Goal: Transaction & Acquisition: Book appointment/travel/reservation

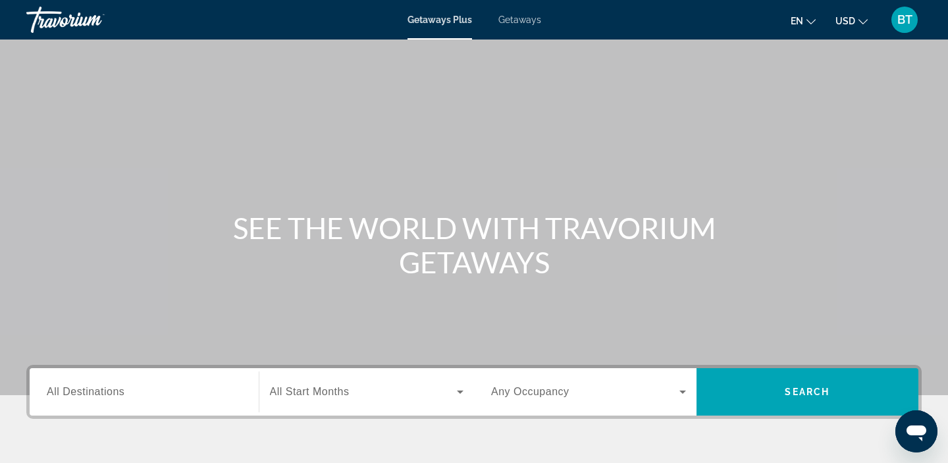
click at [521, 22] on span "Getaways" at bounding box center [519, 19] width 43 height 11
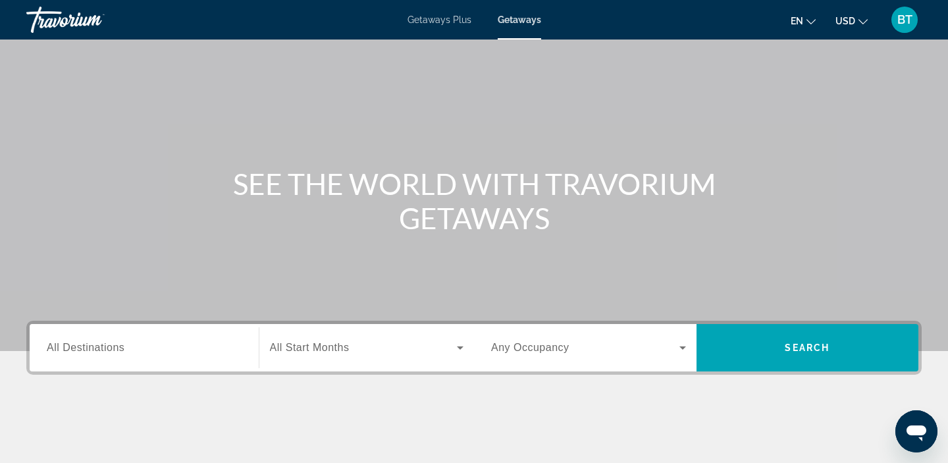
click at [58, 354] on input "Destination All Destinations" at bounding box center [144, 348] width 195 height 16
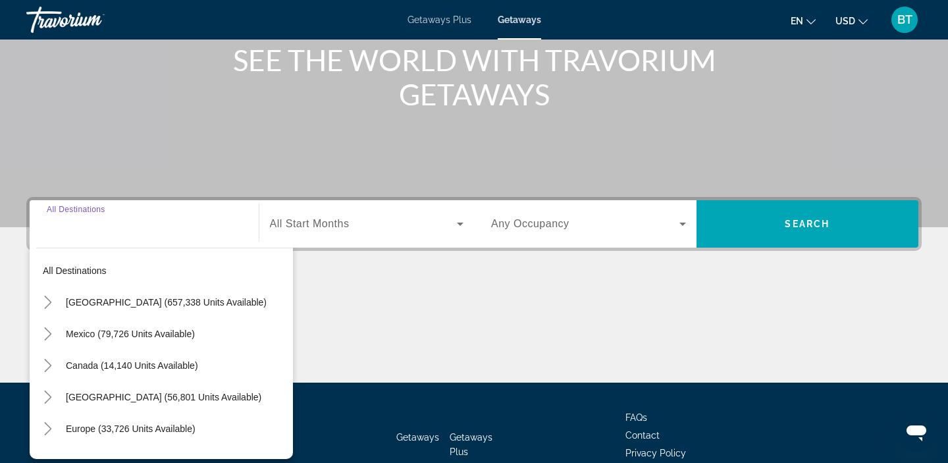
scroll to position [249, 0]
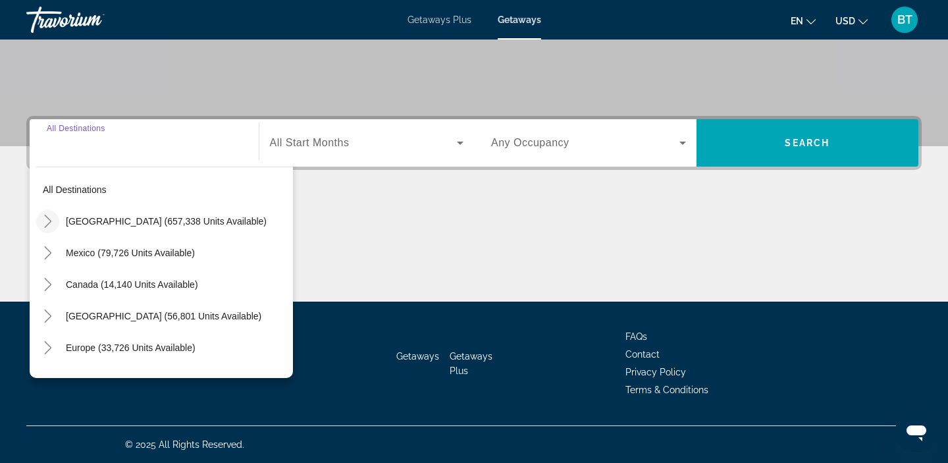
click at [45, 221] on icon "Toggle United States (657,338 units available)" at bounding box center [47, 221] width 13 height 13
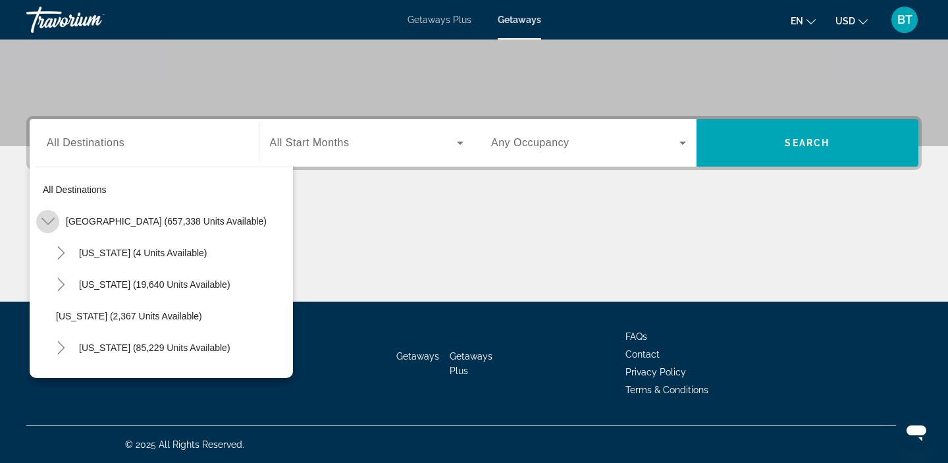
scroll to position [38, 0]
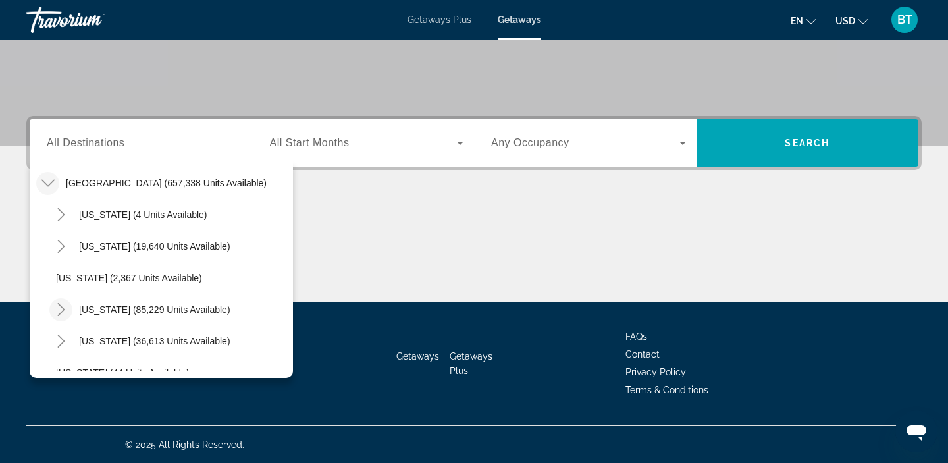
click at [64, 313] on icon "Toggle California (85,229 units available)" at bounding box center [61, 309] width 13 height 13
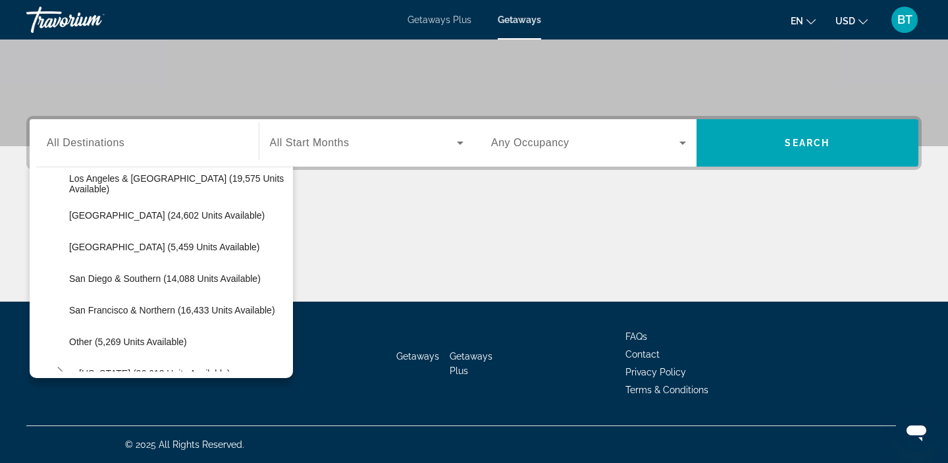
scroll to position [227, 0]
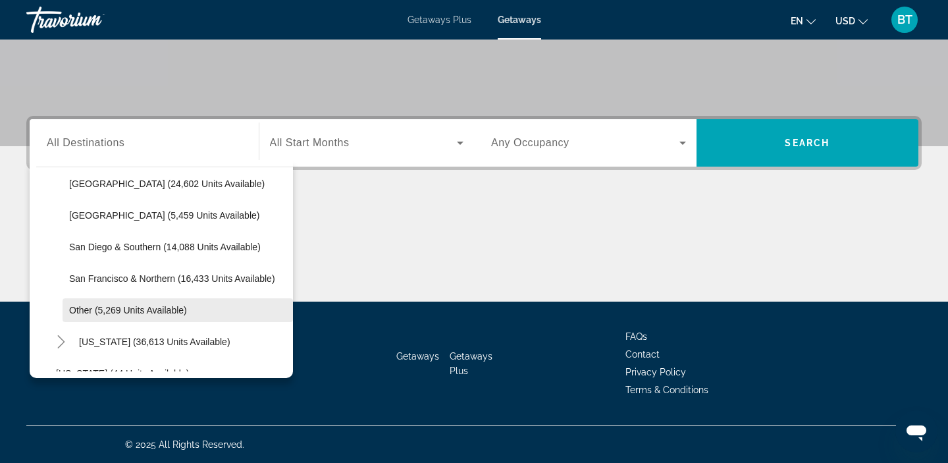
click at [65, 310] on span "Search widget" at bounding box center [178, 310] width 230 height 32
type input "**********"
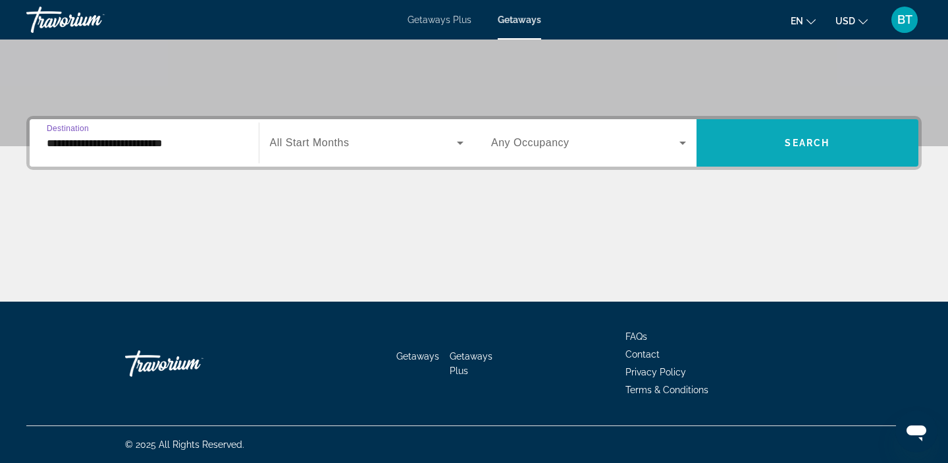
click at [761, 143] on span "Search widget" at bounding box center [808, 143] width 223 height 32
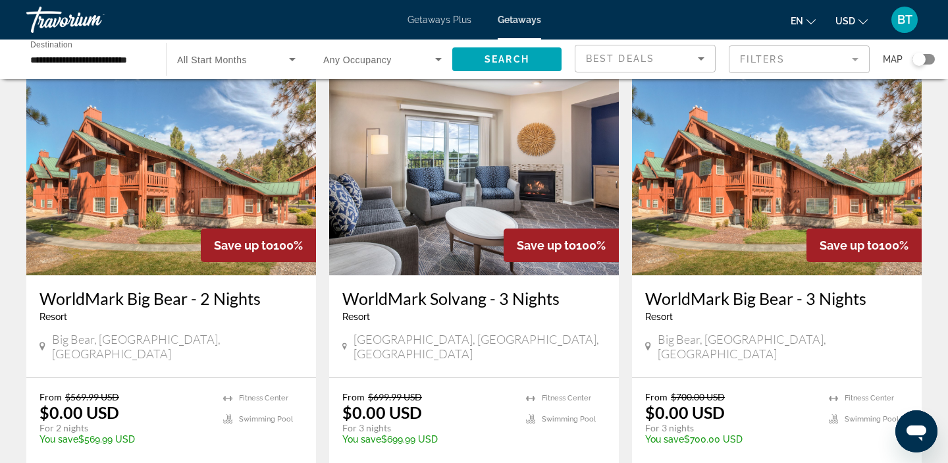
scroll to position [115, 0]
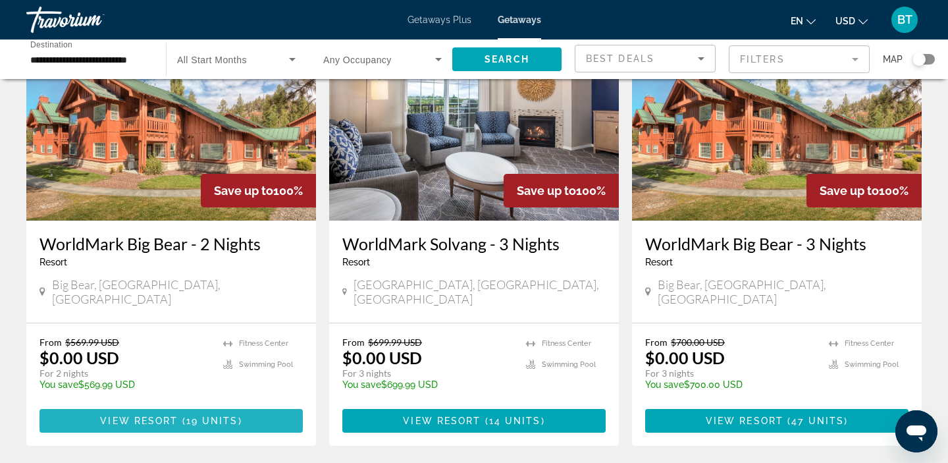
click at [157, 415] on span "View Resort" at bounding box center [139, 420] width 78 height 11
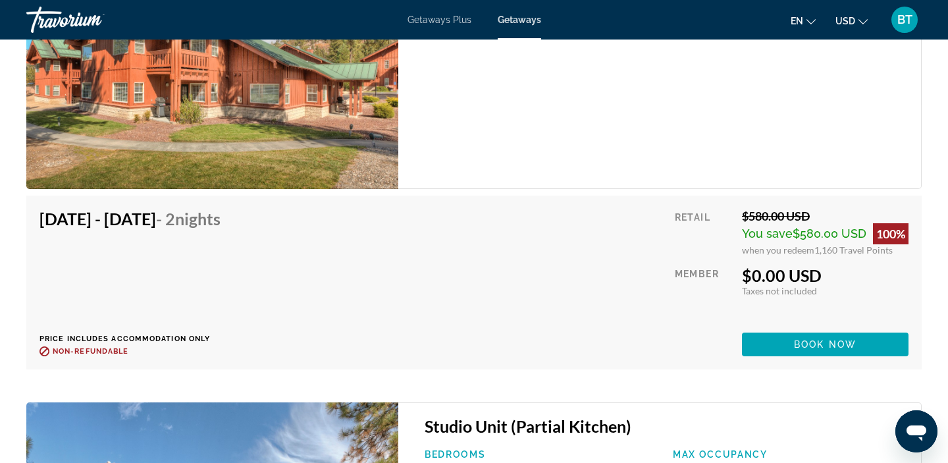
scroll to position [2203, 0]
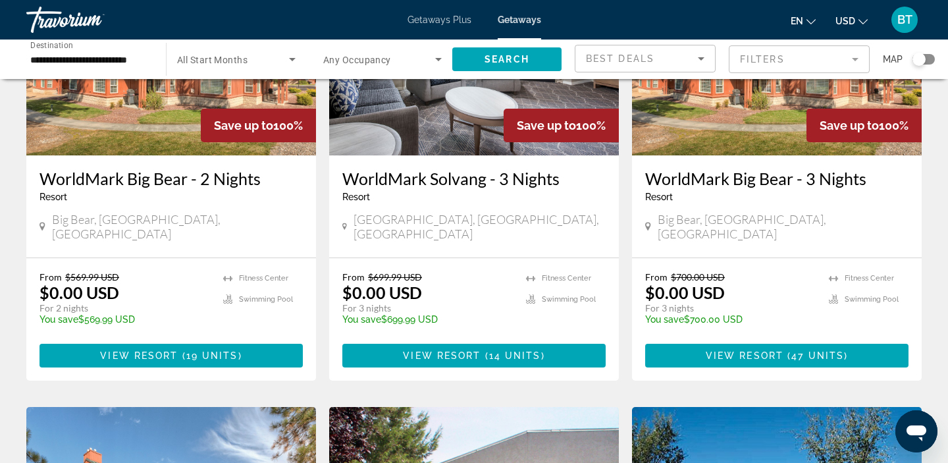
scroll to position [190, 0]
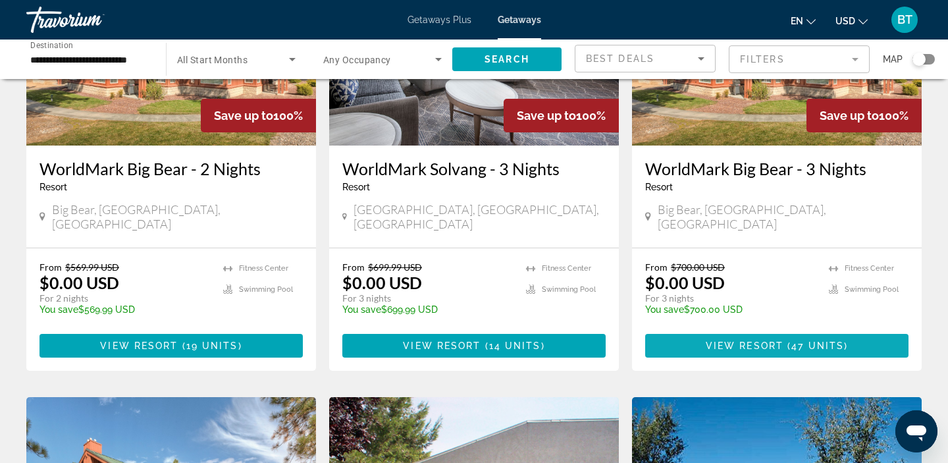
click at [728, 340] on span "View Resort" at bounding box center [745, 345] width 78 height 11
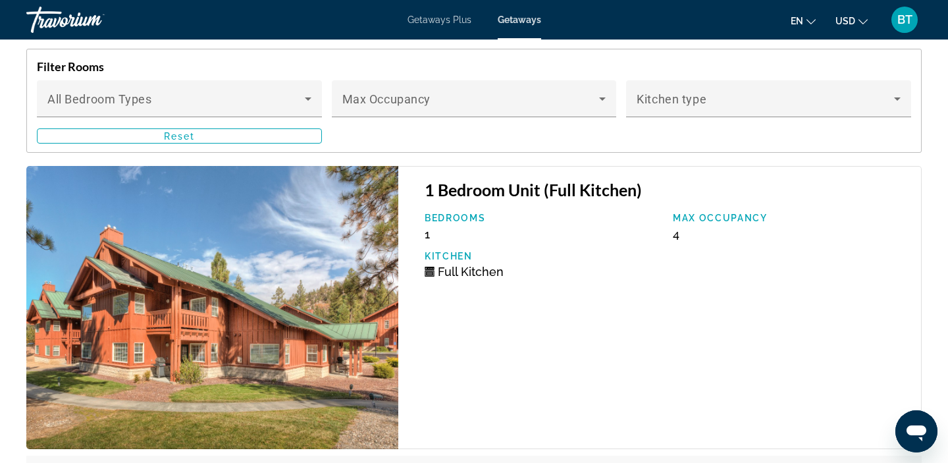
scroll to position [2089, 0]
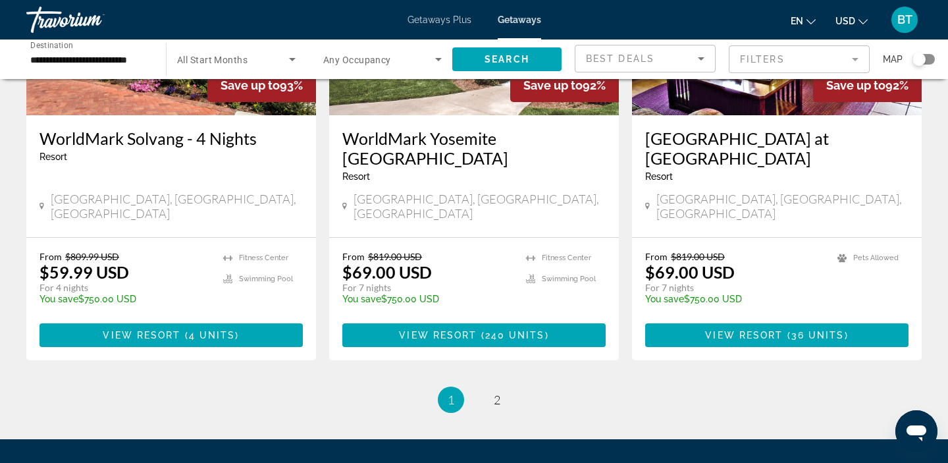
scroll to position [1687, 0]
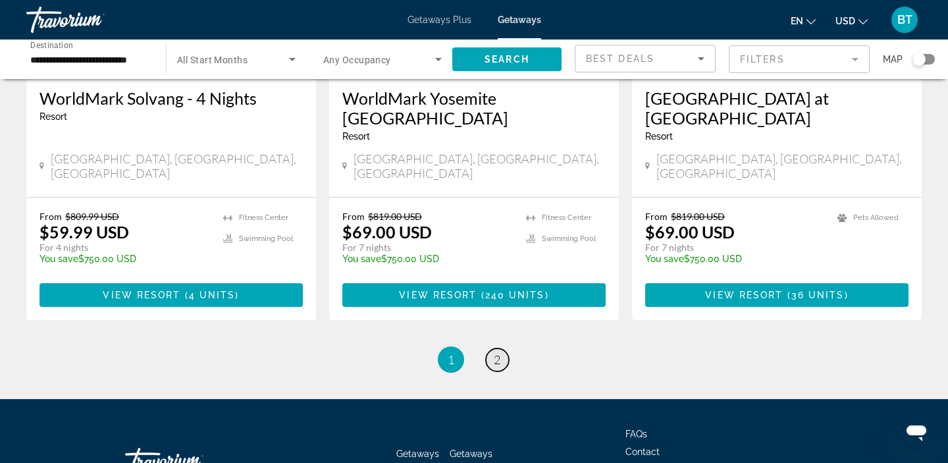
click at [492, 348] on link "page 2" at bounding box center [497, 359] width 23 height 23
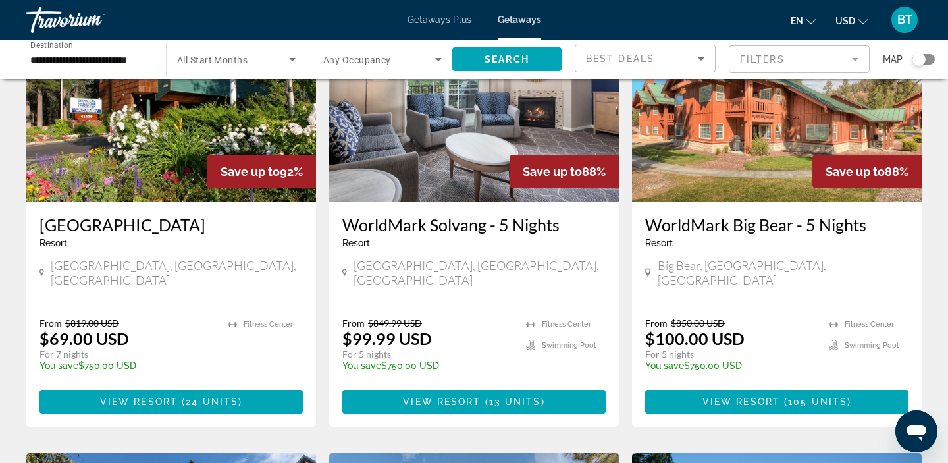
scroll to position [135, 0]
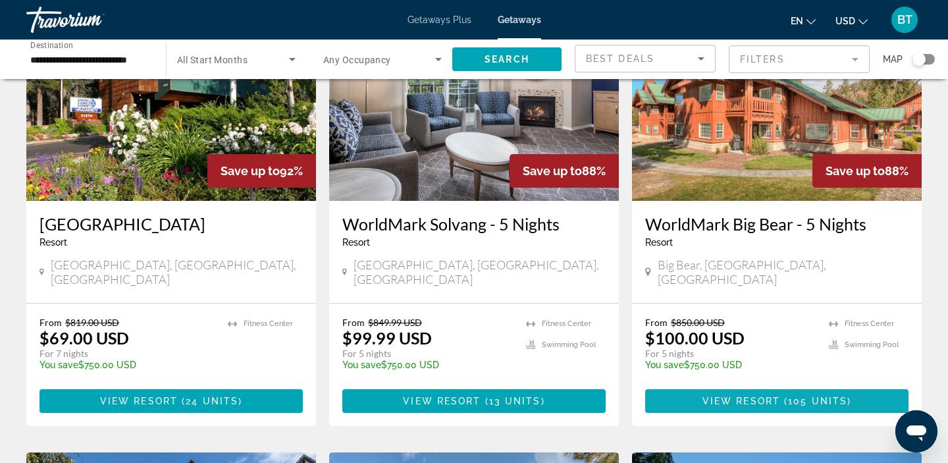
click at [737, 396] on span "View Resort" at bounding box center [741, 401] width 78 height 11
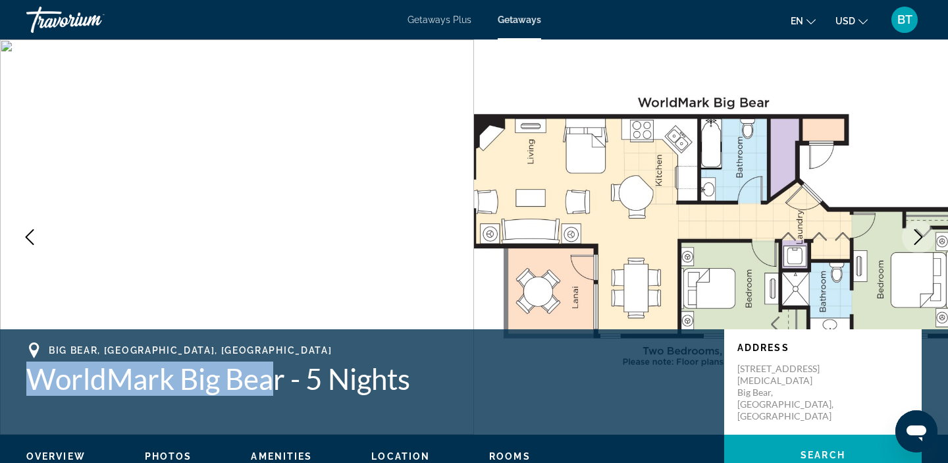
drag, startPoint x: 282, startPoint y: 381, endPoint x: 41, endPoint y: 387, distance: 241.0
click at [41, 387] on h1 "WorldMark Big Bear - 5 Nights" at bounding box center [368, 378] width 685 height 34
copy h1 "WorldMark Big Bea"
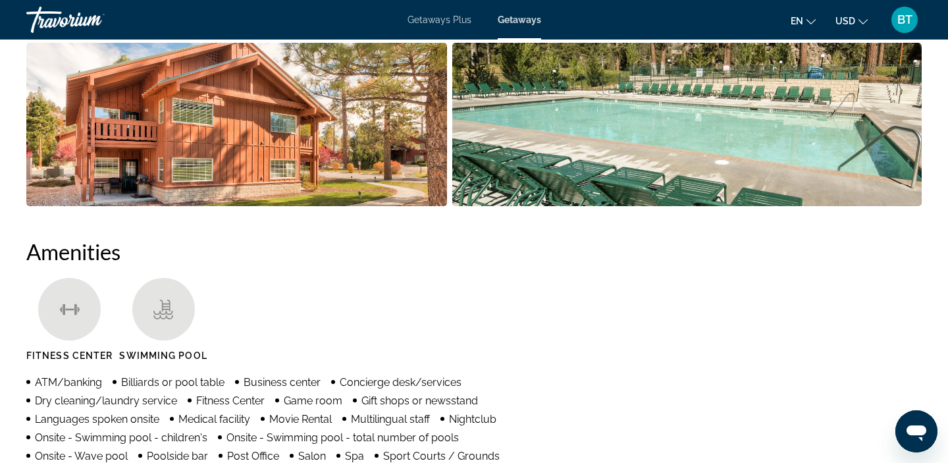
scroll to position [807, 0]
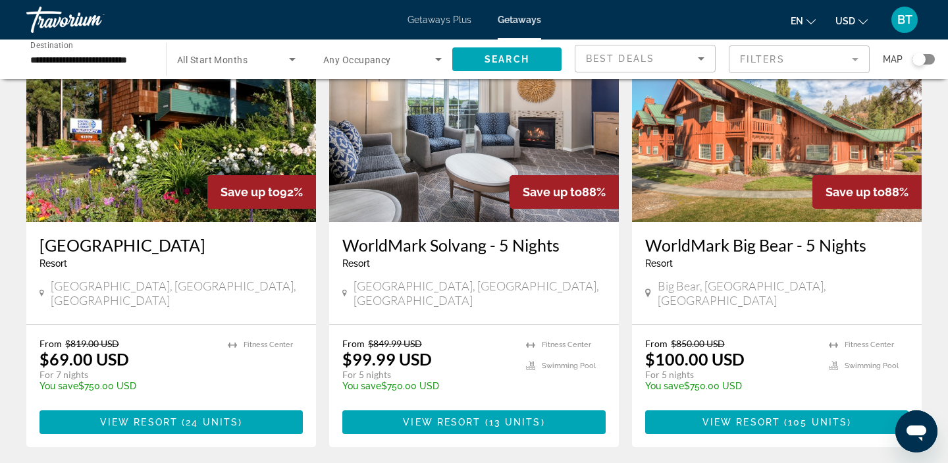
scroll to position [117, 0]
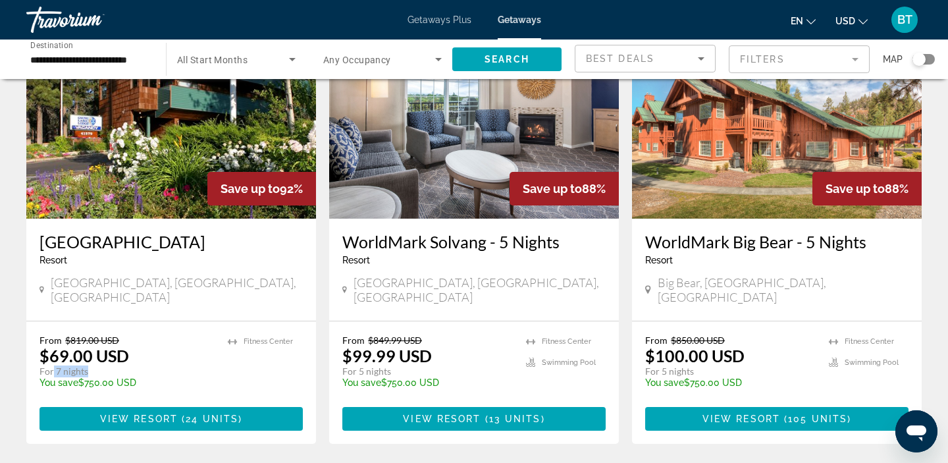
drag, startPoint x: 93, startPoint y: 355, endPoint x: 53, endPoint y: 356, distance: 40.2
click at [53, 365] on p "For 7 nights" at bounding box center [127, 371] width 175 height 12
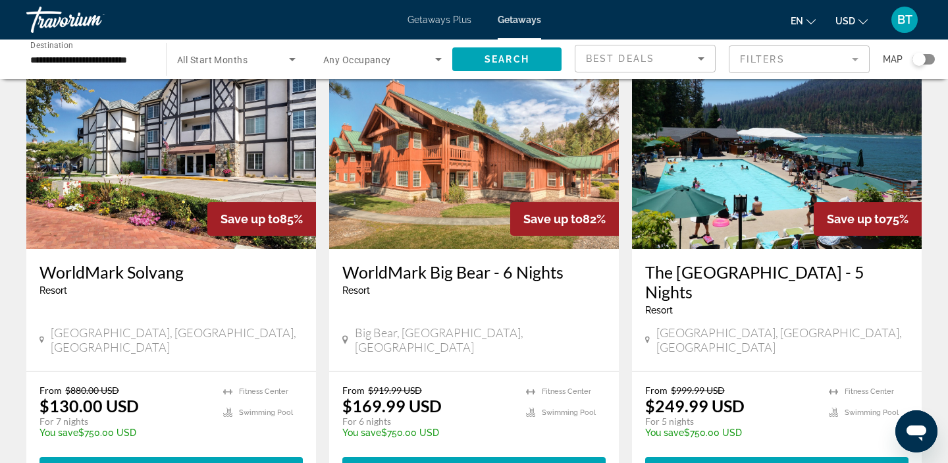
scroll to position [551, 0]
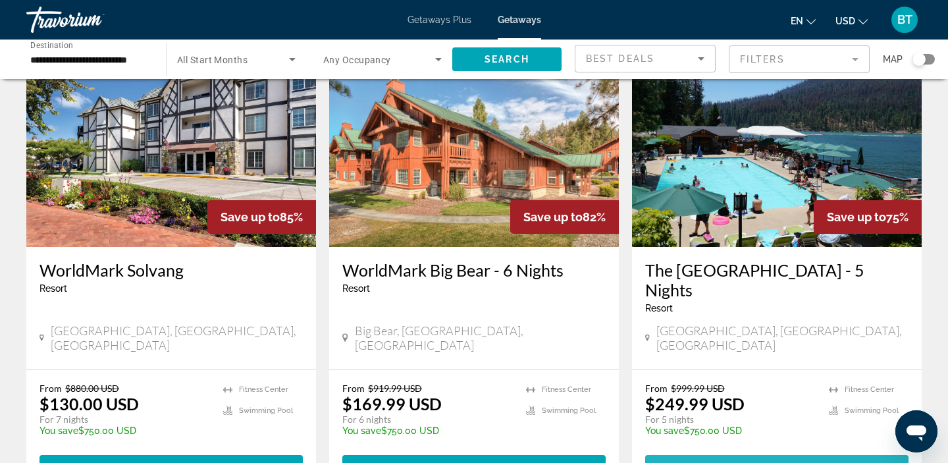
click at [713, 451] on span "Main content" at bounding box center [776, 467] width 263 height 32
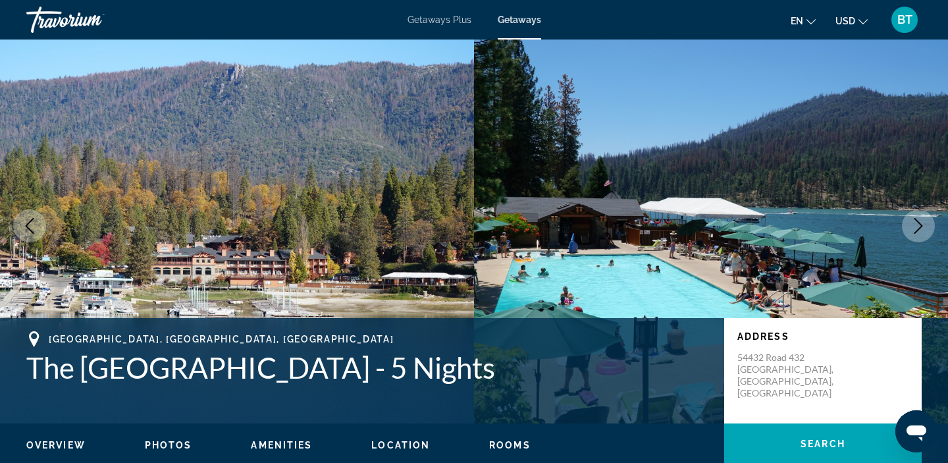
scroll to position [13, 0]
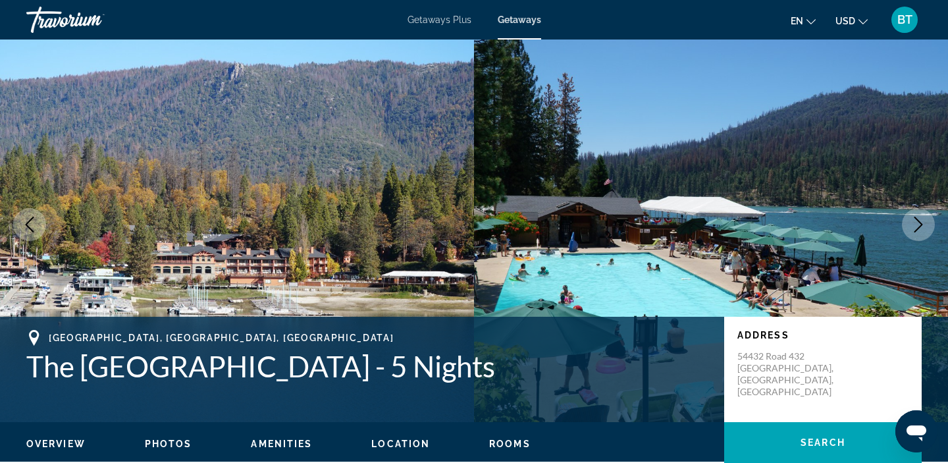
click at [920, 223] on icon "Next image" at bounding box center [918, 225] width 9 height 16
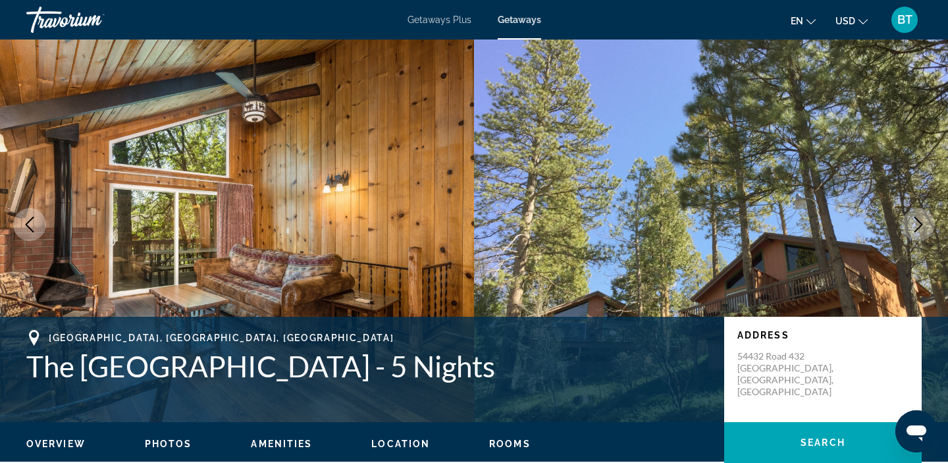
click at [920, 223] on icon "Next image" at bounding box center [918, 225] width 9 height 16
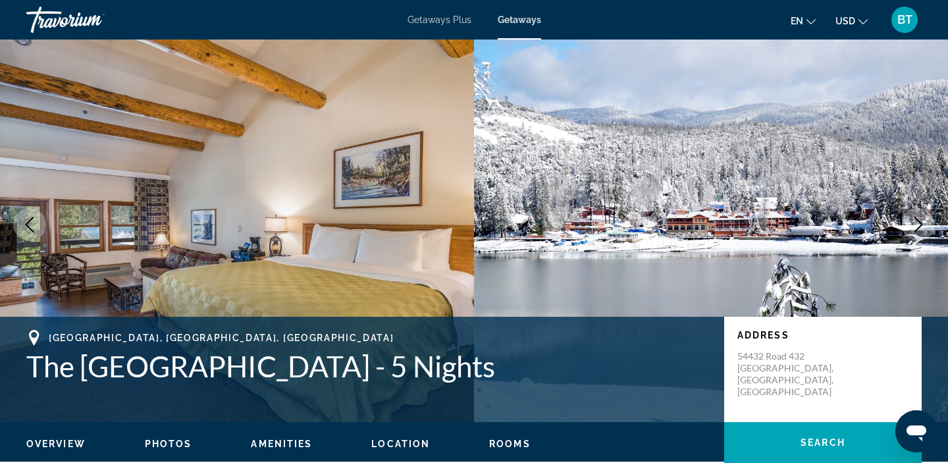
click at [920, 223] on icon "Next image" at bounding box center [918, 225] width 9 height 16
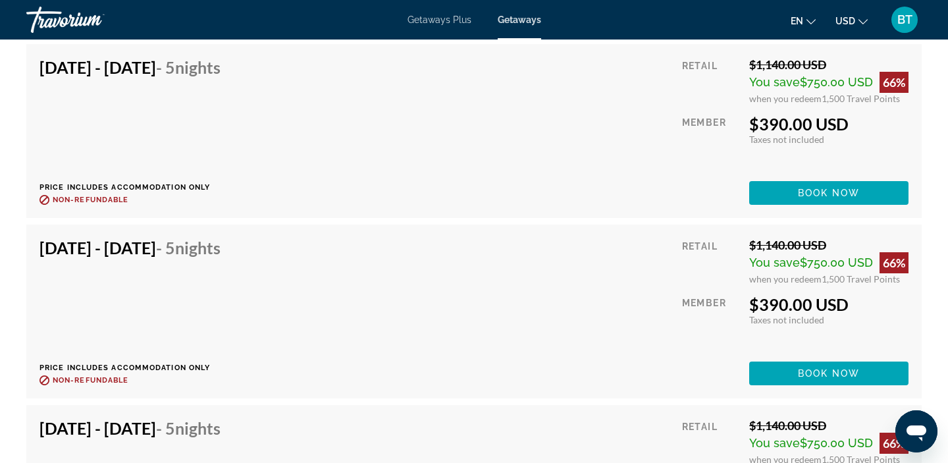
scroll to position [2755, 0]
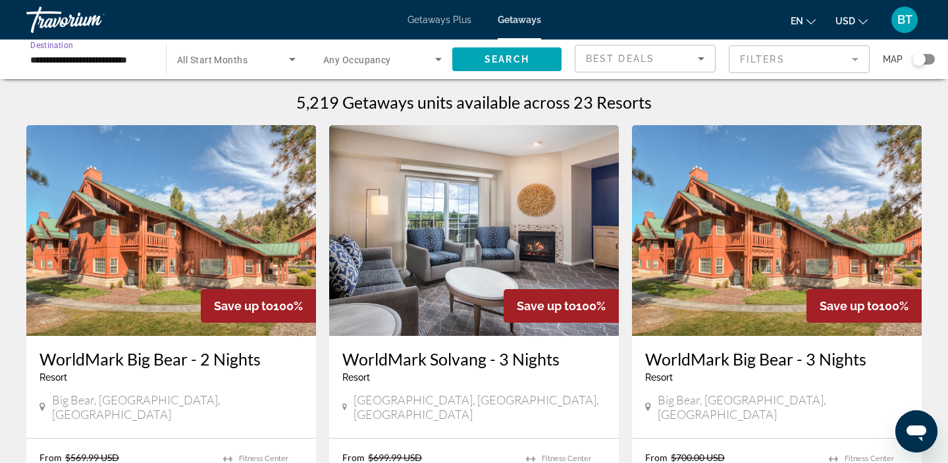
click at [38, 63] on input "**********" at bounding box center [89, 60] width 119 height 16
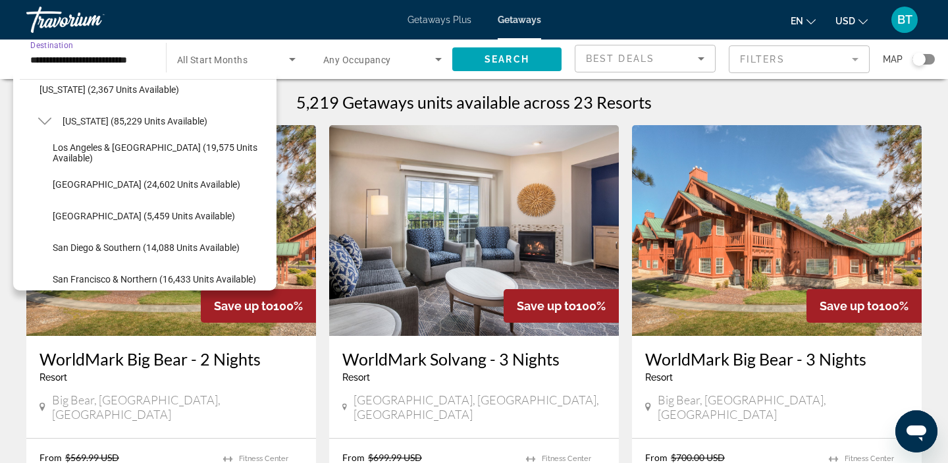
scroll to position [140, 0]
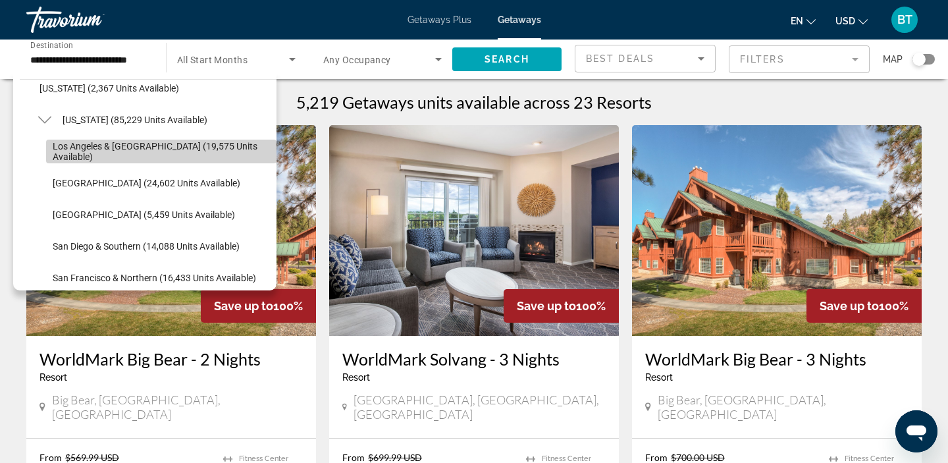
click at [72, 158] on span "Search widget" at bounding box center [161, 152] width 230 height 32
type input "**********"
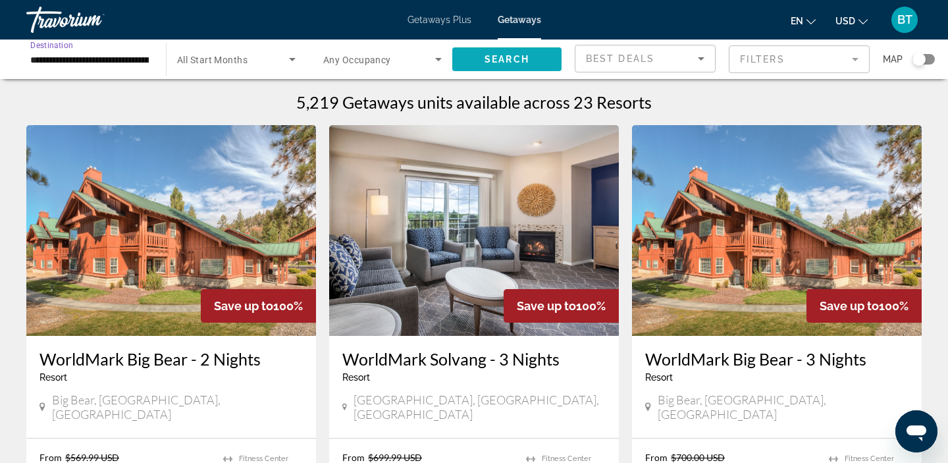
click at [530, 61] on span "Search widget" at bounding box center [506, 59] width 109 height 32
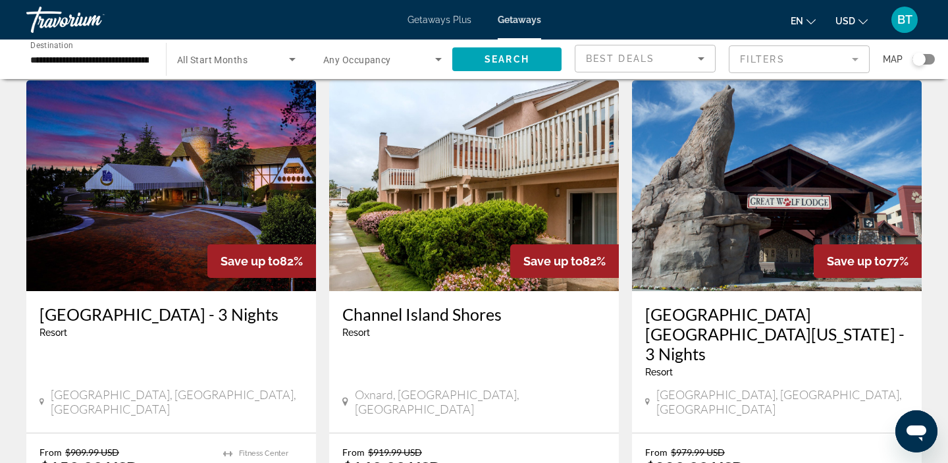
scroll to position [1525, 0]
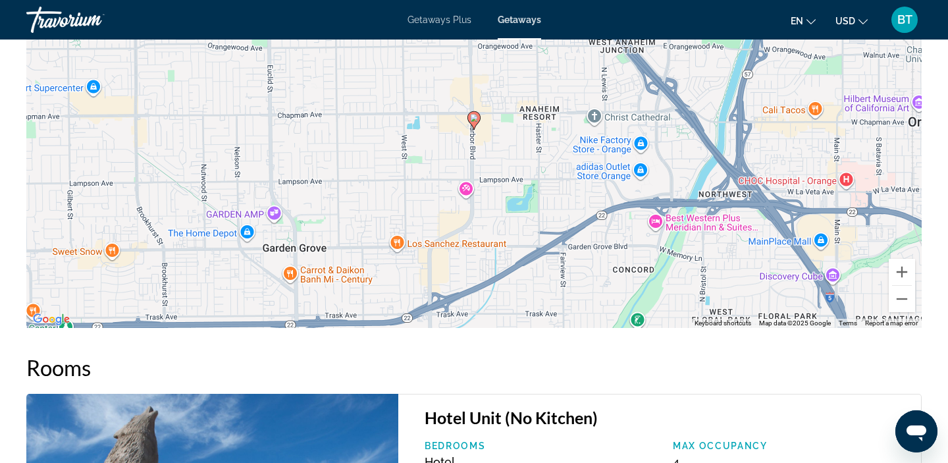
scroll to position [1603, 0]
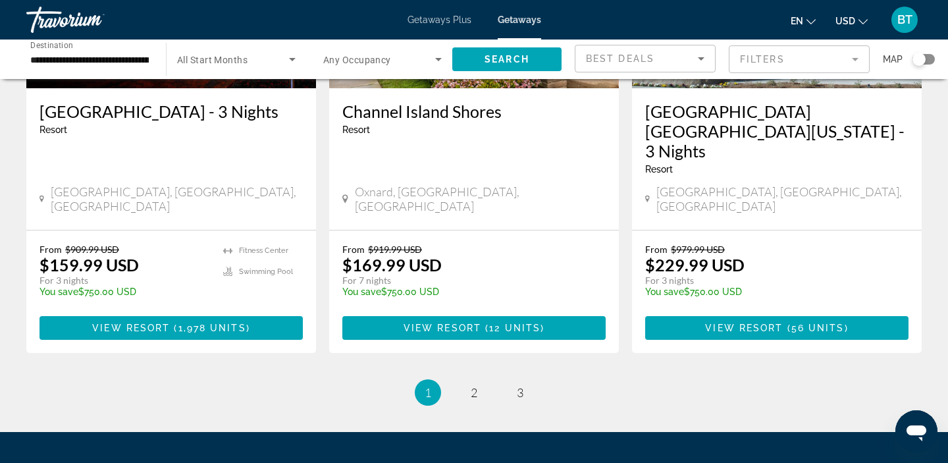
scroll to position [1714, 0]
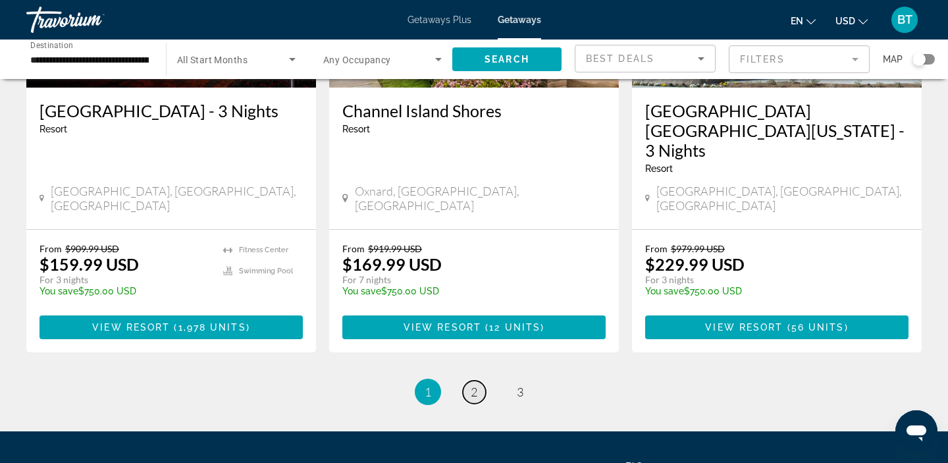
click at [475, 381] on link "page 2" at bounding box center [474, 392] width 23 height 23
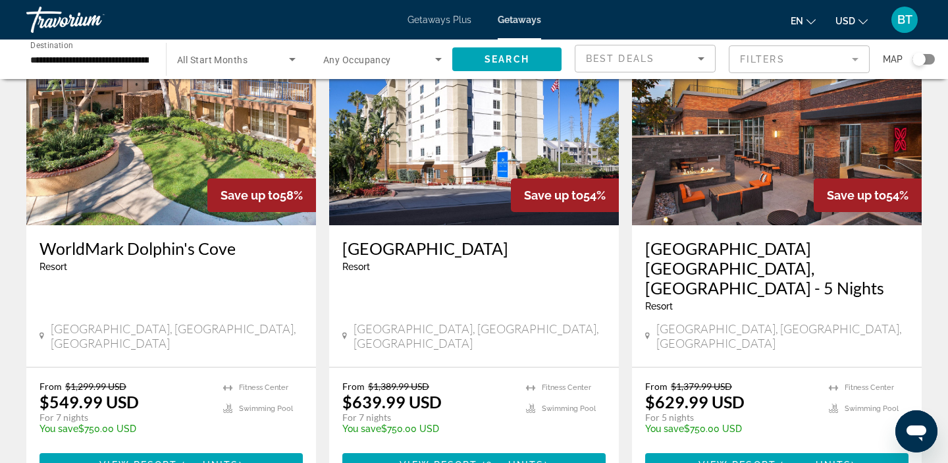
scroll to position [1617, 0]
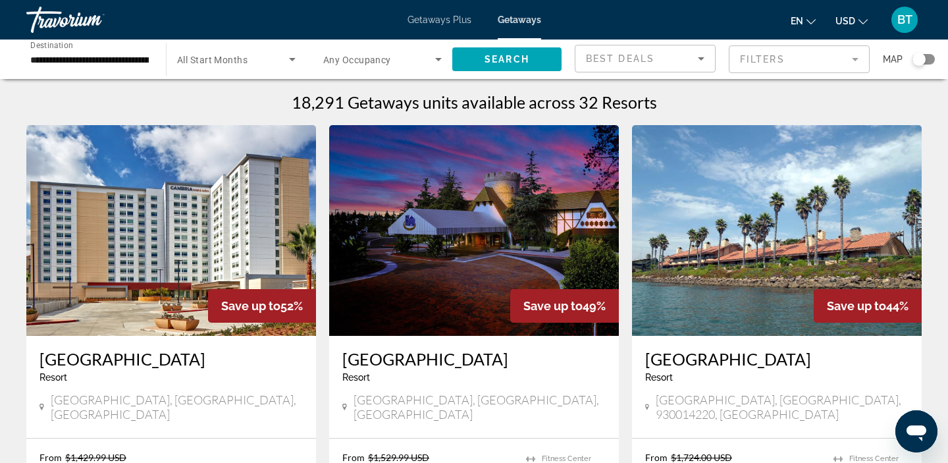
click at [76, 52] on input "**********" at bounding box center [89, 60] width 119 height 16
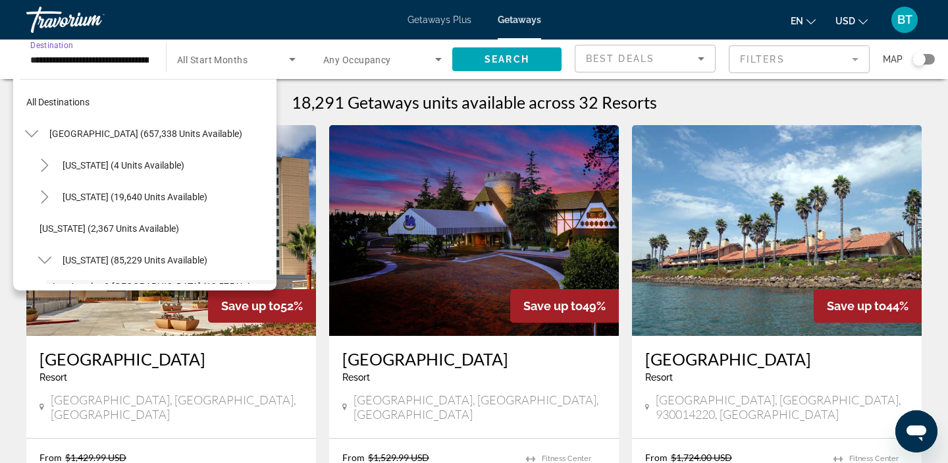
scroll to position [110, 0]
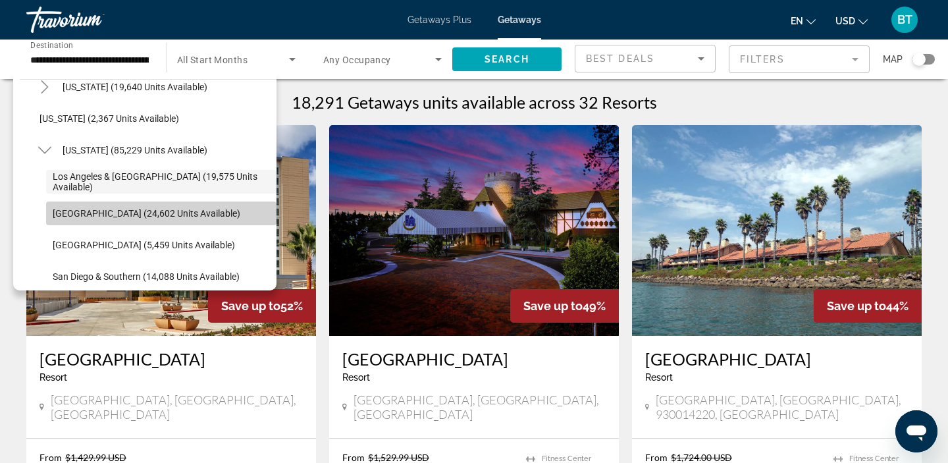
click at [68, 215] on span "[GEOGRAPHIC_DATA] (24,602 units available)" at bounding box center [147, 213] width 188 height 11
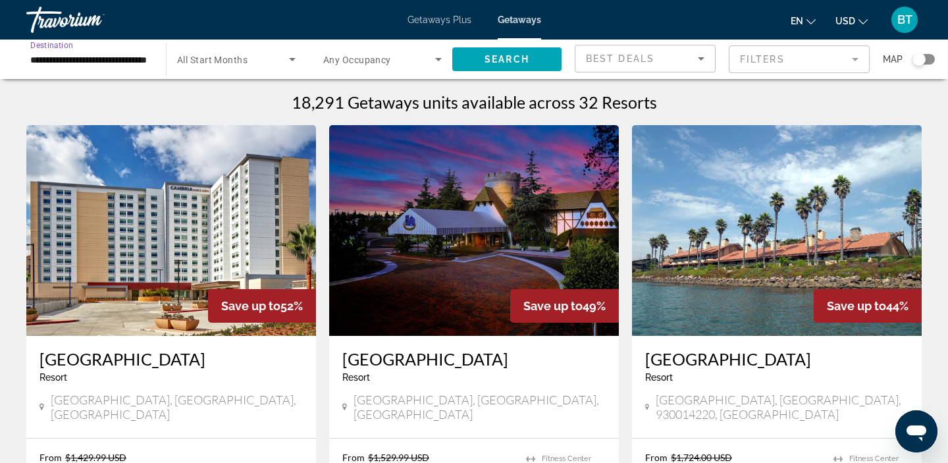
click at [55, 65] on input "**********" at bounding box center [89, 60] width 119 height 16
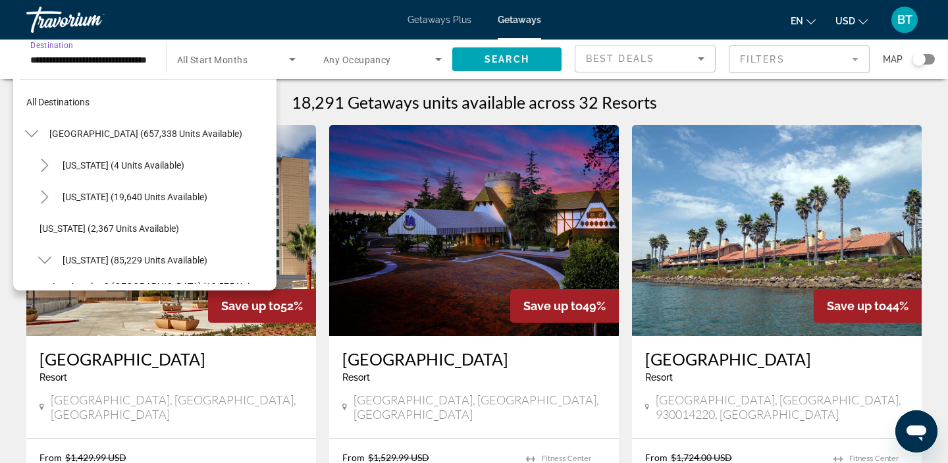
scroll to position [142, 0]
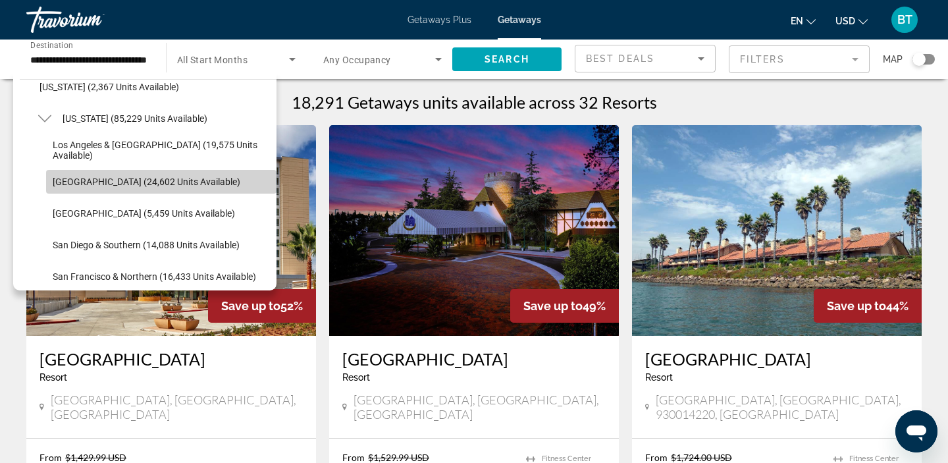
click at [63, 179] on span "[GEOGRAPHIC_DATA] (24,602 units available)" at bounding box center [147, 181] width 188 height 11
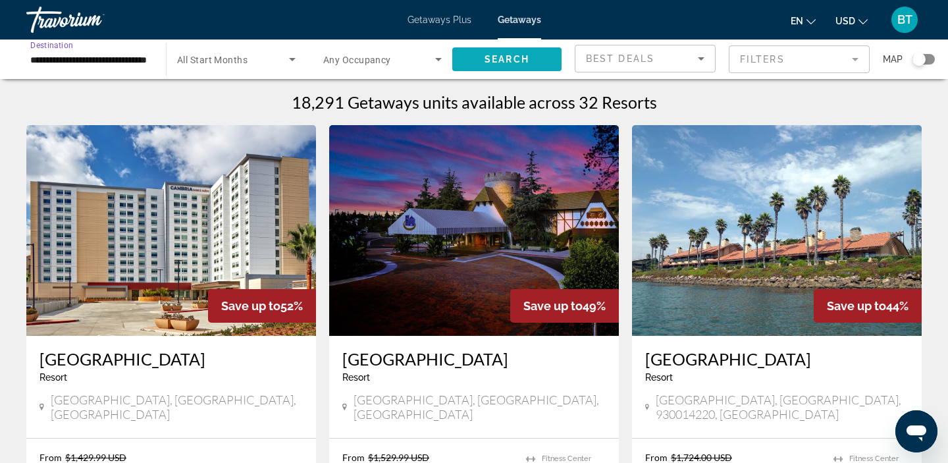
click at [531, 61] on span "Search widget" at bounding box center [506, 59] width 109 height 32
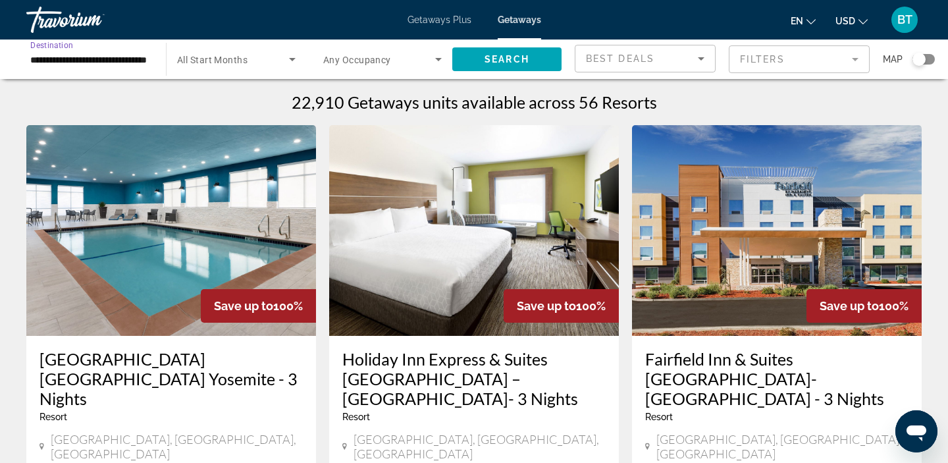
click at [41, 61] on input "**********" at bounding box center [89, 60] width 119 height 16
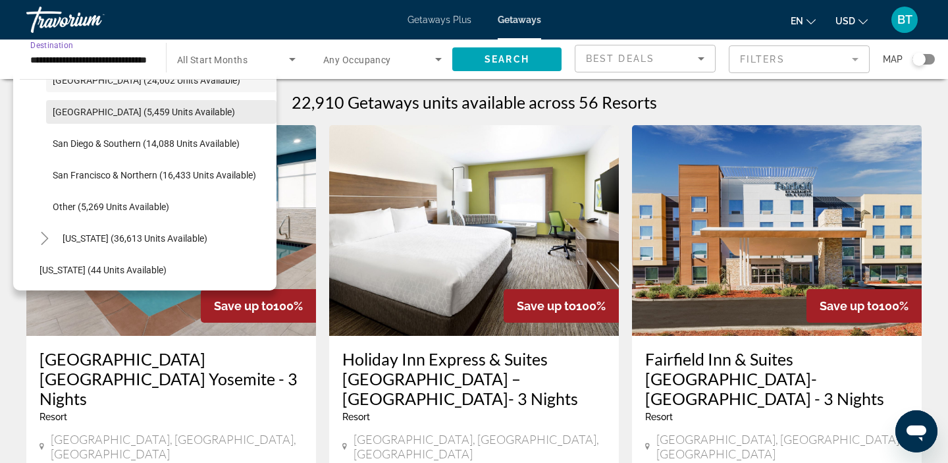
scroll to position [250, 0]
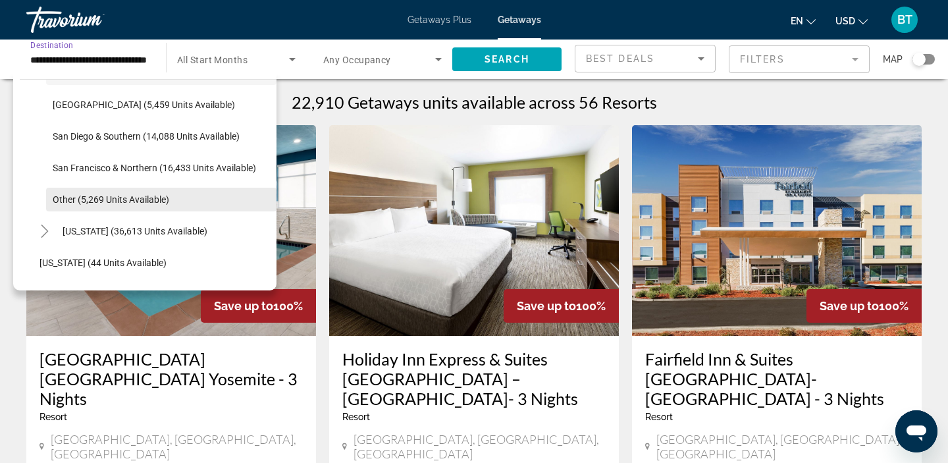
click at [70, 204] on span "Other (5,269 units available)" at bounding box center [111, 199] width 117 height 11
type input "**********"
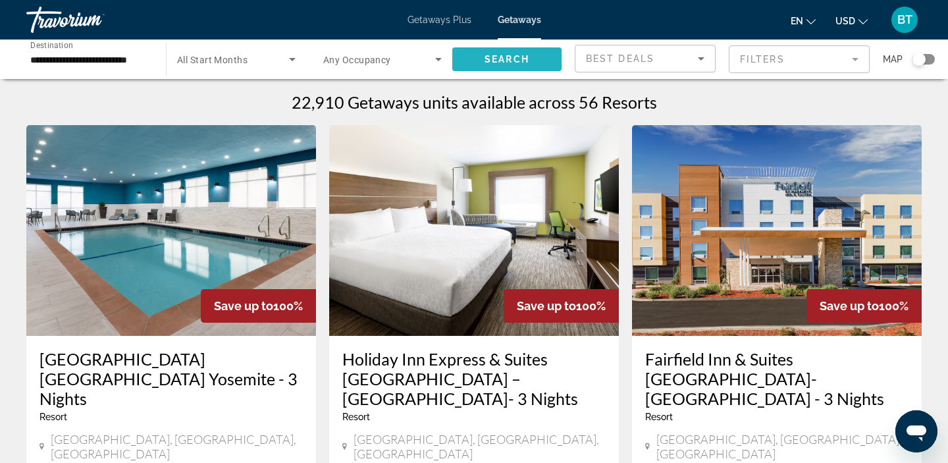
click at [471, 60] on span "Search widget" at bounding box center [506, 59] width 109 height 32
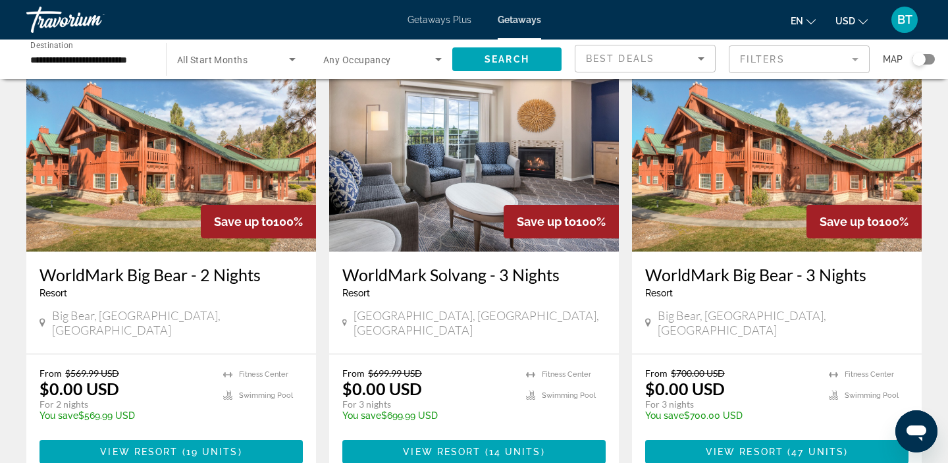
scroll to position [83, 0]
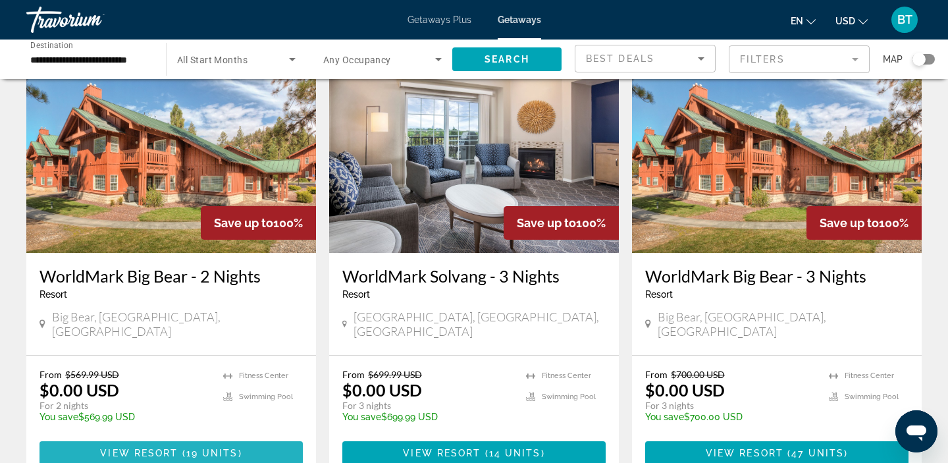
click at [151, 448] on span "View Resort" at bounding box center [139, 453] width 78 height 11
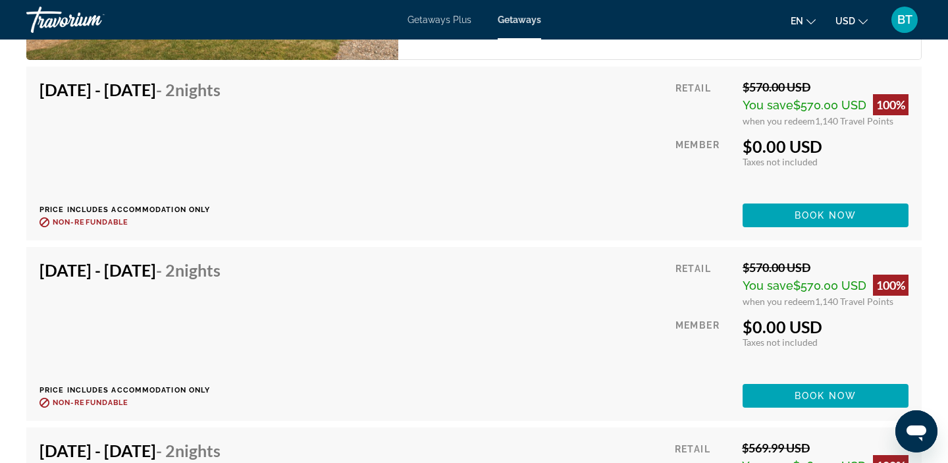
scroll to position [3061, 0]
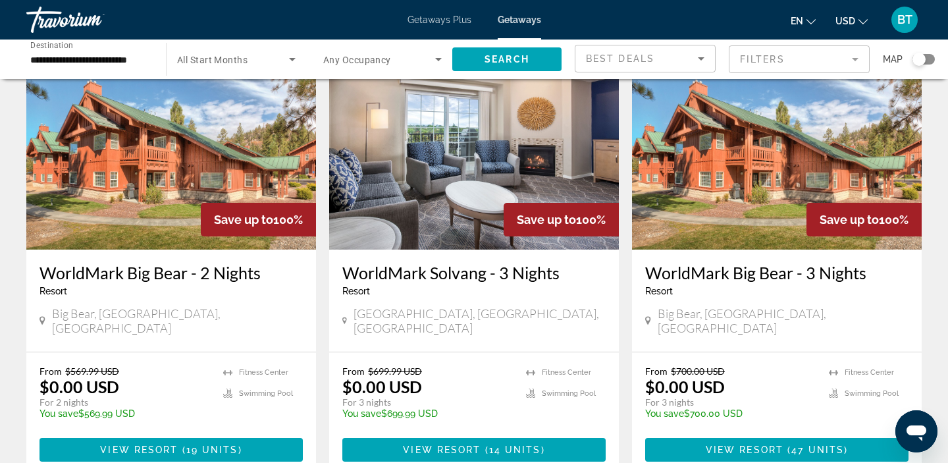
scroll to position [125, 0]
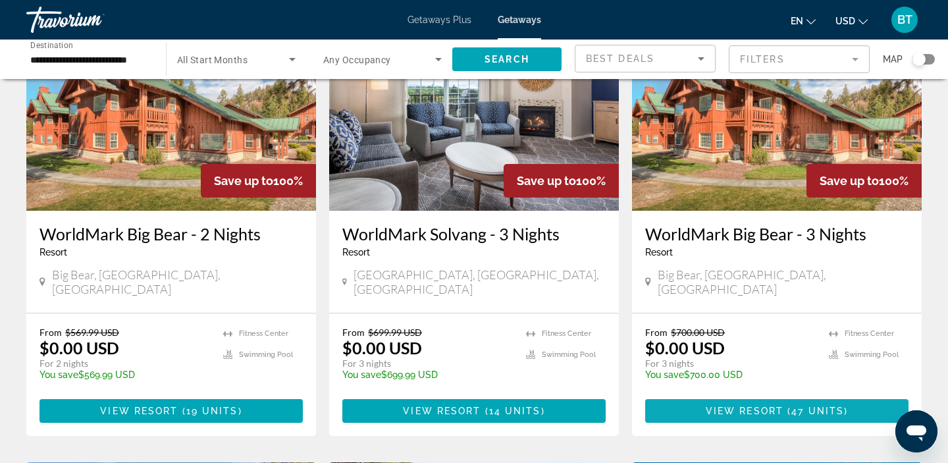
click at [731, 406] on span "View Resort" at bounding box center [745, 411] width 78 height 11
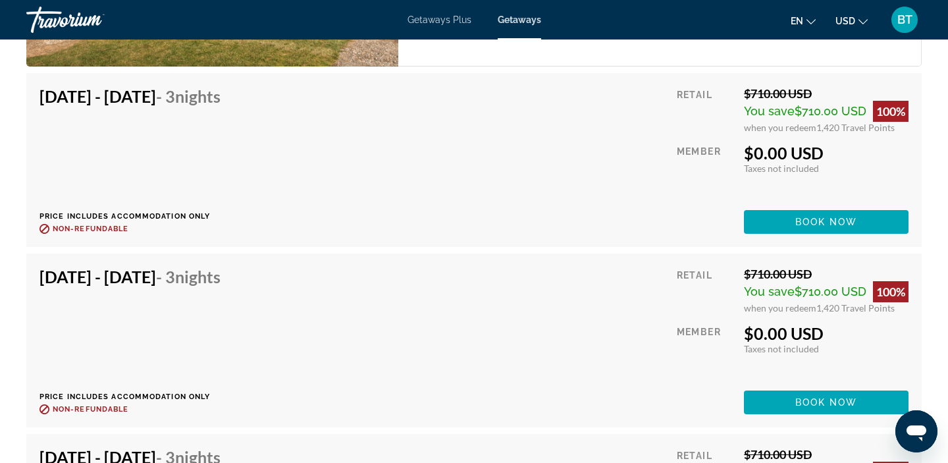
scroll to position [2710, 0]
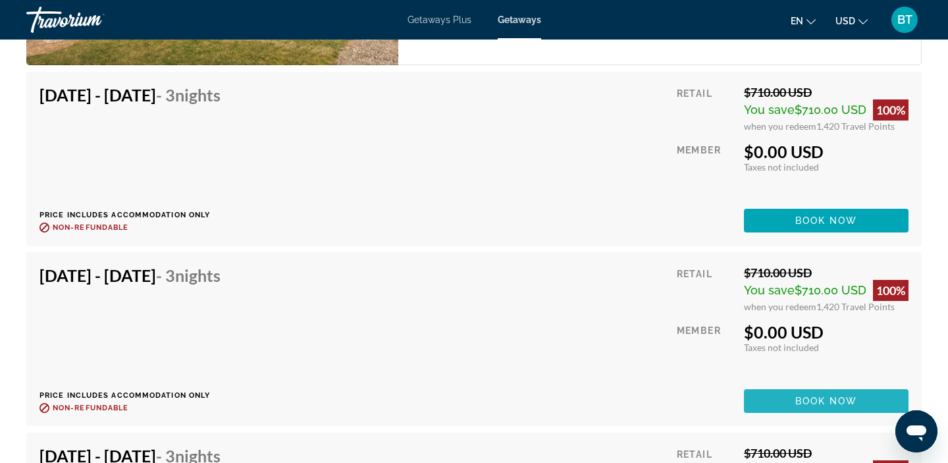
click at [799, 400] on span "Book now" at bounding box center [826, 401] width 63 height 11
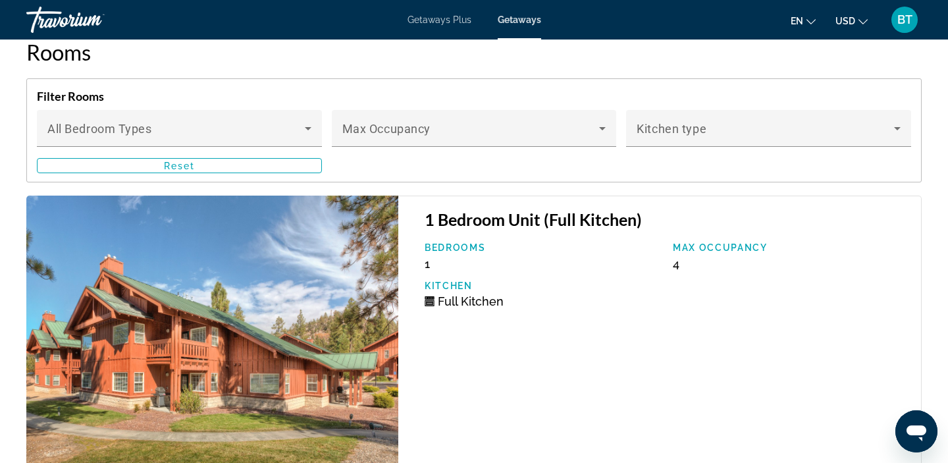
scroll to position [2297, 0]
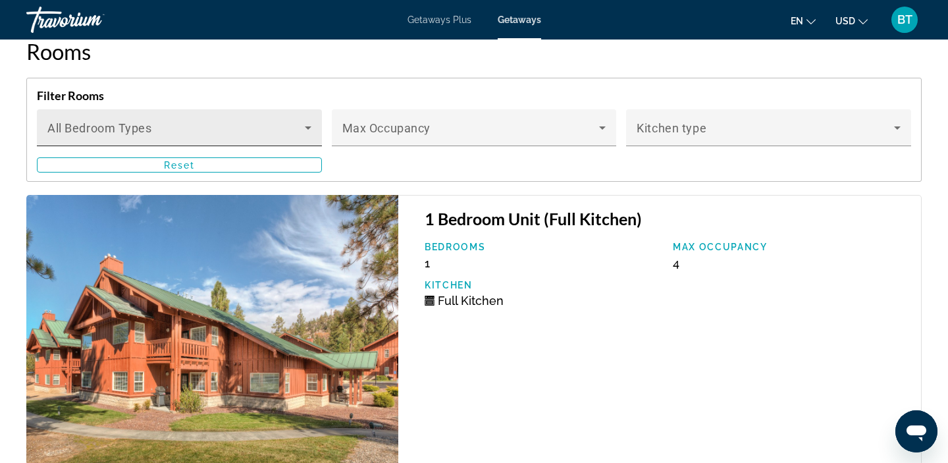
click at [305, 130] on icon "Main content" at bounding box center [308, 128] width 16 height 16
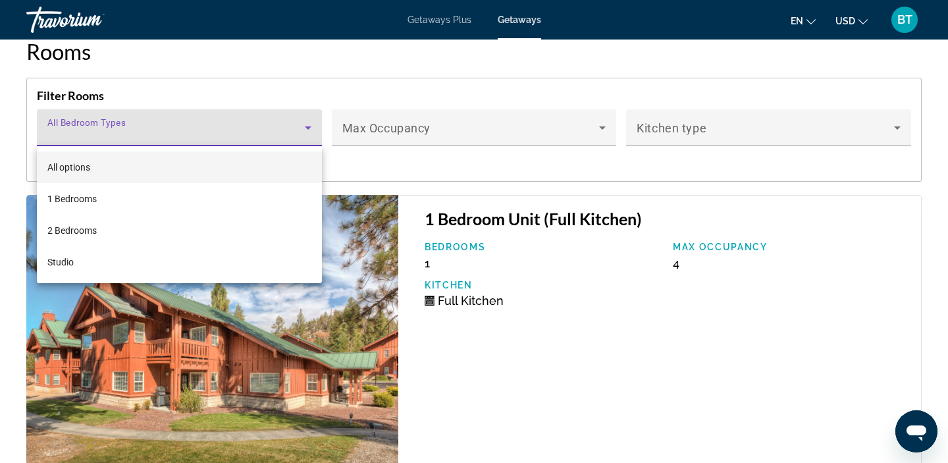
click at [305, 130] on div at bounding box center [474, 231] width 948 height 463
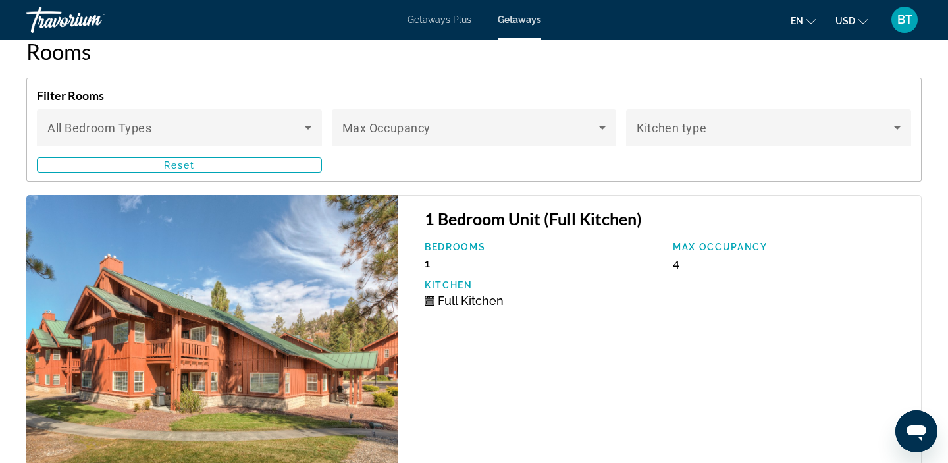
click at [494, 375] on div "1 Bedroom Unit (Full Kitchen) Bedrooms 1 Max Occupancy 4 Kitchen Full Kitchen" at bounding box center [659, 336] width 523 height 283
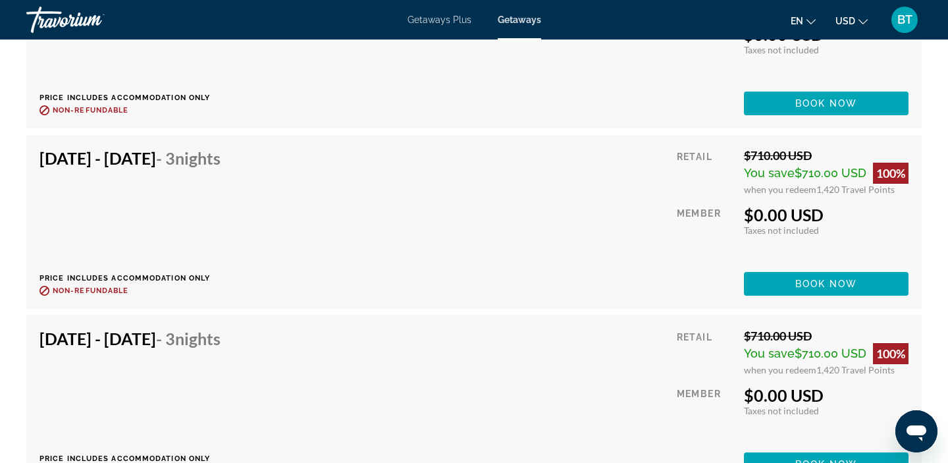
scroll to position [2870, 0]
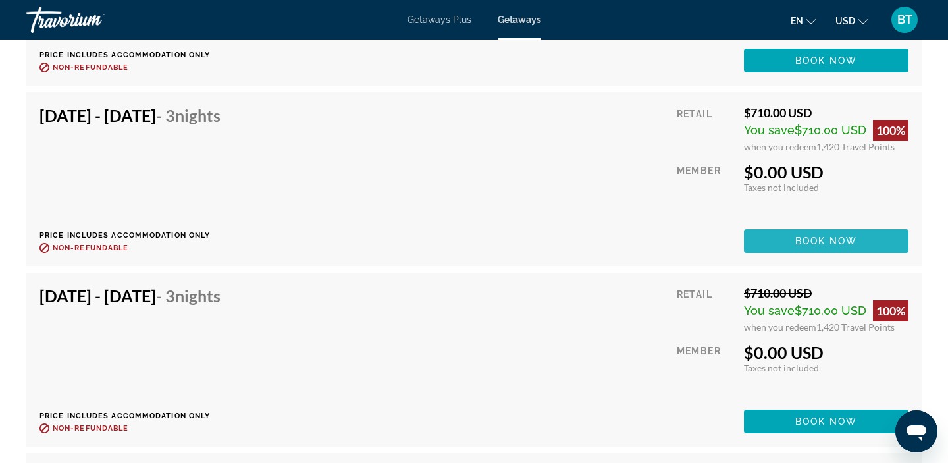
click at [778, 237] on span "Main content" at bounding box center [826, 241] width 165 height 32
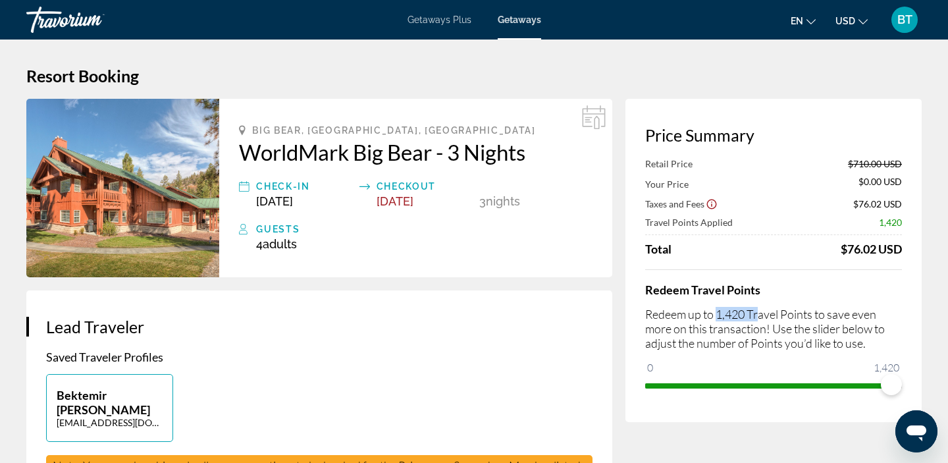
drag, startPoint x: 716, startPoint y: 317, endPoint x: 758, endPoint y: 315, distance: 41.5
click at [758, 315] on p "Redeem up to 1,420 Travel Points to save even more on this transaction! Use the…" at bounding box center [773, 328] width 257 height 43
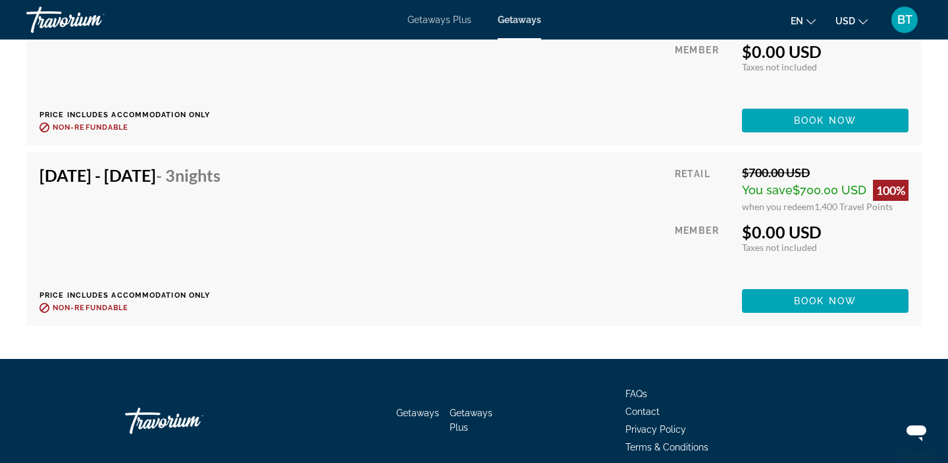
scroll to position [5664, 0]
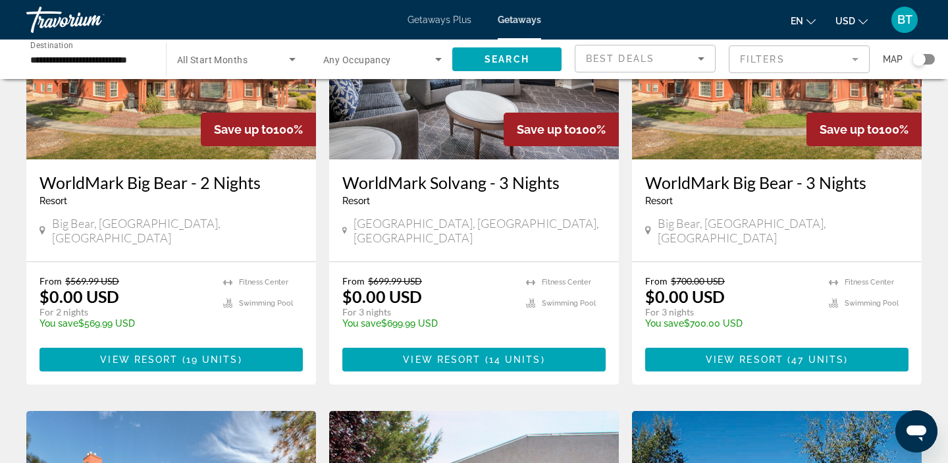
scroll to position [182, 0]
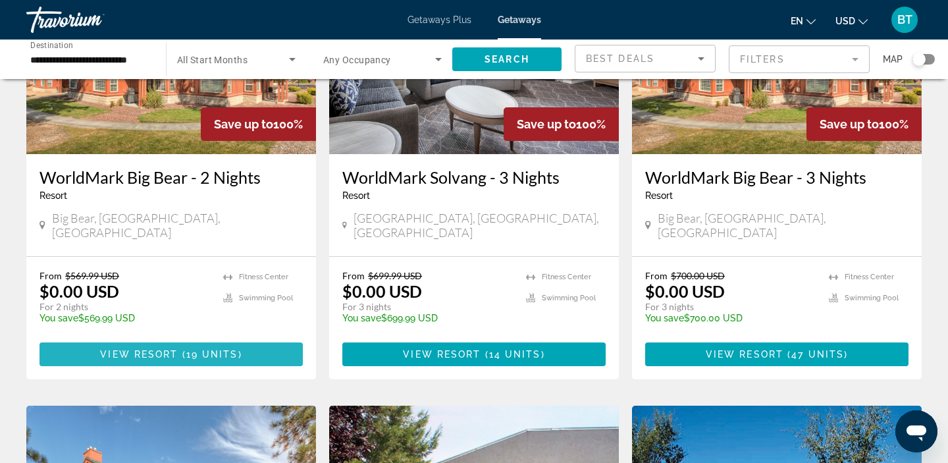
click at [187, 349] on span "19 units" at bounding box center [212, 354] width 52 height 11
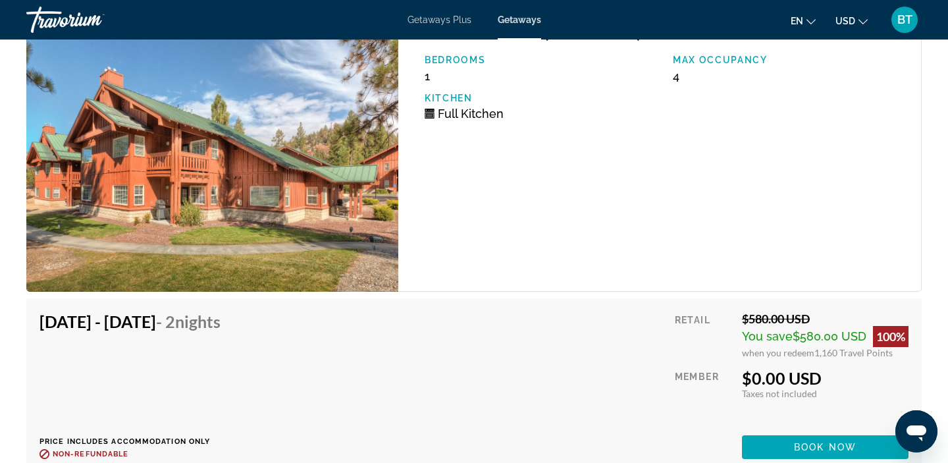
scroll to position [4188, 0]
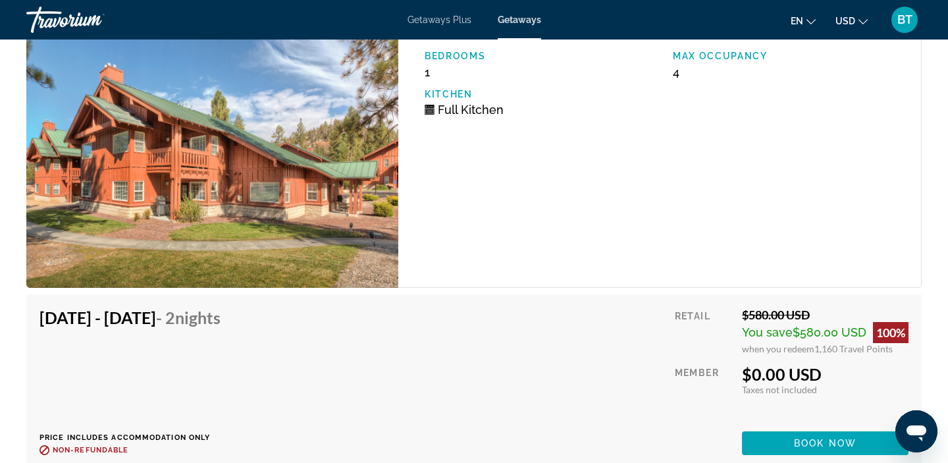
drag, startPoint x: 812, startPoint y: 350, endPoint x: 832, endPoint y: 368, distance: 27.0
click at [832, 368] on div "Retail $580.00 USD You save $580.00 USD 100% when you redeem 1,160 Travel Point…" at bounding box center [792, 380] width 234 height 147
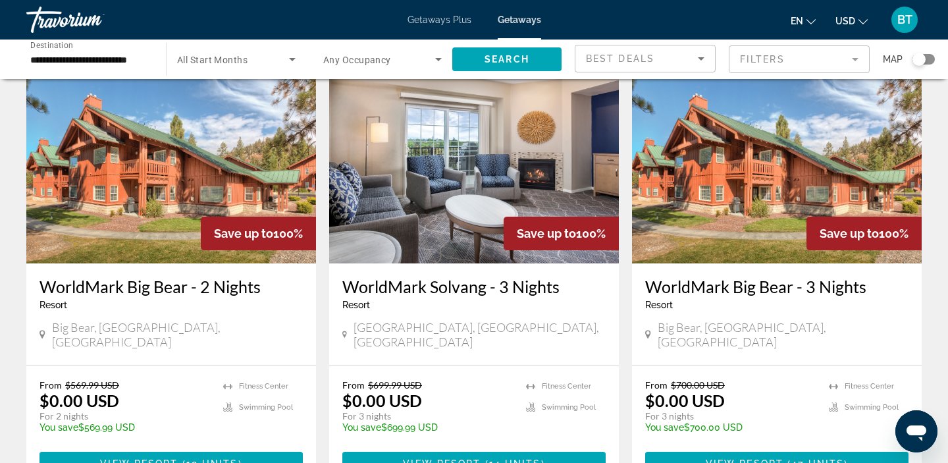
scroll to position [100, 0]
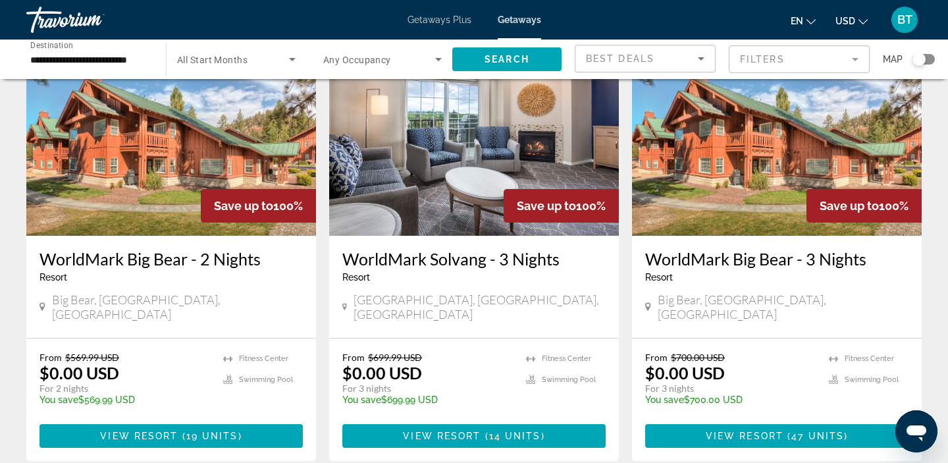
click at [446, 302] on div "[GEOGRAPHIC_DATA], [GEOGRAPHIC_DATA], [GEOGRAPHIC_DATA]" at bounding box center [473, 306] width 263 height 29
drag, startPoint x: 354, startPoint y: 305, endPoint x: 439, endPoint y: 306, distance: 85.6
click at [439, 306] on div "[GEOGRAPHIC_DATA], [GEOGRAPHIC_DATA], [GEOGRAPHIC_DATA]" at bounding box center [473, 306] width 263 height 29
copy span "[GEOGRAPHIC_DATA], [GEOGRAPHIC_DATA], [GEOGRAPHIC_DATA]"
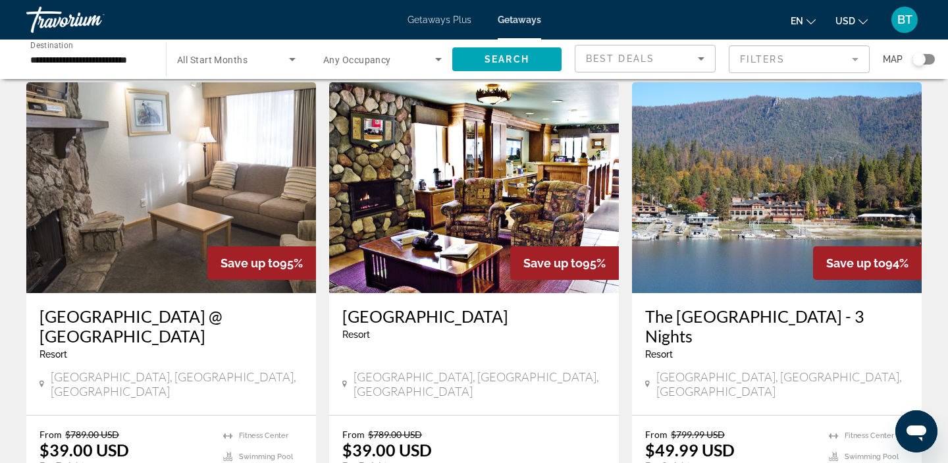
scroll to position [1011, 0]
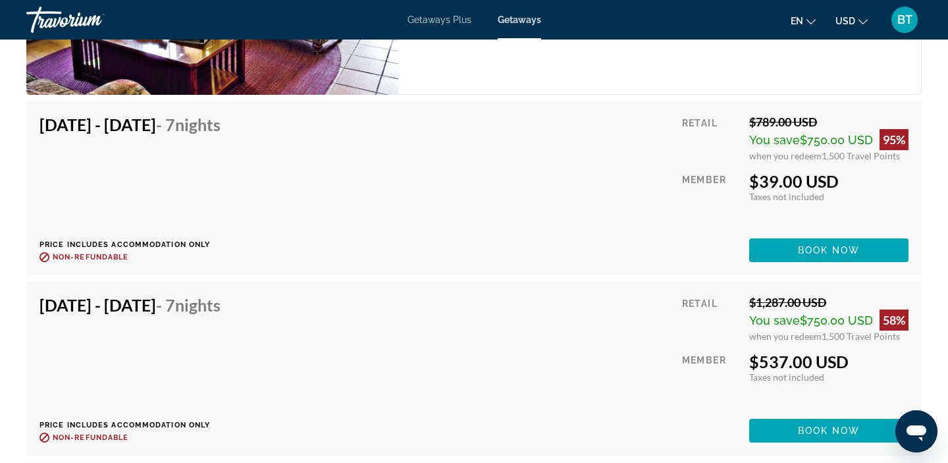
scroll to position [2332, 0]
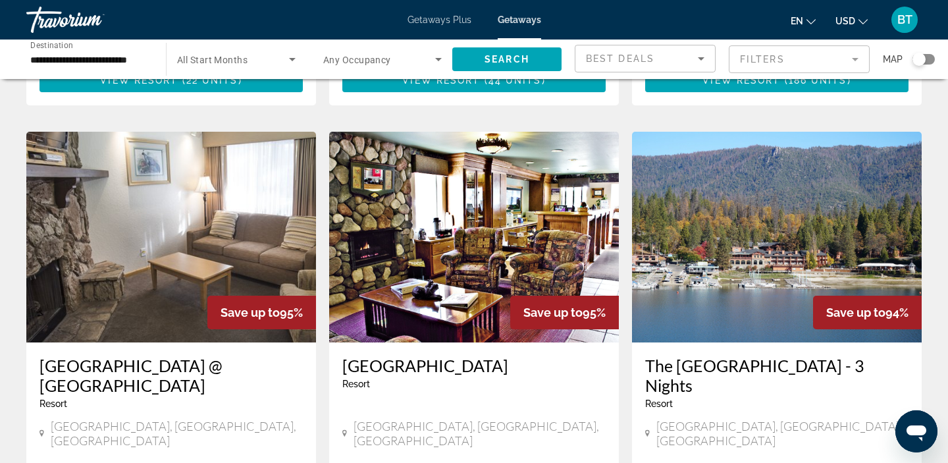
scroll to position [943, 0]
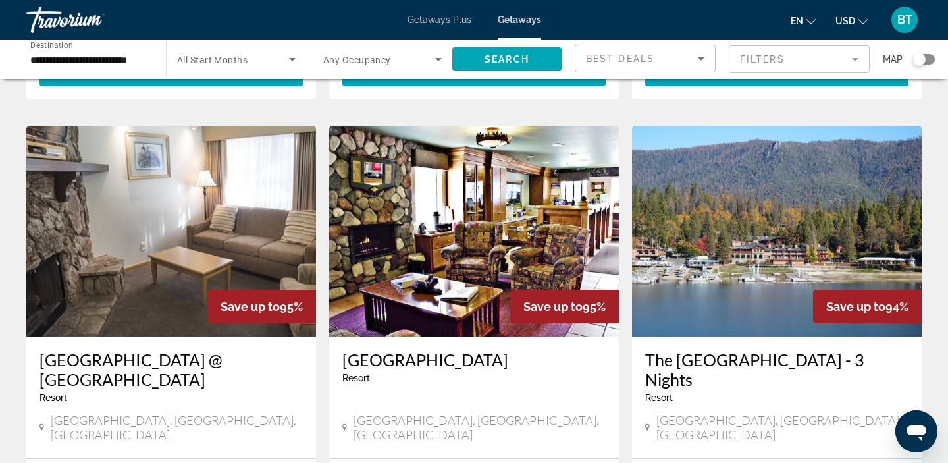
click at [144, 279] on img "Main content" at bounding box center [171, 231] width 290 height 211
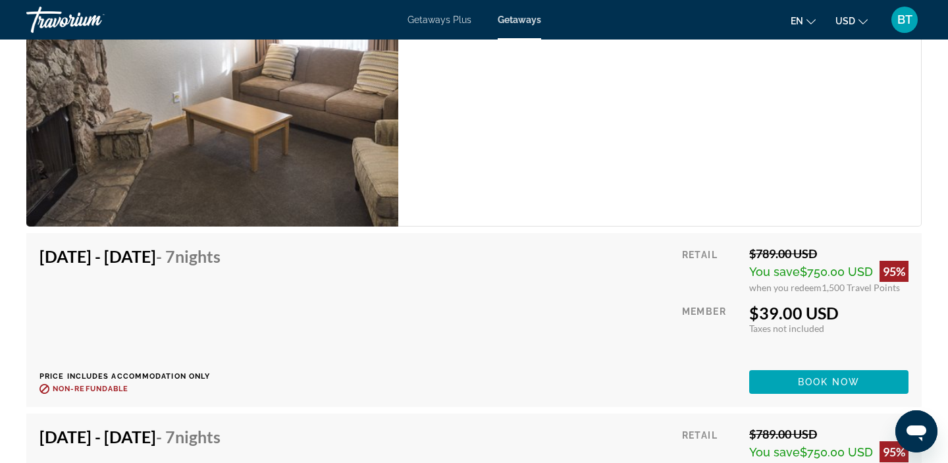
scroll to position [2418, 0]
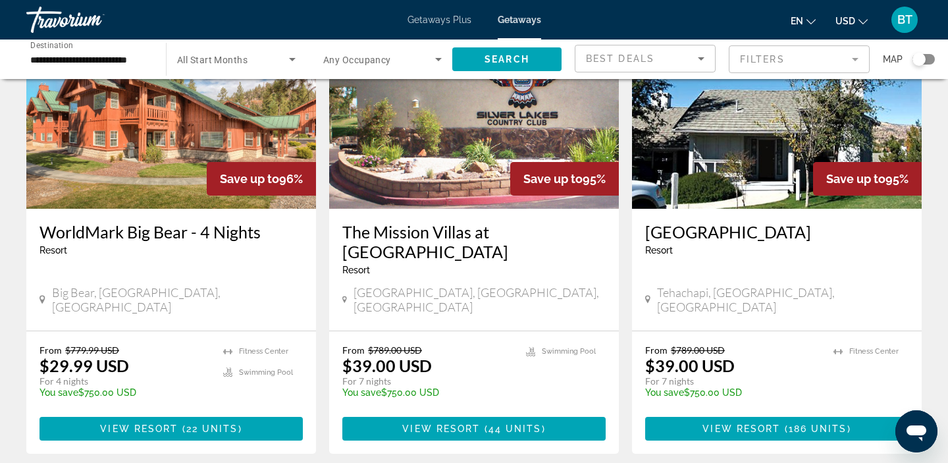
scroll to position [586, 0]
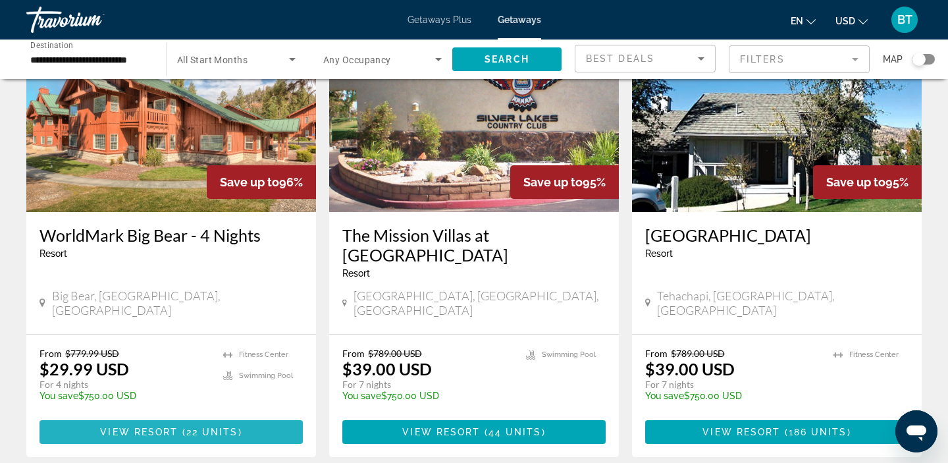
click at [199, 427] on span "22 units" at bounding box center [212, 432] width 52 height 11
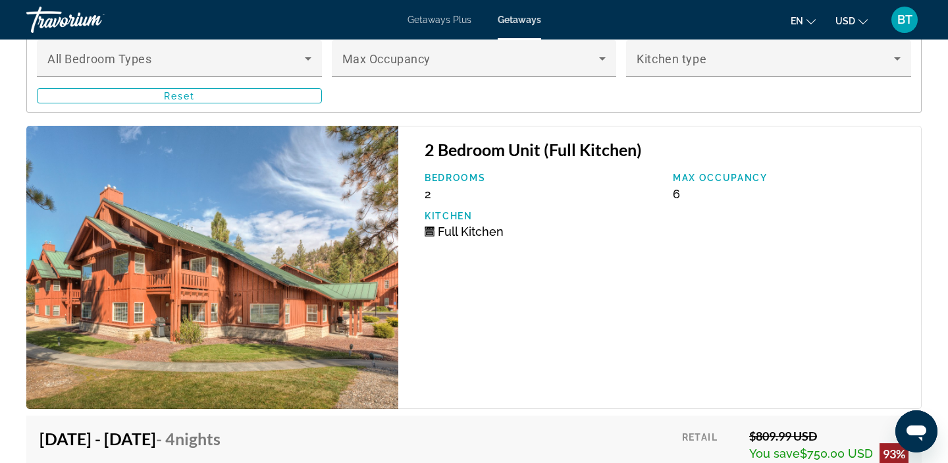
scroll to position [2333, 0]
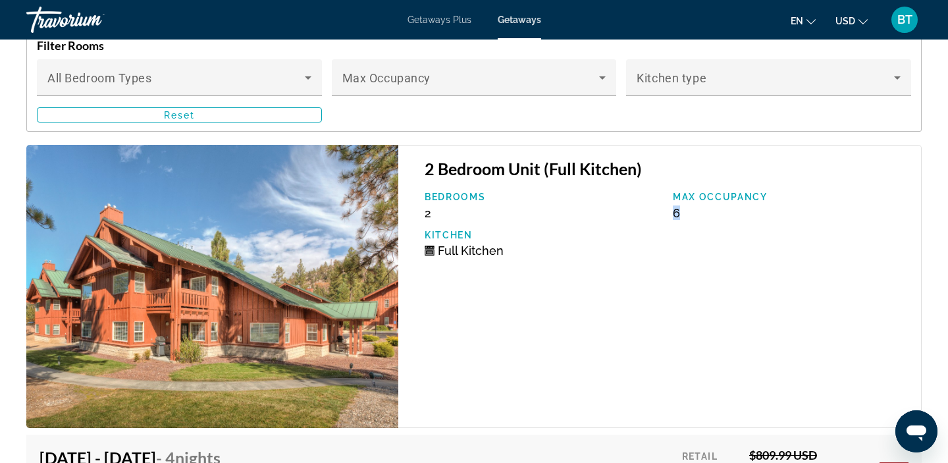
drag, startPoint x: 690, startPoint y: 217, endPoint x: 671, endPoint y: 215, distance: 19.2
click at [671, 215] on div "Max Occupancy 6" at bounding box center [790, 206] width 248 height 28
click at [582, 251] on div "Full Kitchen" at bounding box center [542, 251] width 235 height 14
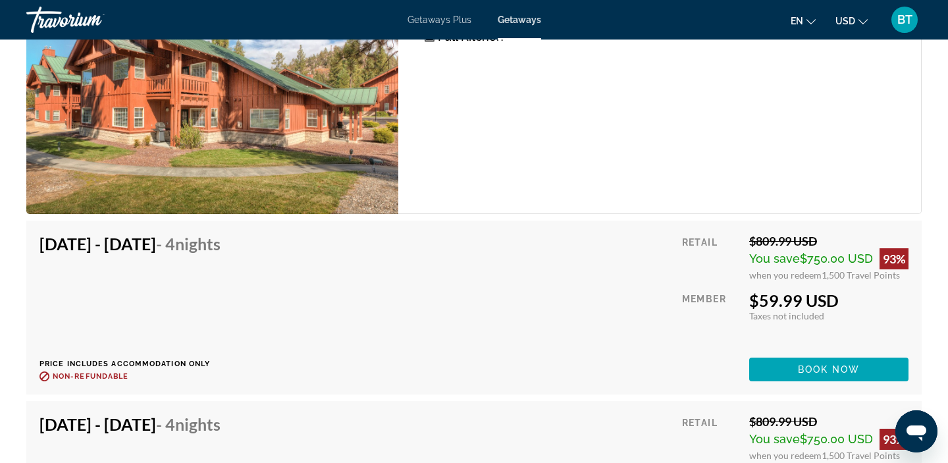
scroll to position [2546, 0]
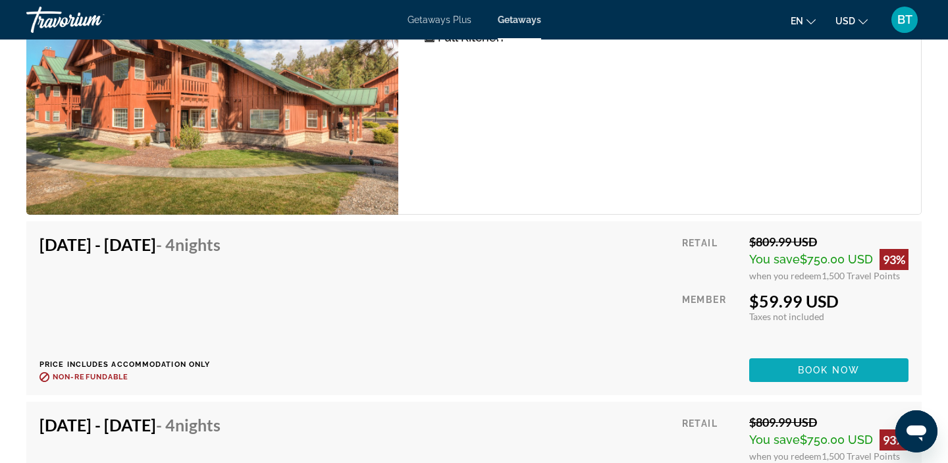
click at [814, 378] on span "Main content" at bounding box center [828, 370] width 159 height 32
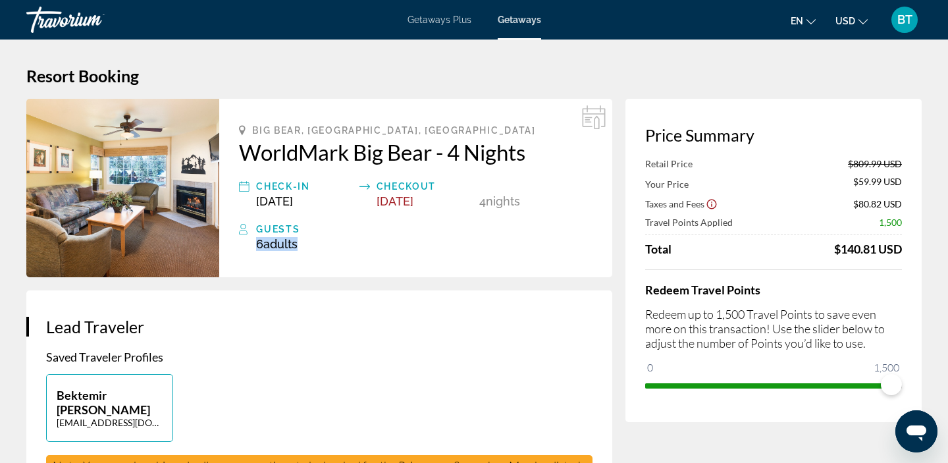
drag, startPoint x: 257, startPoint y: 244, endPoint x: 303, endPoint y: 242, distance: 45.5
click at [303, 243] on div "6 Adult Adults , Child Children" at bounding box center [424, 244] width 336 height 14
click at [319, 254] on div "Big Bear, CA, USA WorldMark Big Bear - 4 Nights Check-In Oct 5, 2025 Checkout O…" at bounding box center [415, 188] width 393 height 178
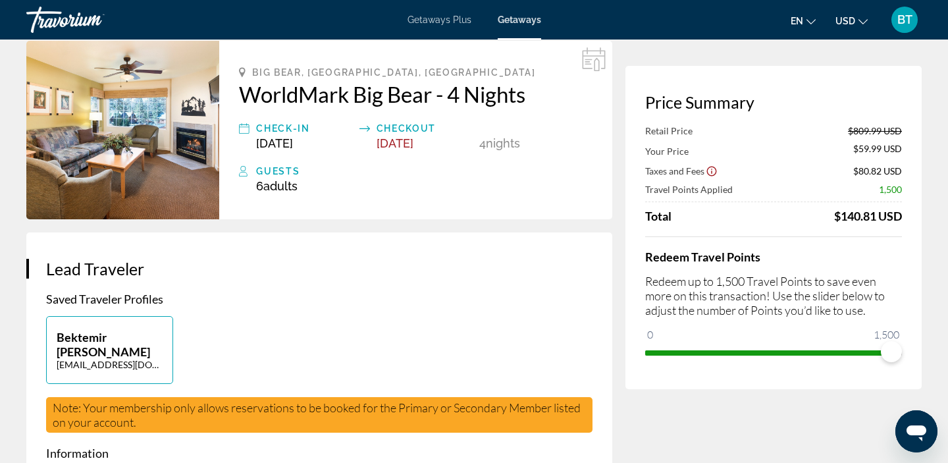
scroll to position [67, 0]
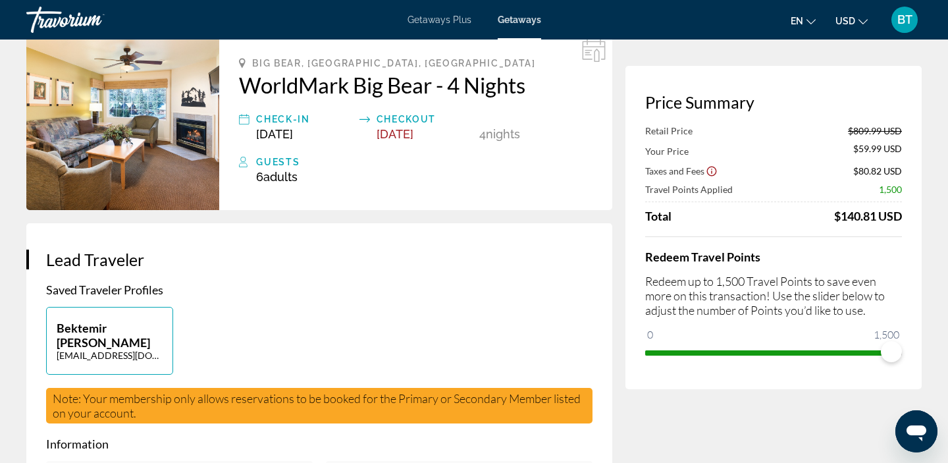
drag, startPoint x: 256, startPoint y: 184, endPoint x: 267, endPoint y: 184, distance: 11.2
click at [267, 184] on div "Big Bear, CA, USA WorldMark Big Bear - 4 Nights Check-In Oct 5, 2025 Checkout O…" at bounding box center [415, 121] width 393 height 178
drag, startPoint x: 911, startPoint y: 215, endPoint x: 824, endPoint y: 219, distance: 87.0
click at [824, 219] on div "Price Summary Retail Price $809.99 USD Your Price $59.99 USD Taxes and Fees $80…" at bounding box center [773, 227] width 296 height 323
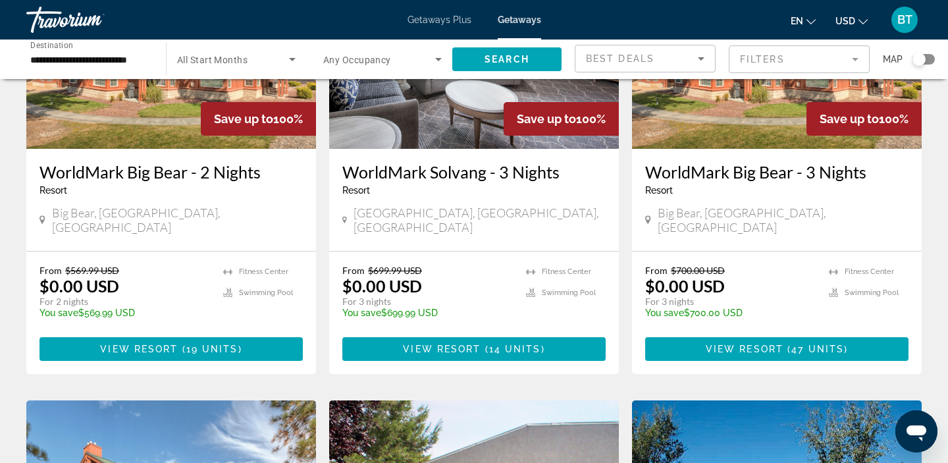
scroll to position [190, 0]
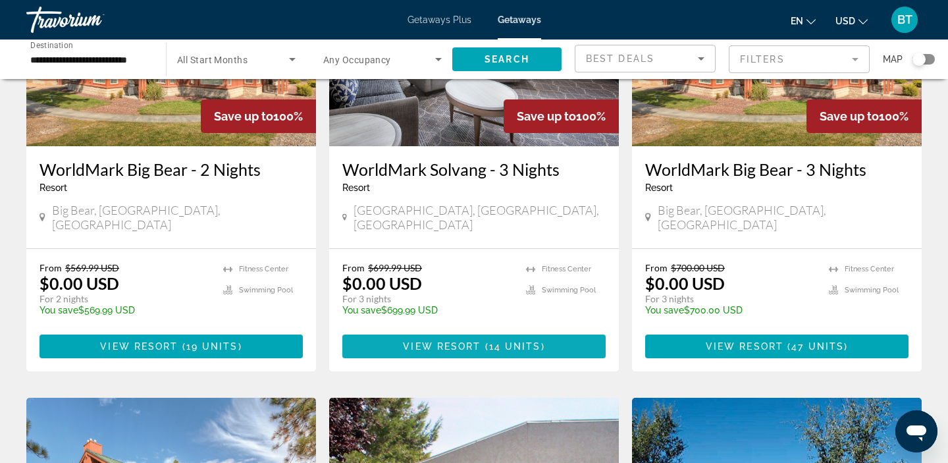
click at [437, 341] on span "View Resort" at bounding box center [442, 346] width 78 height 11
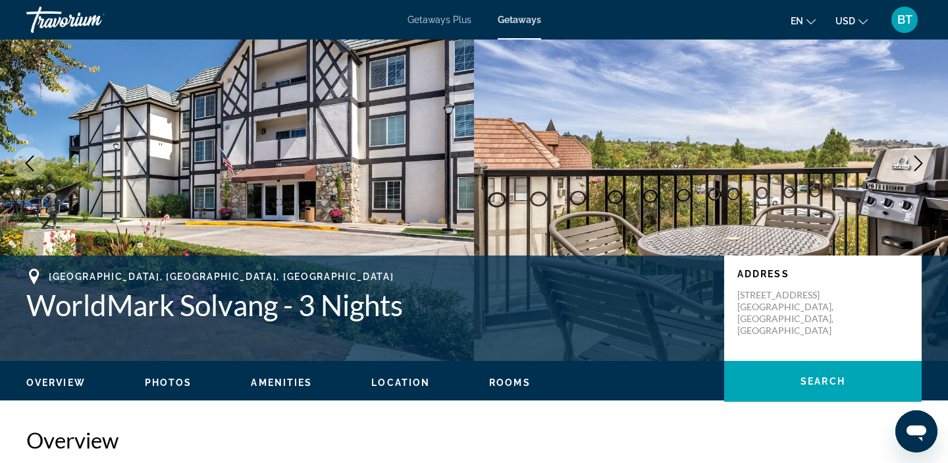
scroll to position [64, 0]
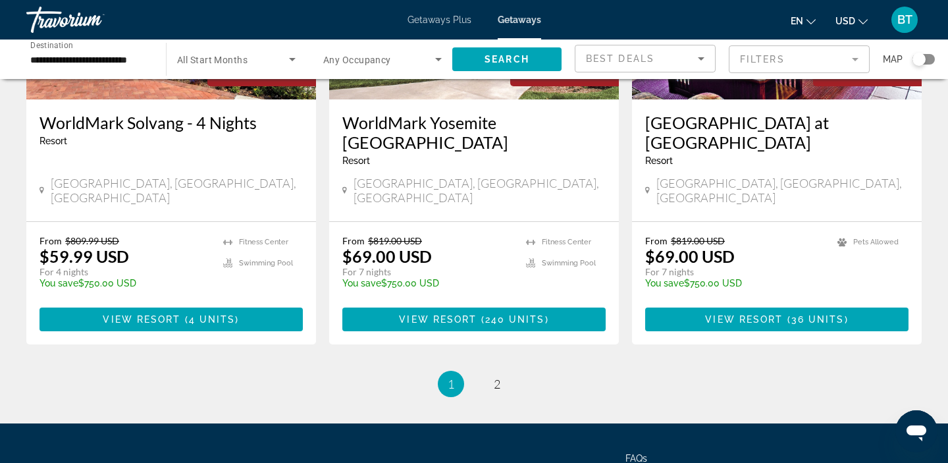
scroll to position [1668, 0]
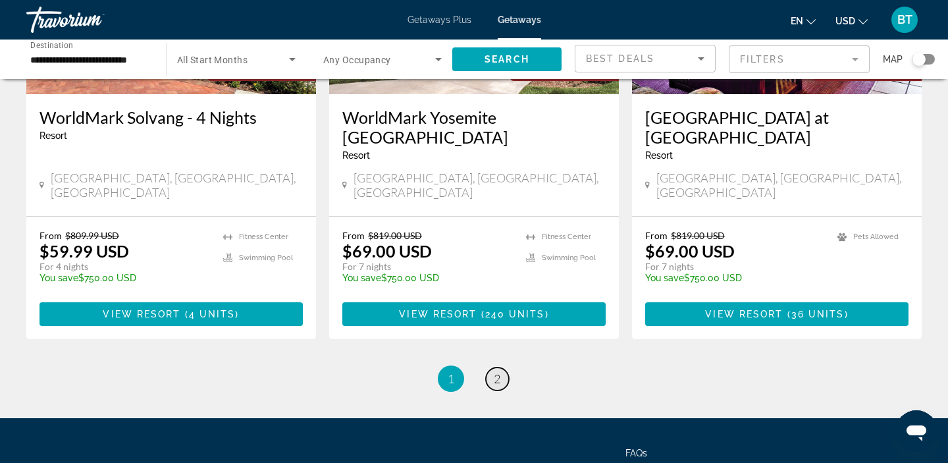
click at [503, 367] on link "page 2" at bounding box center [497, 378] width 23 height 23
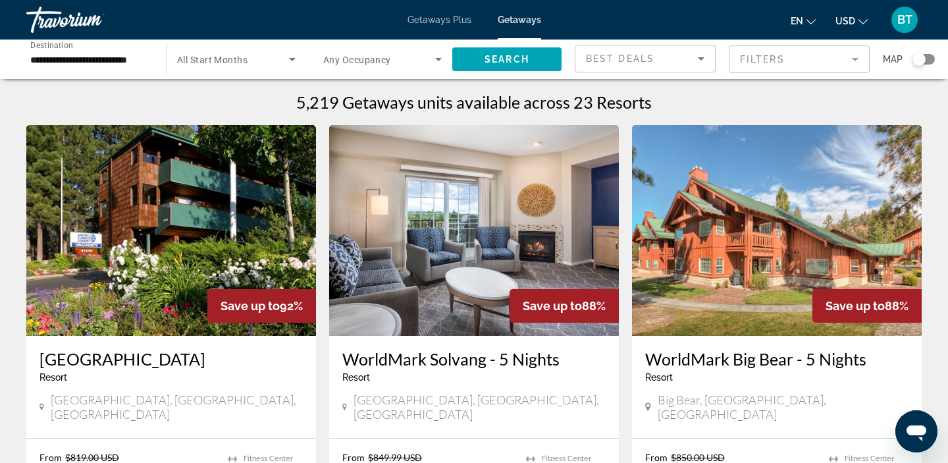
click at [35, 65] on input "**********" at bounding box center [89, 60] width 119 height 16
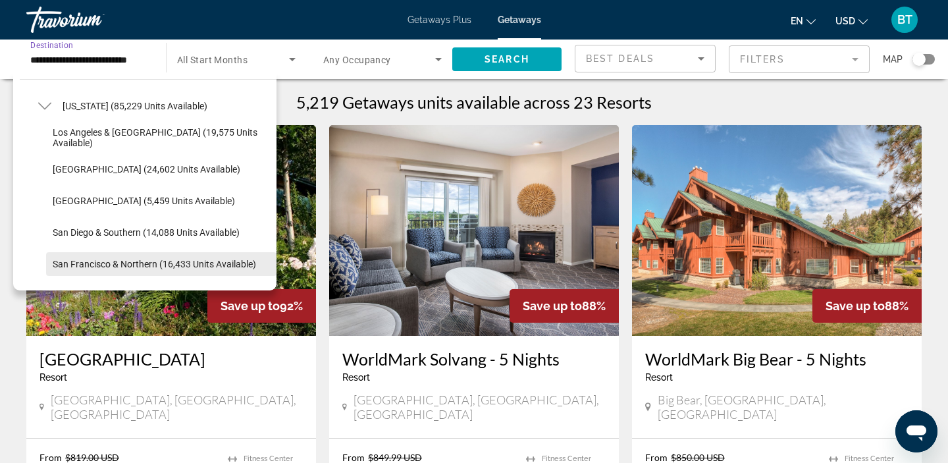
scroll to position [136, 0]
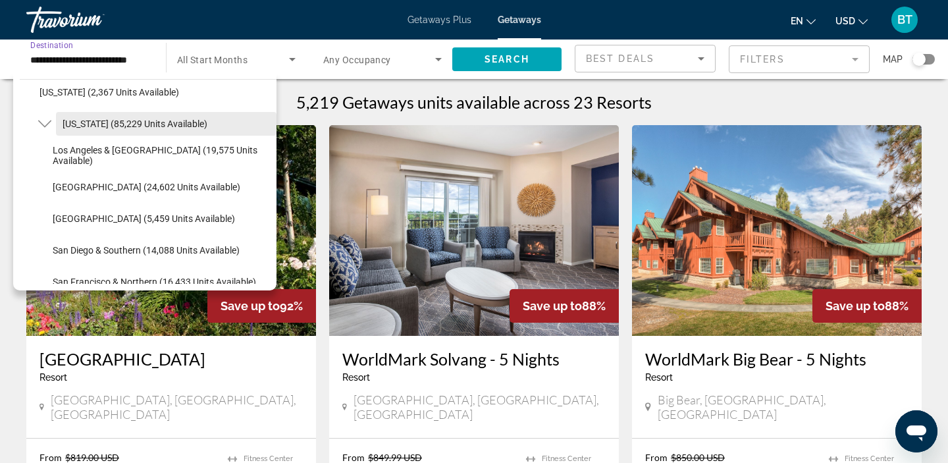
click at [57, 125] on span "Search widget" at bounding box center [166, 124] width 221 height 32
type input "**********"
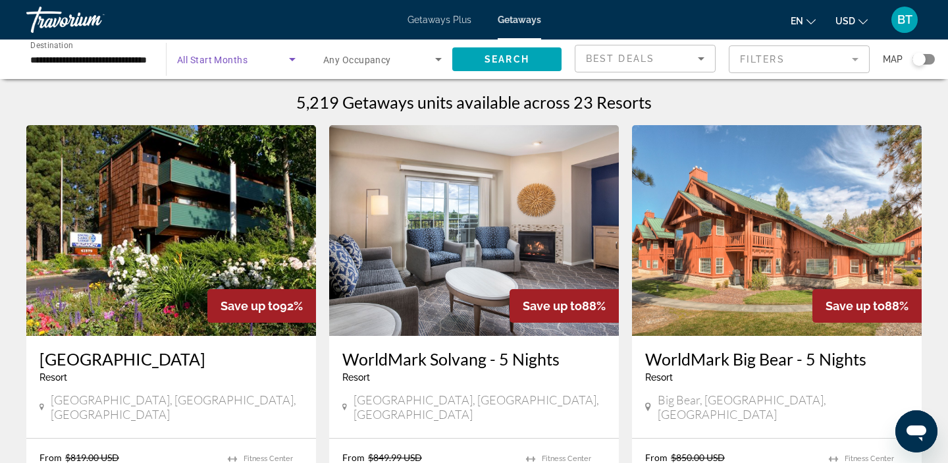
click at [270, 61] on span "Search widget" at bounding box center [233, 59] width 112 height 16
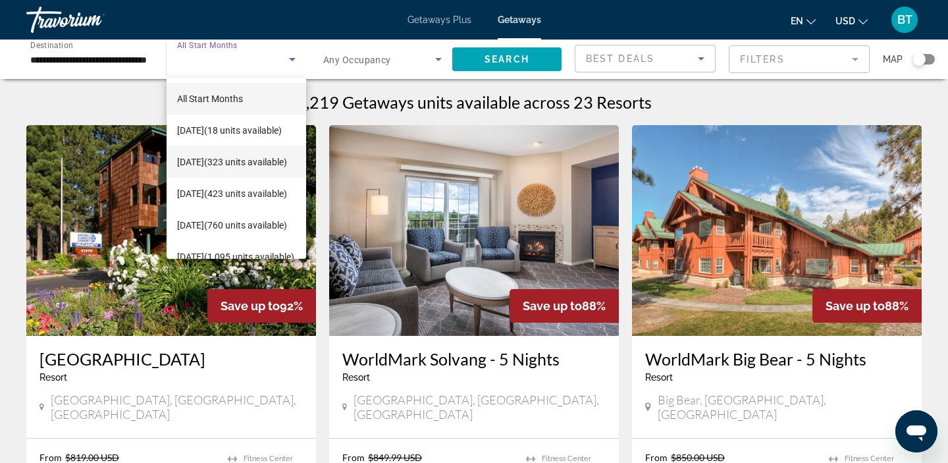
click at [242, 154] on span "October 2025 (323 units available)" at bounding box center [232, 162] width 110 height 16
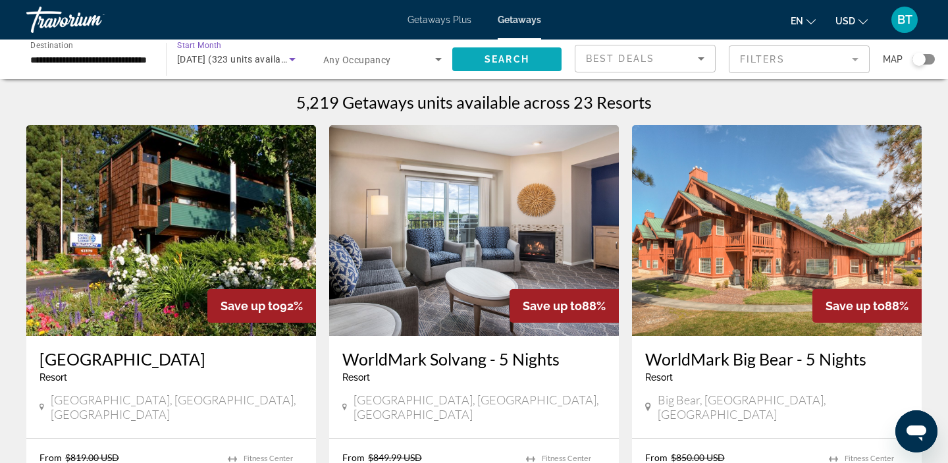
click at [500, 57] on span "Search" at bounding box center [507, 59] width 45 height 11
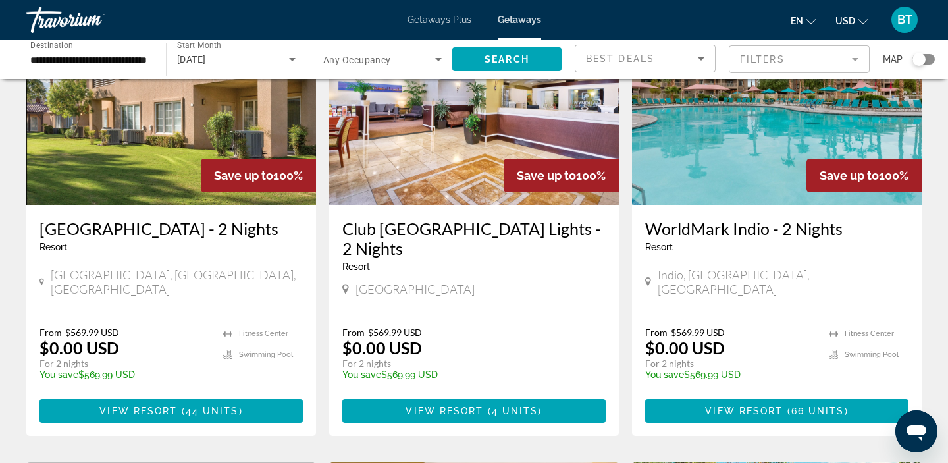
scroll to position [147, 0]
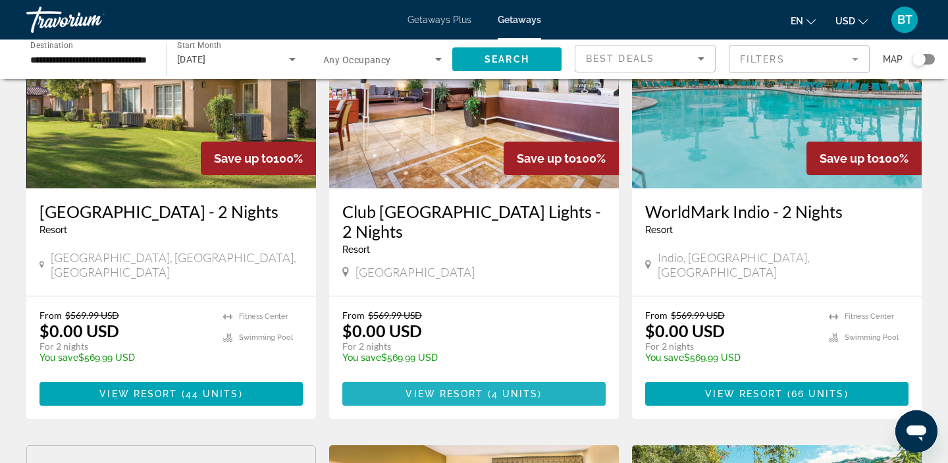
click at [468, 388] on span "View Resort" at bounding box center [445, 393] width 78 height 11
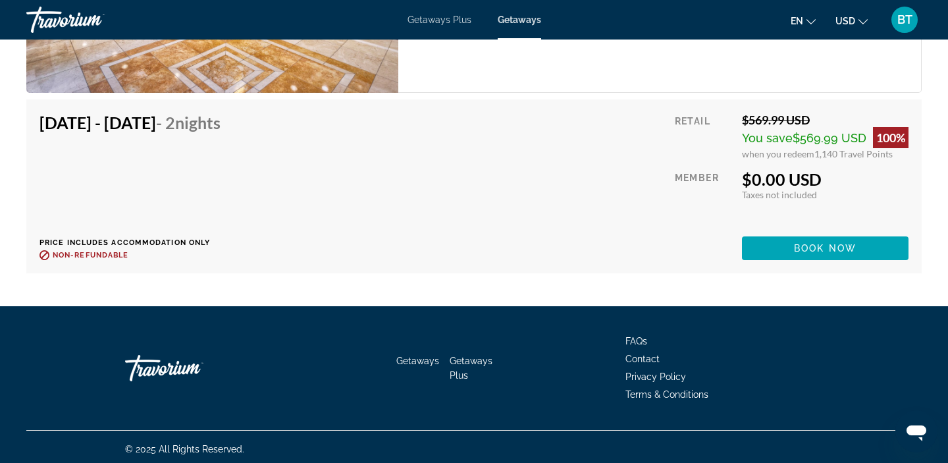
scroll to position [2601, 0]
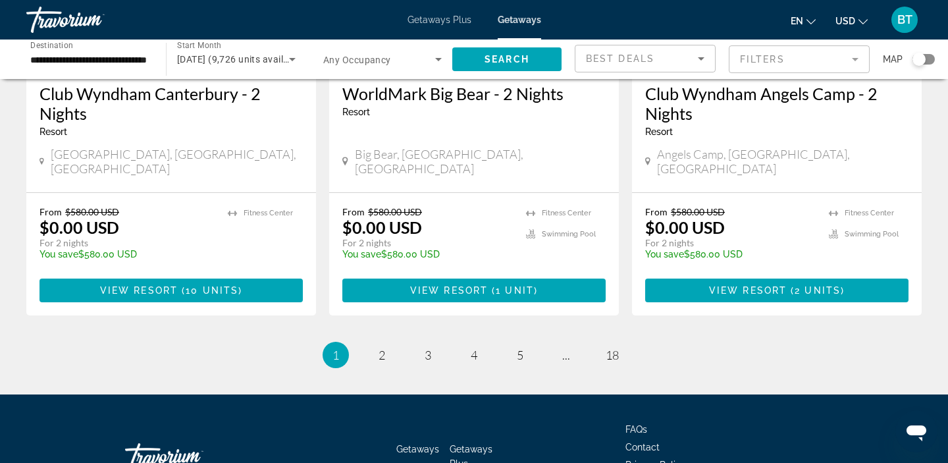
scroll to position [1747, 0]
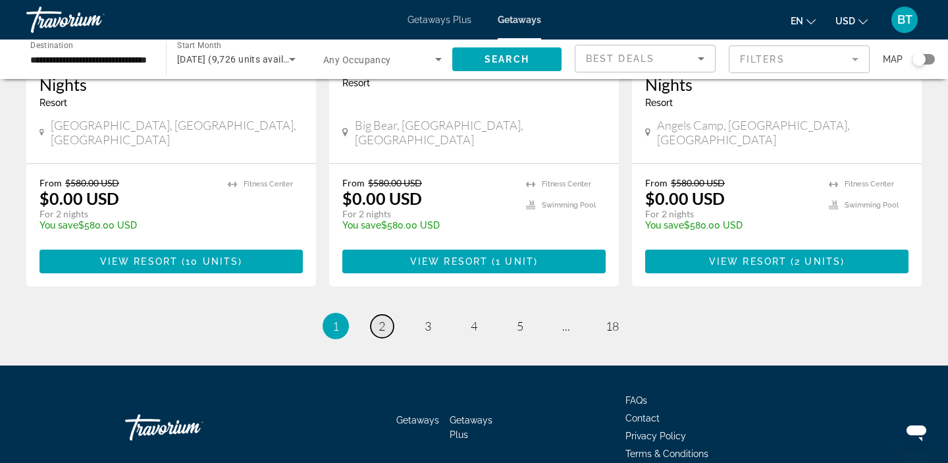
click at [381, 315] on link "page 2" at bounding box center [382, 326] width 23 height 23
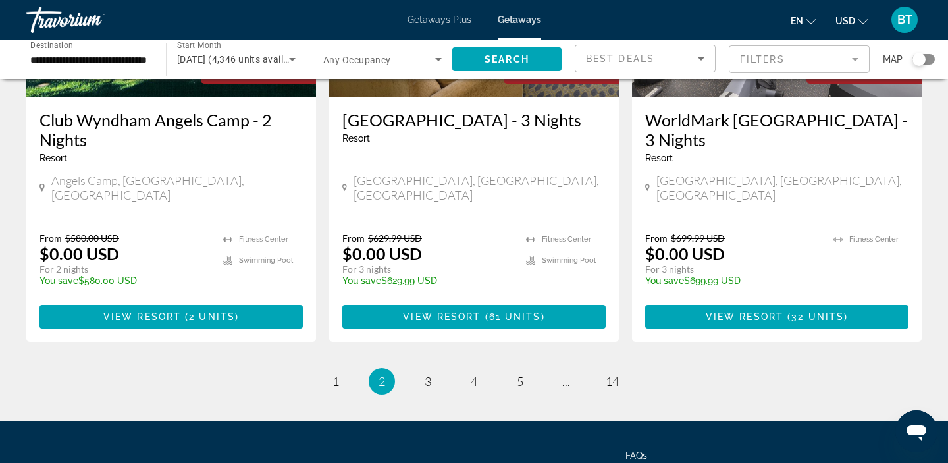
scroll to position [1704, 0]
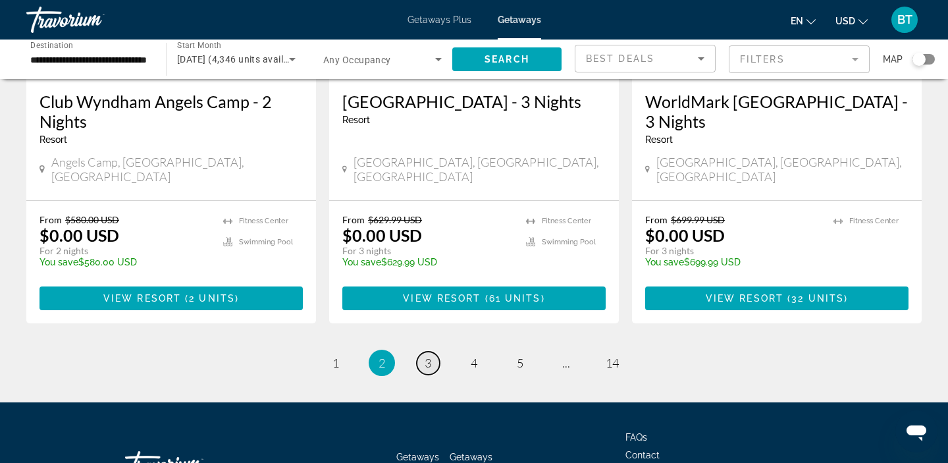
click at [431, 352] on link "page 3" at bounding box center [428, 363] width 23 height 23
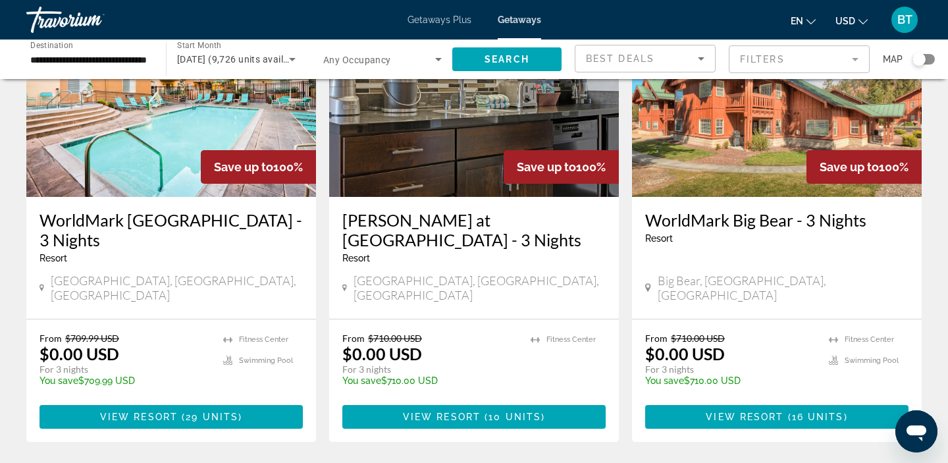
scroll to position [142, 0]
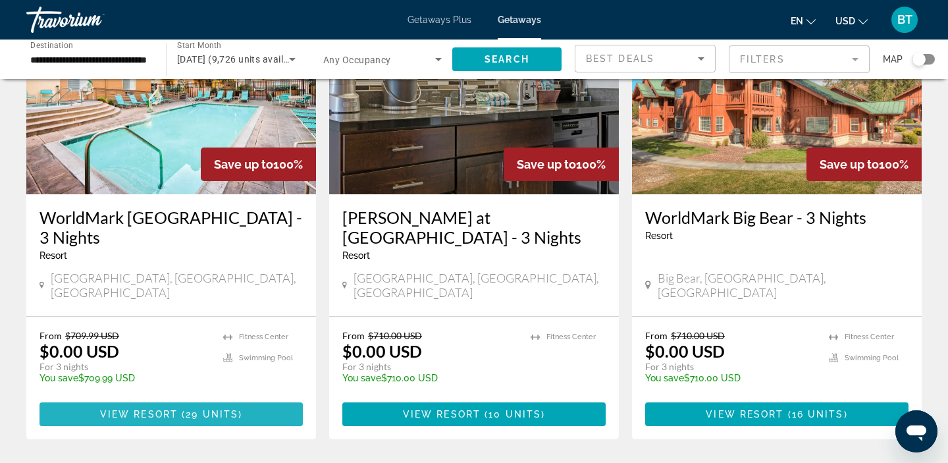
click at [140, 409] on span "View Resort" at bounding box center [139, 414] width 78 height 11
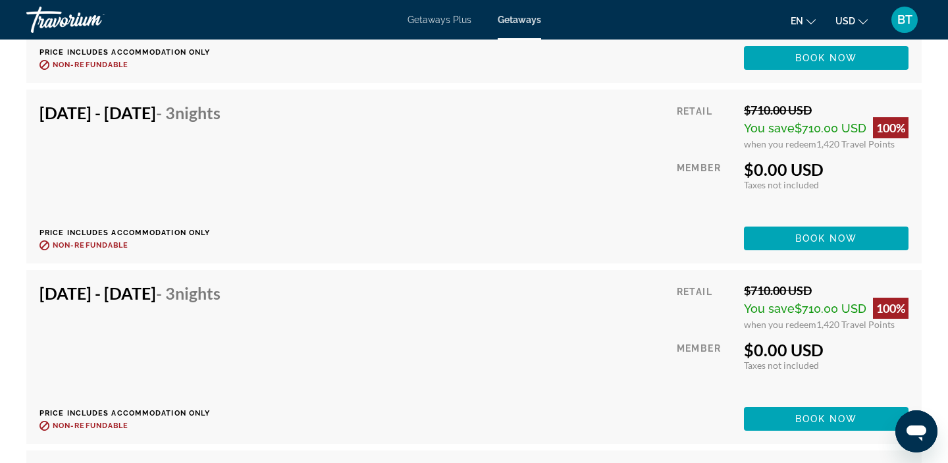
scroll to position [4028, 0]
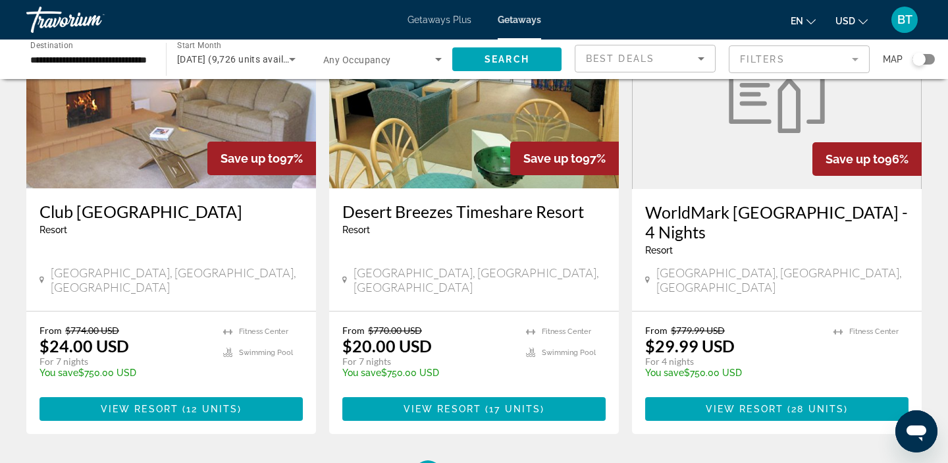
scroll to position [1614, 0]
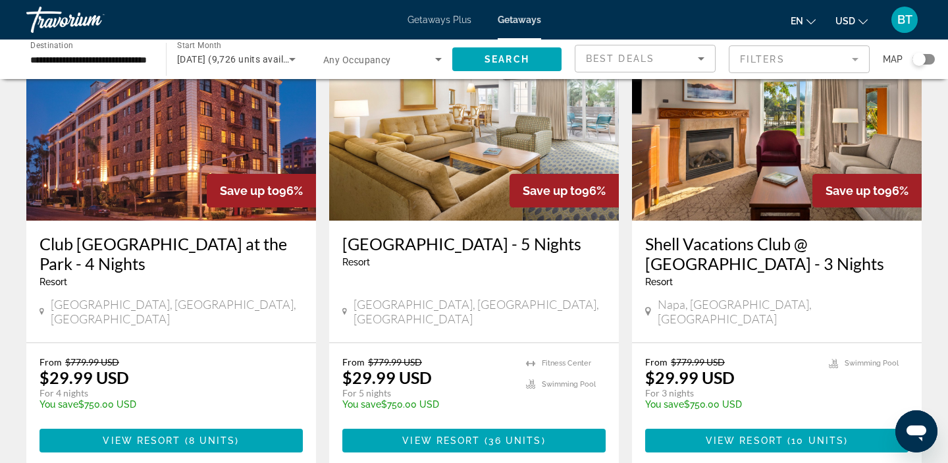
scroll to position [119, 0]
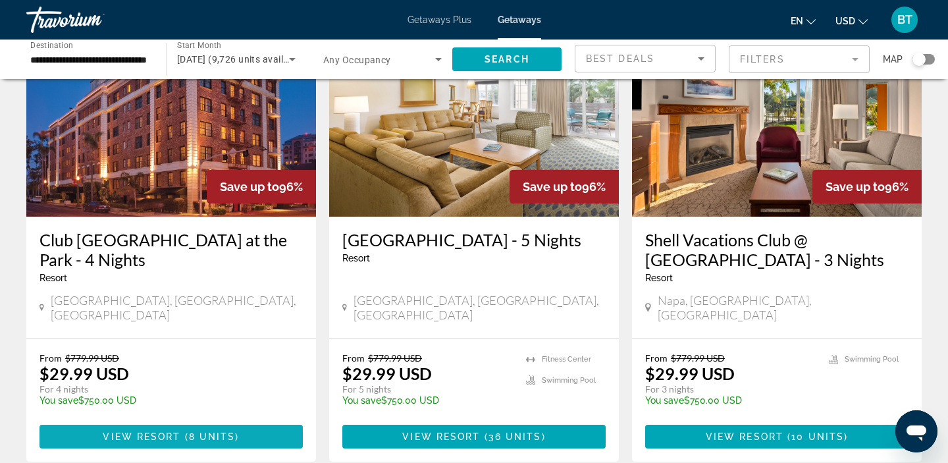
click at [194, 431] on span "8 units" at bounding box center [212, 436] width 47 height 11
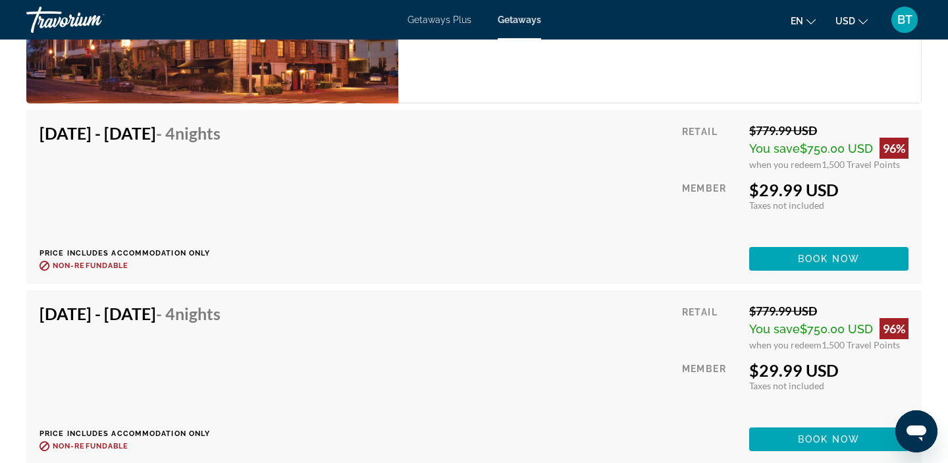
scroll to position [2414, 0]
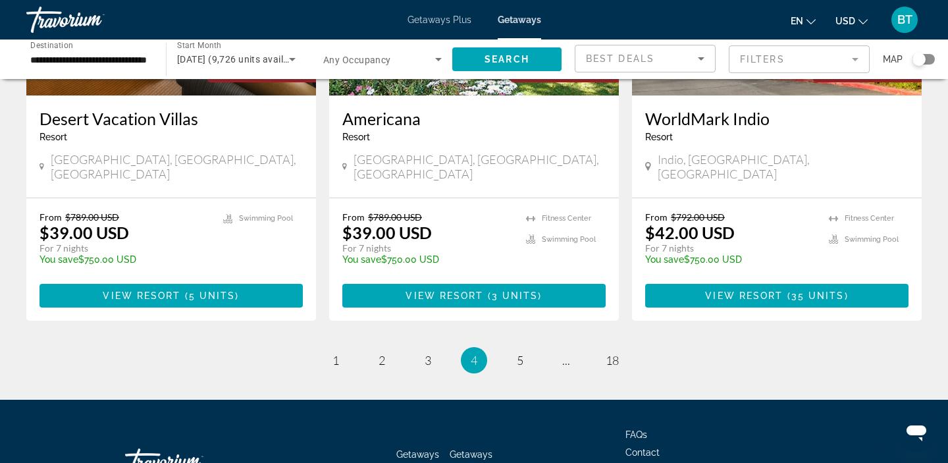
scroll to position [1670, 0]
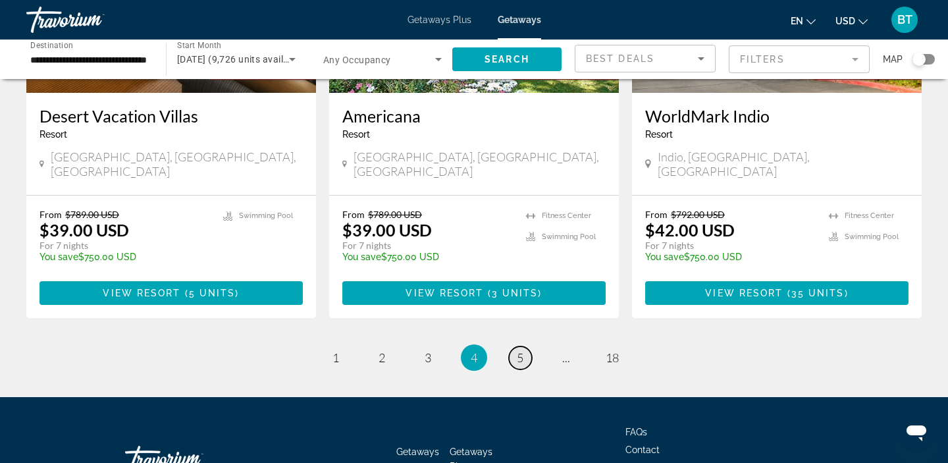
click at [517, 350] on span "5" at bounding box center [520, 357] width 7 height 14
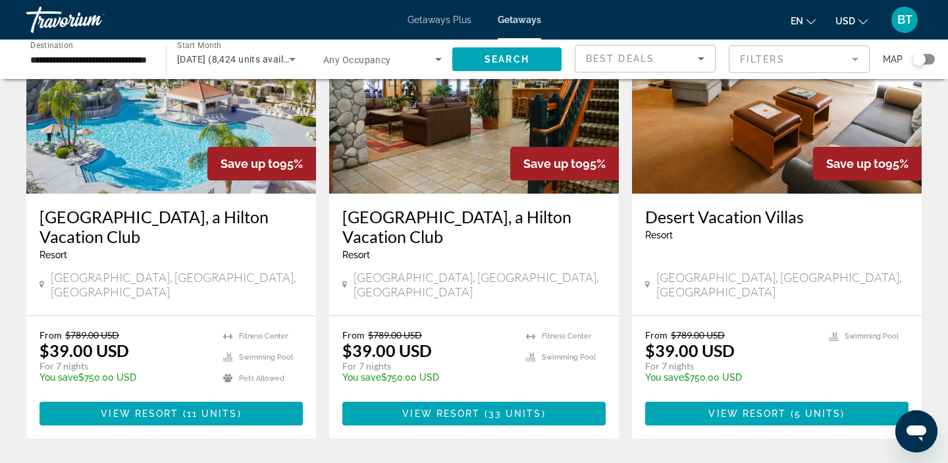
scroll to position [1571, 0]
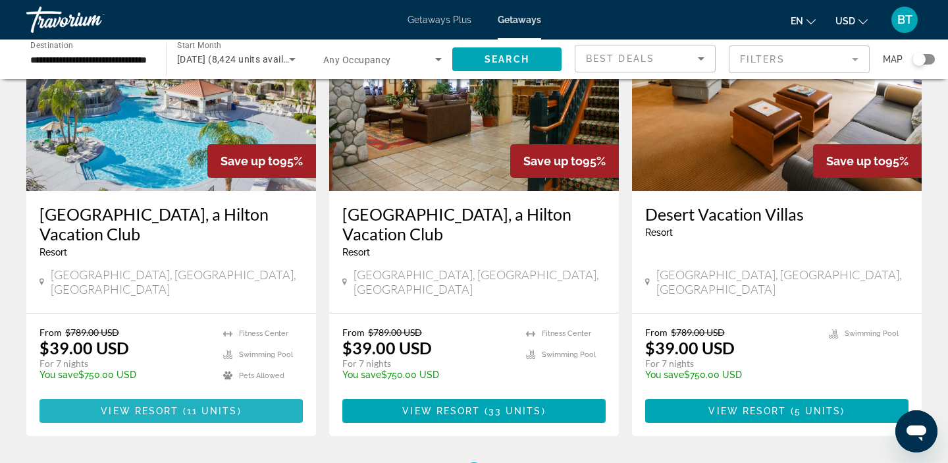
click at [150, 406] on span "View Resort" at bounding box center [140, 411] width 78 height 11
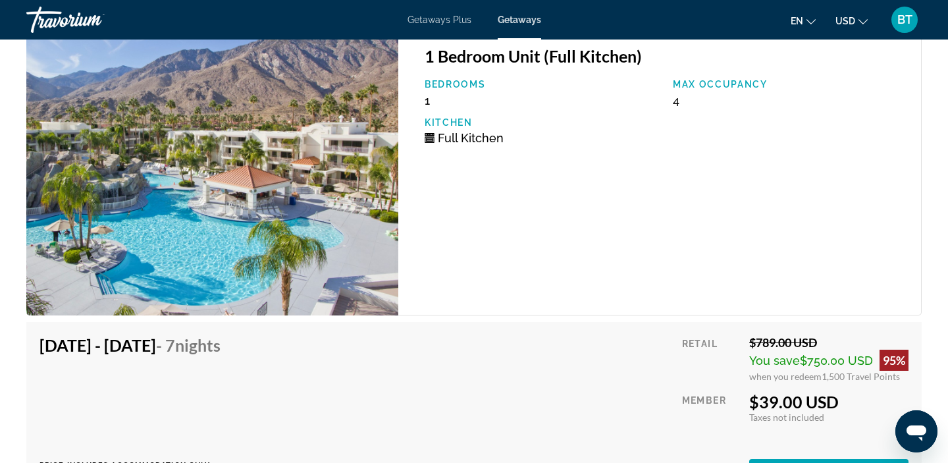
scroll to position [2215, 0]
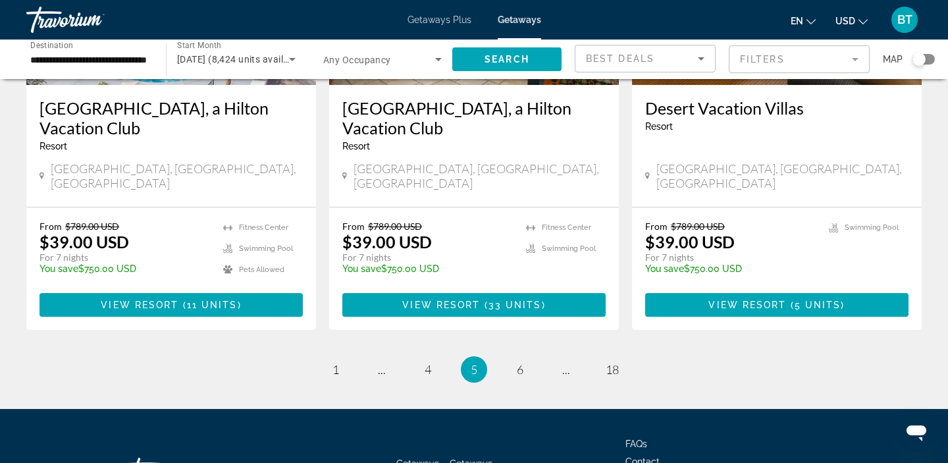
scroll to position [1687, 0]
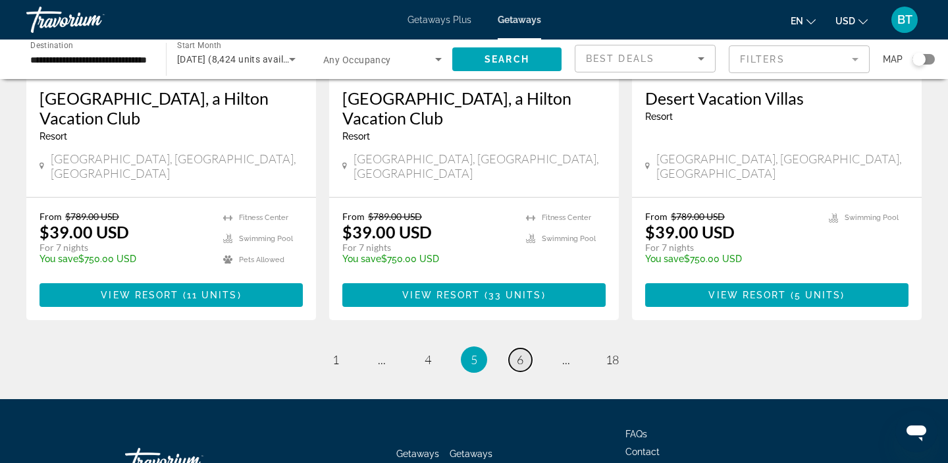
click at [521, 348] on link "page 6" at bounding box center [520, 359] width 23 height 23
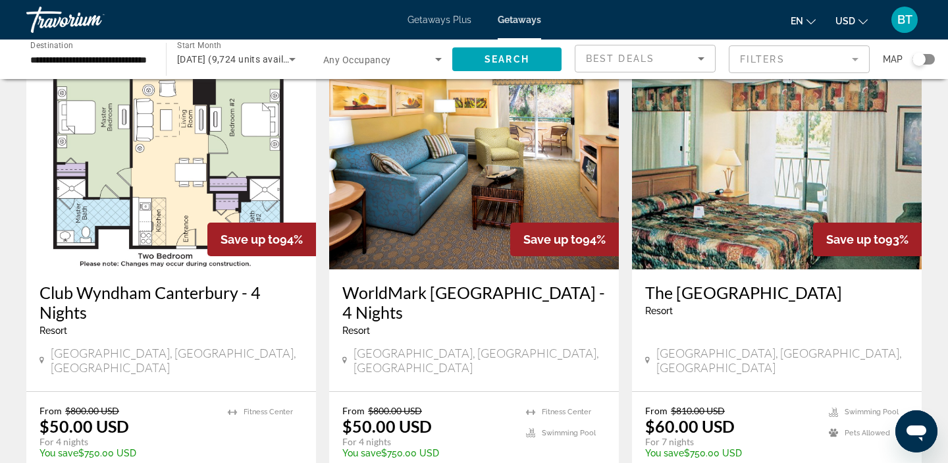
scroll to position [628, 0]
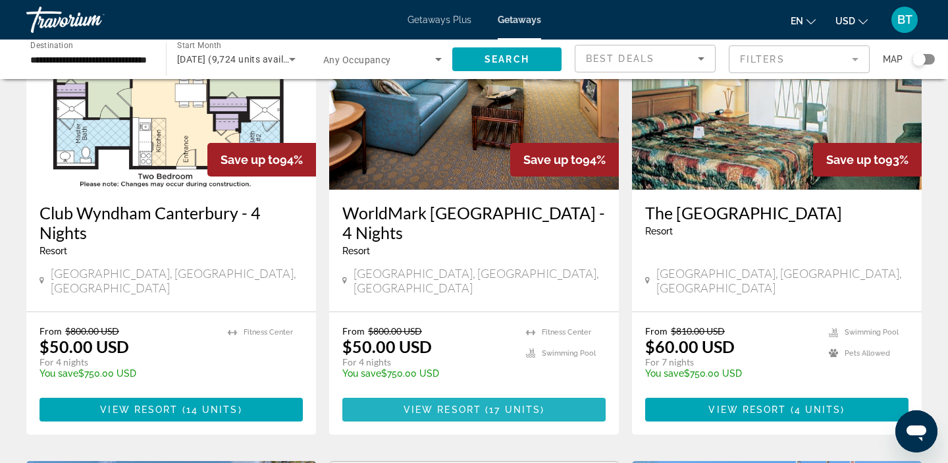
click at [418, 404] on span "View Resort" at bounding box center [443, 409] width 78 height 11
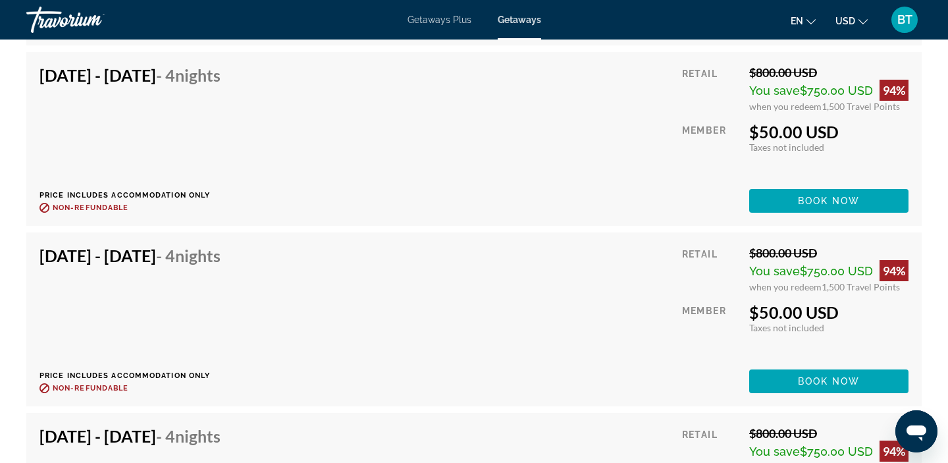
scroll to position [3350, 0]
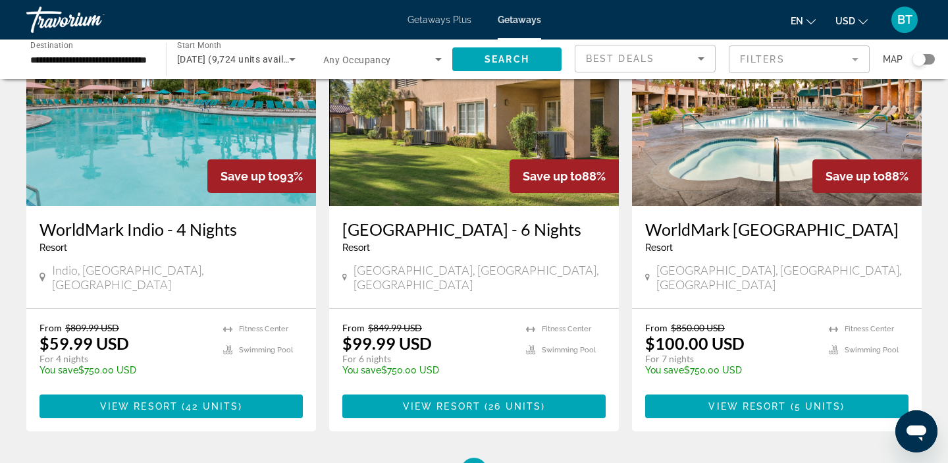
scroll to position [1598, 0]
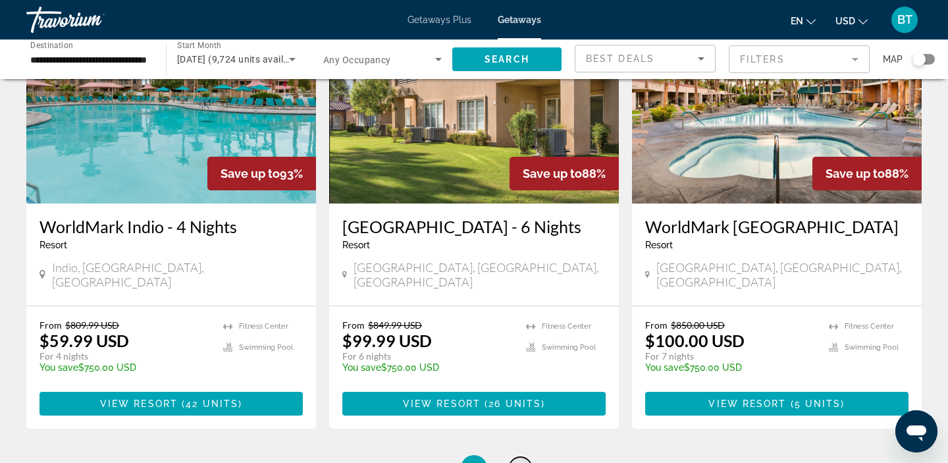
click at [523, 457] on link "page 7" at bounding box center [520, 468] width 23 height 23
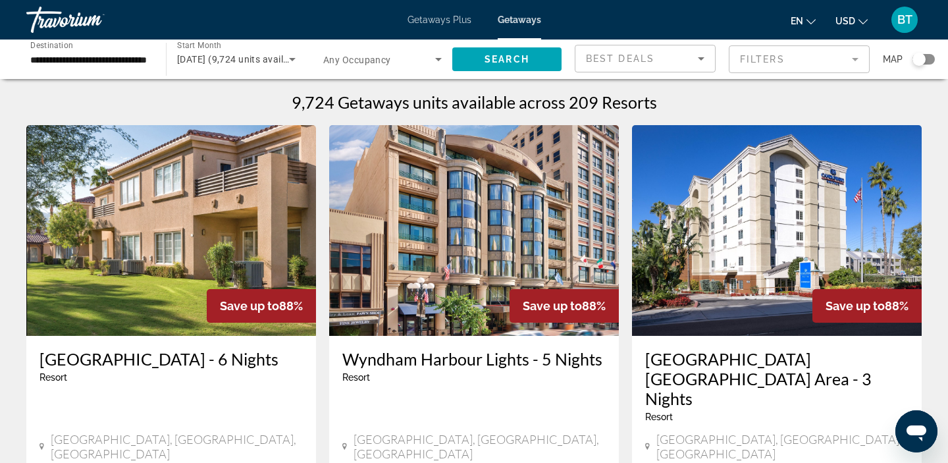
click at [61, 60] on input "**********" at bounding box center [89, 60] width 119 height 16
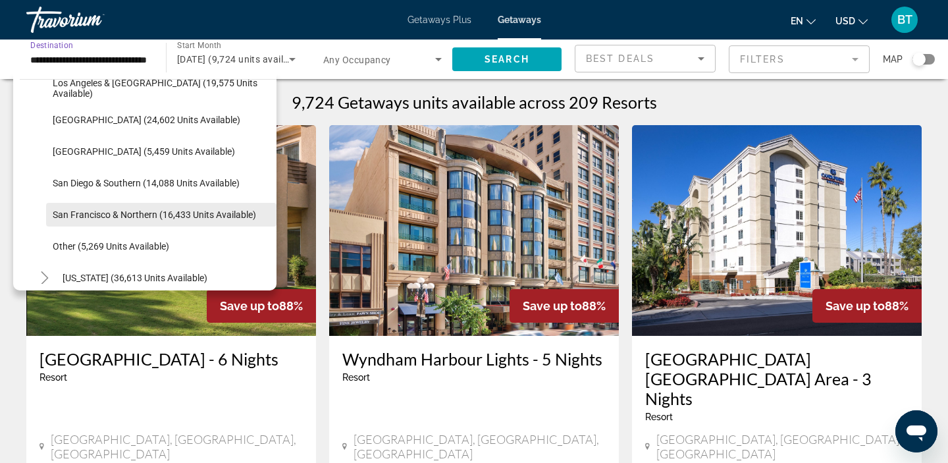
scroll to position [207, 0]
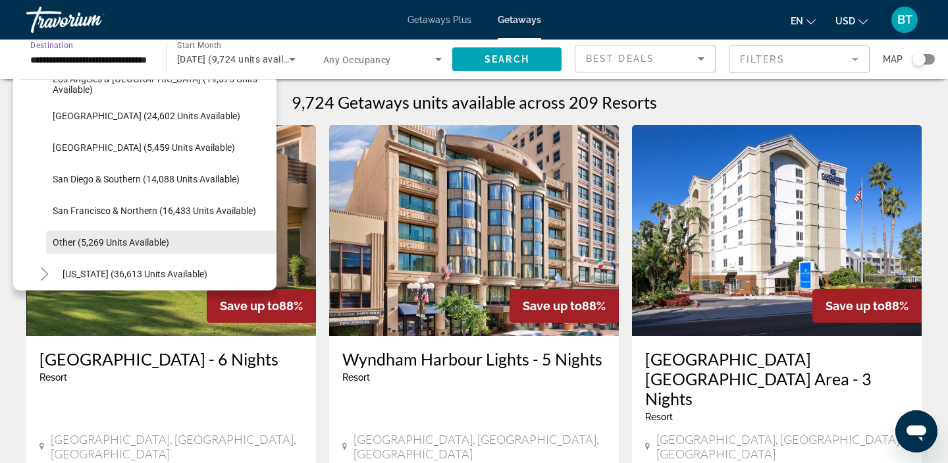
click at [70, 241] on span "Other (5,269 units available)" at bounding box center [111, 242] width 117 height 11
type input "**********"
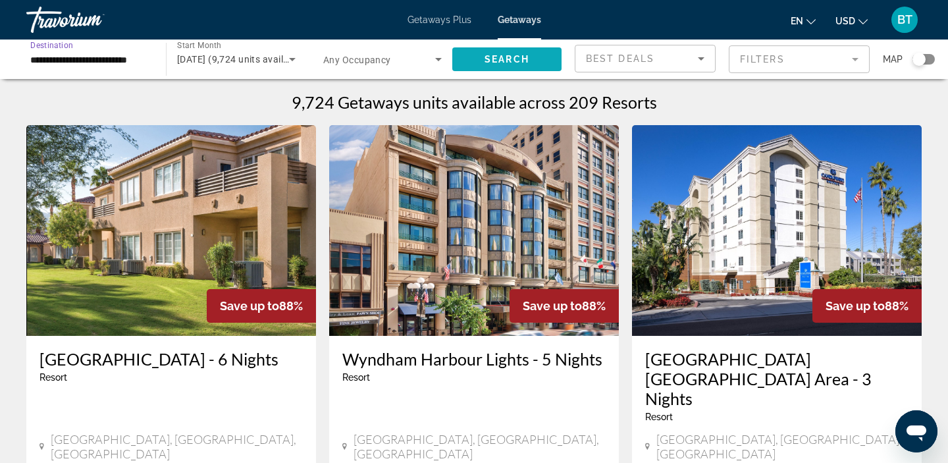
click at [502, 64] on span "Search" at bounding box center [507, 59] width 45 height 11
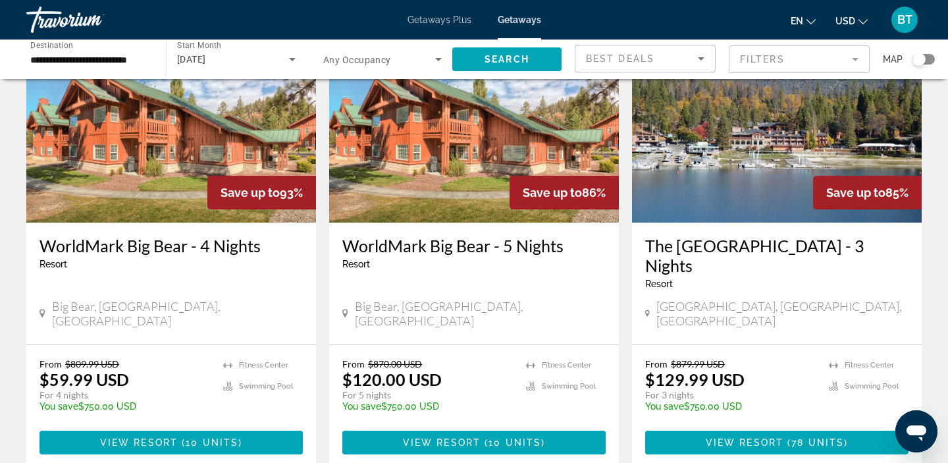
scroll to position [1078, 0]
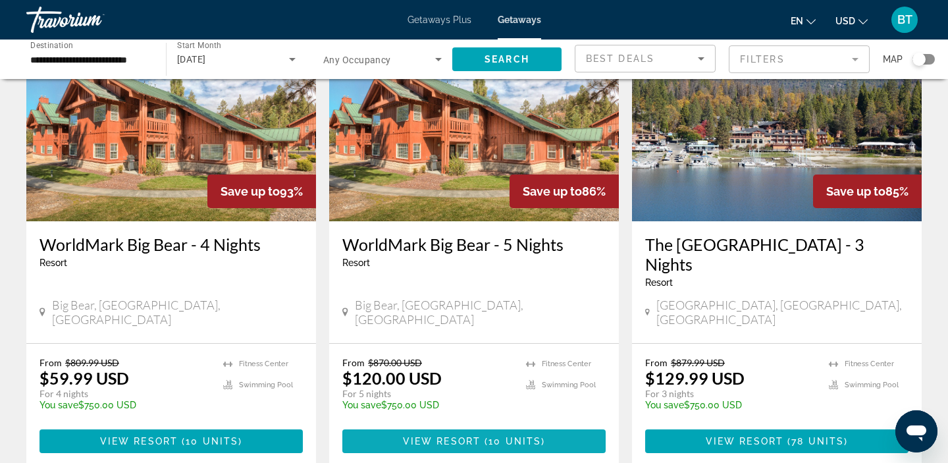
click at [419, 436] on span "View Resort" at bounding box center [442, 441] width 78 height 11
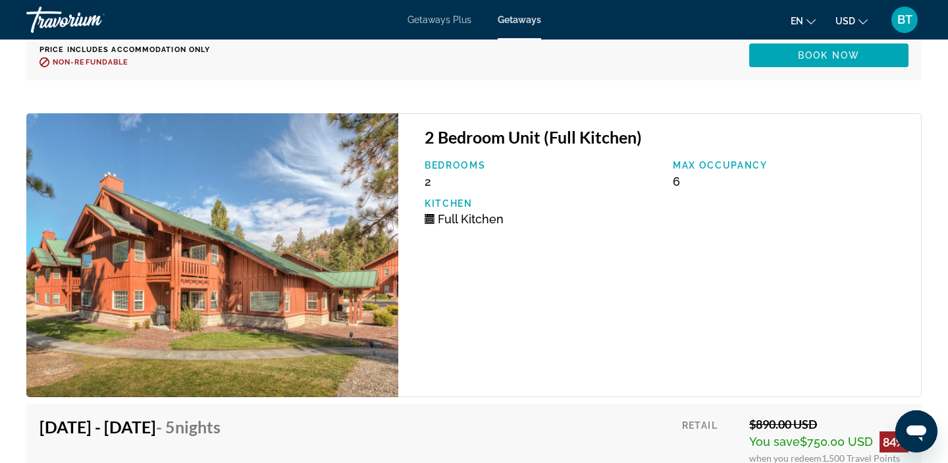
scroll to position [2969, 0]
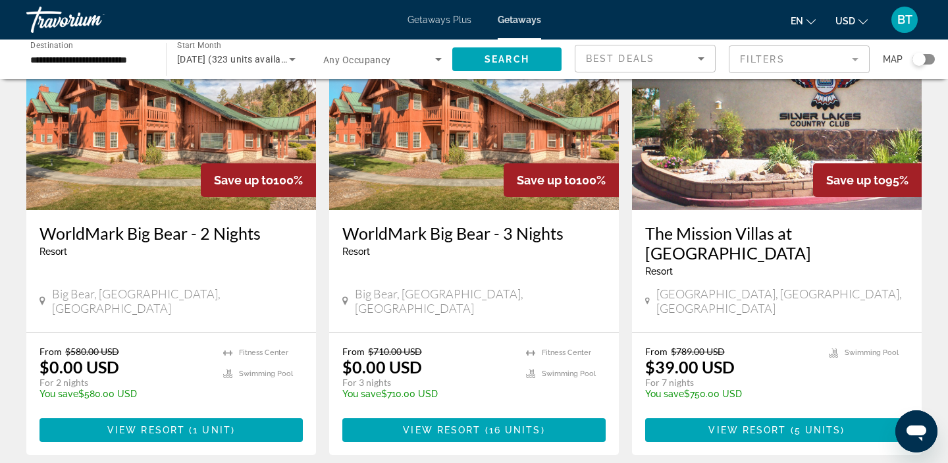
scroll to position [124, 0]
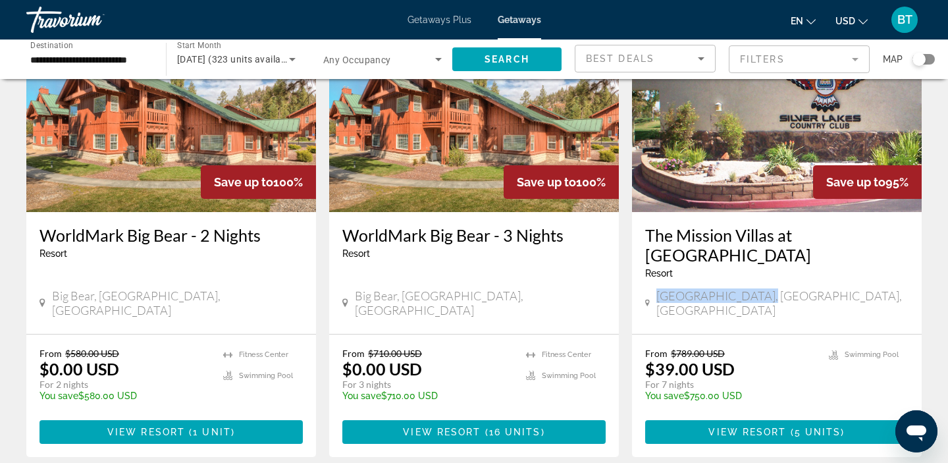
drag, startPoint x: 766, startPoint y: 275, endPoint x: 639, endPoint y: 276, distance: 127.1
click at [639, 276] on div "The Mission Villas at Silver Lakes Resort - This is an adults only resort Helen…" at bounding box center [777, 273] width 290 height 122
copy span "[GEOGRAPHIC_DATA], [GEOGRAPHIC_DATA], [GEOGRAPHIC_DATA]"
click at [728, 292] on div "The Mission Villas at Silver Lakes Resort - This is an adults only resort Helen…" at bounding box center [777, 273] width 290 height 122
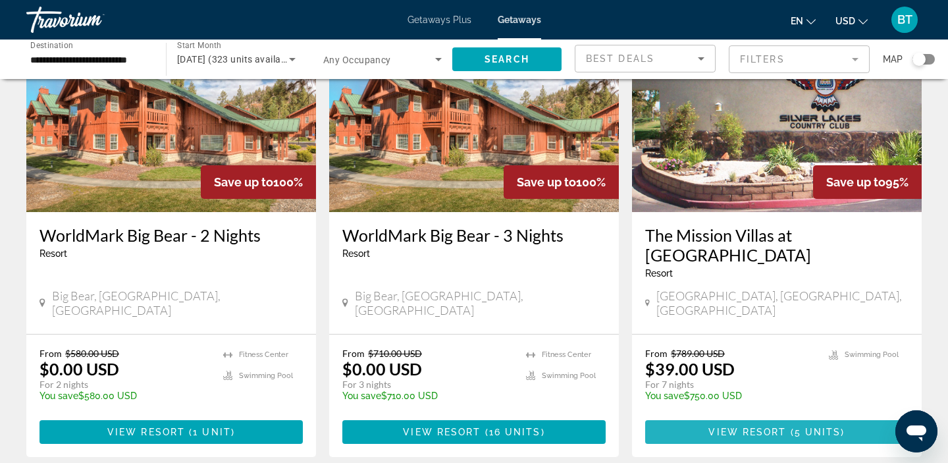
click at [743, 427] on span "View Resort" at bounding box center [747, 432] width 78 height 11
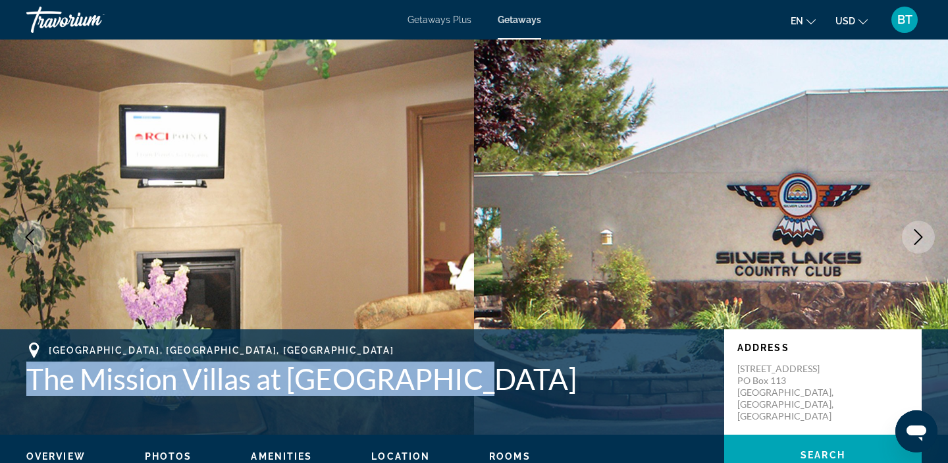
drag, startPoint x: 446, startPoint y: 381, endPoint x: 13, endPoint y: 375, distance: 433.9
click at [13, 375] on div "Helendale, CA, USA The Mission Villas at Silver Lakes Address 27160 Vista Rd PO…" at bounding box center [474, 381] width 948 height 79
copy h1 "The Mission Villas at [GEOGRAPHIC_DATA]"
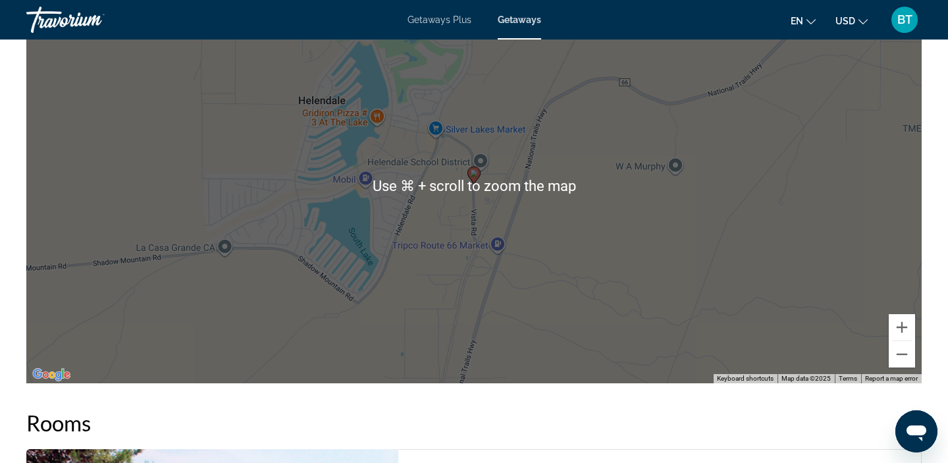
scroll to position [2047, 0]
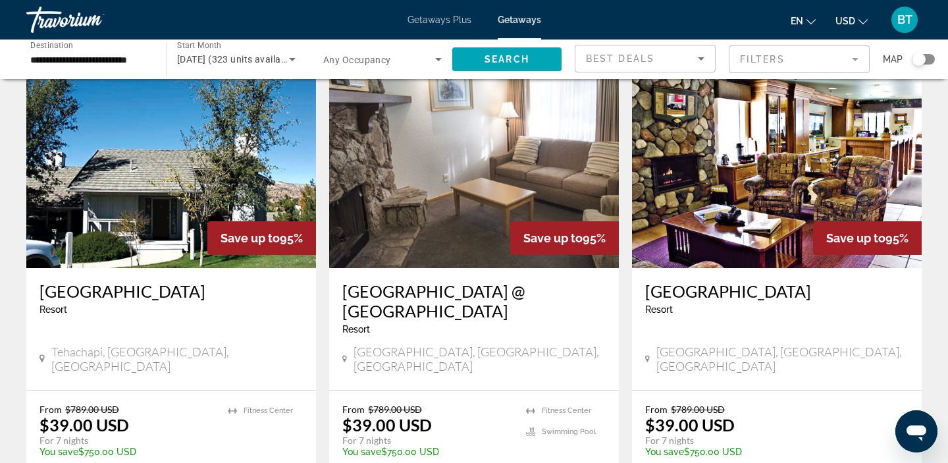
scroll to position [550, 0]
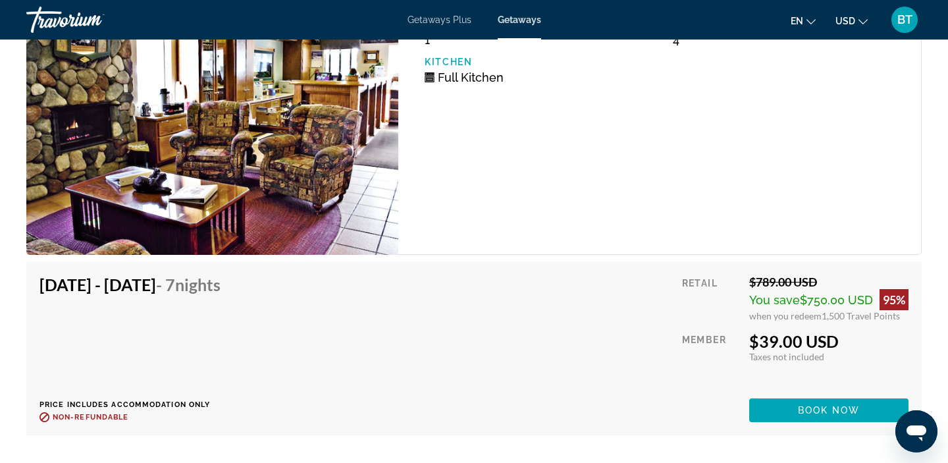
scroll to position [2360, 0]
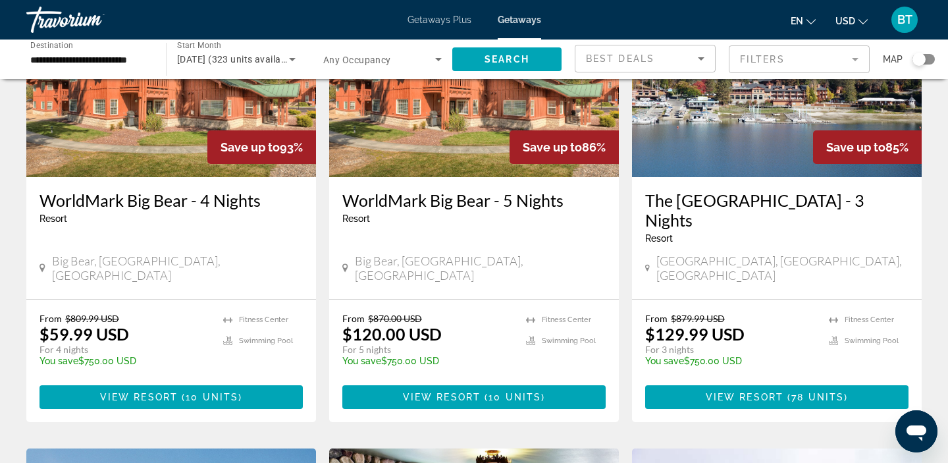
scroll to position [1125, 0]
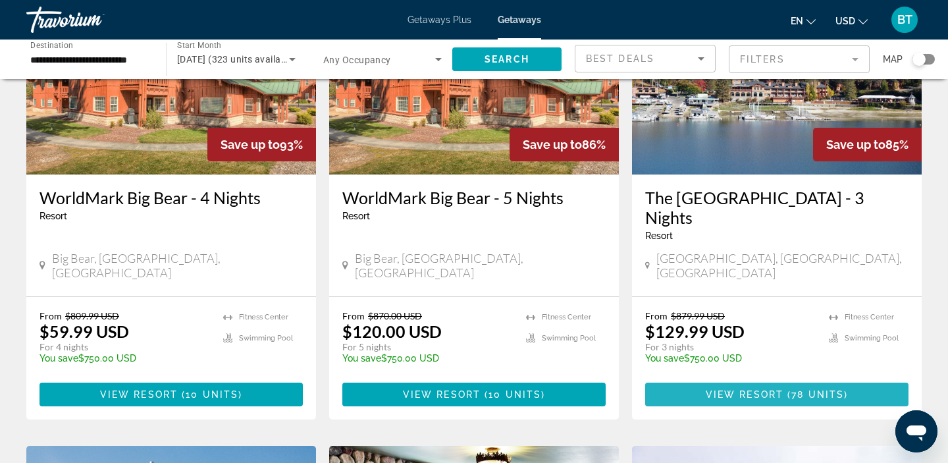
click at [745, 389] on span "View Resort" at bounding box center [745, 394] width 78 height 11
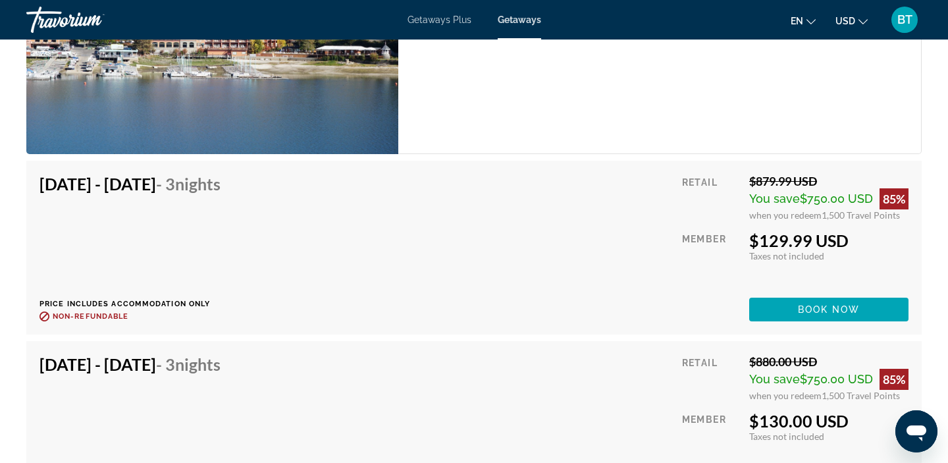
scroll to position [2273, 0]
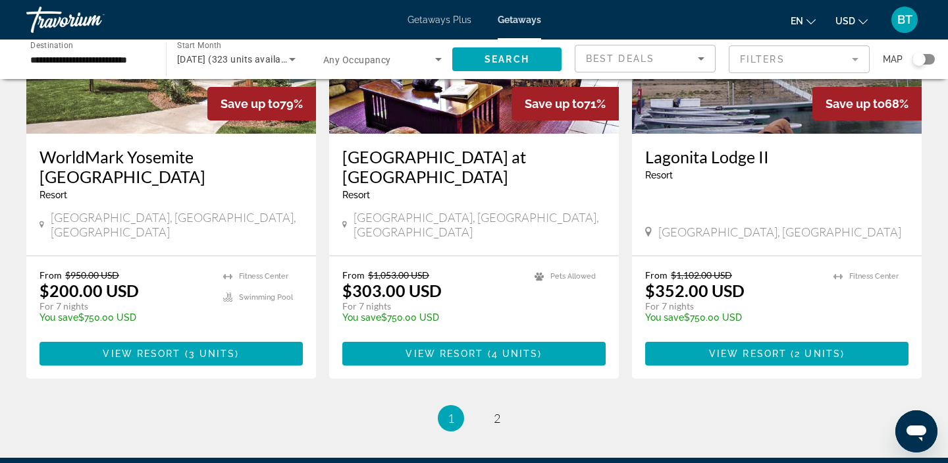
scroll to position [1687, 0]
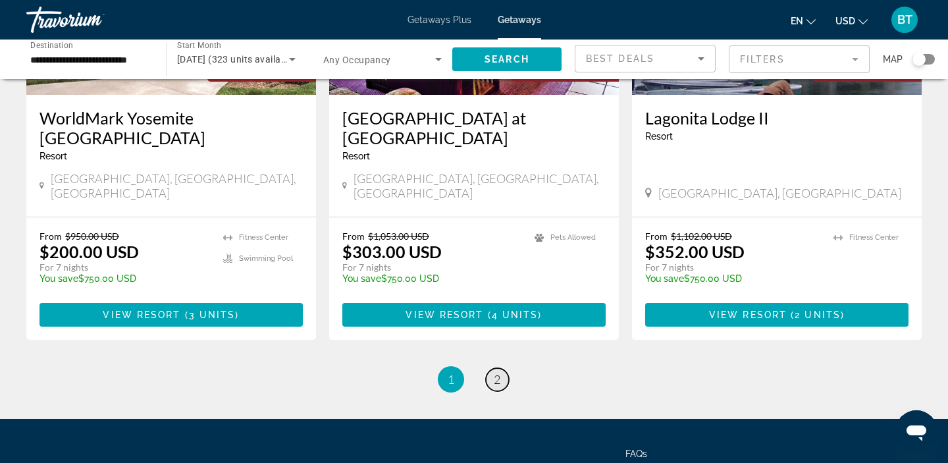
click at [495, 372] on span "2" at bounding box center [497, 379] width 7 height 14
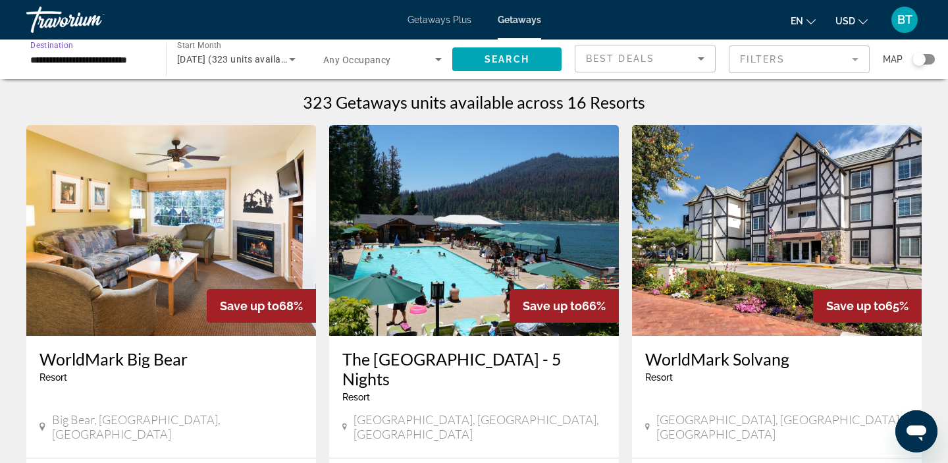
click at [85, 62] on input "**********" at bounding box center [89, 60] width 119 height 16
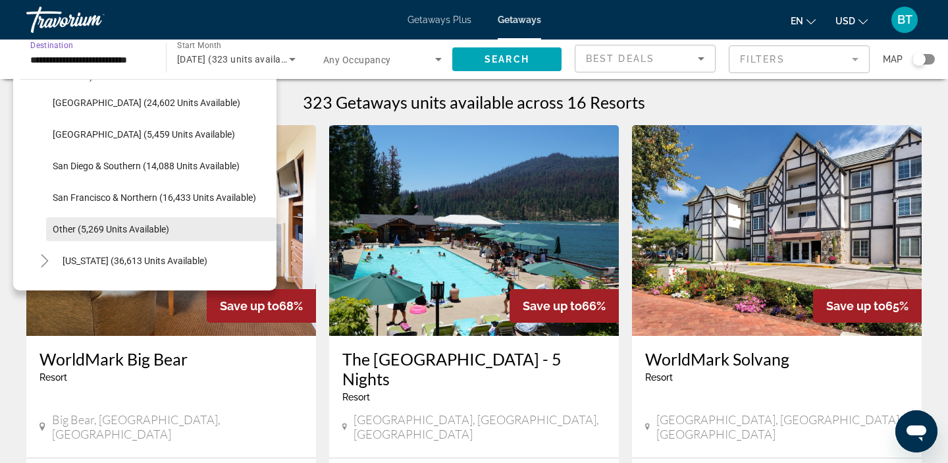
scroll to position [217, 0]
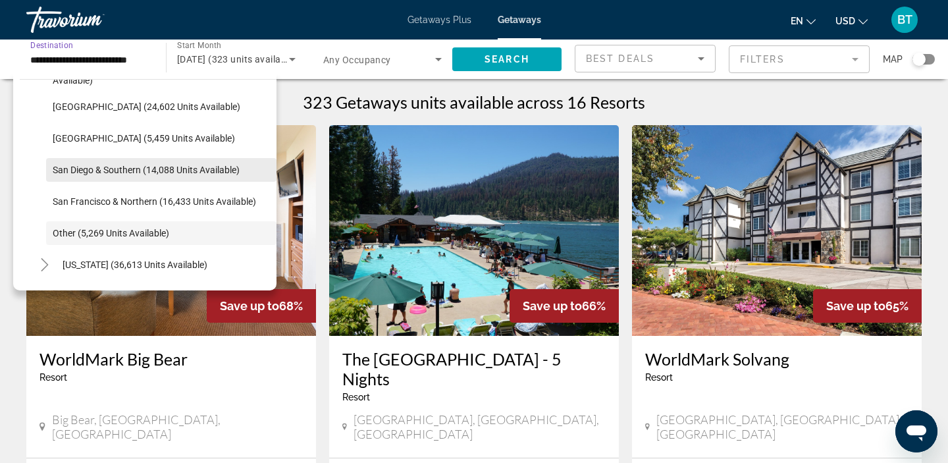
click at [65, 171] on span "San Diego & Southern (14,088 units available)" at bounding box center [146, 170] width 187 height 11
type input "**********"
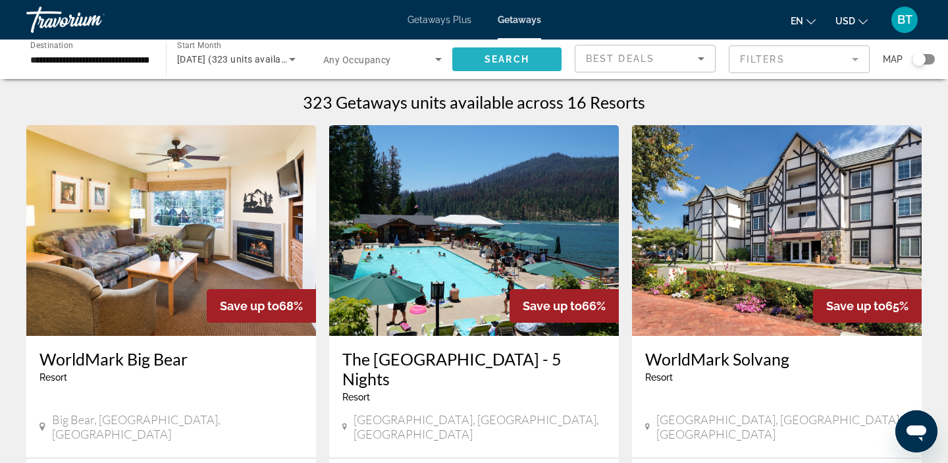
click at [483, 57] on span "Search widget" at bounding box center [506, 59] width 109 height 32
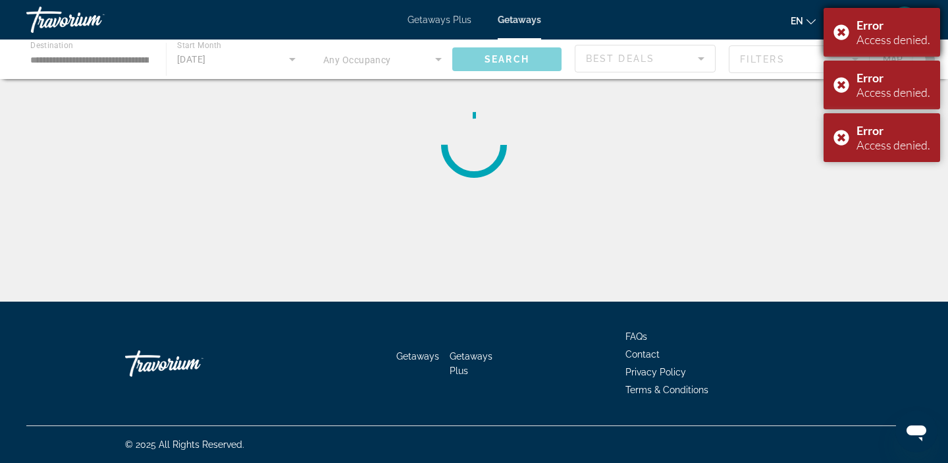
click at [839, 32] on div "Error Access denied." at bounding box center [882, 32] width 117 height 49
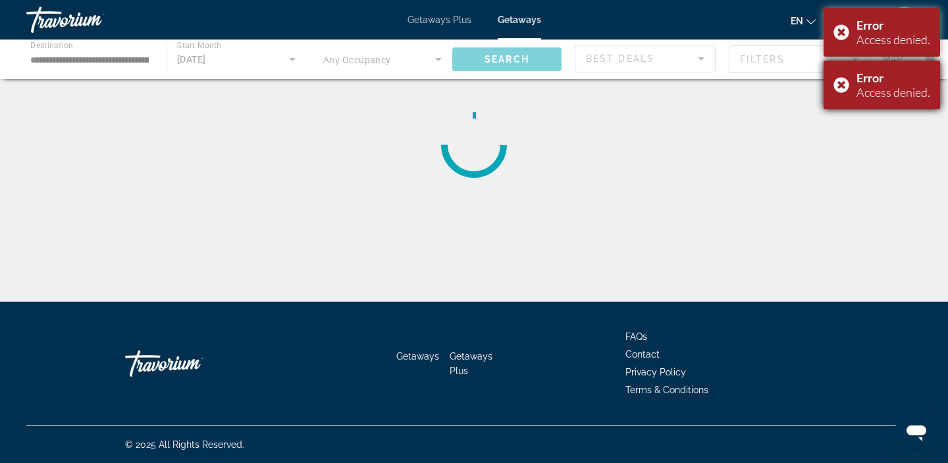
click at [837, 84] on div "Error Access denied." at bounding box center [882, 85] width 117 height 49
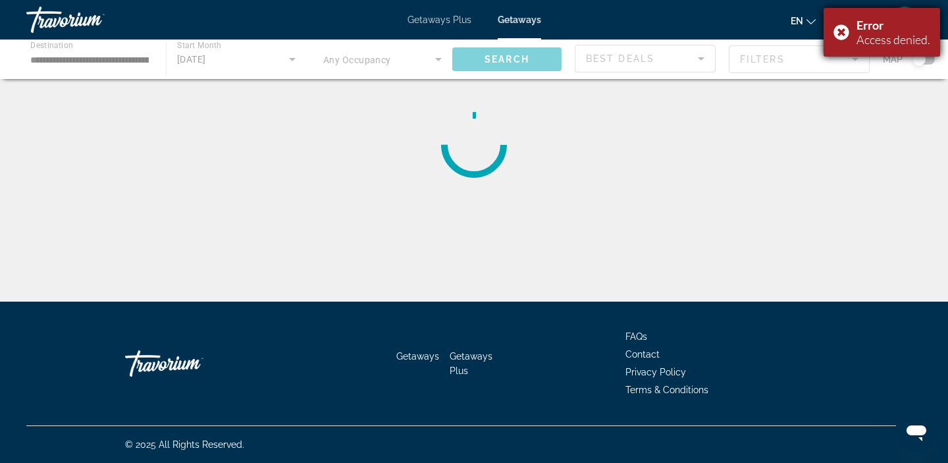
click at [839, 31] on div "Error Access denied." at bounding box center [882, 32] width 117 height 49
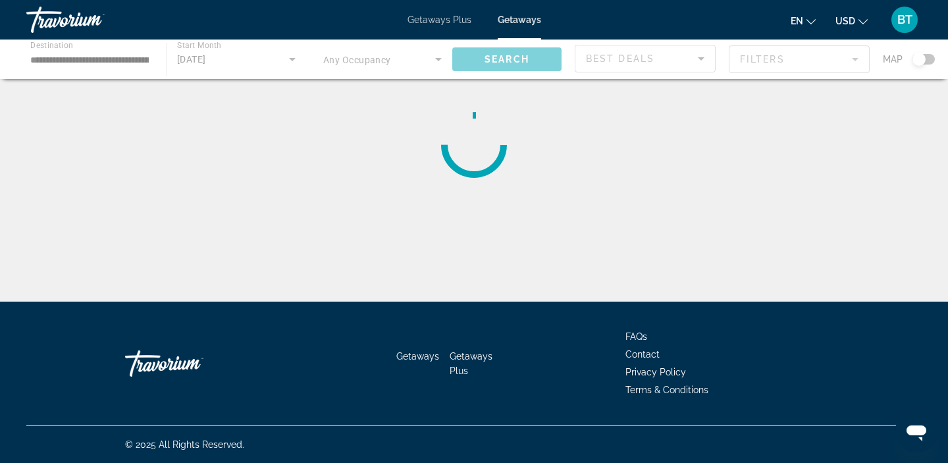
click at [900, 22] on span "BT" at bounding box center [904, 19] width 15 height 13
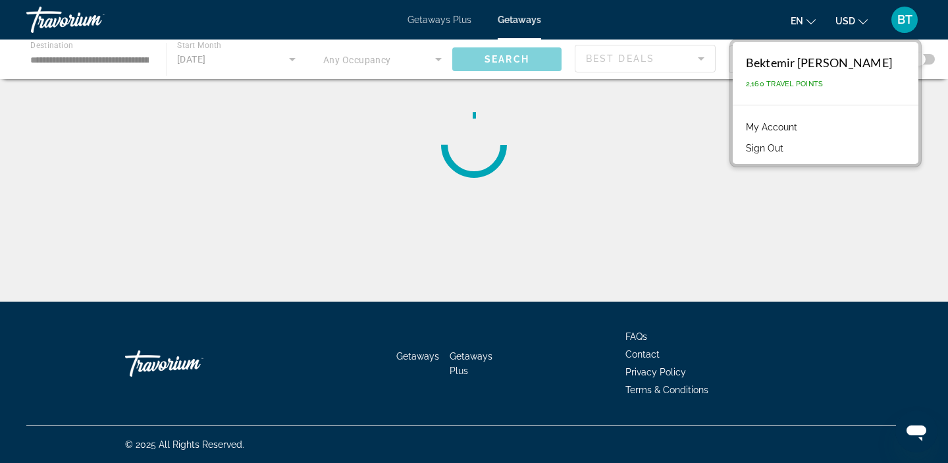
click at [790, 147] on button "Sign Out" at bounding box center [764, 148] width 51 height 17
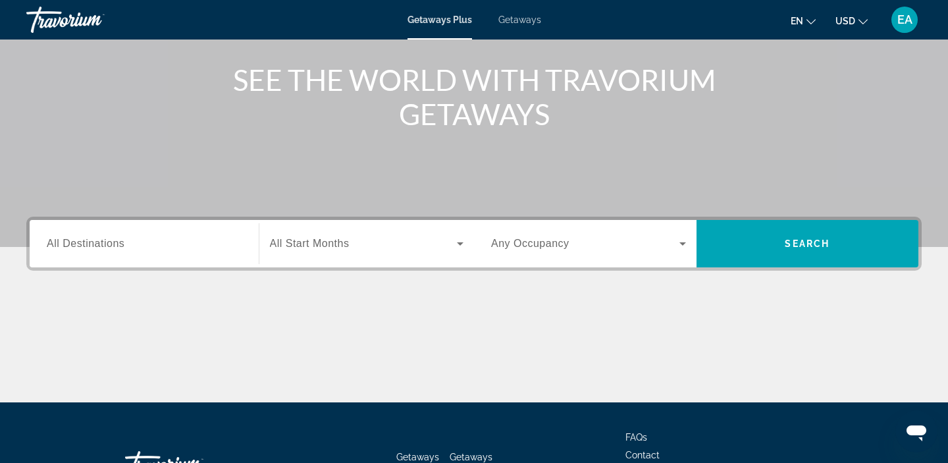
click at [58, 246] on span "All Destinations" at bounding box center [86, 243] width 78 height 11
click at [58, 246] on input "Destination All Destinations" at bounding box center [144, 244] width 195 height 16
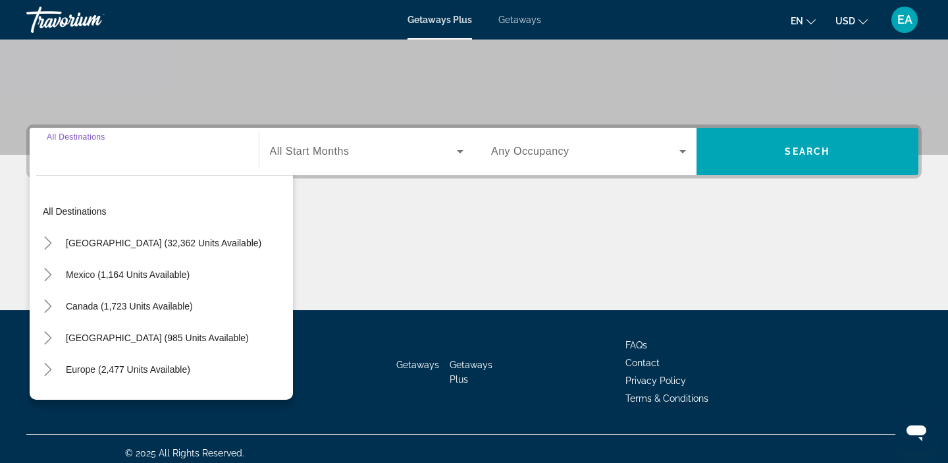
scroll to position [249, 0]
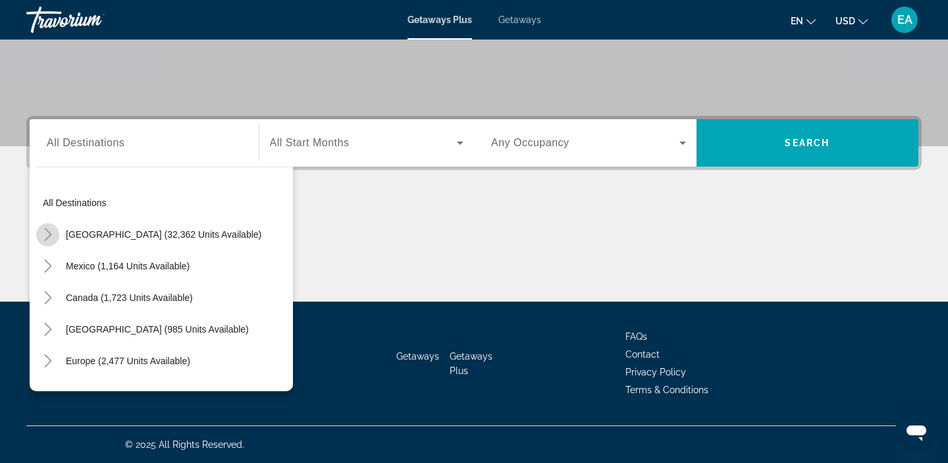
click at [55, 238] on mat-icon "Toggle United States (32,362 units available)" at bounding box center [47, 234] width 23 height 23
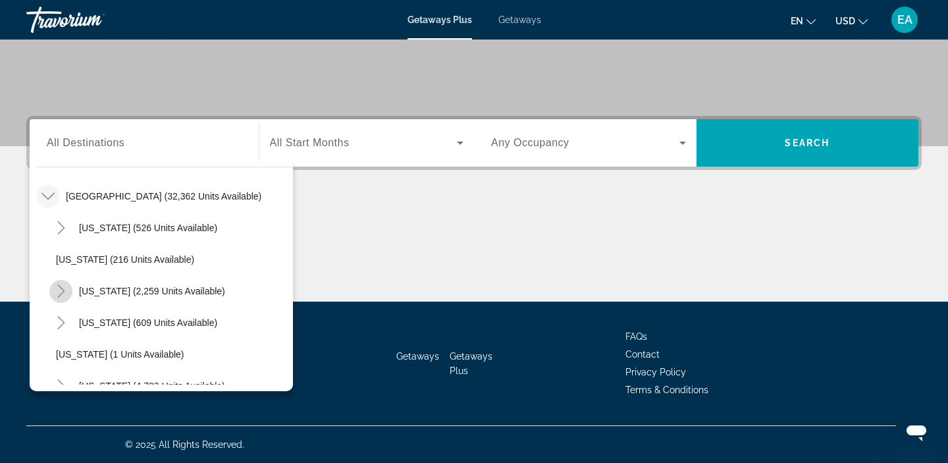
click at [68, 286] on mat-icon "Toggle California (2,259 units available)" at bounding box center [60, 291] width 23 height 23
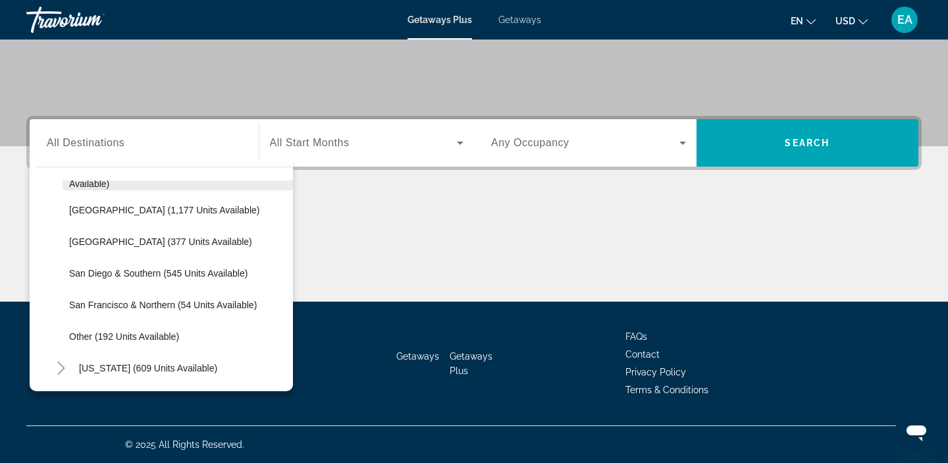
scroll to position [189, 0]
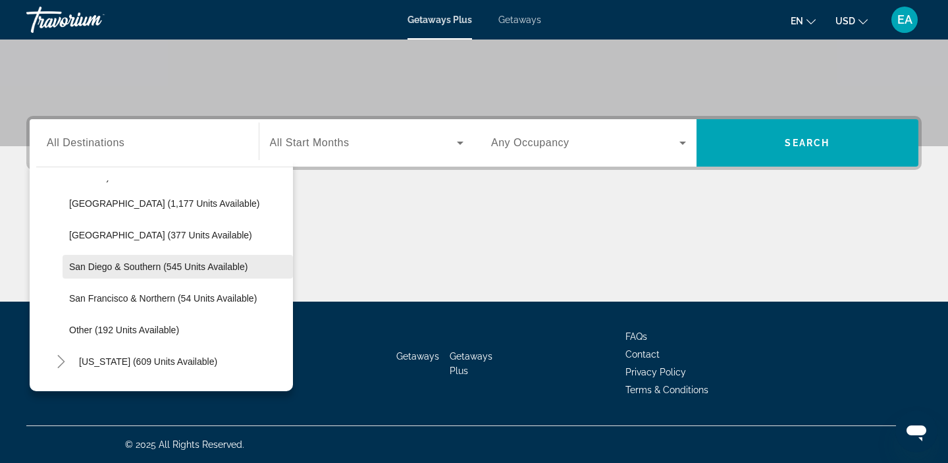
click at [92, 265] on span "San Diego & Southern (545 units available)" at bounding box center [158, 266] width 178 height 11
type input "**********"
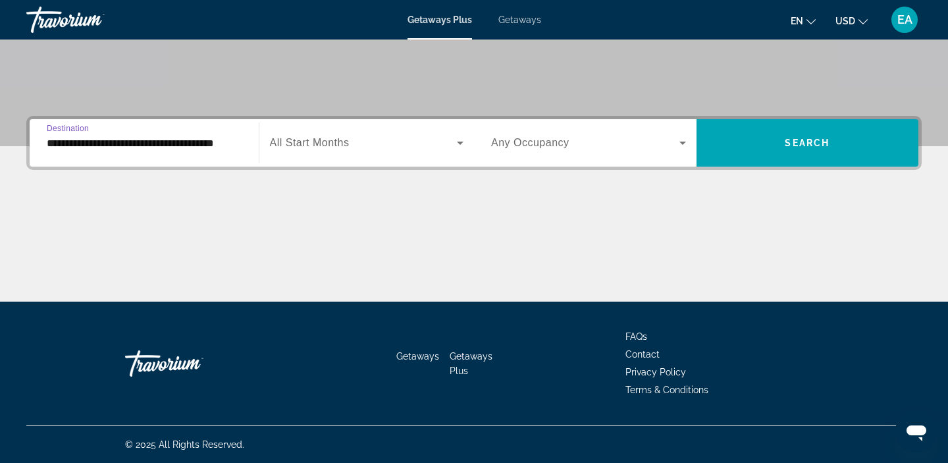
click at [299, 142] on span "All Start Months" at bounding box center [310, 142] width 80 height 11
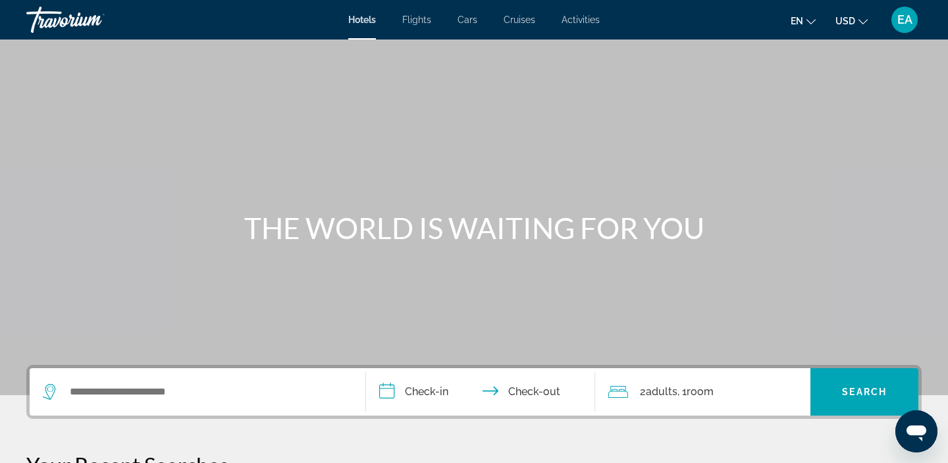
click at [906, 22] on span "EA" at bounding box center [904, 19] width 15 height 13
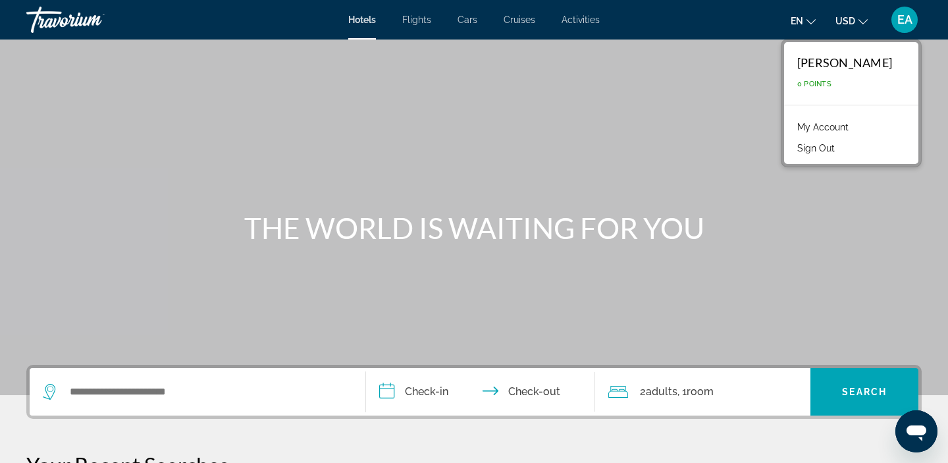
click at [839, 131] on link "My Account" at bounding box center [823, 127] width 65 height 17
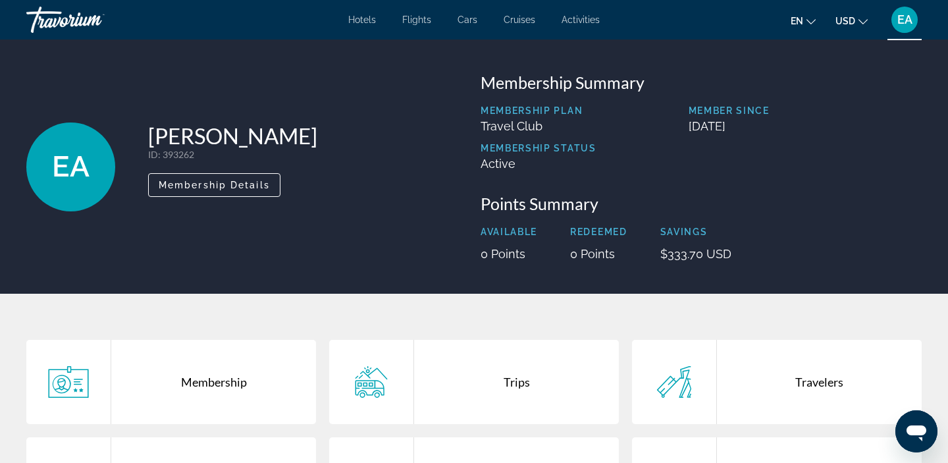
scroll to position [147, 0]
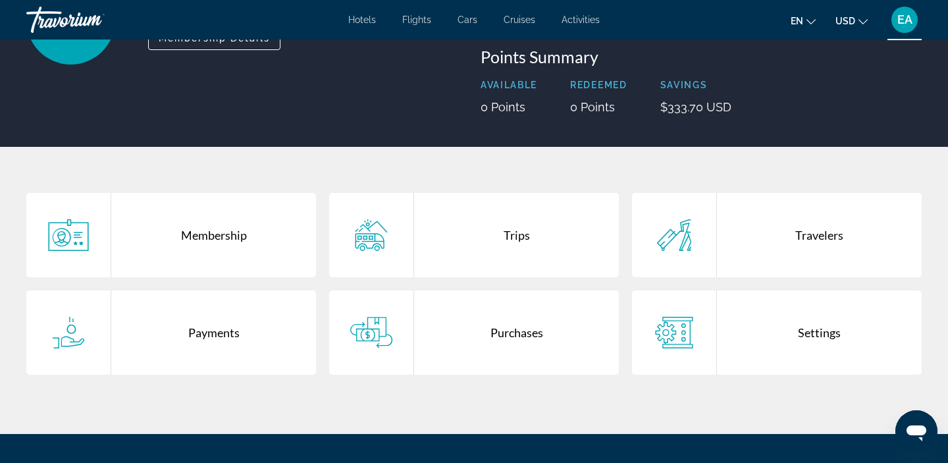
click at [519, 233] on div "Trips" at bounding box center [516, 235] width 205 height 84
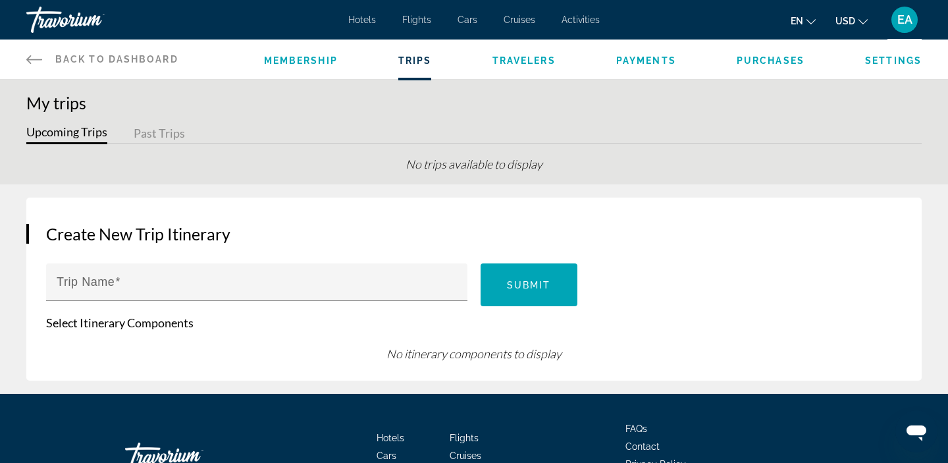
scroll to position [22, 0]
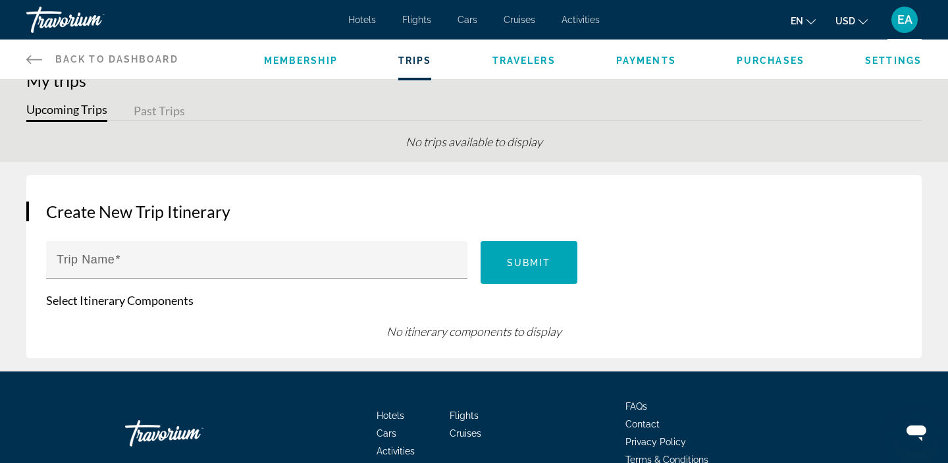
click at [161, 105] on button "Past Trips" at bounding box center [159, 111] width 51 height 20
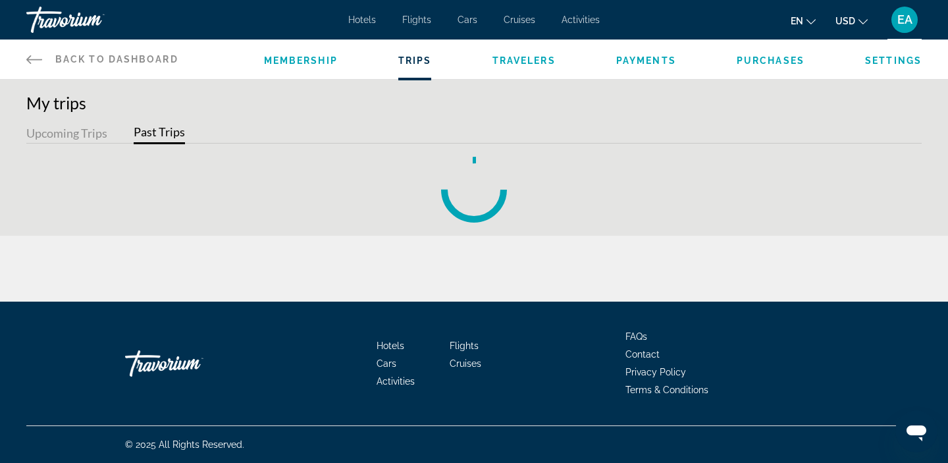
scroll to position [0, 0]
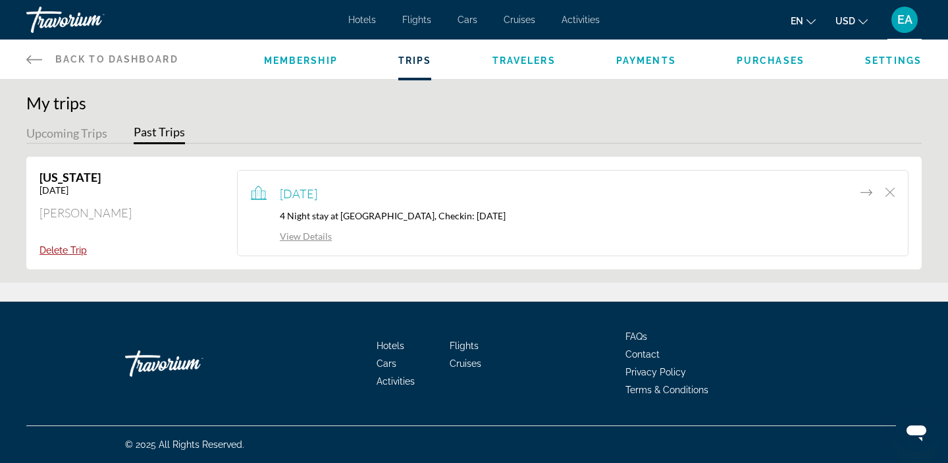
click at [308, 237] on link "View Details" at bounding box center [291, 235] width 81 height 11
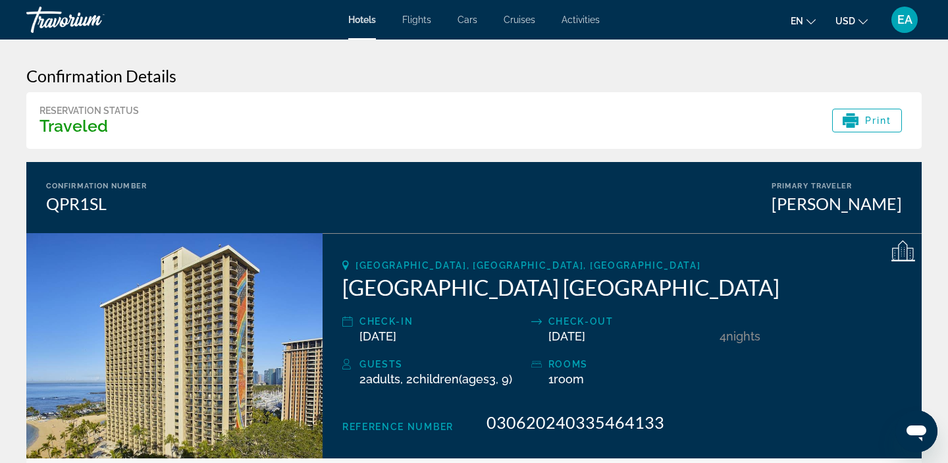
click at [577, 23] on span "Activities" at bounding box center [581, 19] width 38 height 11
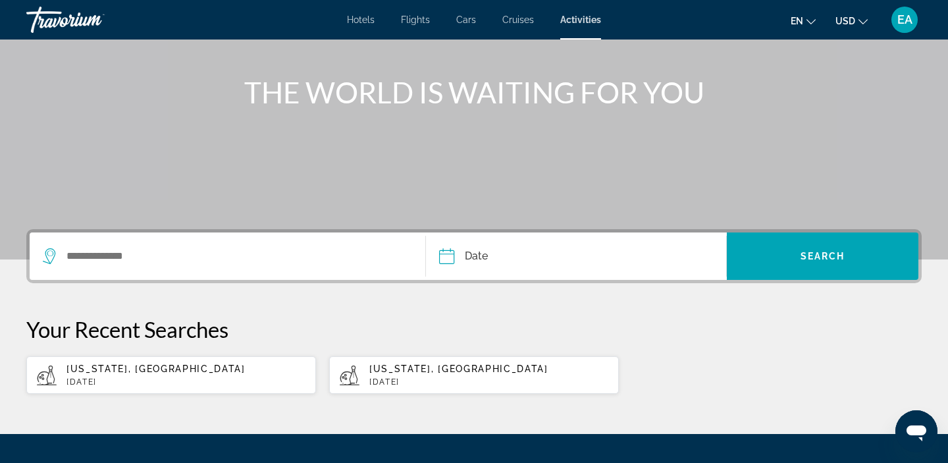
scroll to position [223, 0]
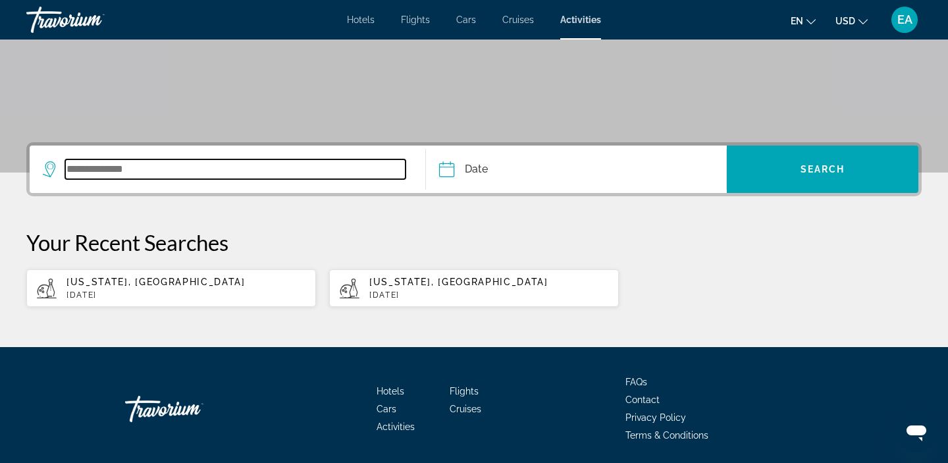
click at [89, 168] on input "Search widget" at bounding box center [235, 169] width 340 height 20
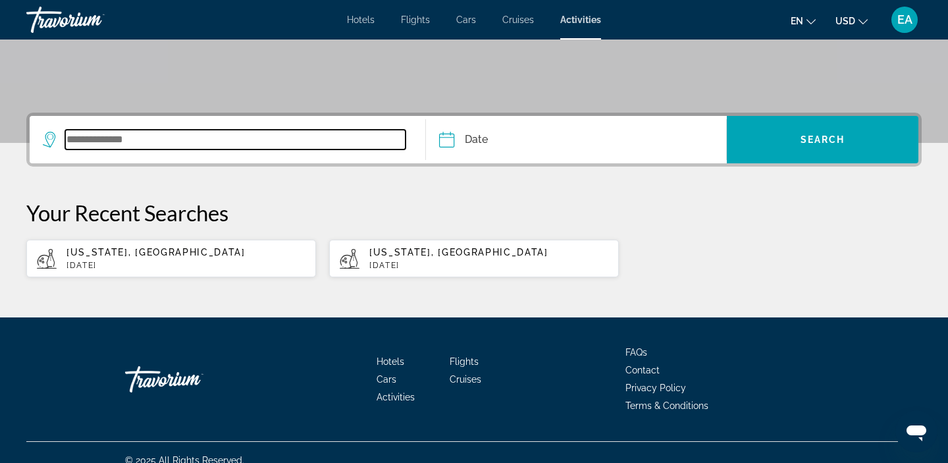
scroll to position [268, 0]
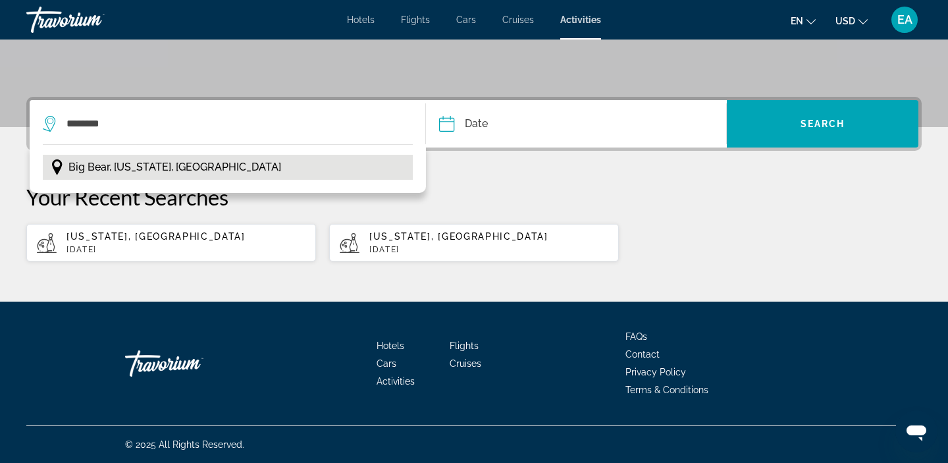
click at [114, 161] on span "Big Bear, California, USA" at bounding box center [174, 167] width 213 height 18
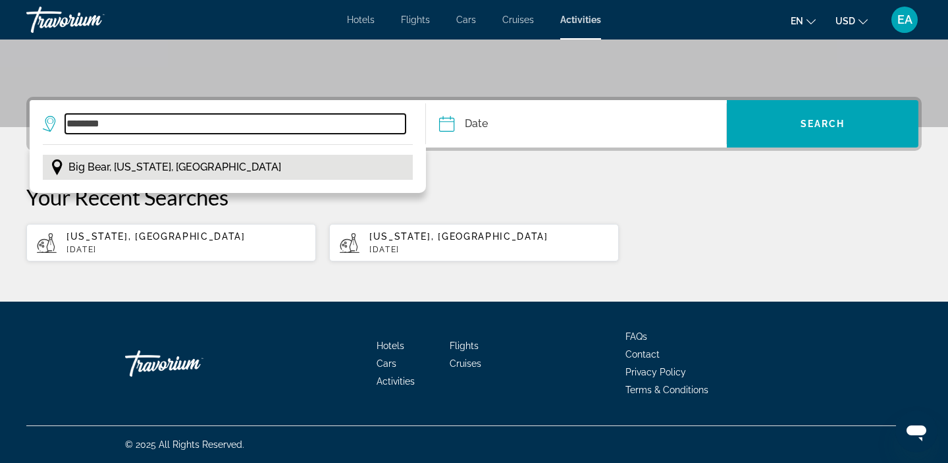
type input "**********"
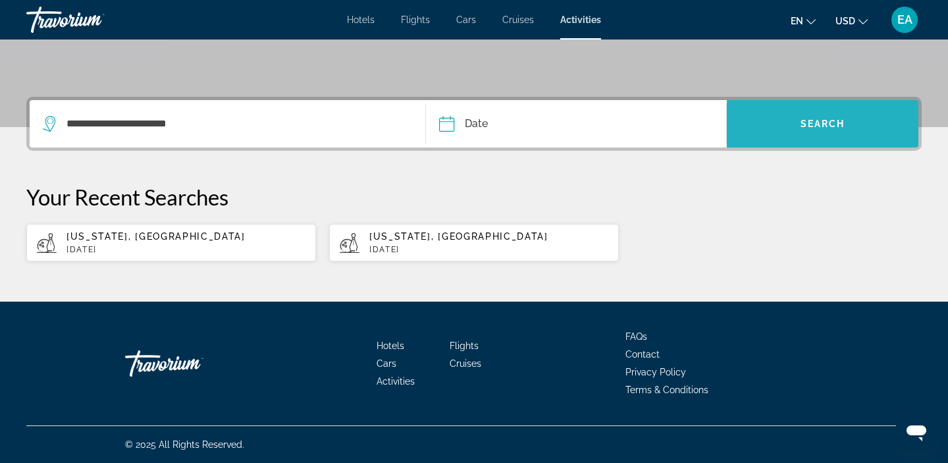
click at [787, 129] on span "Search widget" at bounding box center [823, 124] width 192 height 32
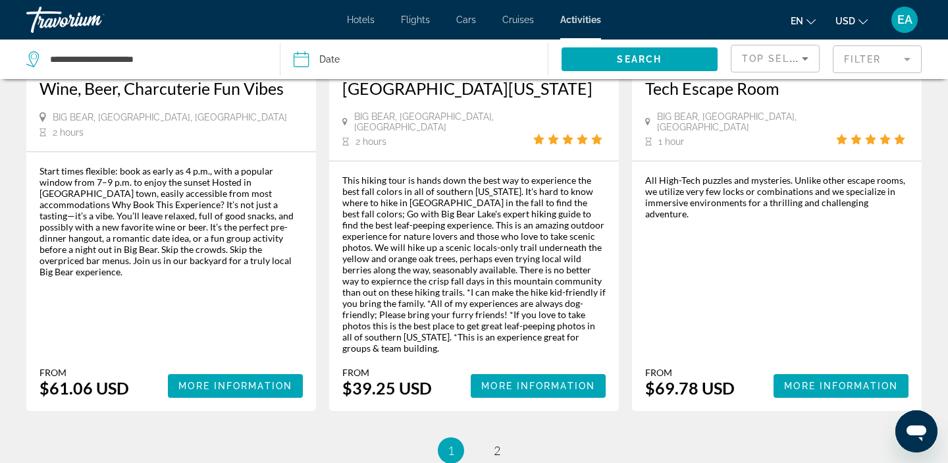
scroll to position [2117, 0]
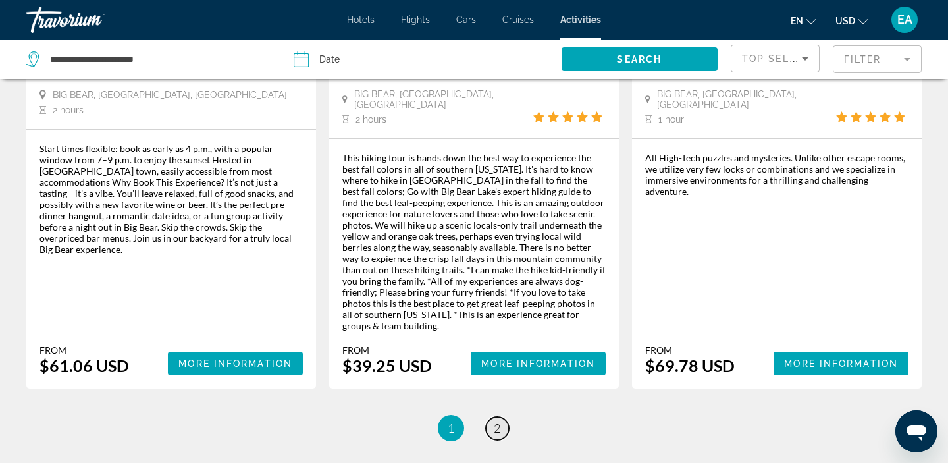
click at [496, 421] on span "2" at bounding box center [497, 428] width 7 height 14
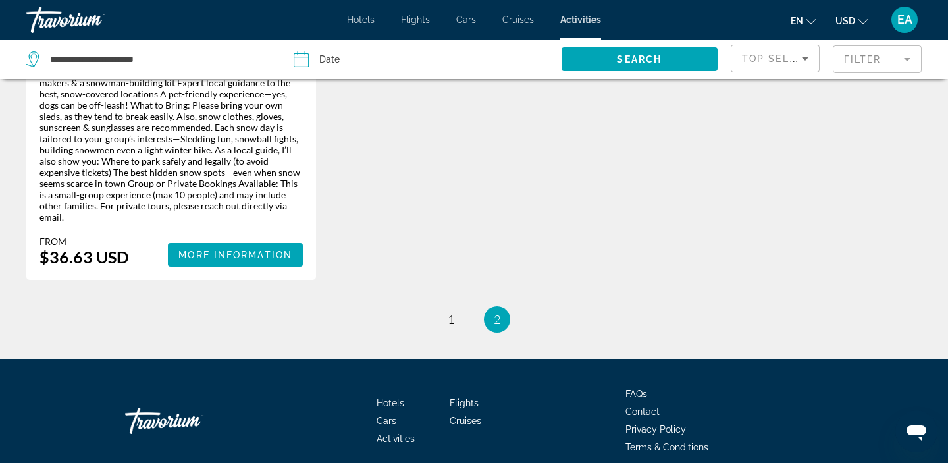
scroll to position [1524, 0]
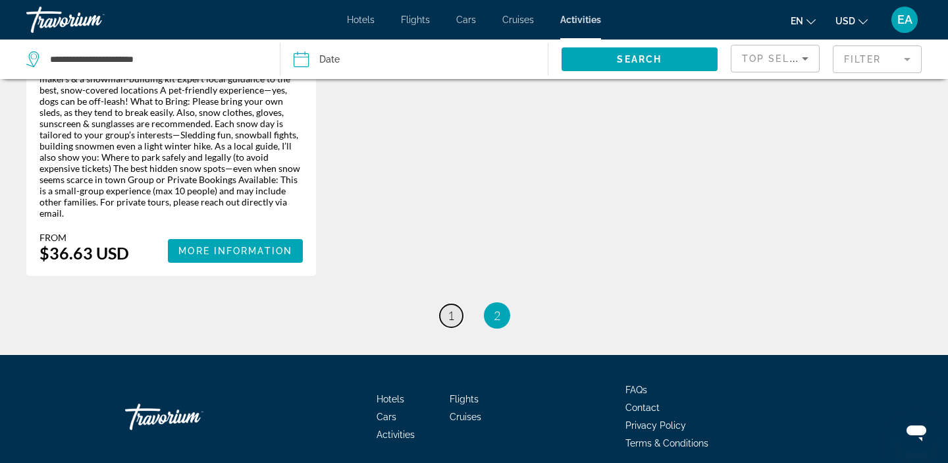
click at [451, 308] on span "1" at bounding box center [451, 315] width 7 height 14
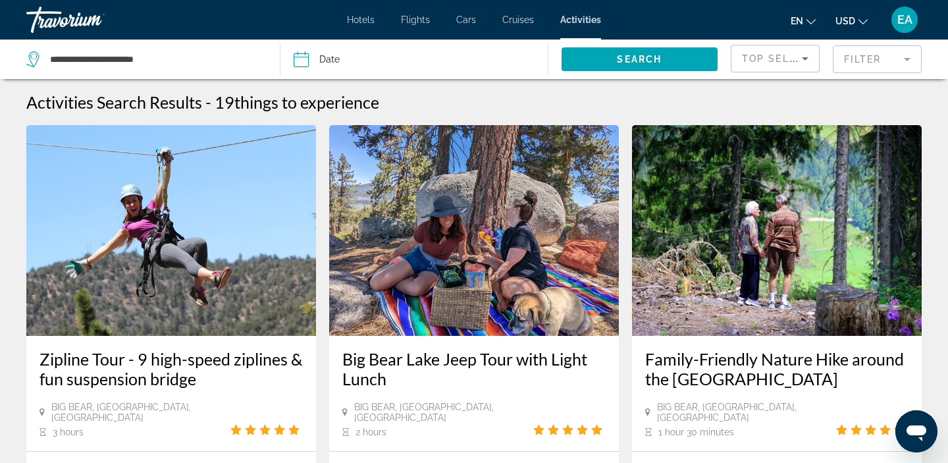
click at [267, 317] on img "Main content" at bounding box center [171, 230] width 290 height 211
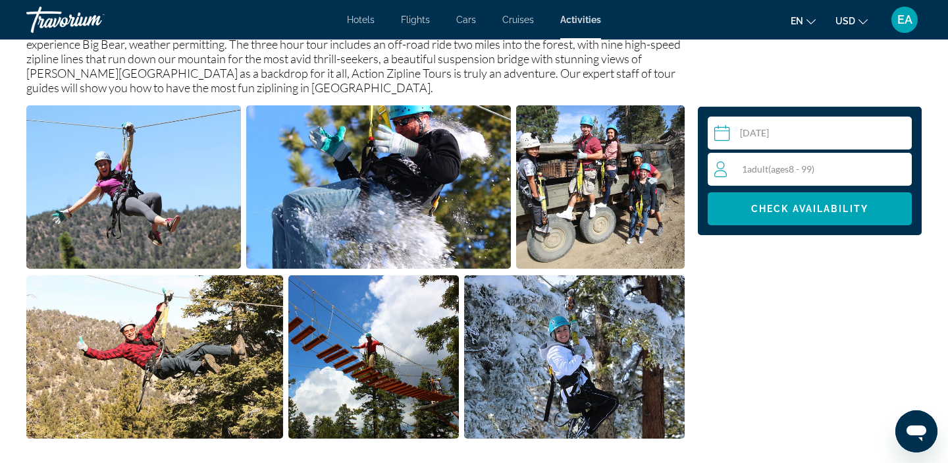
scroll to position [548, 0]
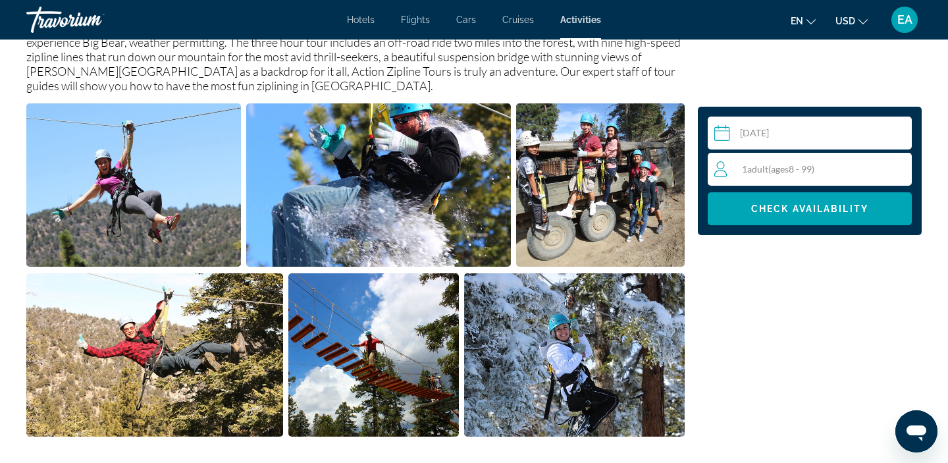
click at [424, 384] on img "Open full-screen image slider" at bounding box center [373, 354] width 171 height 163
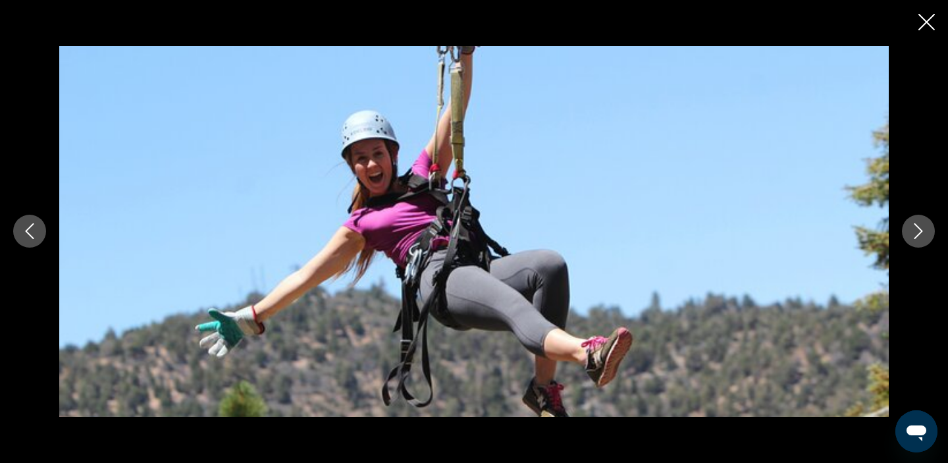
click at [924, 239] on button "Next image" at bounding box center [918, 231] width 33 height 33
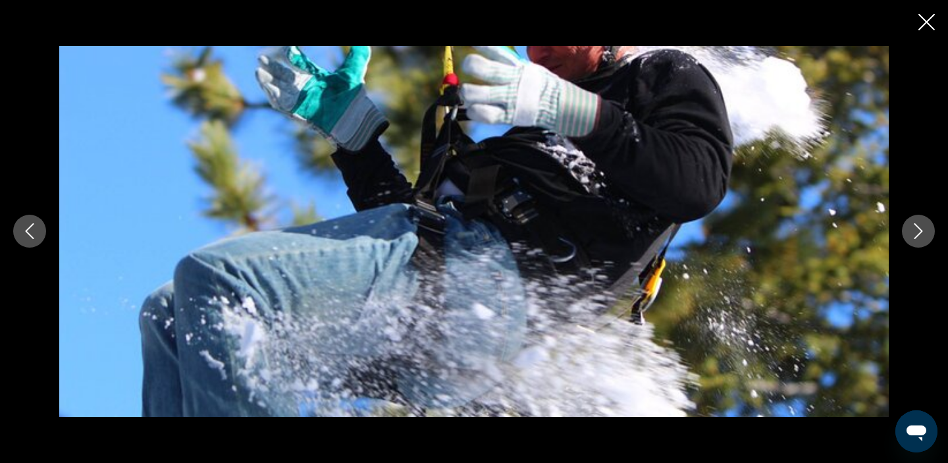
click at [924, 240] on button "Next image" at bounding box center [918, 231] width 33 height 33
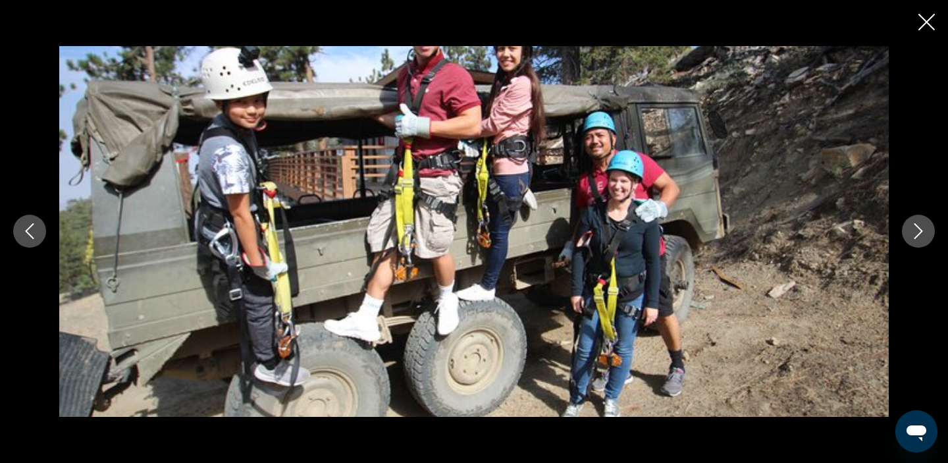
click at [924, 240] on button "Next image" at bounding box center [918, 231] width 33 height 33
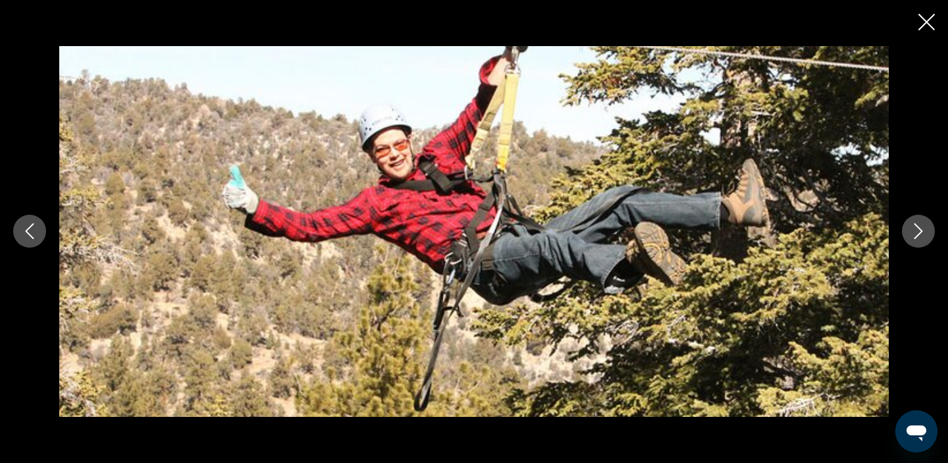
click at [924, 240] on button "Next image" at bounding box center [918, 231] width 33 height 33
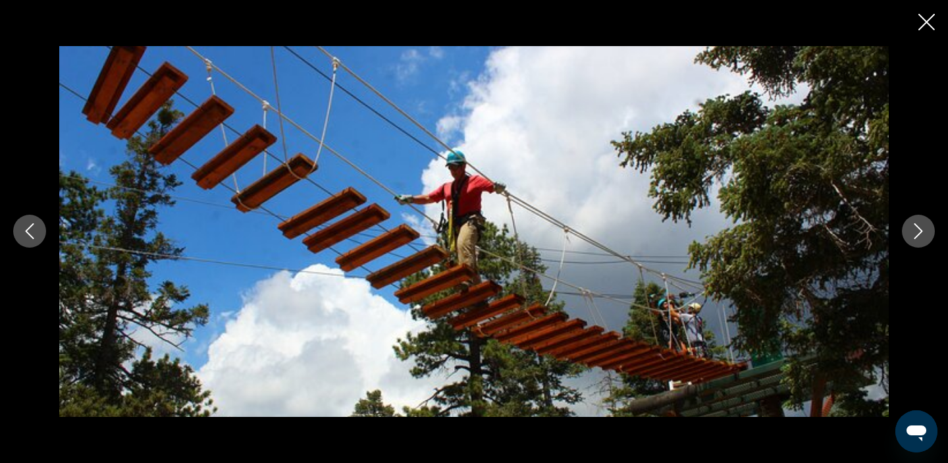
click at [922, 239] on button "Next image" at bounding box center [918, 231] width 33 height 33
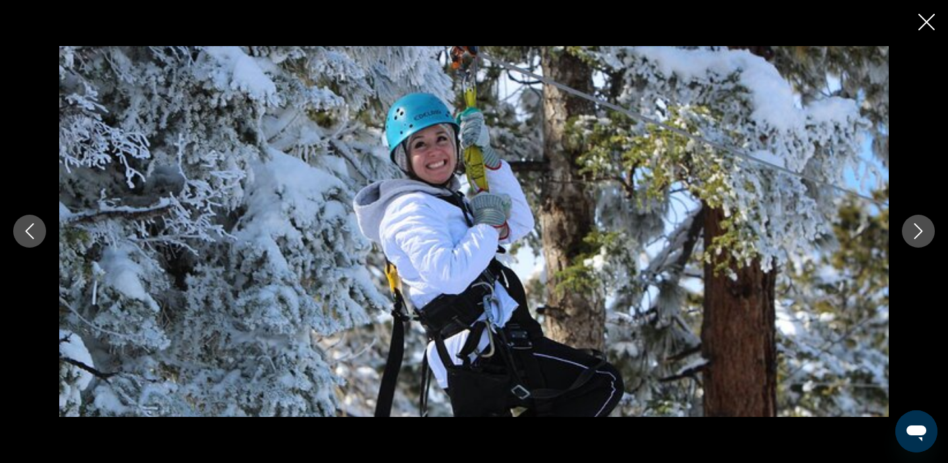
click at [922, 240] on button "Next image" at bounding box center [918, 231] width 33 height 33
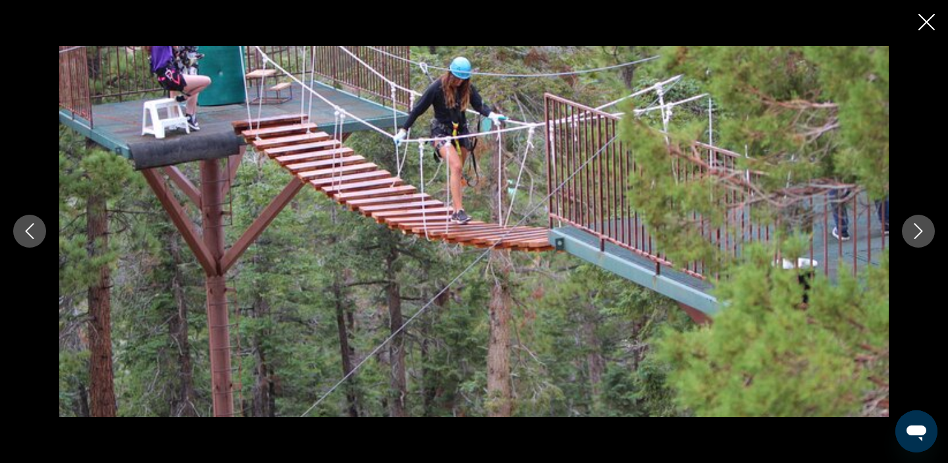
click at [924, 225] on icon "Next image" at bounding box center [919, 231] width 16 height 16
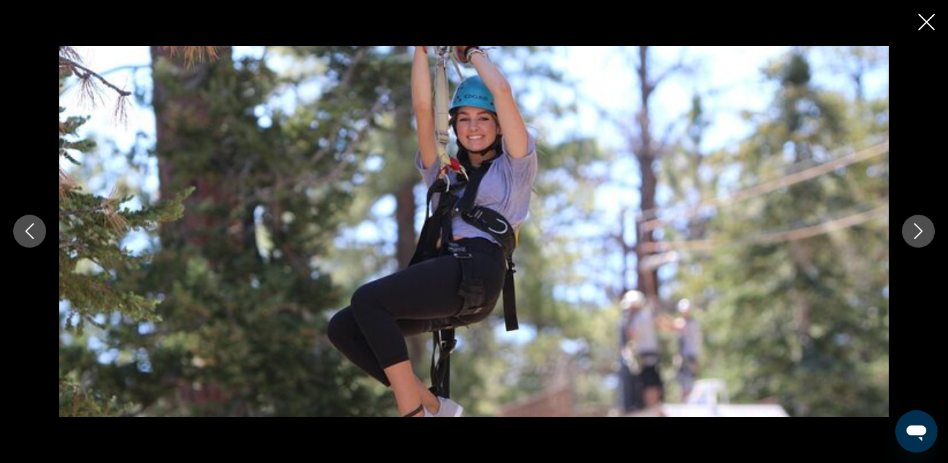
click at [916, 223] on button "Next image" at bounding box center [918, 231] width 33 height 33
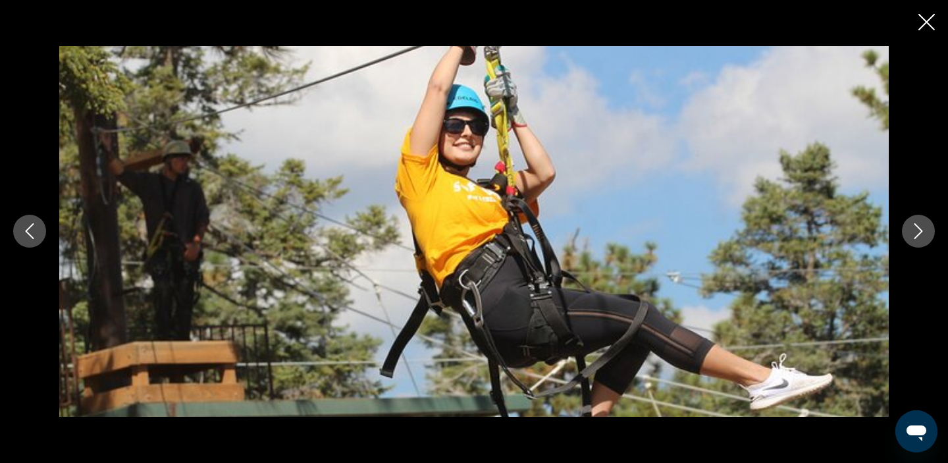
click at [916, 223] on button "Next image" at bounding box center [918, 231] width 33 height 33
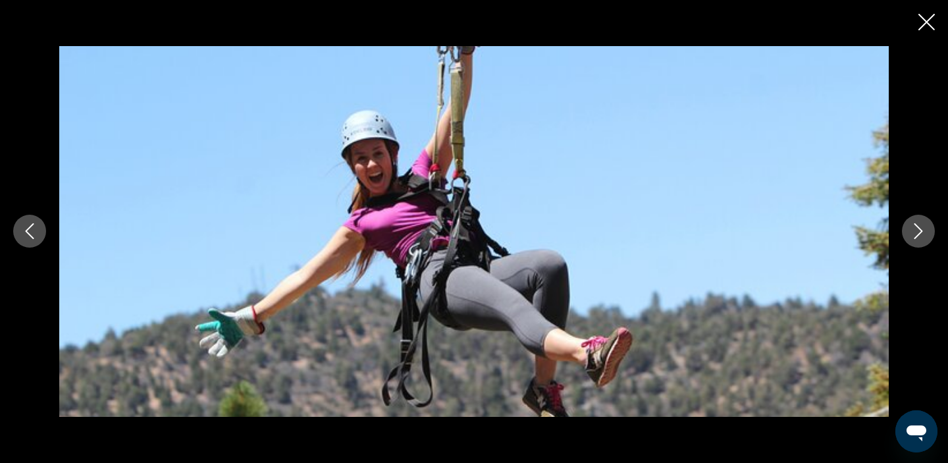
click at [921, 26] on icon "Close slideshow" at bounding box center [926, 22] width 16 height 16
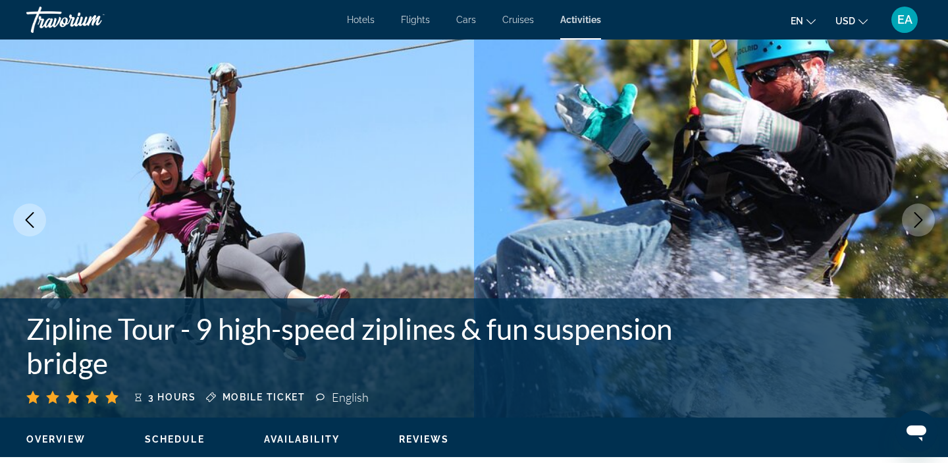
scroll to position [0, 0]
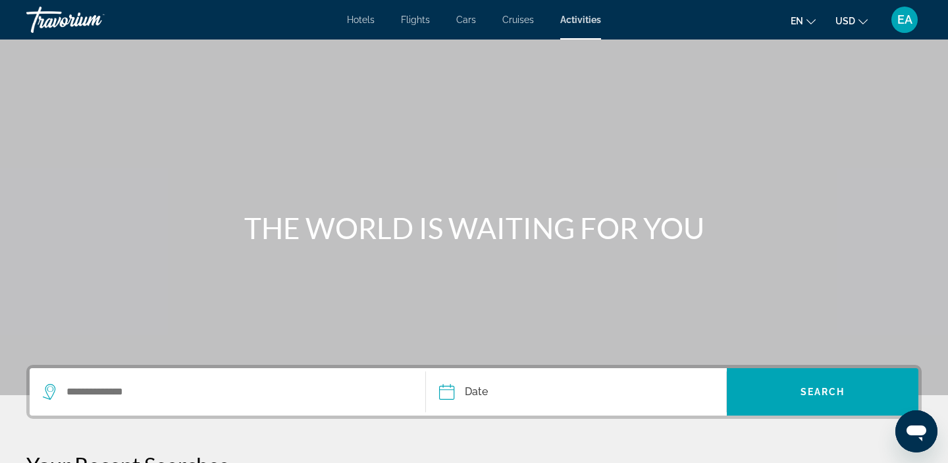
click at [361, 23] on span "Hotels" at bounding box center [361, 19] width 28 height 11
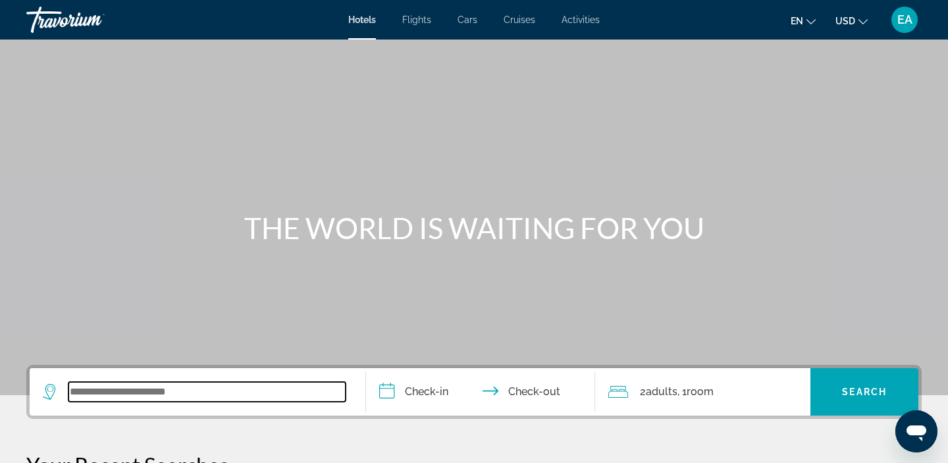
click at [99, 391] on input "Search widget" at bounding box center [206, 392] width 277 height 20
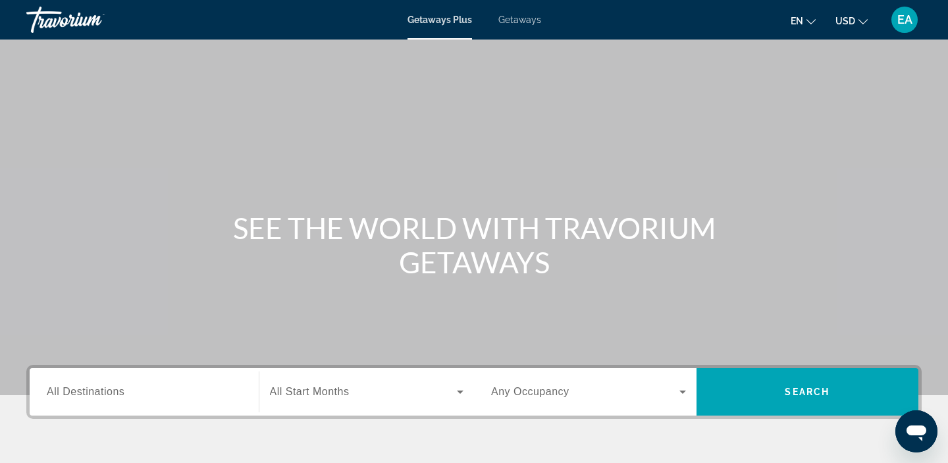
click at [68, 400] on div "Search widget" at bounding box center [144, 392] width 195 height 38
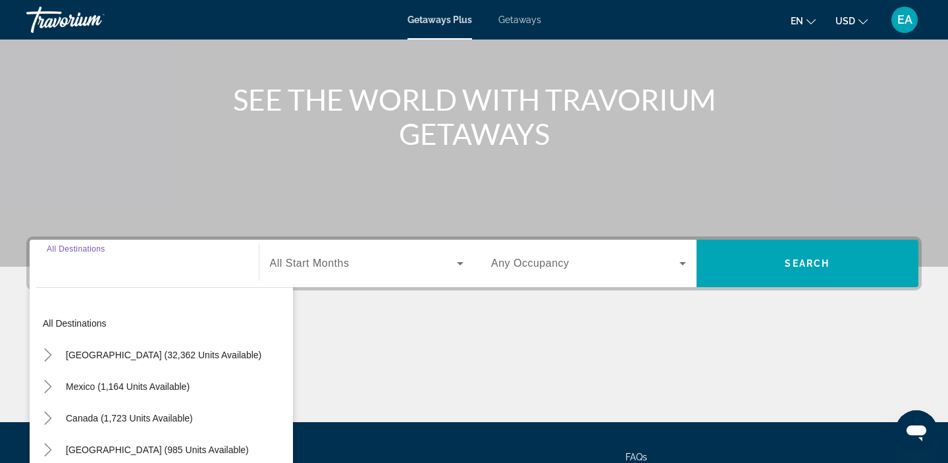
scroll to position [249, 0]
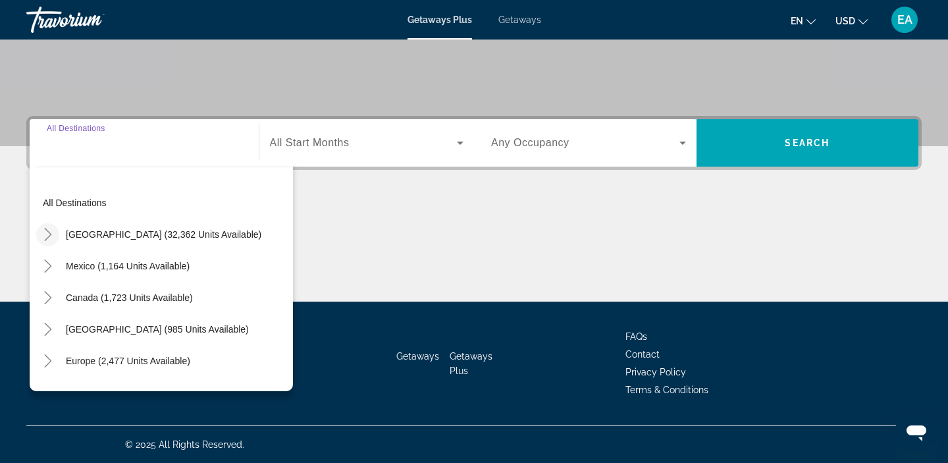
click at [47, 240] on icon "Toggle United States (32,362 units available)" at bounding box center [47, 234] width 13 height 13
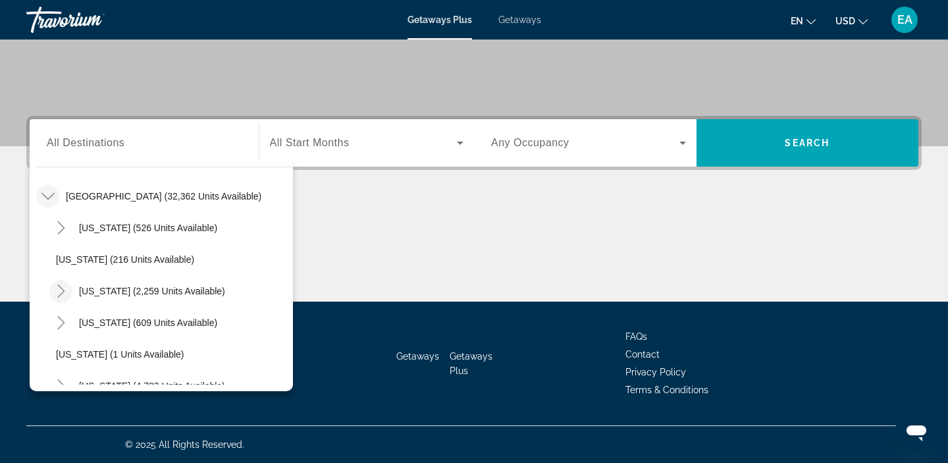
click at [61, 292] on icon "Toggle California (2,259 units available)" at bounding box center [61, 290] width 13 height 13
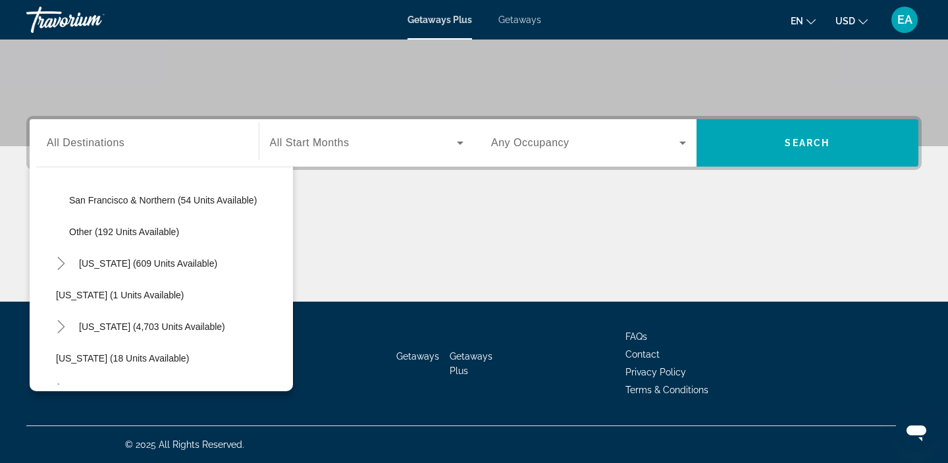
scroll to position [292, 0]
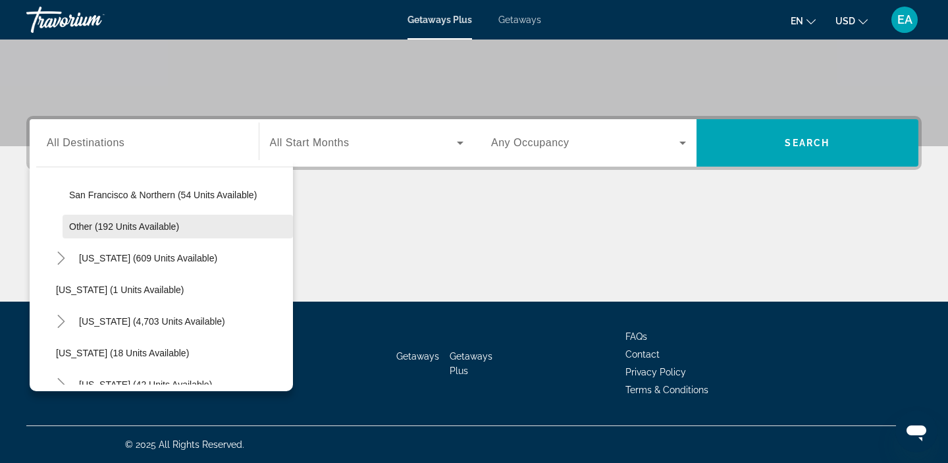
click at [103, 225] on span "Other (192 units available)" at bounding box center [124, 226] width 110 height 11
type input "**********"
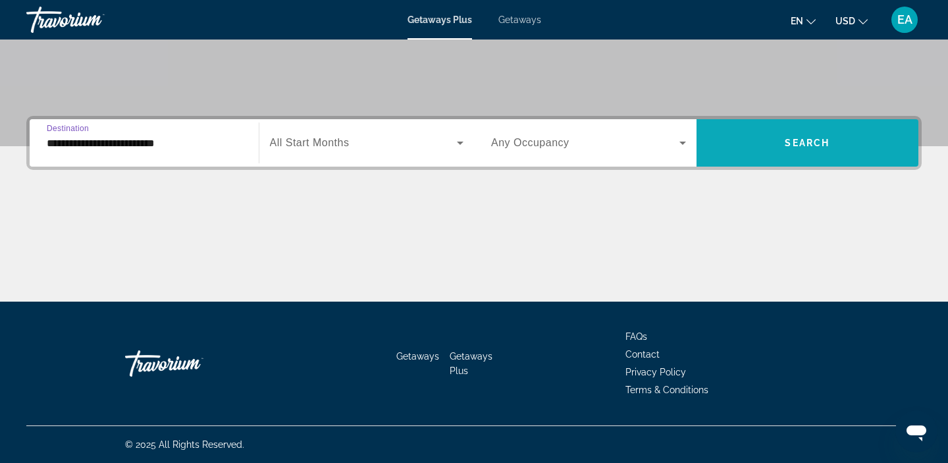
click at [782, 144] on span "Search widget" at bounding box center [808, 143] width 223 height 32
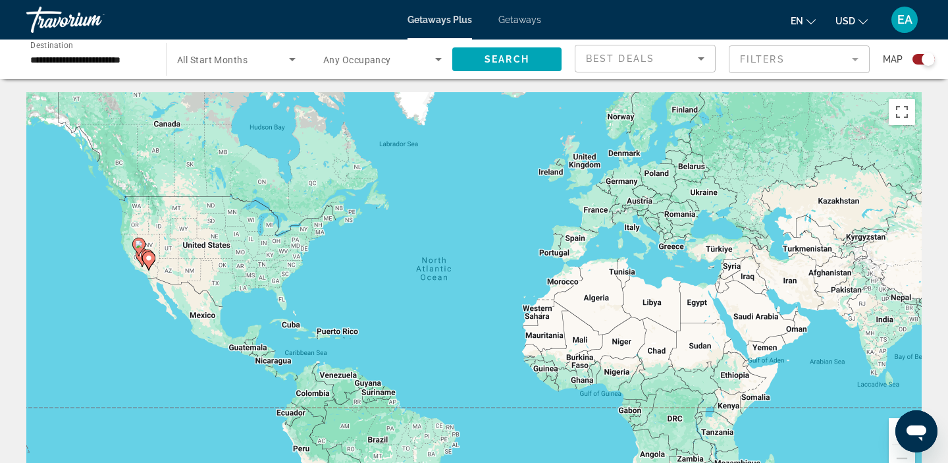
click at [527, 17] on span "Getaways" at bounding box center [519, 19] width 43 height 11
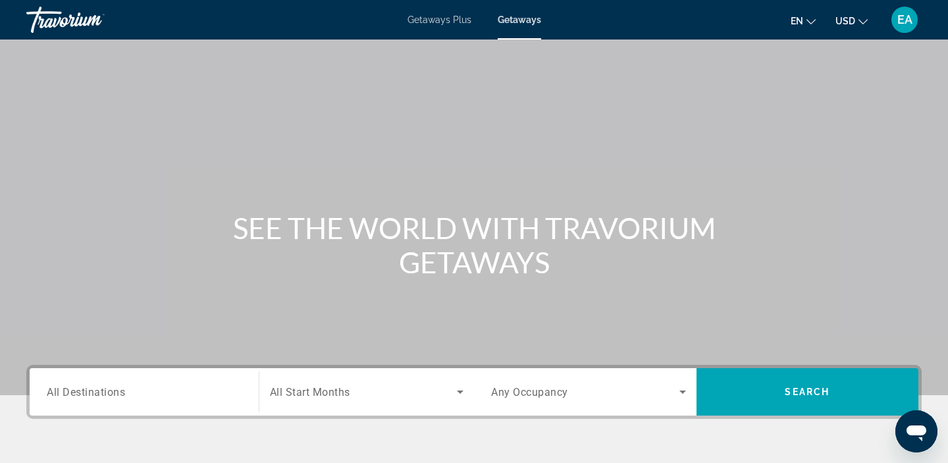
scroll to position [164, 0]
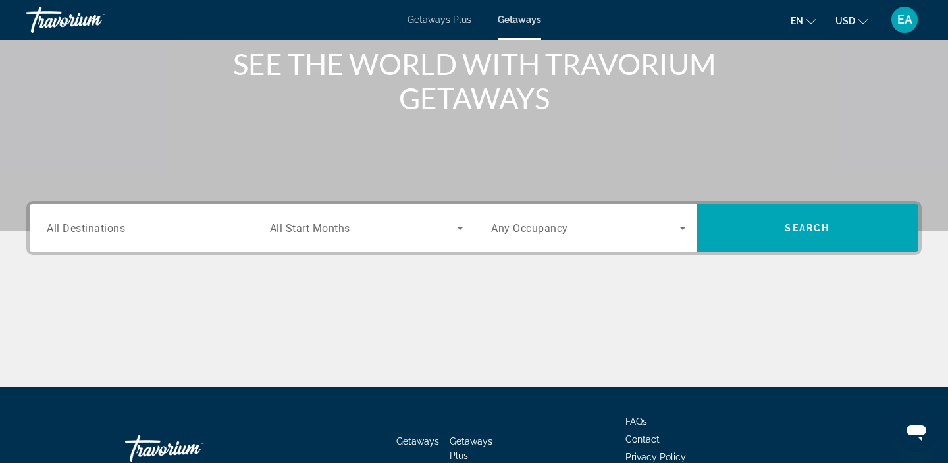
click at [61, 228] on span "All Destinations" at bounding box center [86, 227] width 78 height 13
click at [61, 228] on input "Destination All Destinations" at bounding box center [144, 229] width 195 height 16
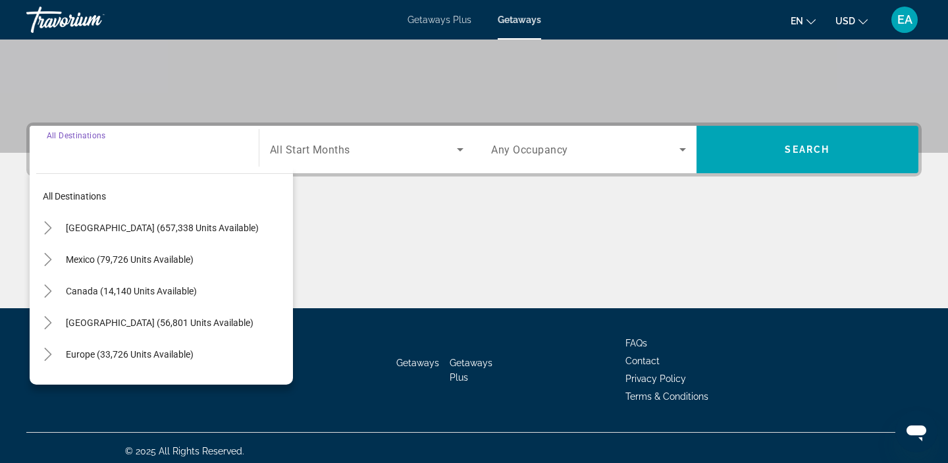
scroll to position [249, 0]
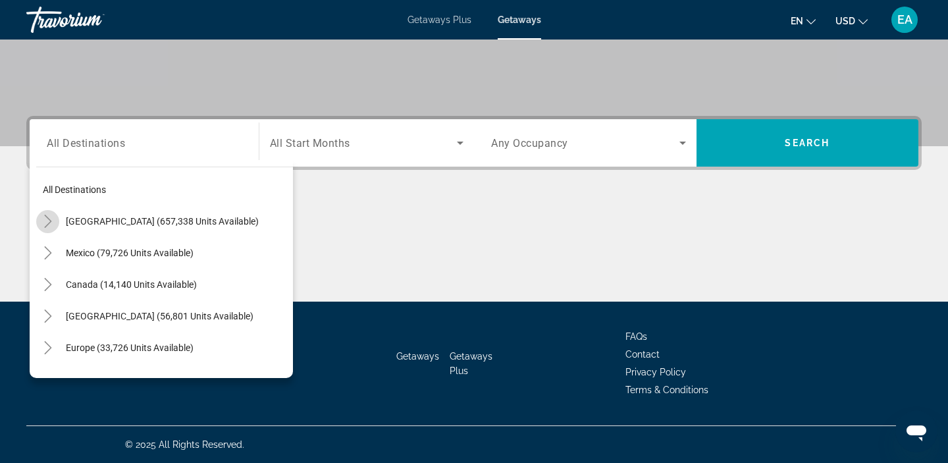
click at [49, 221] on icon "Toggle United States (657,338 units available)" at bounding box center [47, 221] width 13 height 13
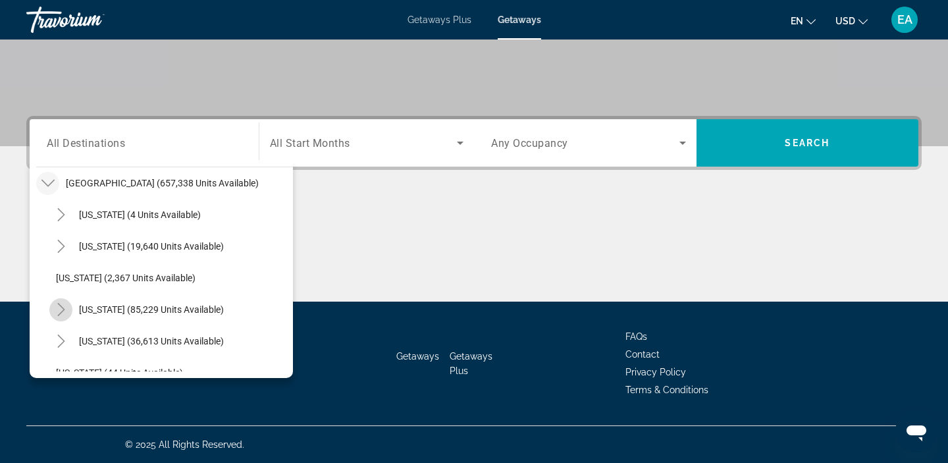
click at [65, 309] on icon "Toggle California (85,229 units available)" at bounding box center [61, 309] width 13 height 13
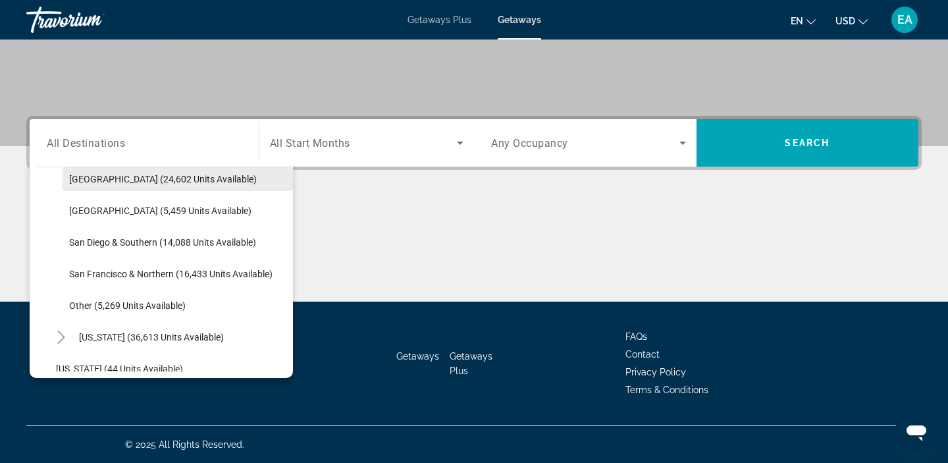
scroll to position [239, 0]
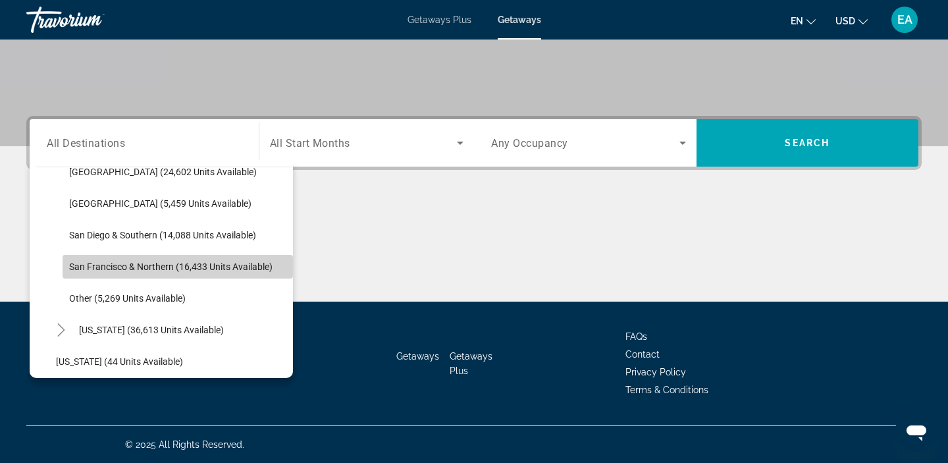
click at [91, 273] on span "Search widget" at bounding box center [178, 267] width 230 height 32
type input "**********"
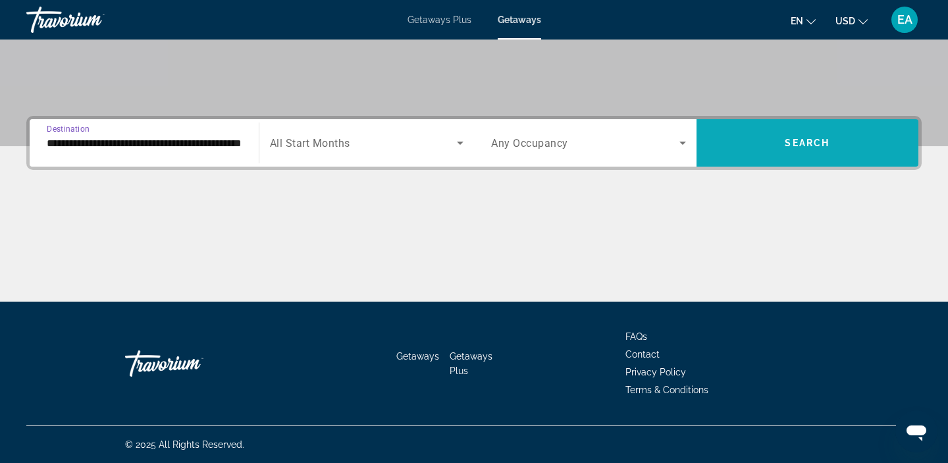
click at [730, 152] on span "Search widget" at bounding box center [808, 143] width 223 height 32
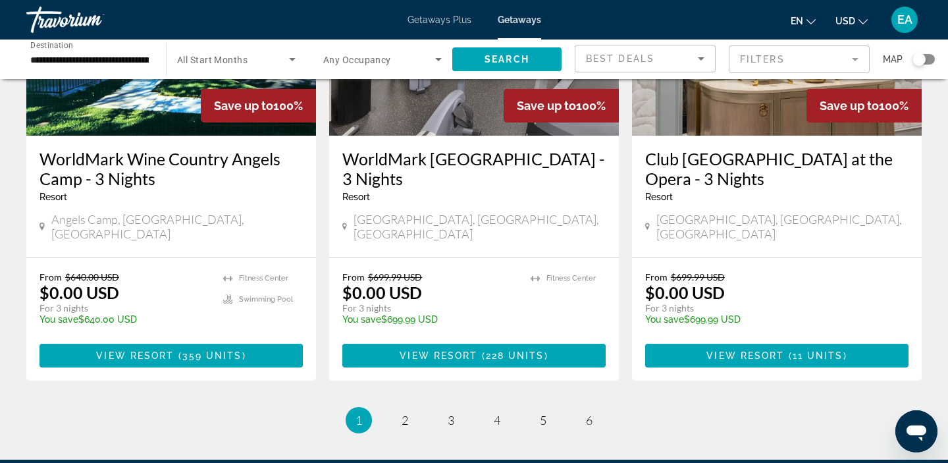
scroll to position [1714, 0]
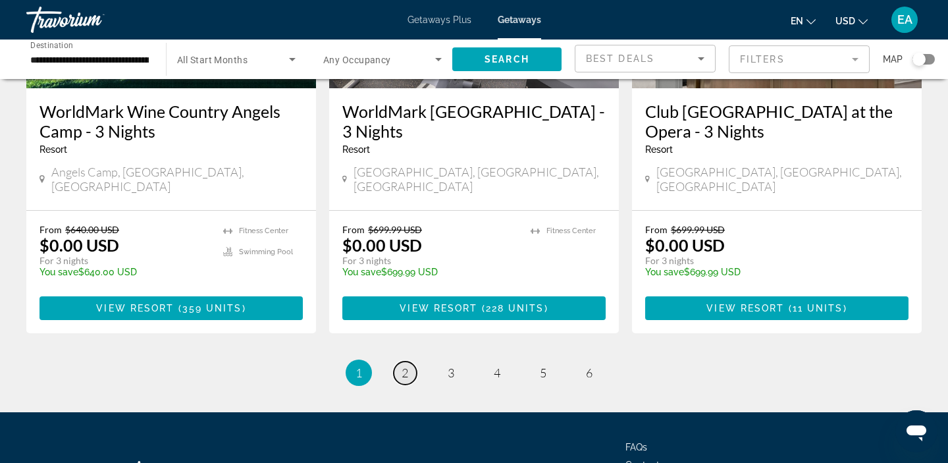
click at [404, 365] on span "2" at bounding box center [405, 372] width 7 height 14
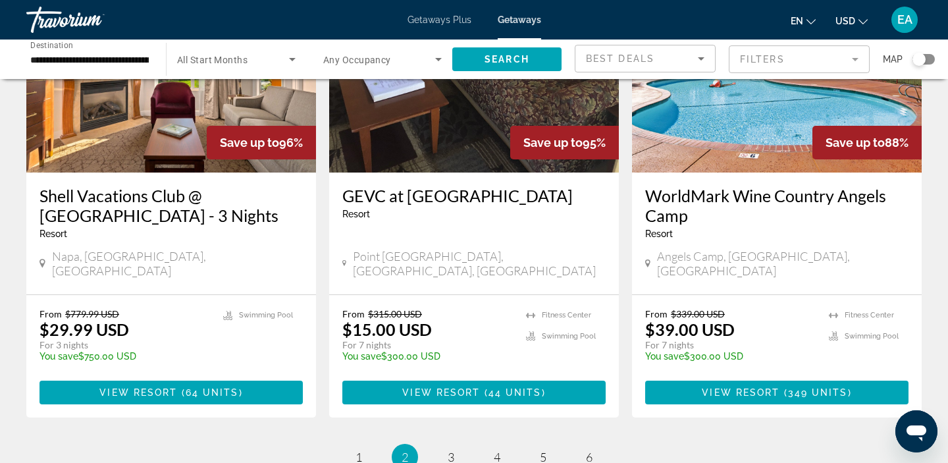
scroll to position [1690, 0]
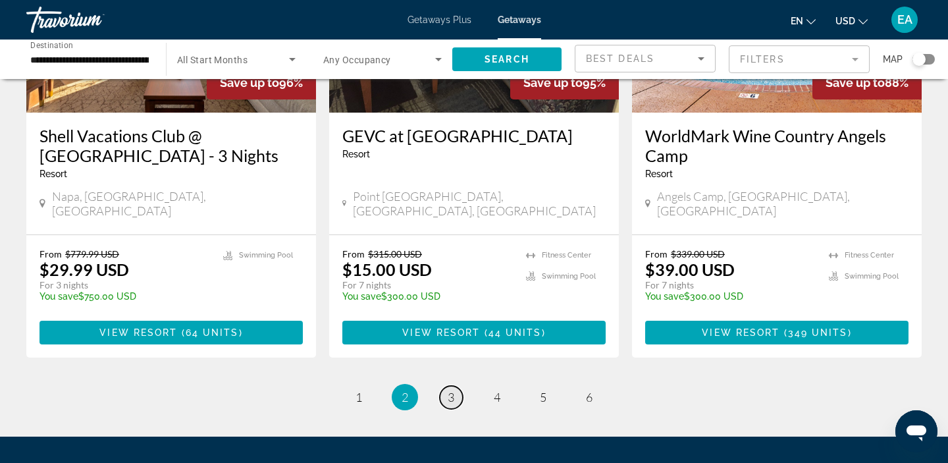
click at [448, 390] on span "3" at bounding box center [451, 397] width 7 height 14
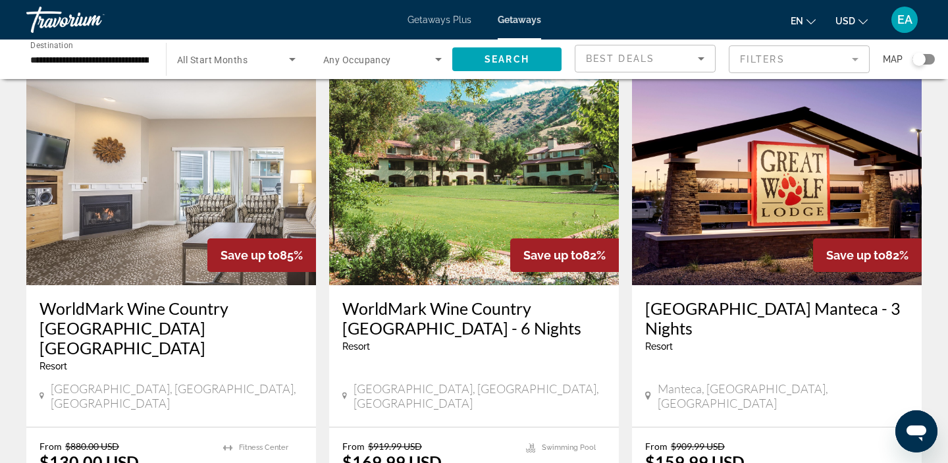
scroll to position [1549, 0]
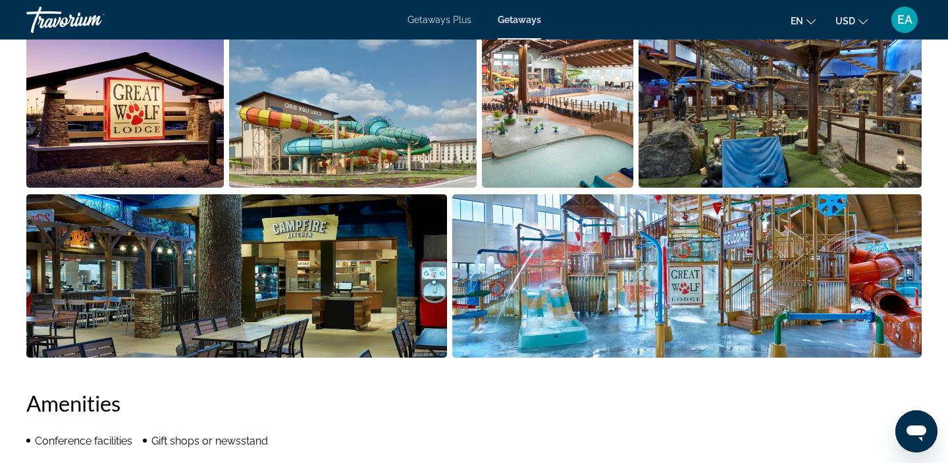
scroll to position [683, 0]
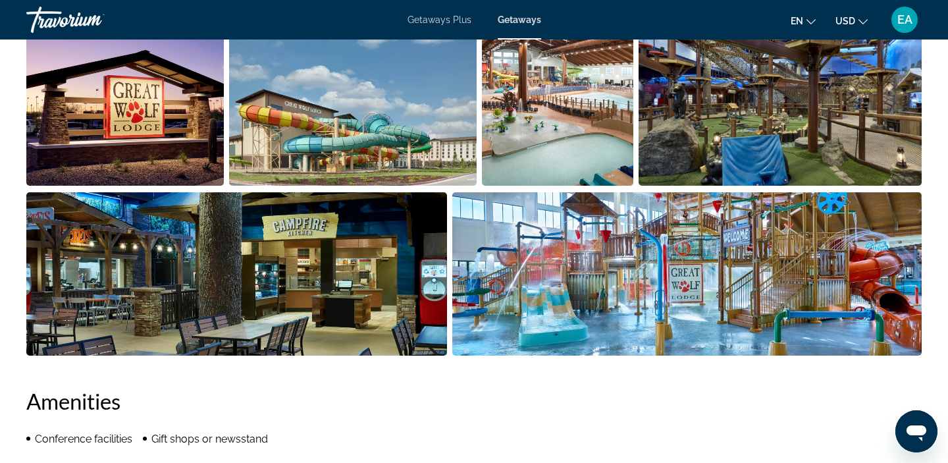
click at [560, 309] on img "Open full-screen image slider" at bounding box center [687, 273] width 470 height 163
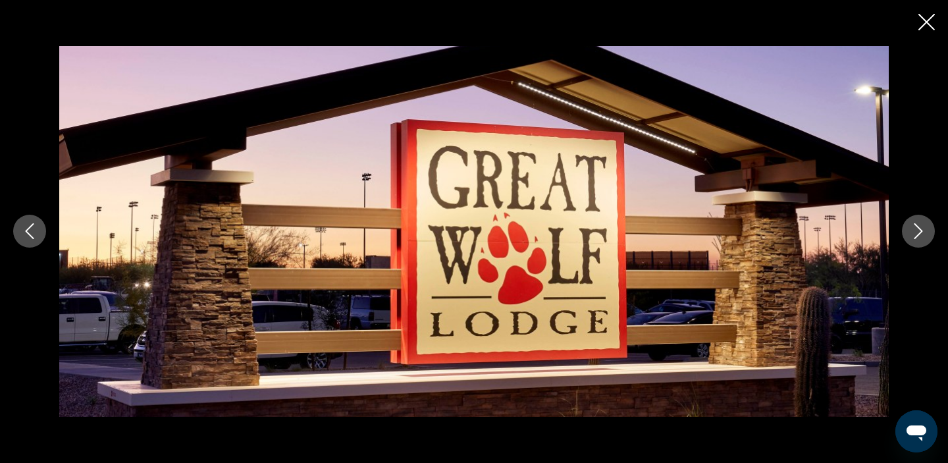
click at [928, 243] on button "Next image" at bounding box center [918, 231] width 33 height 33
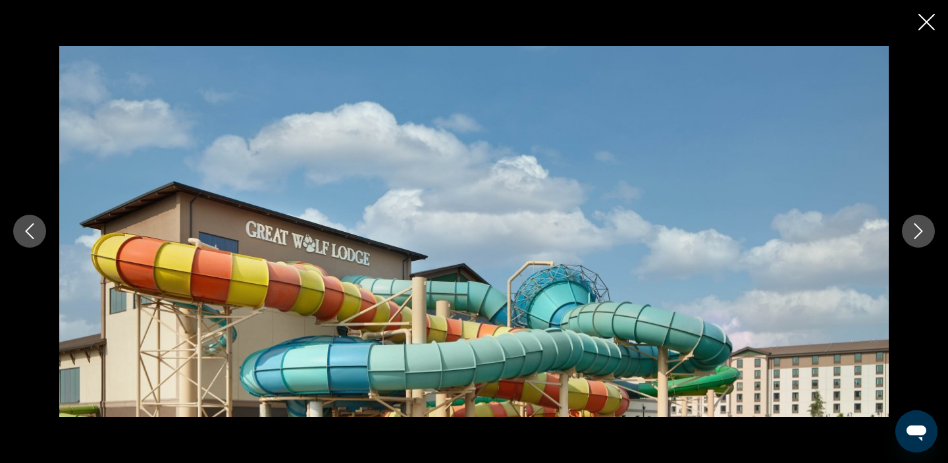
click at [928, 244] on button "Next image" at bounding box center [918, 231] width 33 height 33
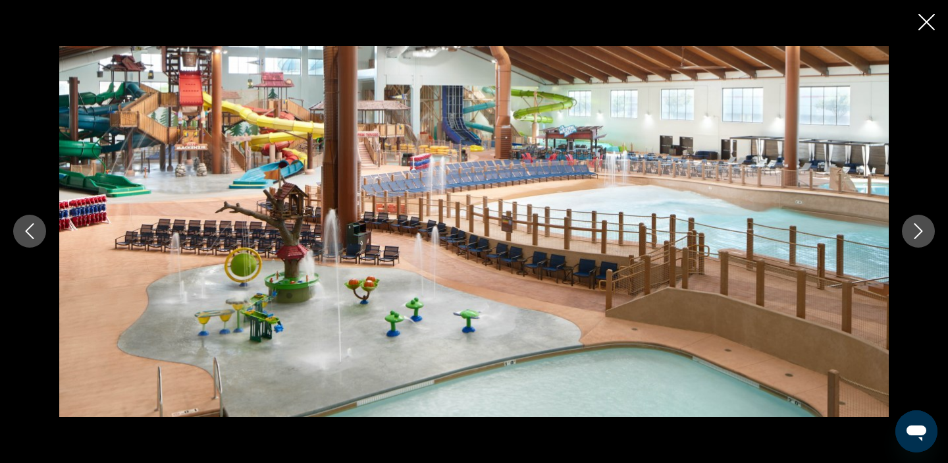
click at [916, 234] on icon "Next image" at bounding box center [919, 231] width 16 height 16
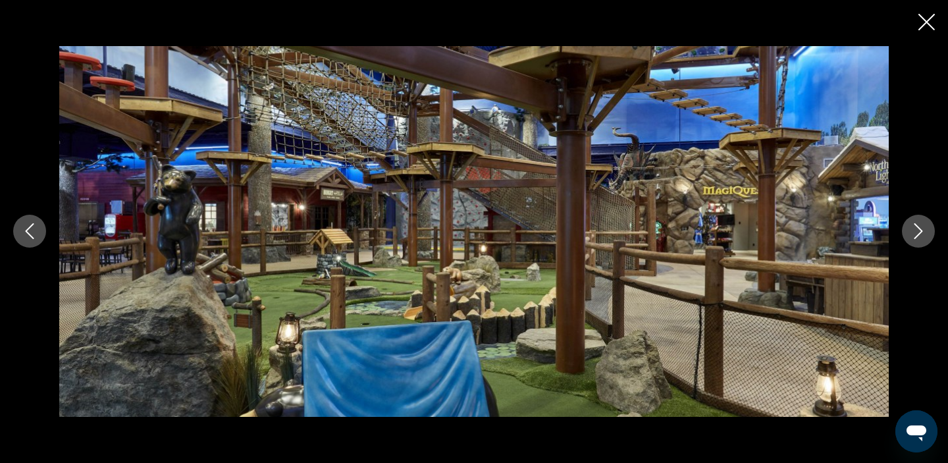
click at [916, 234] on icon "Next image" at bounding box center [919, 231] width 16 height 16
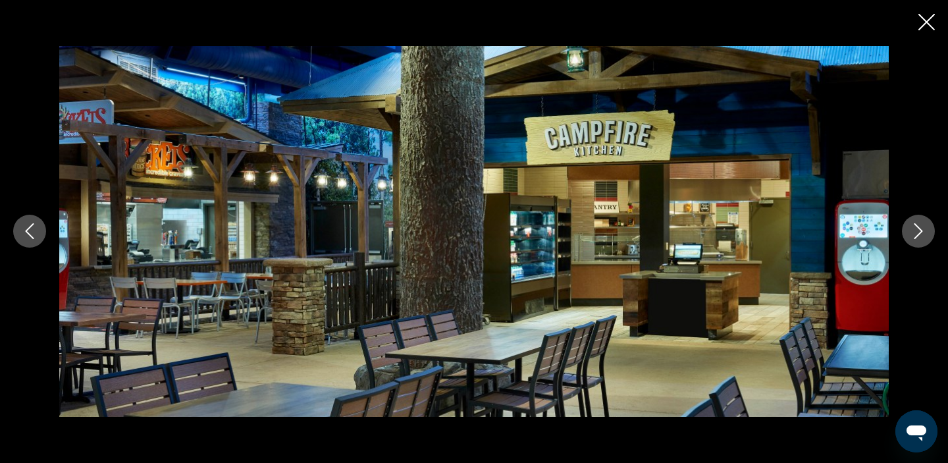
click at [916, 234] on icon "Next image" at bounding box center [919, 231] width 16 height 16
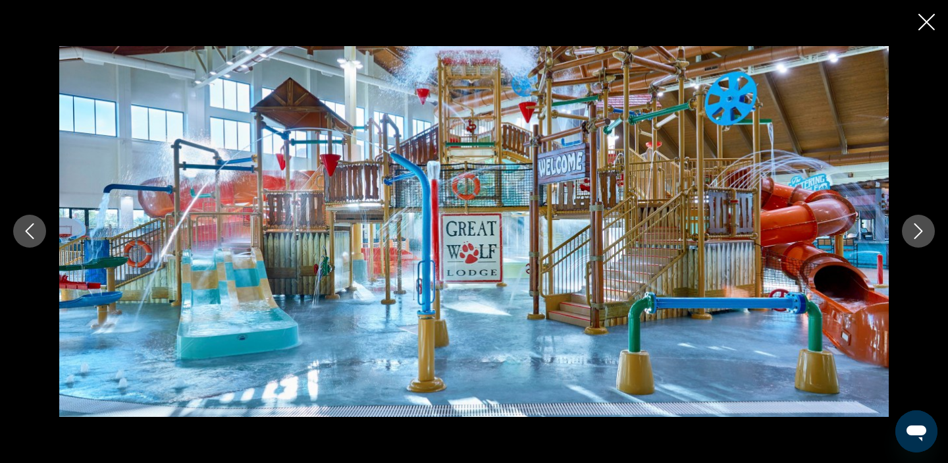
click at [916, 234] on icon "Next image" at bounding box center [919, 231] width 16 height 16
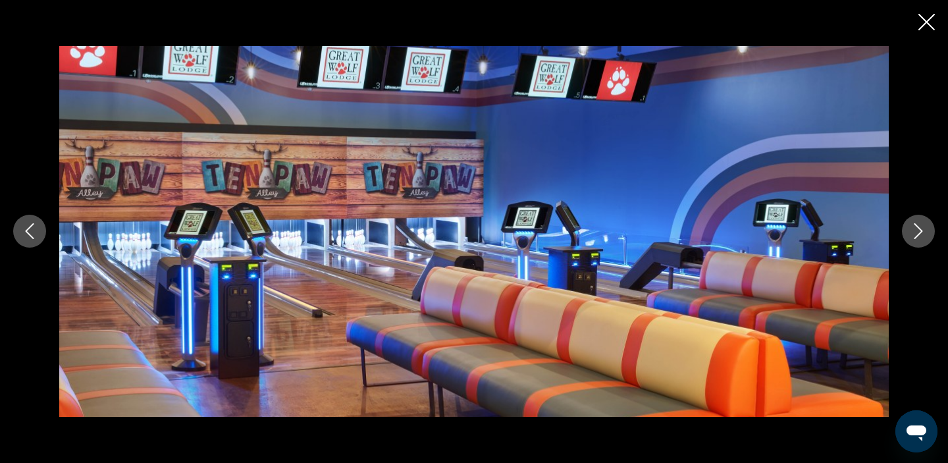
click at [916, 234] on icon "Next image" at bounding box center [919, 231] width 16 height 16
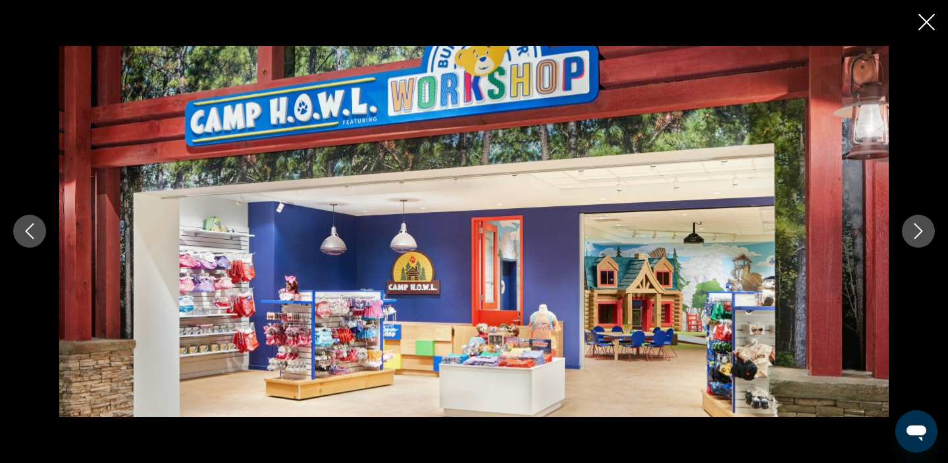
click at [916, 235] on icon "Next image" at bounding box center [919, 231] width 16 height 16
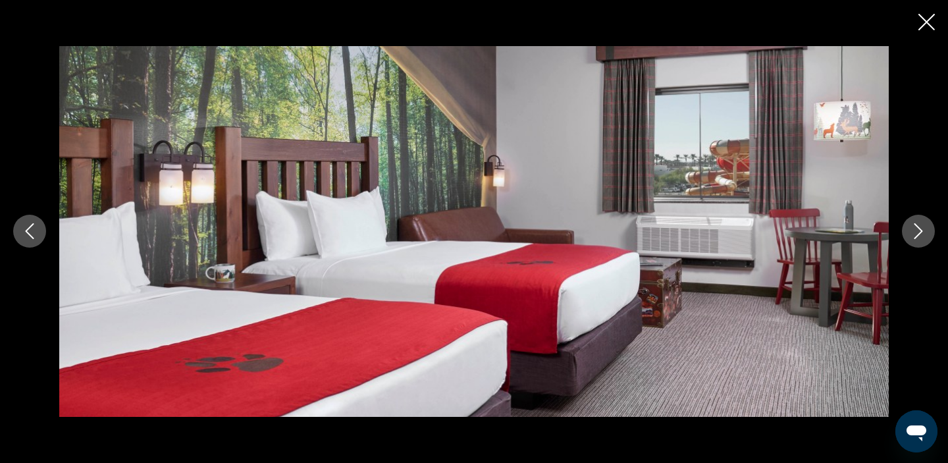
click at [916, 235] on icon "Next image" at bounding box center [919, 231] width 16 height 16
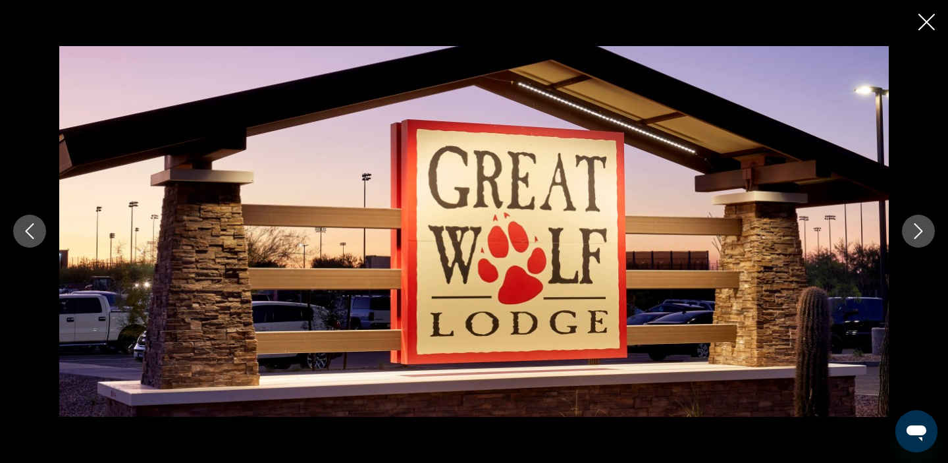
click at [916, 235] on icon "Next image" at bounding box center [919, 231] width 16 height 16
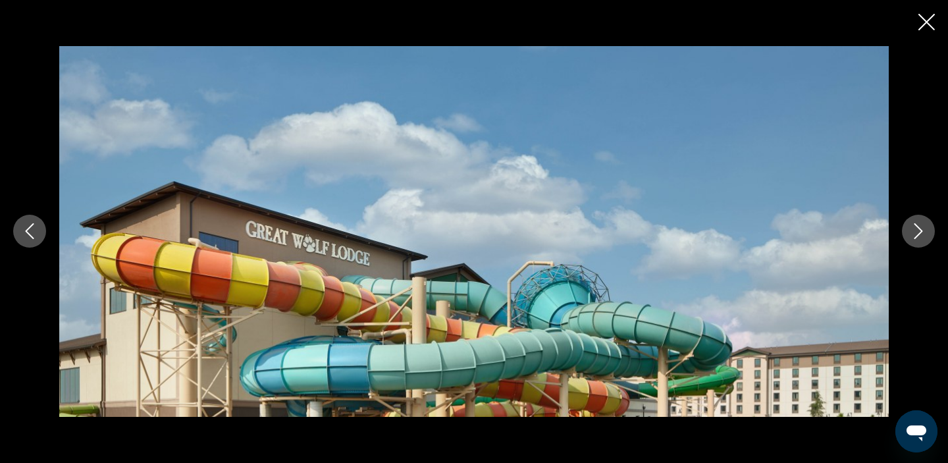
click at [916, 235] on icon "Next image" at bounding box center [919, 231] width 16 height 16
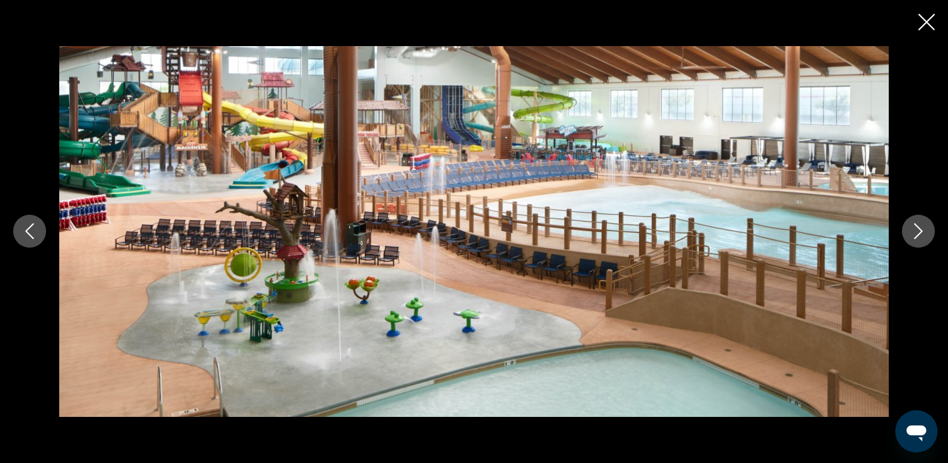
click at [916, 235] on icon "Next image" at bounding box center [919, 231] width 16 height 16
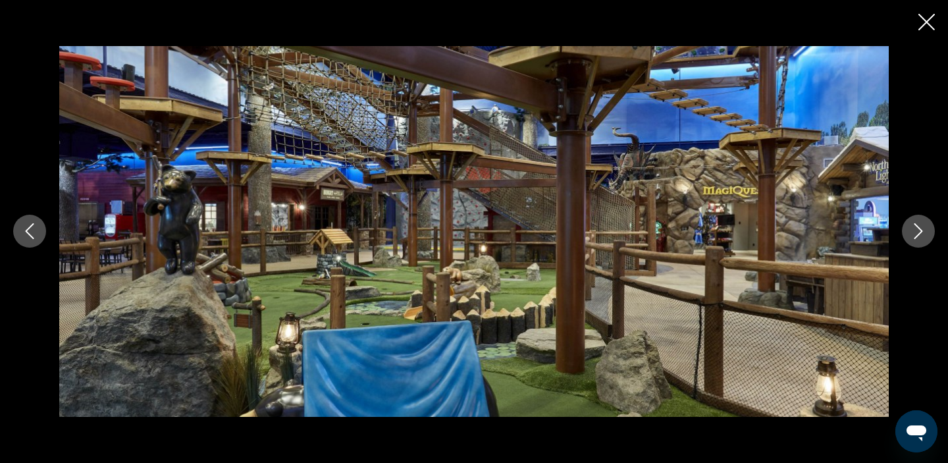
click at [916, 235] on icon "Next image" at bounding box center [919, 231] width 16 height 16
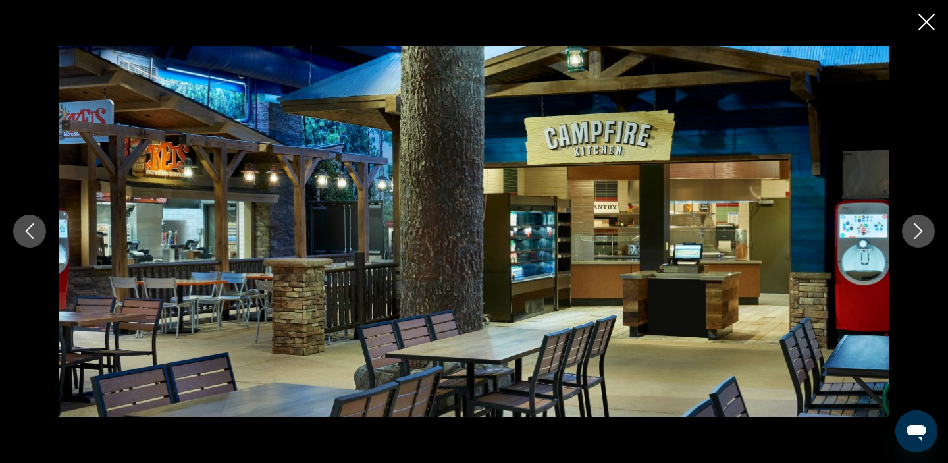
click at [917, 235] on icon "Next image" at bounding box center [918, 232] width 9 height 16
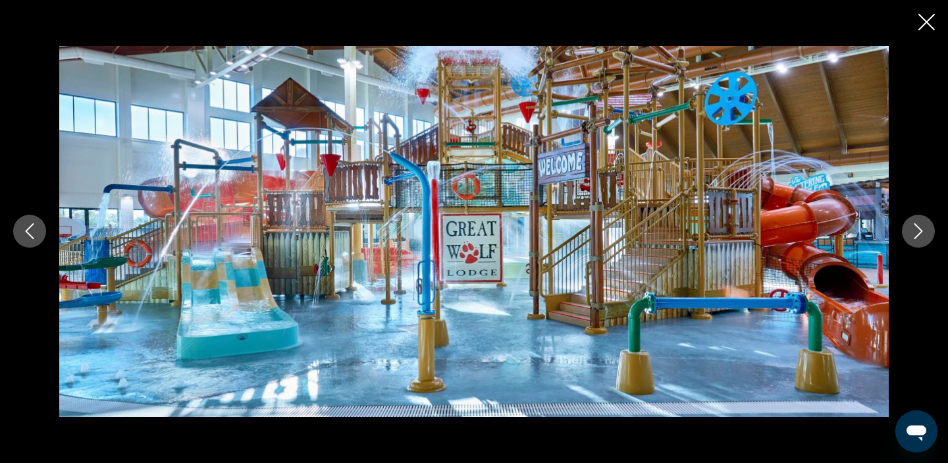
click at [917, 236] on icon "Next image" at bounding box center [918, 232] width 9 height 16
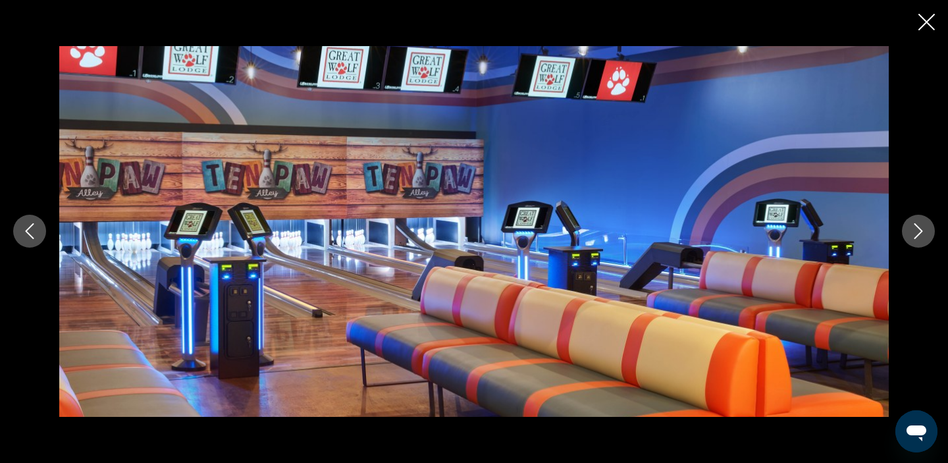
click at [917, 236] on icon "Next image" at bounding box center [919, 231] width 16 height 16
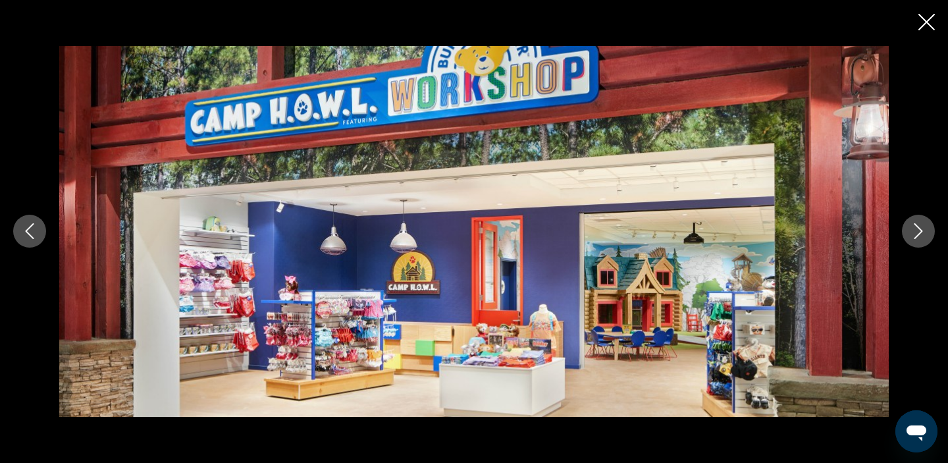
click at [917, 237] on icon "Next image" at bounding box center [919, 231] width 16 height 16
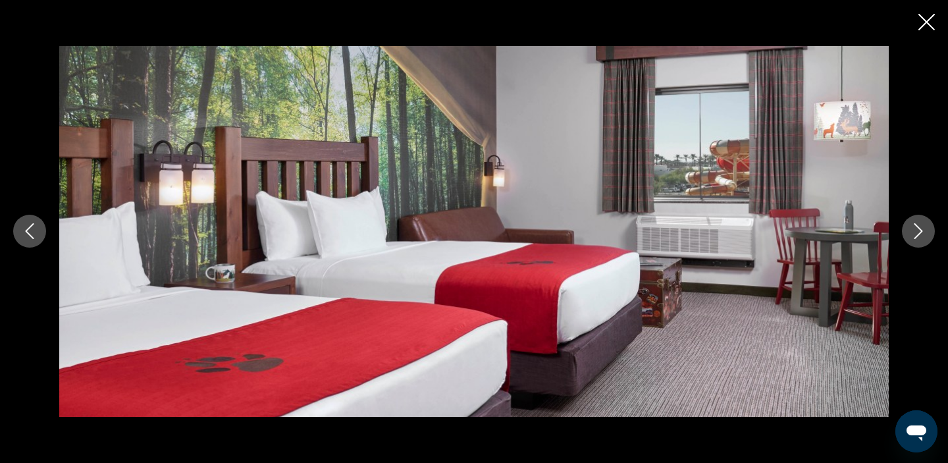
click at [921, 238] on icon "Next image" at bounding box center [919, 231] width 16 height 16
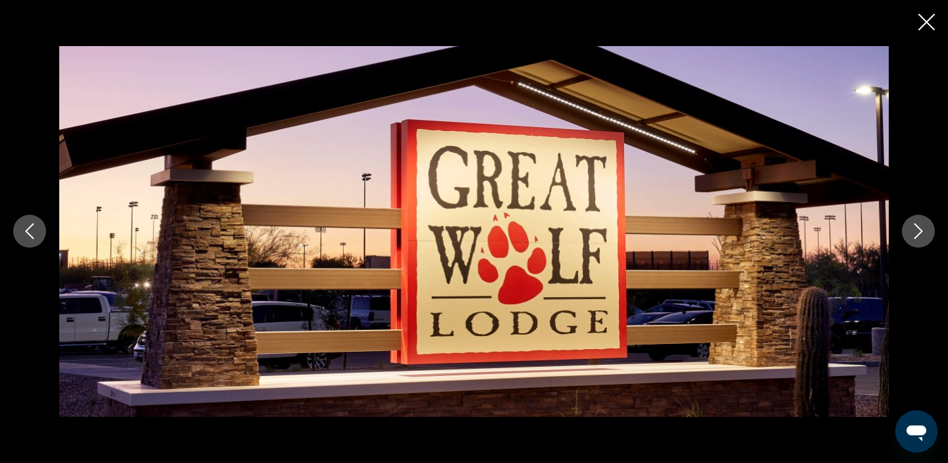
click at [921, 239] on button "Next image" at bounding box center [918, 231] width 33 height 33
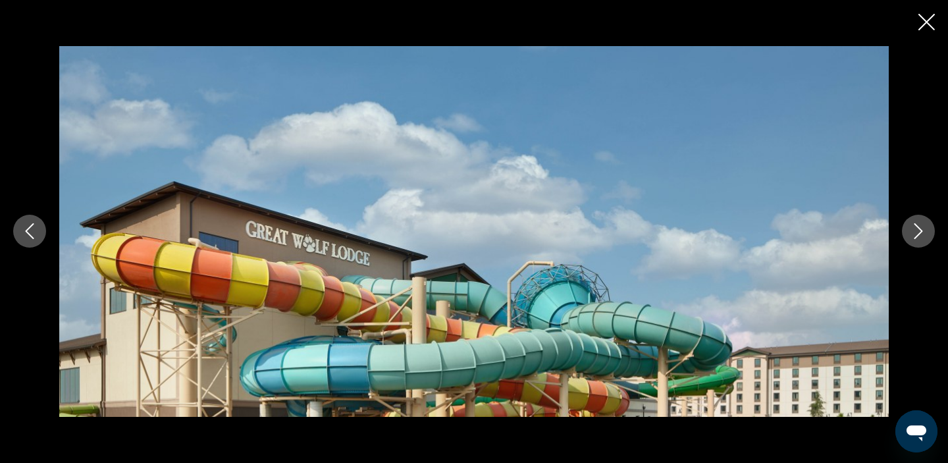
click at [921, 240] on button "Next image" at bounding box center [918, 231] width 33 height 33
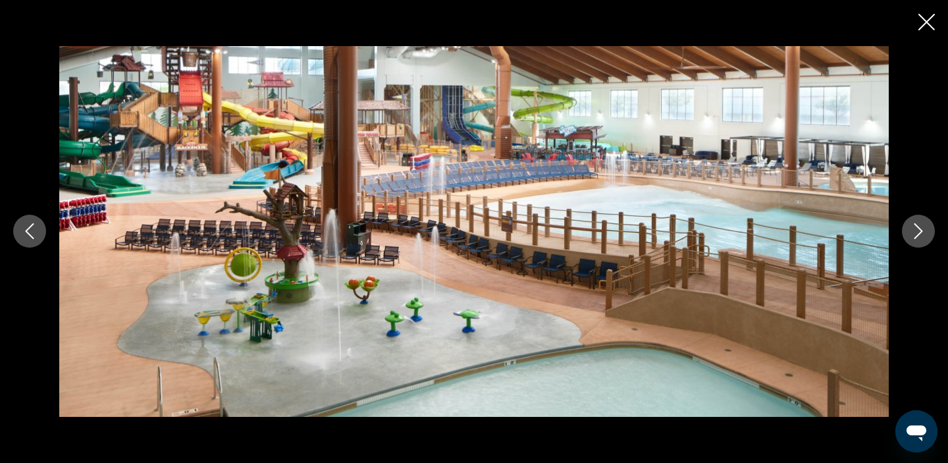
click at [926, 27] on icon "Close slideshow" at bounding box center [926, 22] width 16 height 16
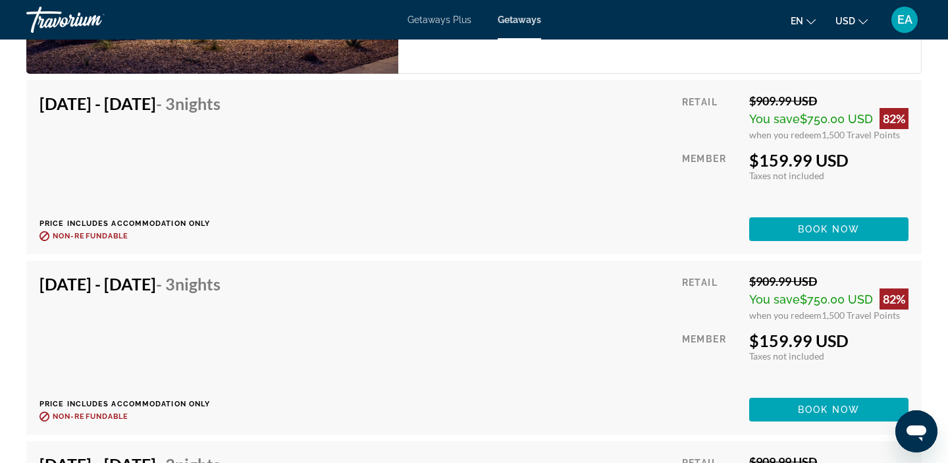
scroll to position [2188, 0]
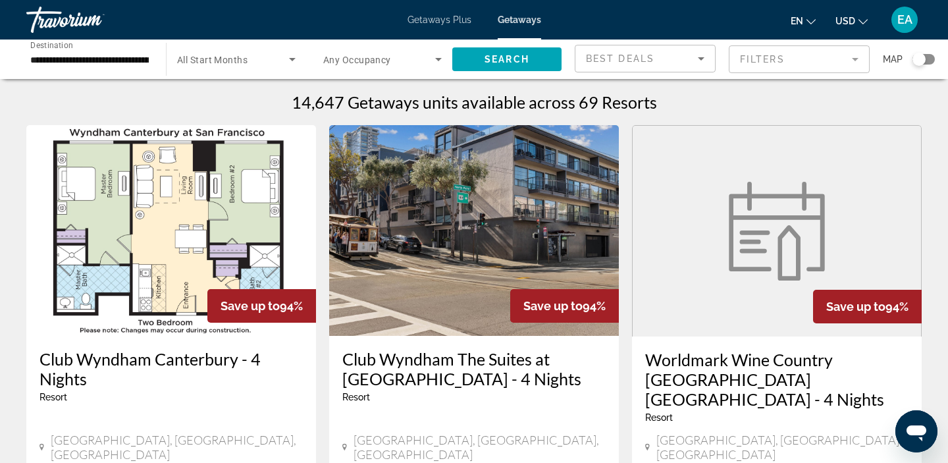
click at [59, 61] on input "**********" at bounding box center [89, 60] width 119 height 16
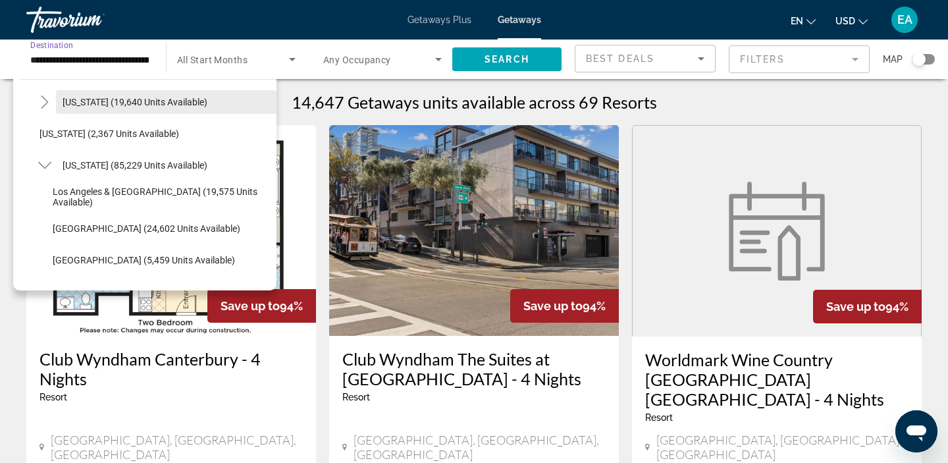
scroll to position [97, 0]
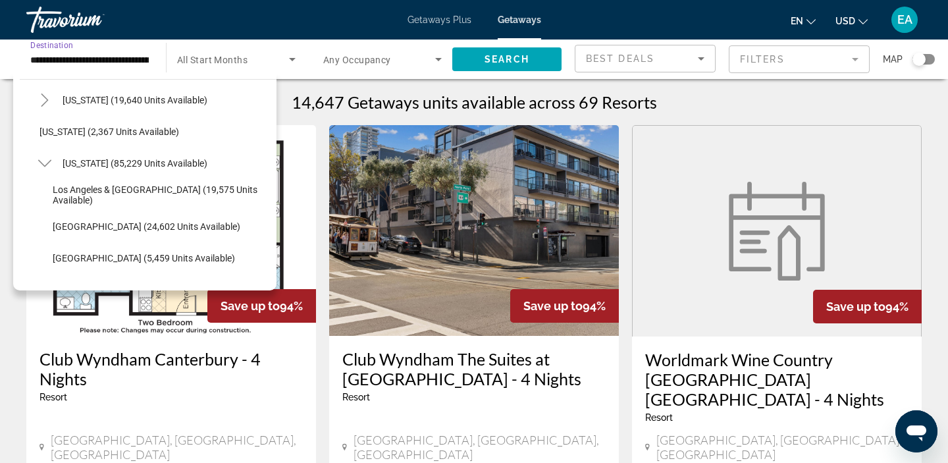
click at [338, 93] on h1 "14,647 Getaways units available across 69 Resorts" at bounding box center [474, 102] width 365 height 20
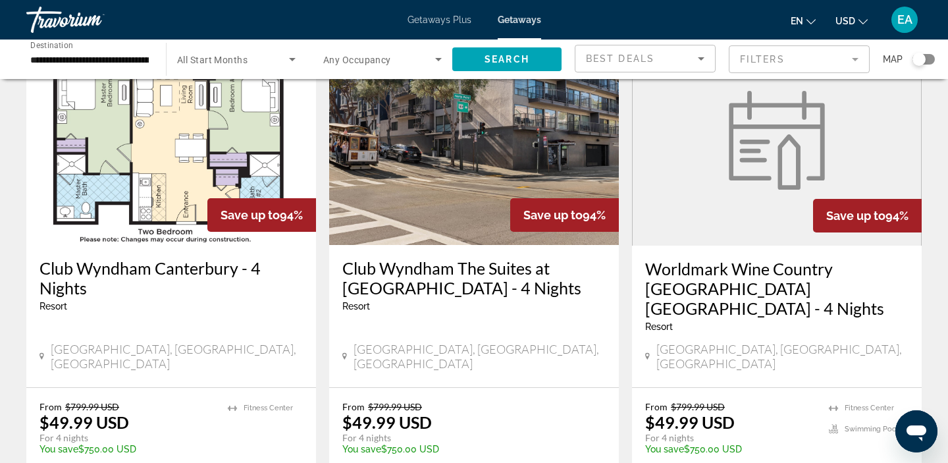
scroll to position [0, 0]
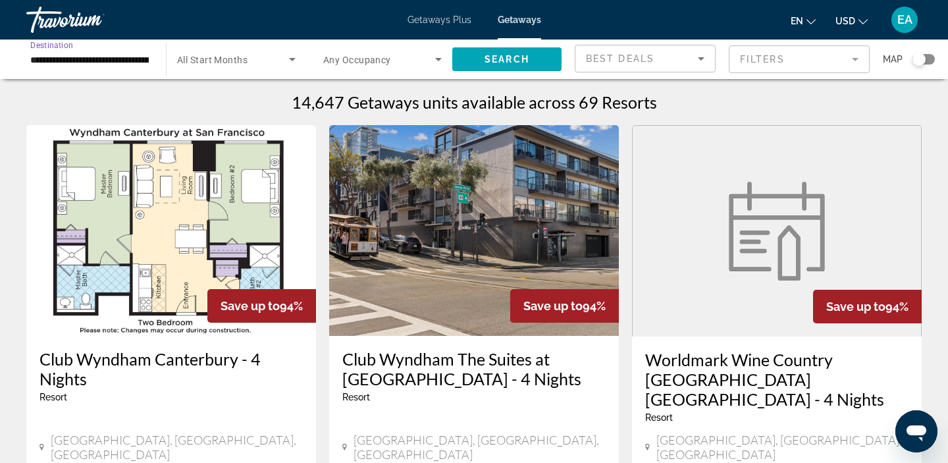
click at [108, 59] on input "**********" at bounding box center [89, 60] width 119 height 16
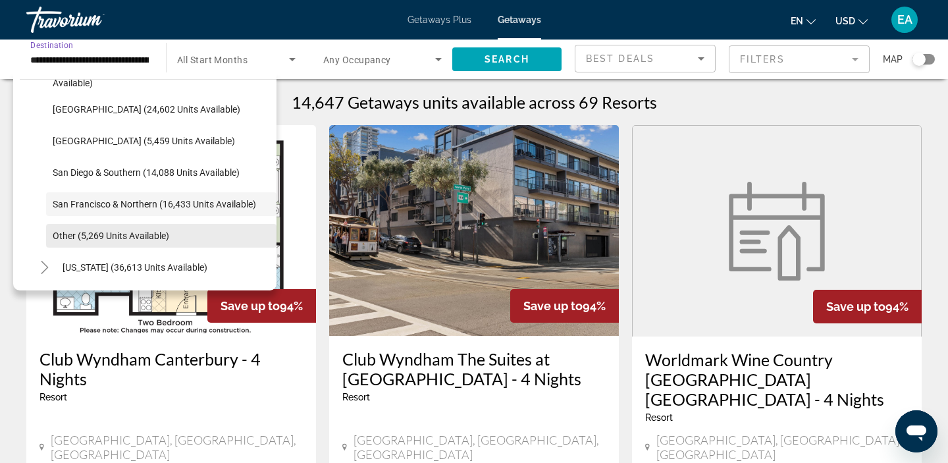
scroll to position [213, 0]
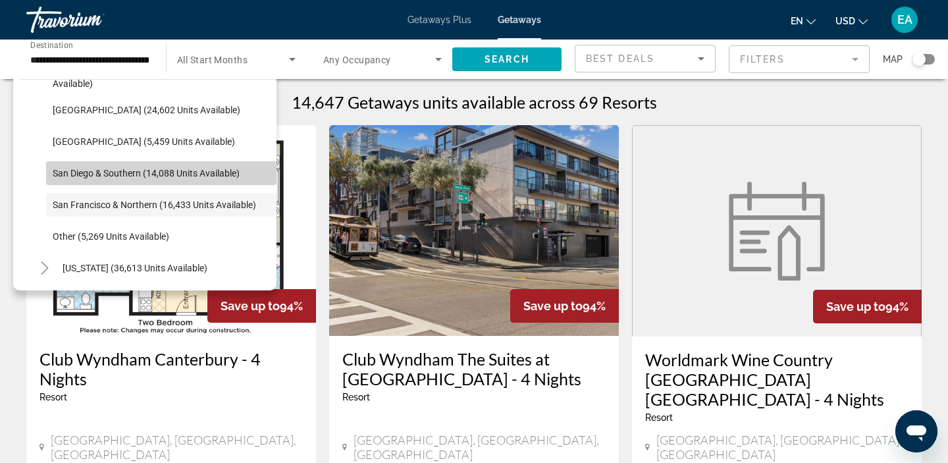
click at [98, 167] on span "Search widget" at bounding box center [161, 173] width 230 height 32
type input "**********"
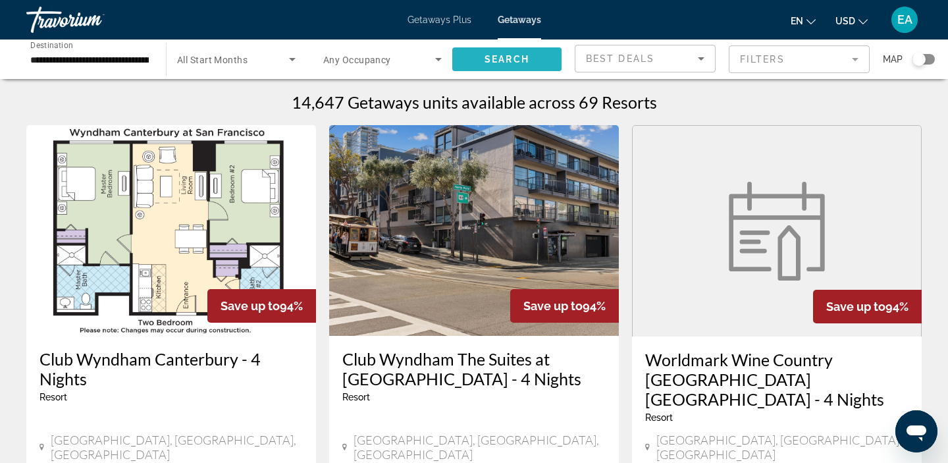
click at [477, 66] on span "Search widget" at bounding box center [506, 59] width 109 height 32
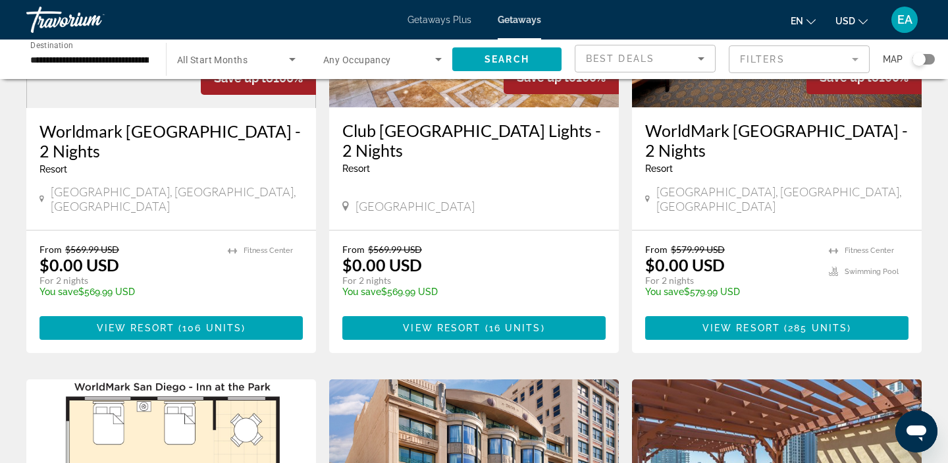
scroll to position [233, 0]
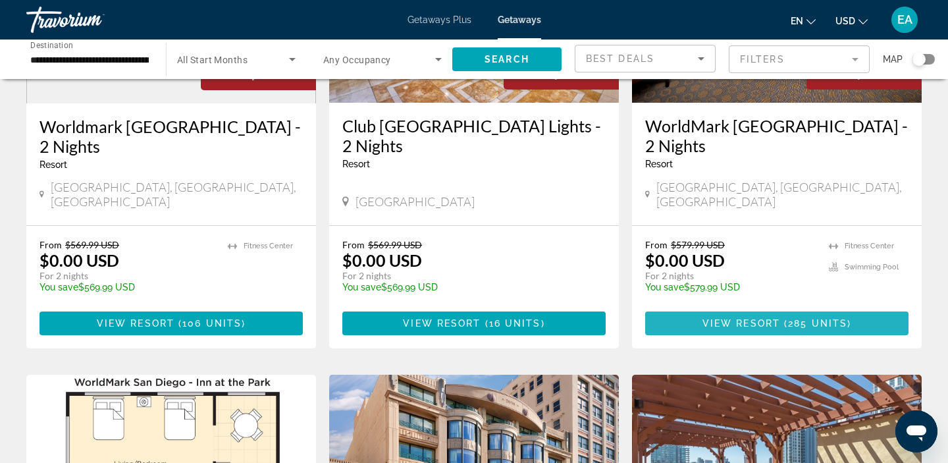
click at [701, 307] on span "Main content" at bounding box center [776, 323] width 263 height 32
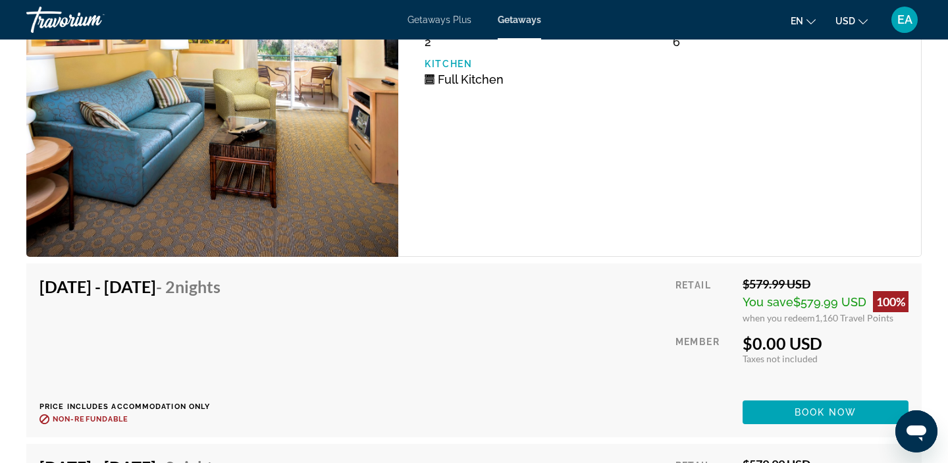
scroll to position [2774, 0]
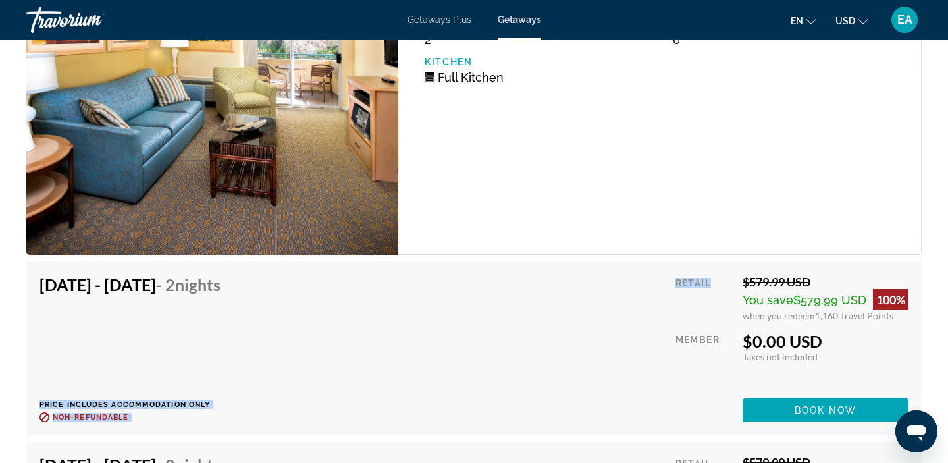
drag, startPoint x: 565, startPoint y: 311, endPoint x: 296, endPoint y: 345, distance: 271.4
click at [325, 331] on div "Sep 28, 2025 - Sep 30, 2025 - 2 Nights Price includes accommodation only Refund…" at bounding box center [474, 348] width 869 height 147
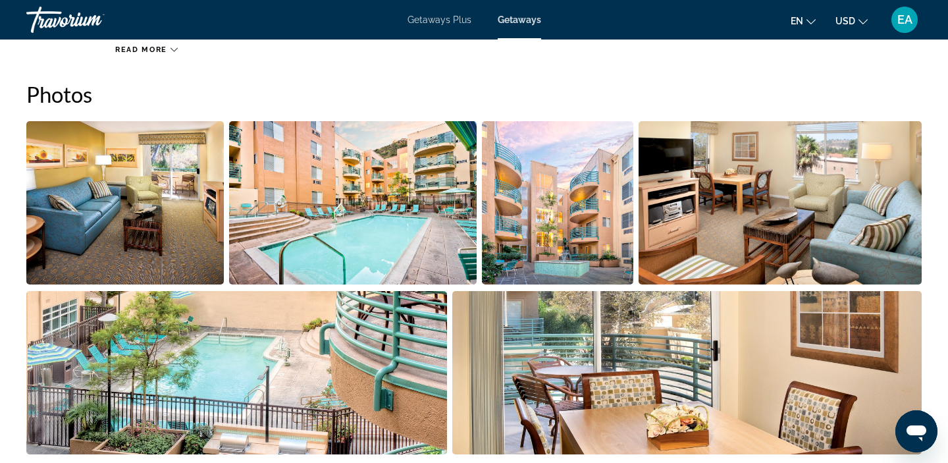
scroll to position [638, 0]
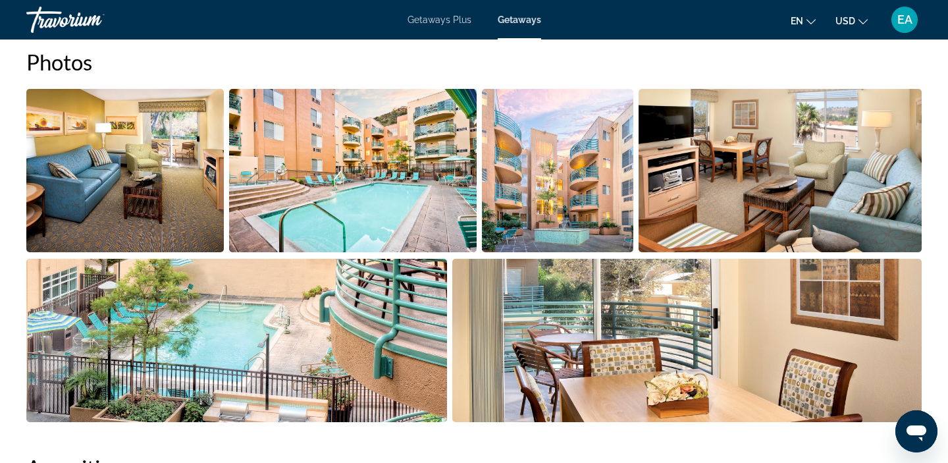
click at [179, 151] on img "Open full-screen image slider" at bounding box center [125, 170] width 198 height 163
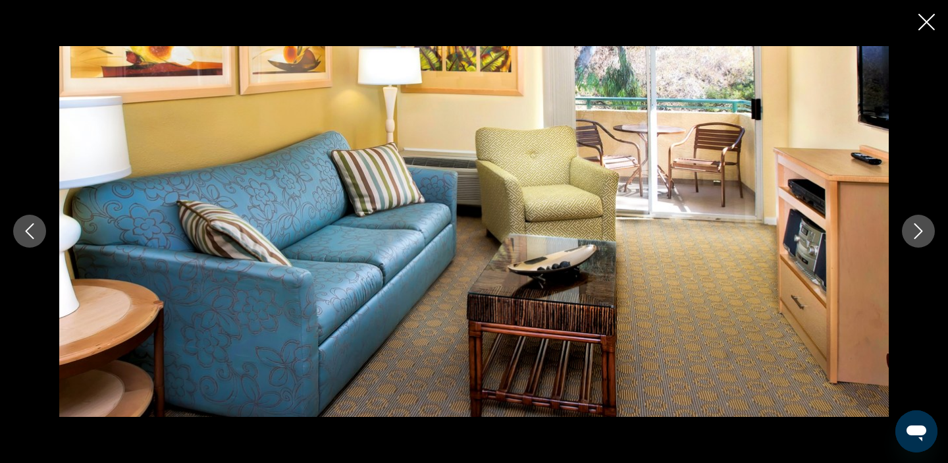
click at [924, 239] on button "Next image" at bounding box center [918, 231] width 33 height 33
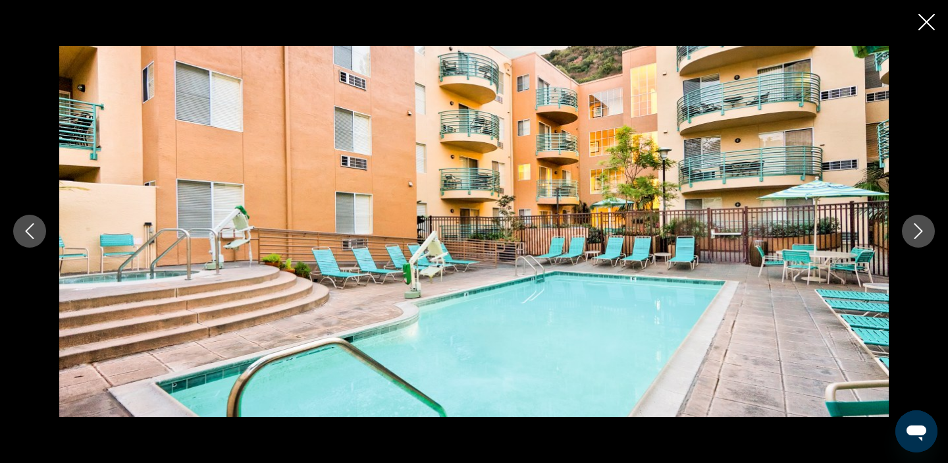
click at [924, 239] on button "Next image" at bounding box center [918, 231] width 33 height 33
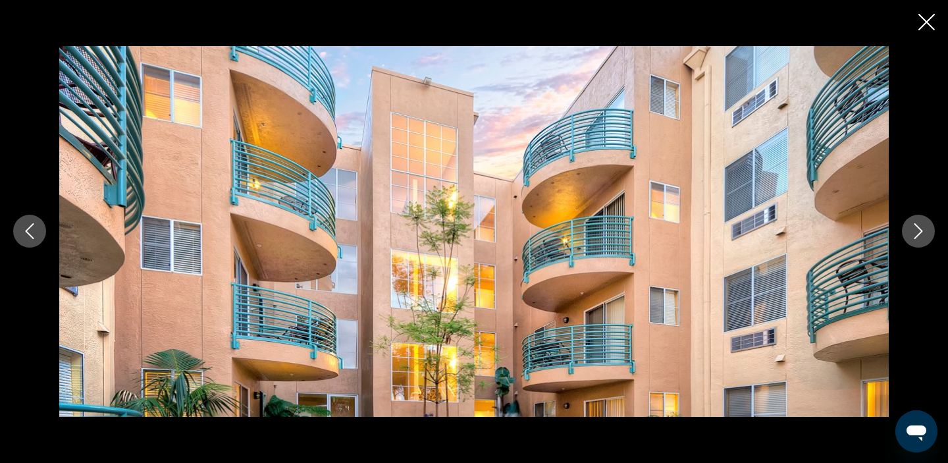
click at [924, 239] on button "Next image" at bounding box center [918, 231] width 33 height 33
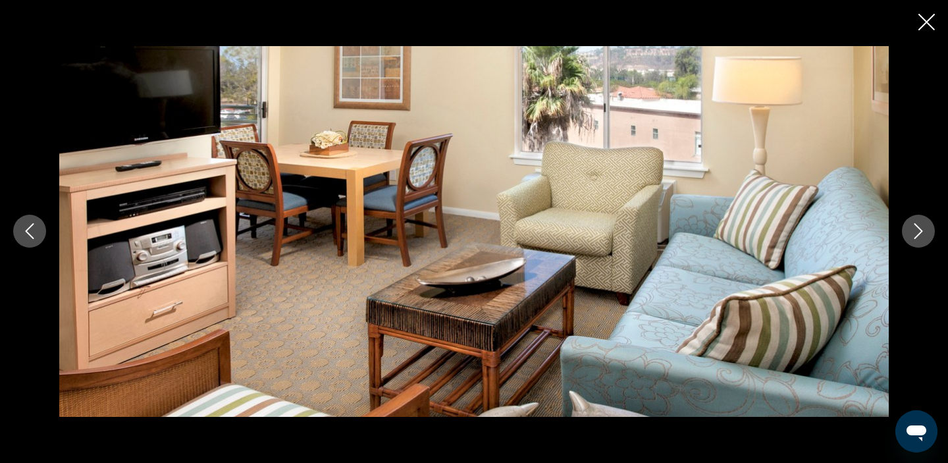
click at [924, 239] on button "Next image" at bounding box center [918, 231] width 33 height 33
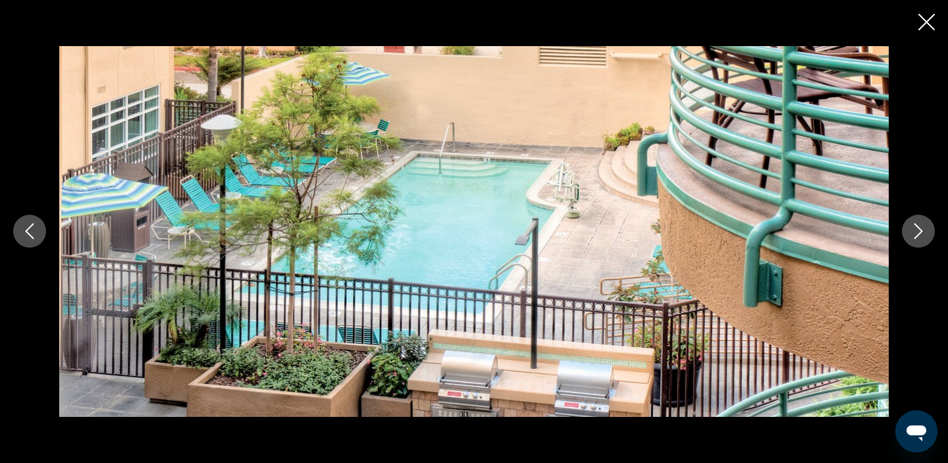
click at [924, 240] on button "Next image" at bounding box center [918, 231] width 33 height 33
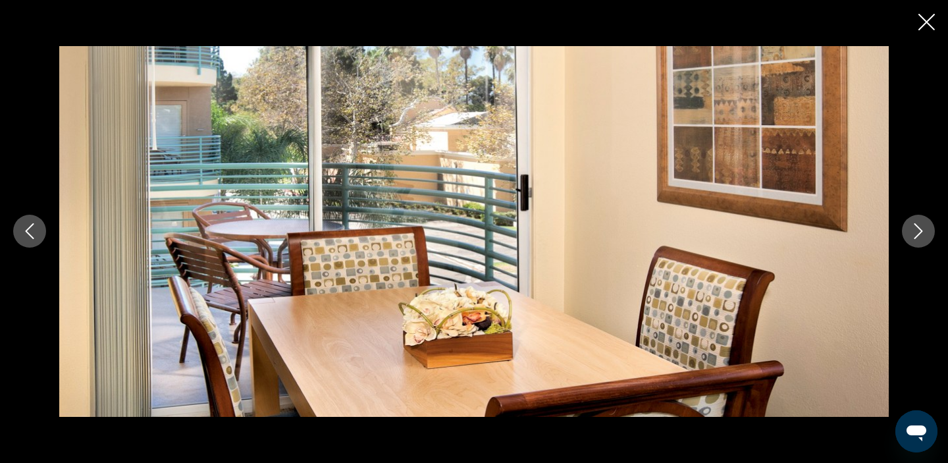
click at [930, 25] on icon "Close slideshow" at bounding box center [926, 22] width 16 height 16
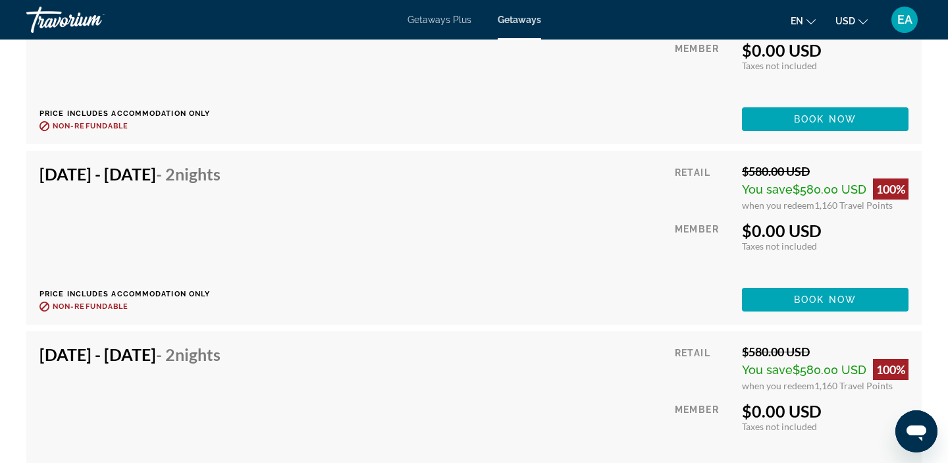
scroll to position [3970, 0]
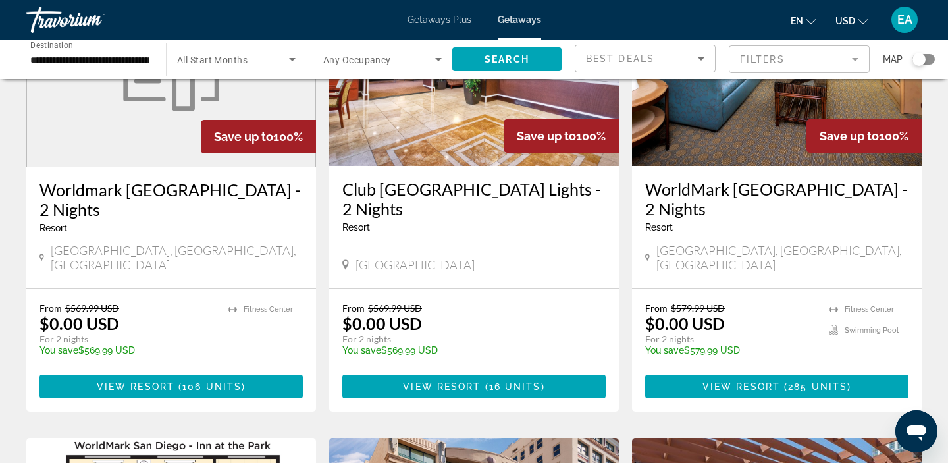
scroll to position [178, 0]
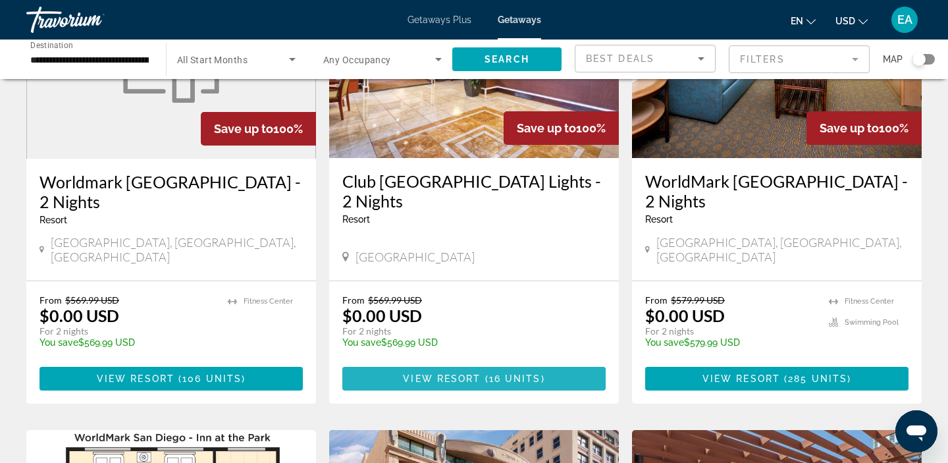
click at [456, 373] on span "View Resort" at bounding box center [442, 378] width 78 height 11
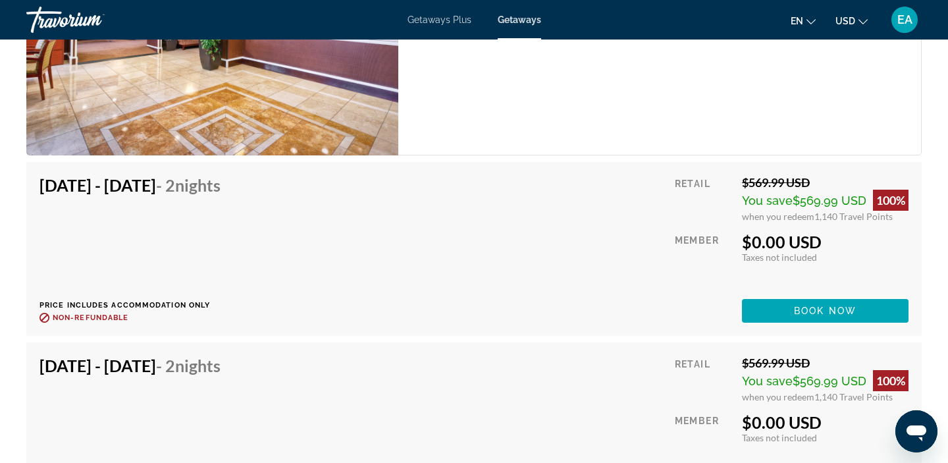
scroll to position [2527, 0]
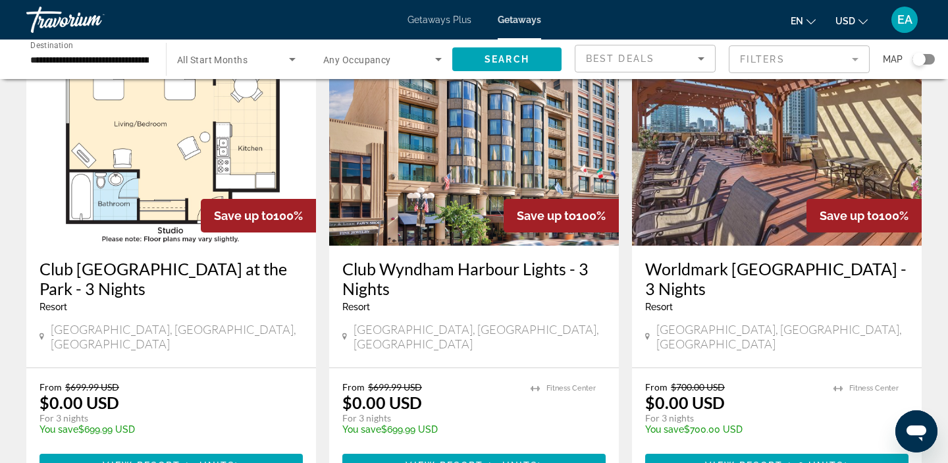
scroll to position [575, 0]
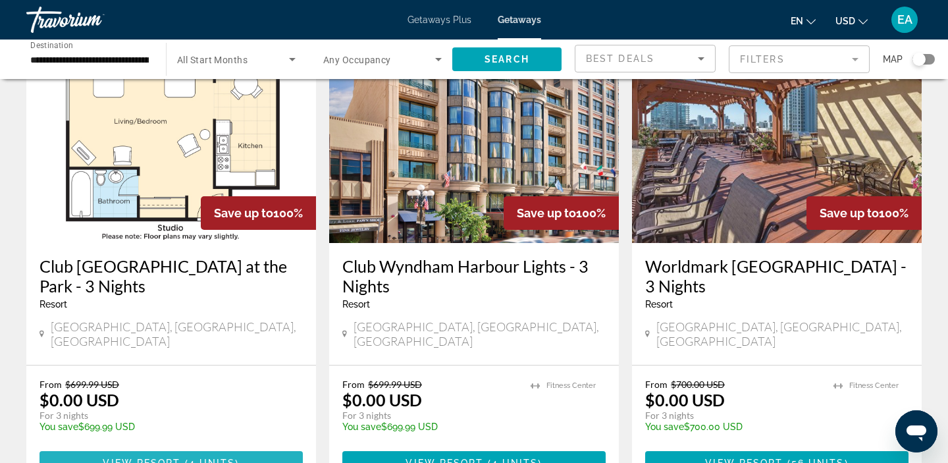
click at [190, 458] on span "4 units" at bounding box center [212, 463] width 47 height 11
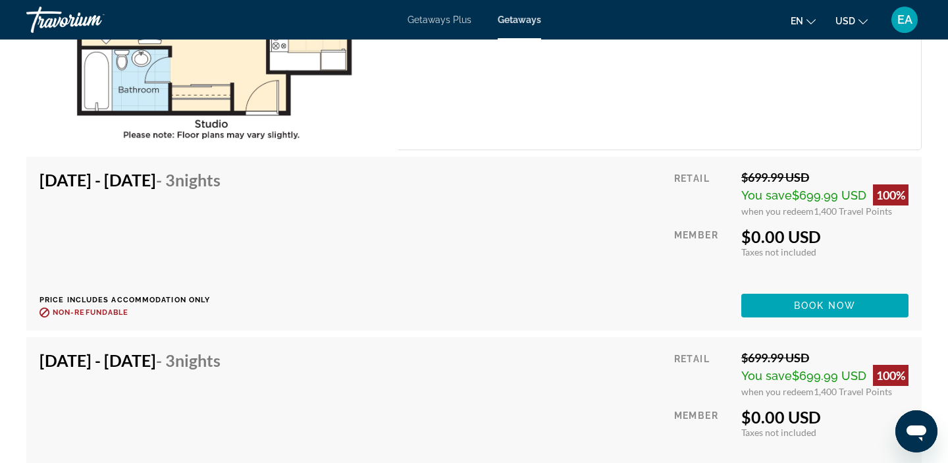
scroll to position [2325, 0]
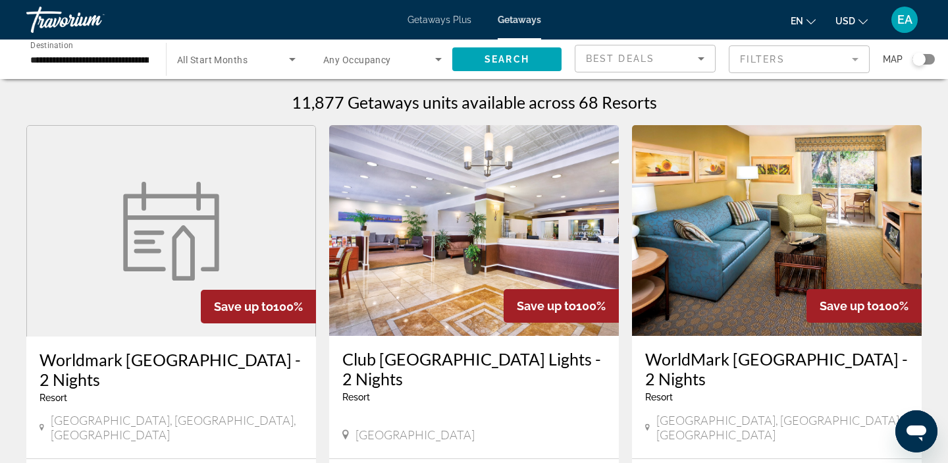
click at [186, 62] on span "All Start Months" at bounding box center [212, 60] width 70 height 11
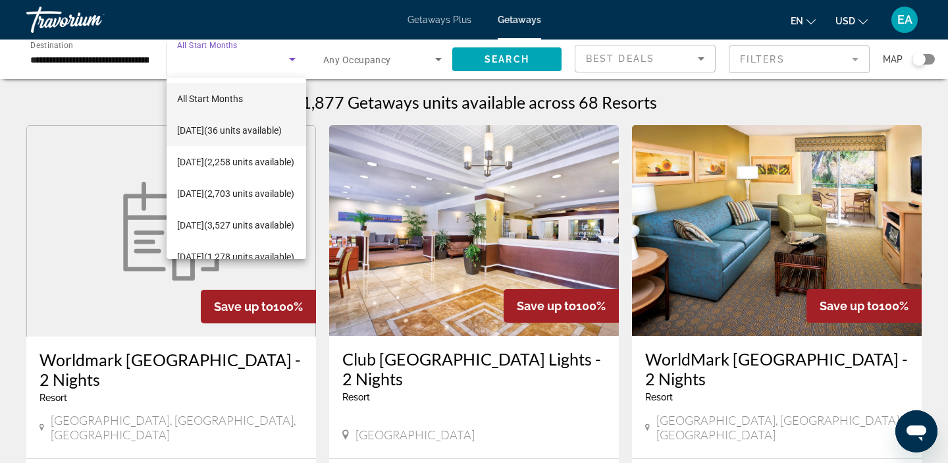
click at [206, 134] on span "September 2025 (36 units available)" at bounding box center [229, 130] width 105 height 16
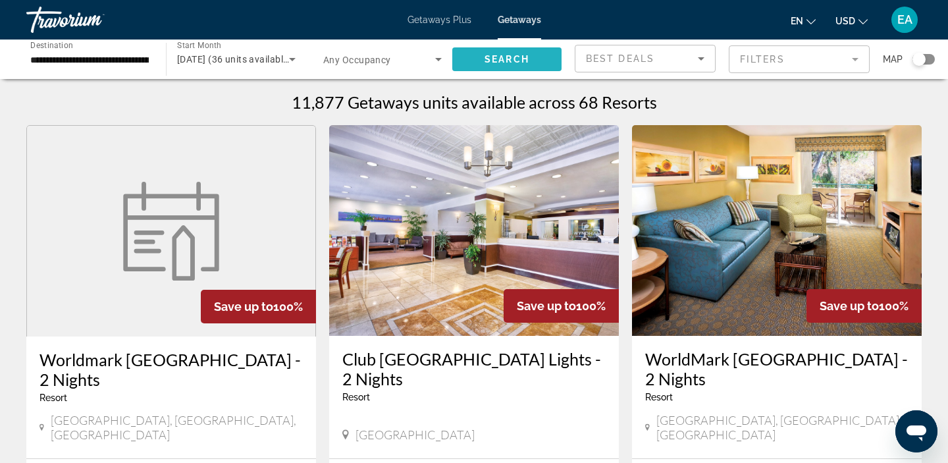
click at [500, 66] on span "Search widget" at bounding box center [506, 59] width 109 height 32
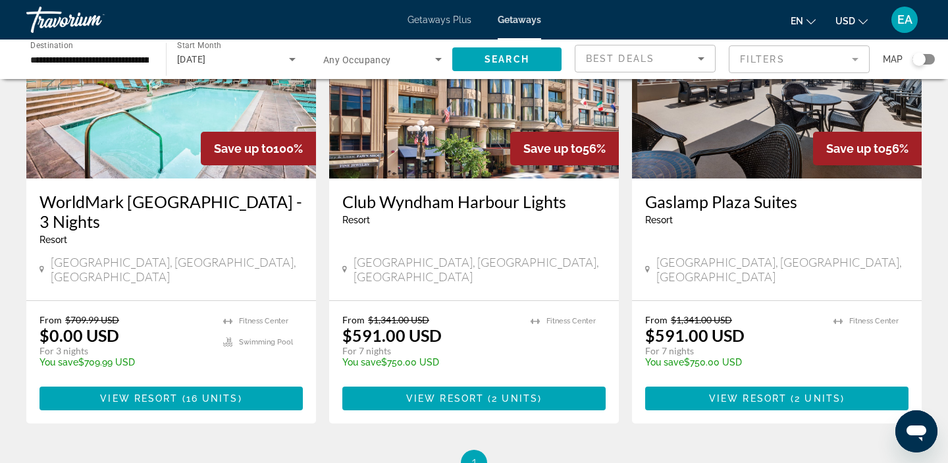
scroll to position [643, 0]
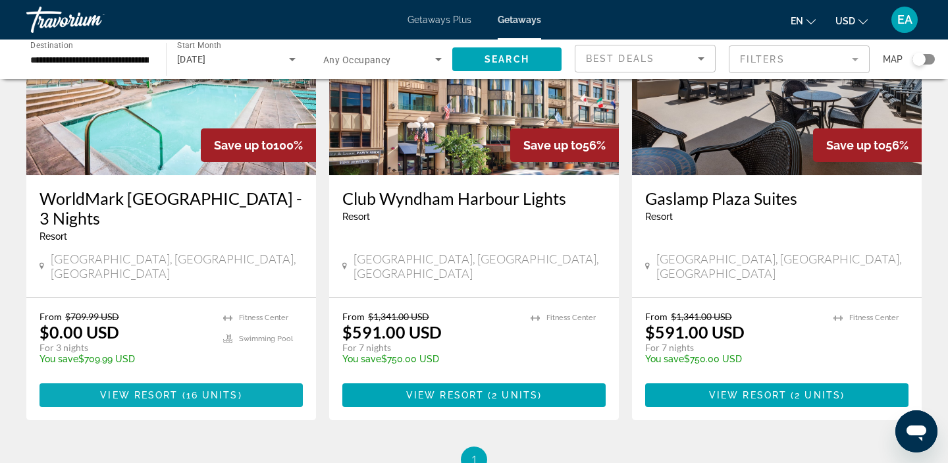
click at [154, 390] on span "View Resort" at bounding box center [139, 395] width 78 height 11
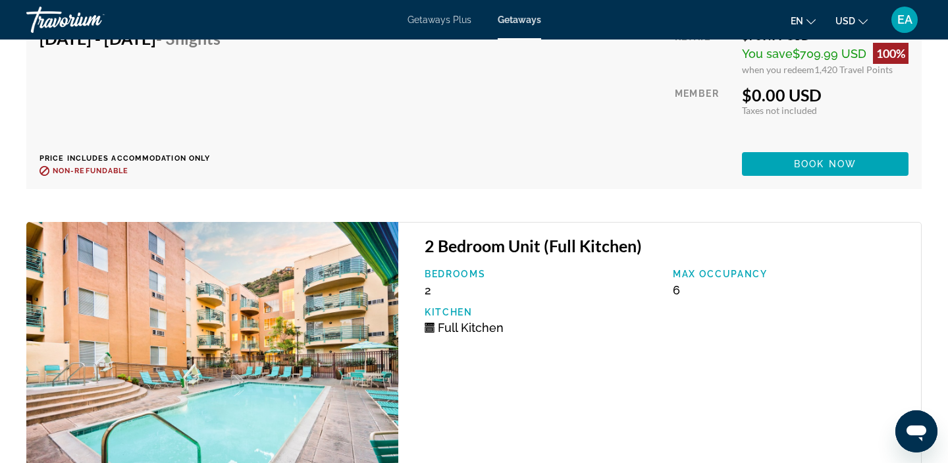
scroll to position [3099, 0]
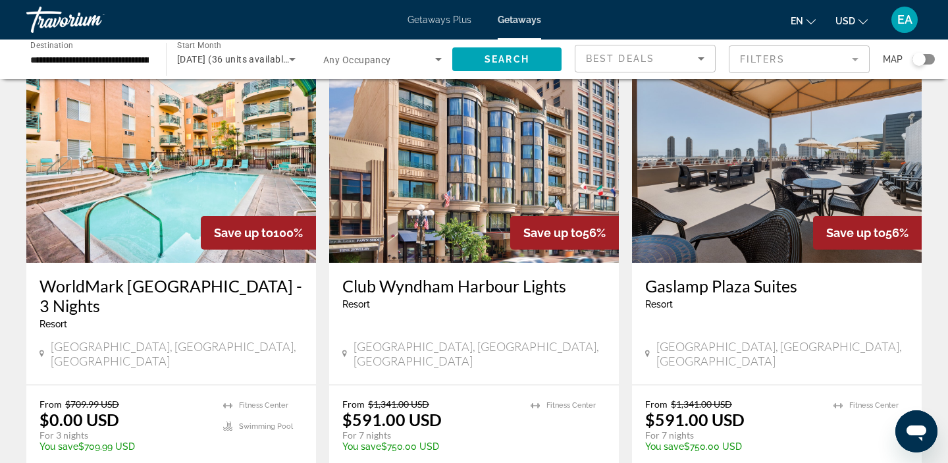
scroll to position [415, 0]
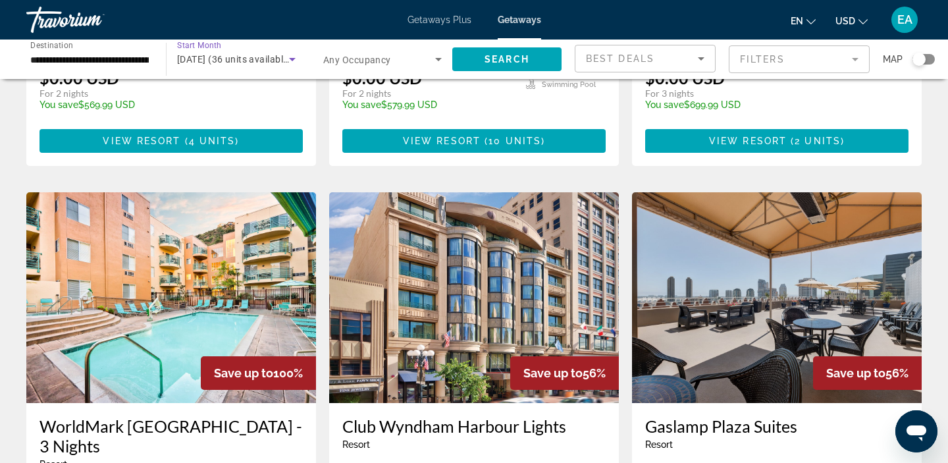
click at [216, 61] on span "September 2025 (36 units available)" at bounding box center [234, 59] width 115 height 11
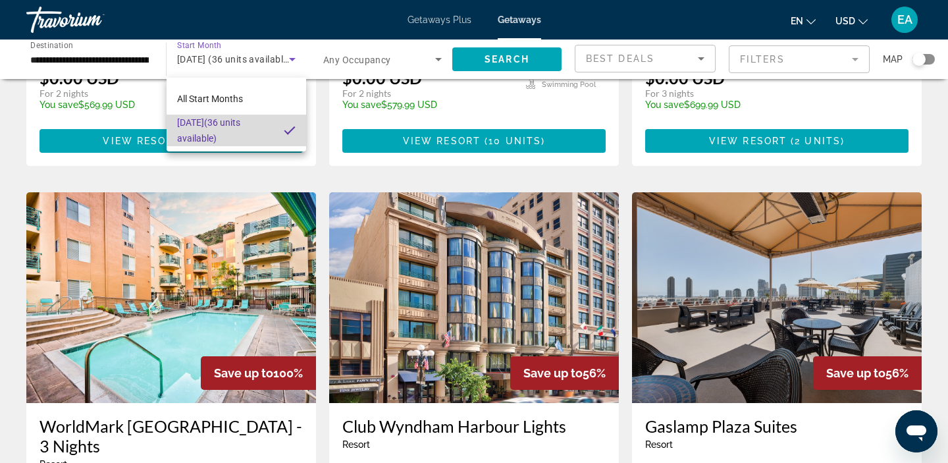
click at [286, 130] on mat-pseudo-checkbox at bounding box center [290, 130] width 12 height 12
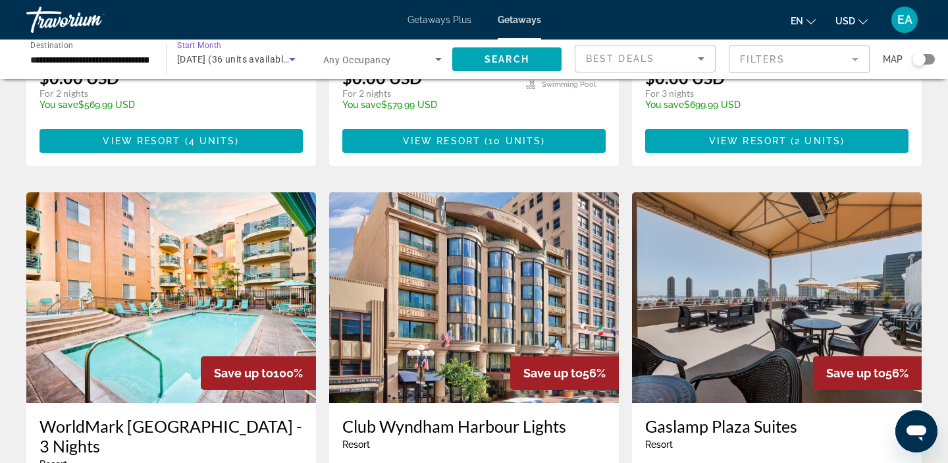
click at [208, 55] on span "September 2025 (36 units available)" at bounding box center [234, 59] width 115 height 11
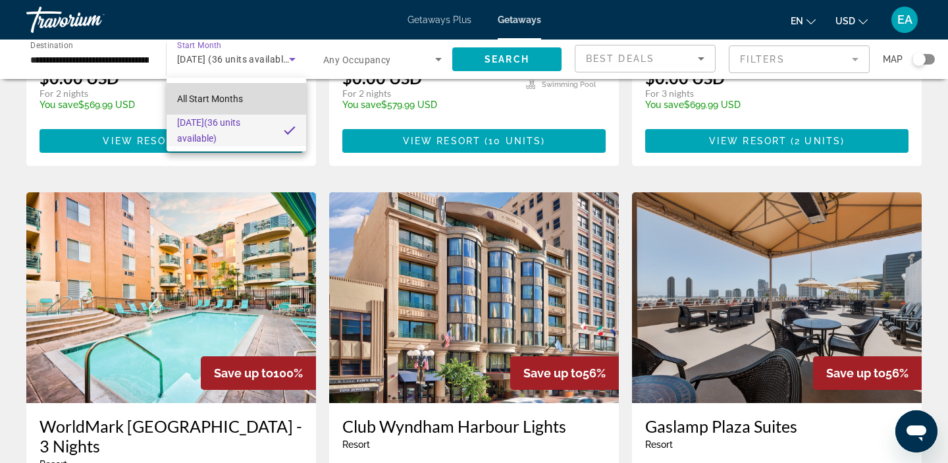
click at [191, 97] on span "All Start Months" at bounding box center [210, 98] width 66 height 11
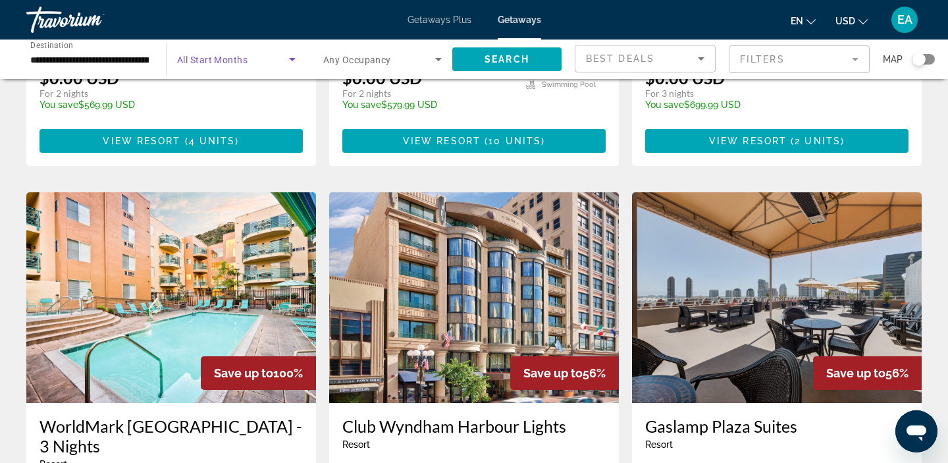
click at [285, 58] on icon "Search widget" at bounding box center [292, 59] width 16 height 16
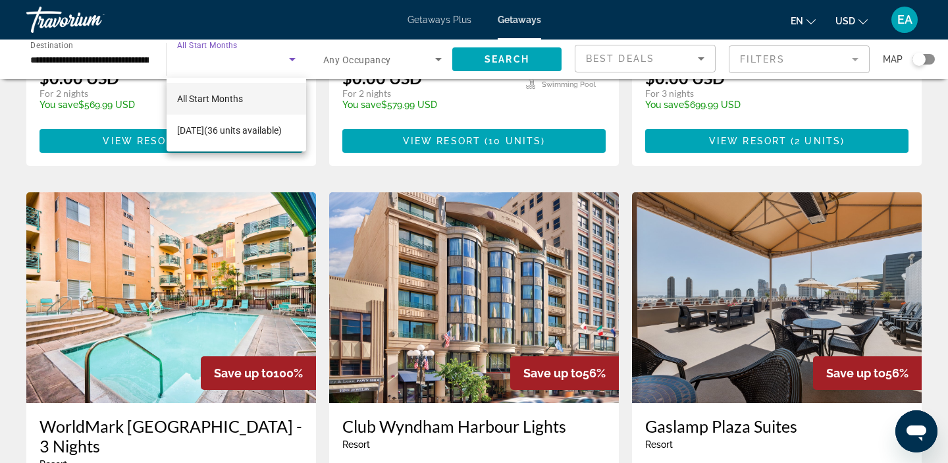
click at [292, 61] on div at bounding box center [474, 231] width 948 height 463
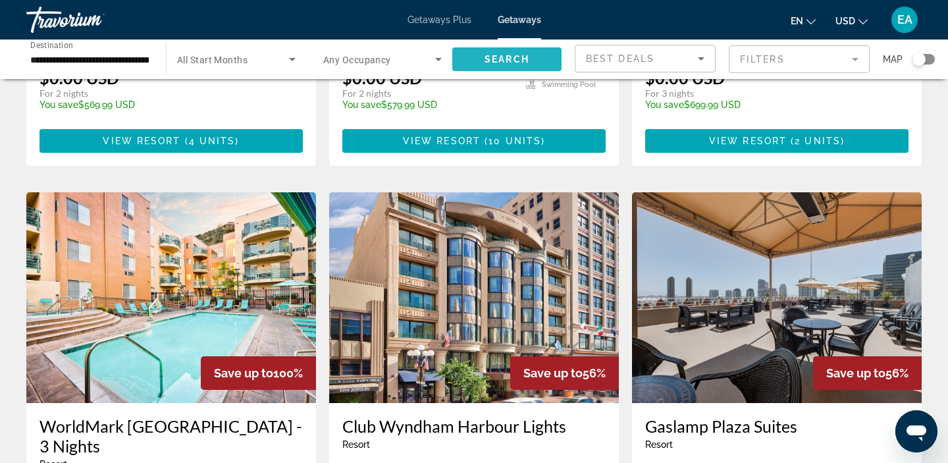
click at [488, 61] on span "Search" at bounding box center [507, 59] width 45 height 11
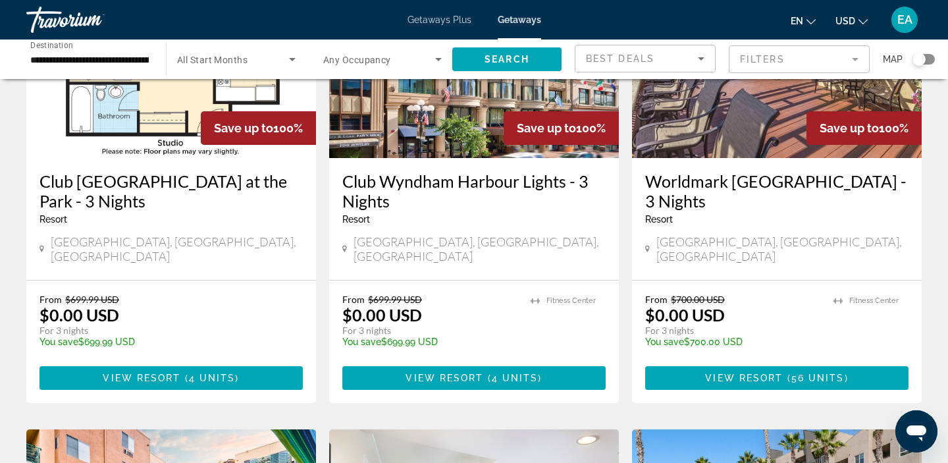
scroll to position [662, 0]
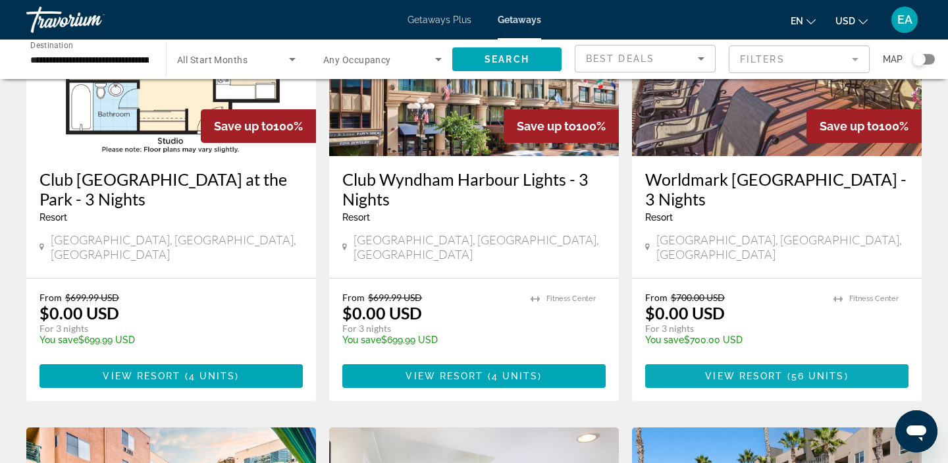
click at [707, 371] on span "View Resort" at bounding box center [744, 376] width 78 height 11
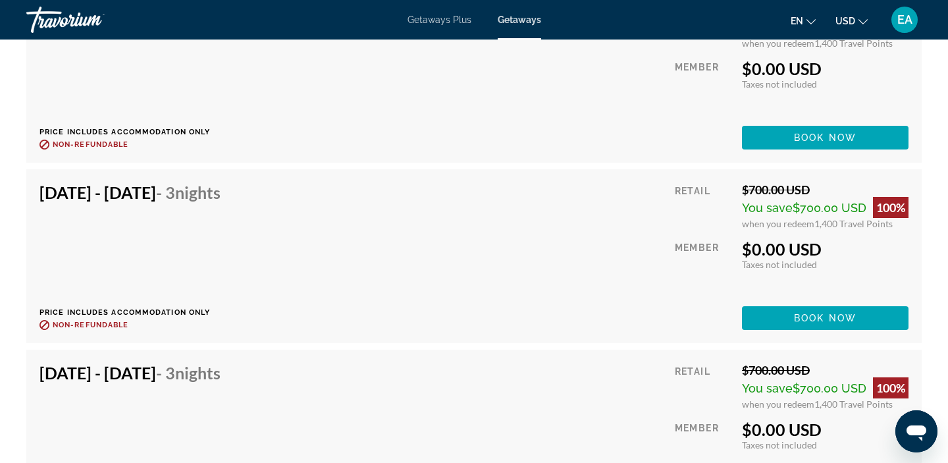
scroll to position [2932, 0]
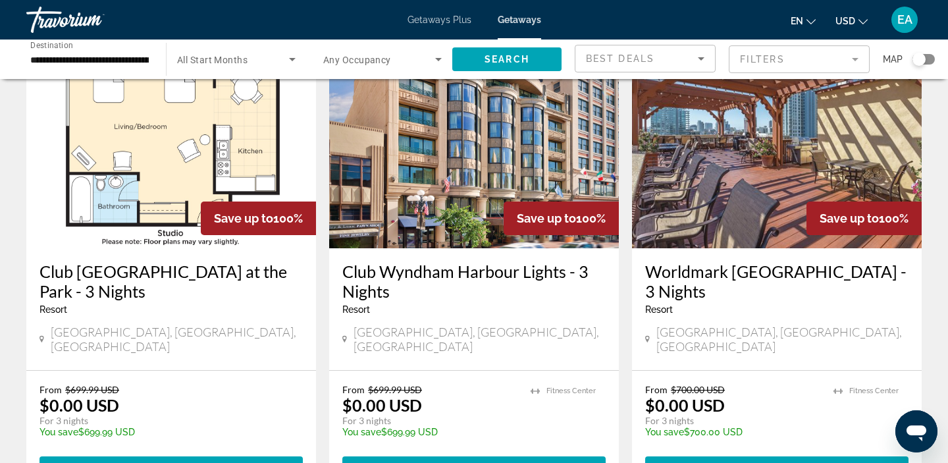
scroll to position [572, 0]
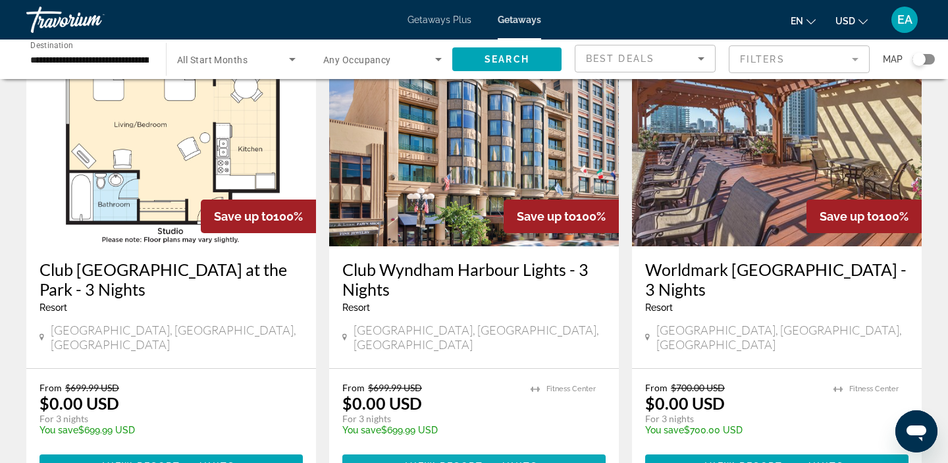
click at [440, 461] on span "View Resort" at bounding box center [445, 466] width 78 height 11
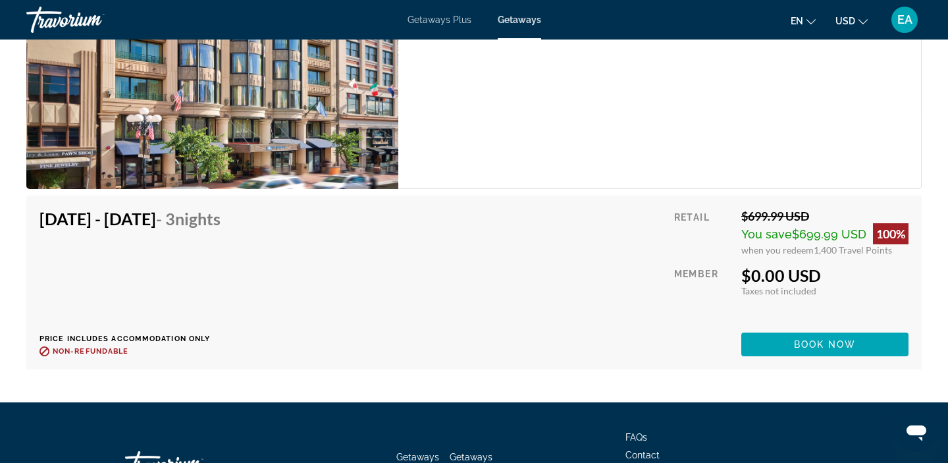
scroll to position [2654, 0]
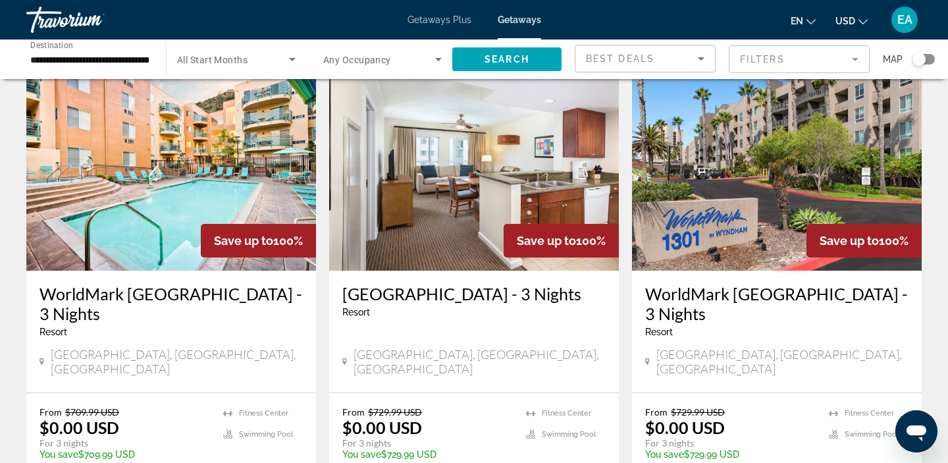
scroll to position [1032, 0]
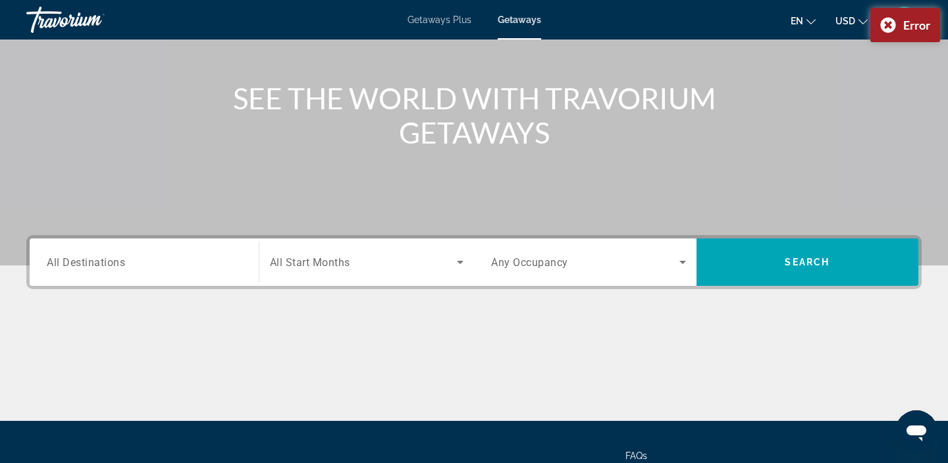
scroll to position [249, 0]
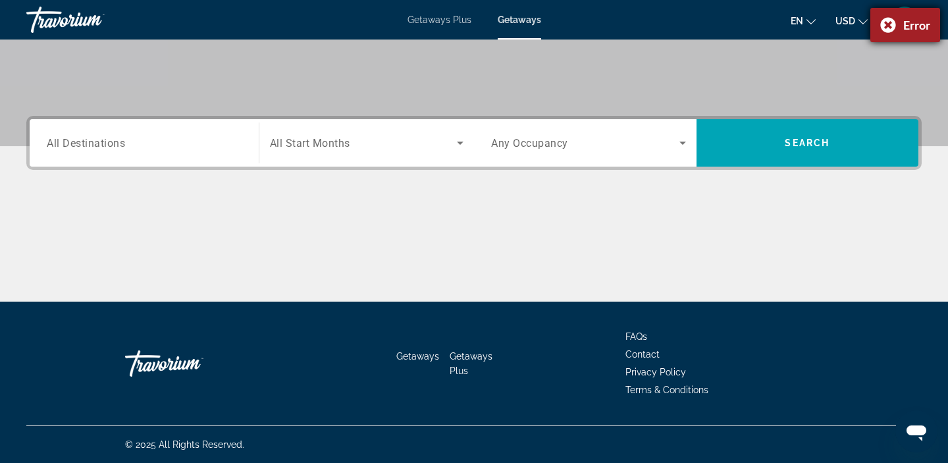
click at [884, 28] on div "Error" at bounding box center [905, 25] width 70 height 34
click at [907, 26] on span "EA" at bounding box center [904, 19] width 15 height 13
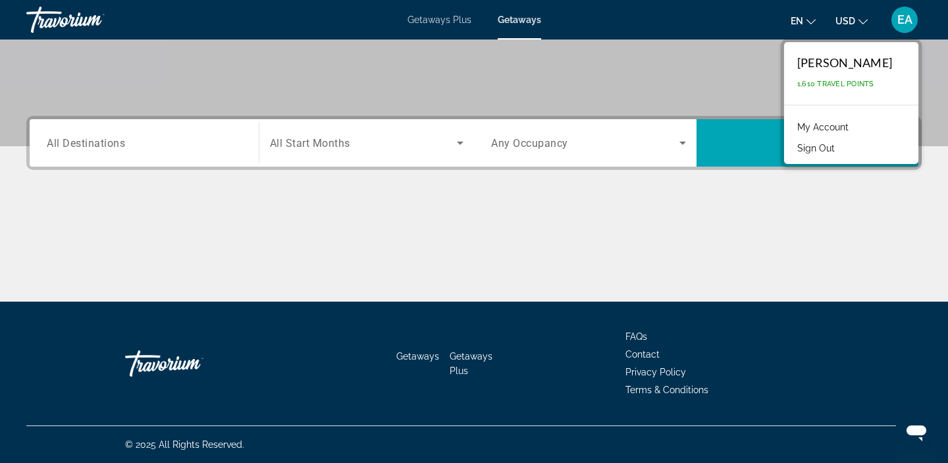
click at [841, 147] on button "Sign Out" at bounding box center [816, 148] width 51 height 17
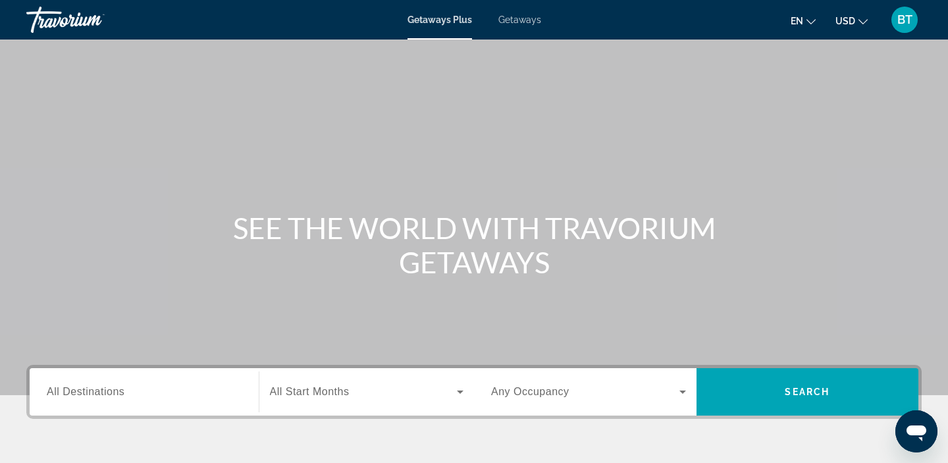
click at [61, 390] on span "All Destinations" at bounding box center [86, 391] width 78 height 11
click at [61, 390] on input "Destination All Destinations" at bounding box center [144, 392] width 195 height 16
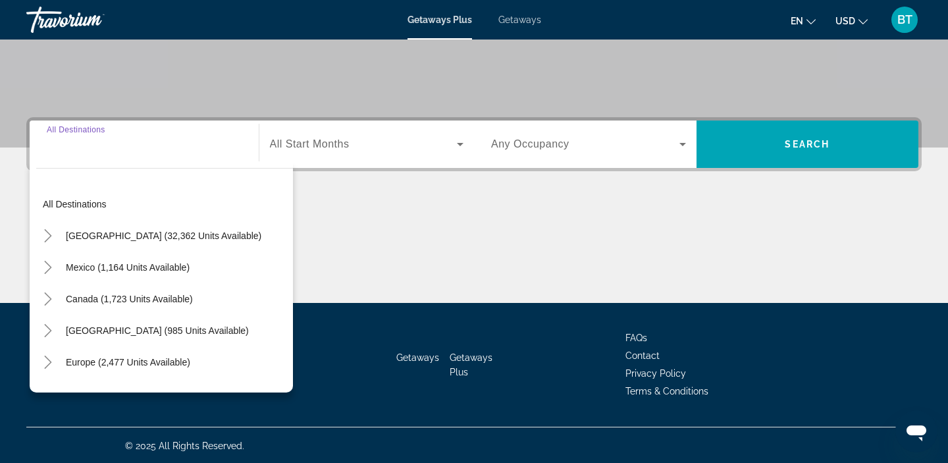
scroll to position [249, 0]
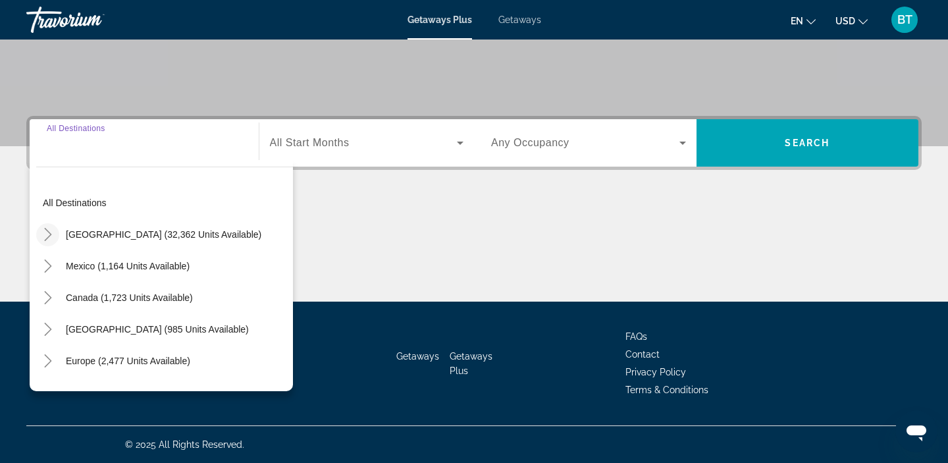
click at [54, 238] on mat-icon "Toggle United States (32,362 units available)" at bounding box center [47, 234] width 23 height 23
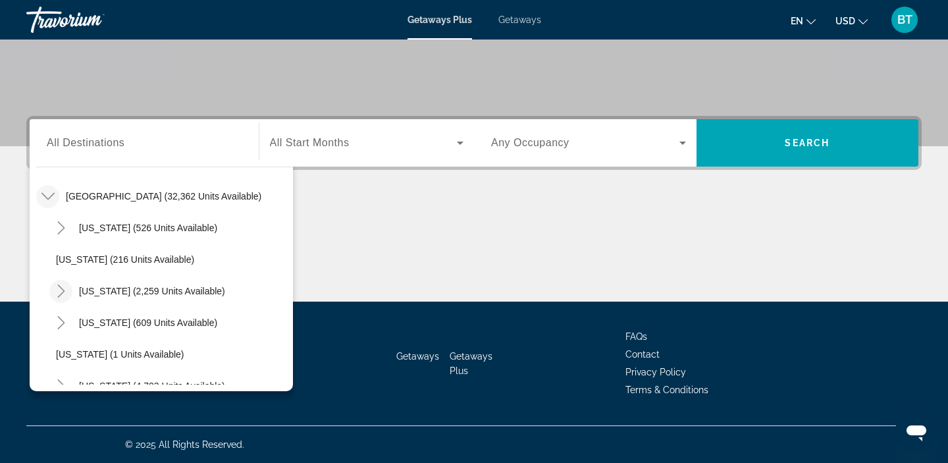
click at [63, 294] on icon "Toggle California (2,259 units available)" at bounding box center [61, 290] width 13 height 13
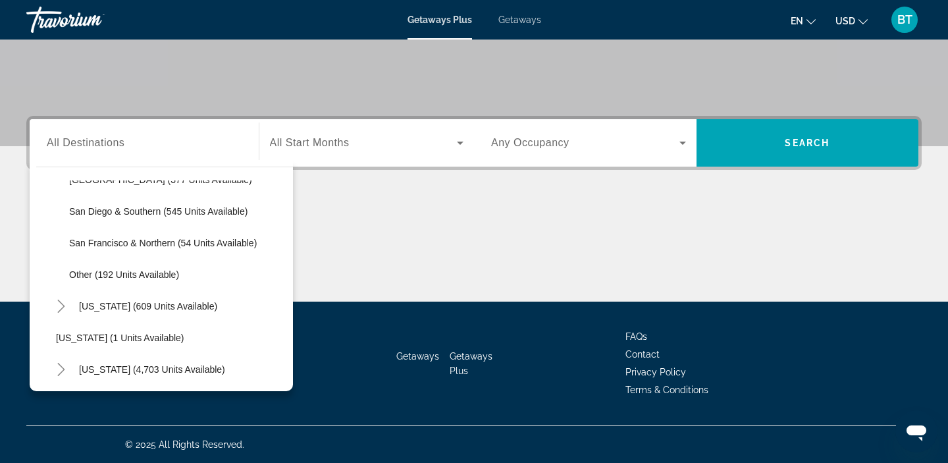
scroll to position [246, 0]
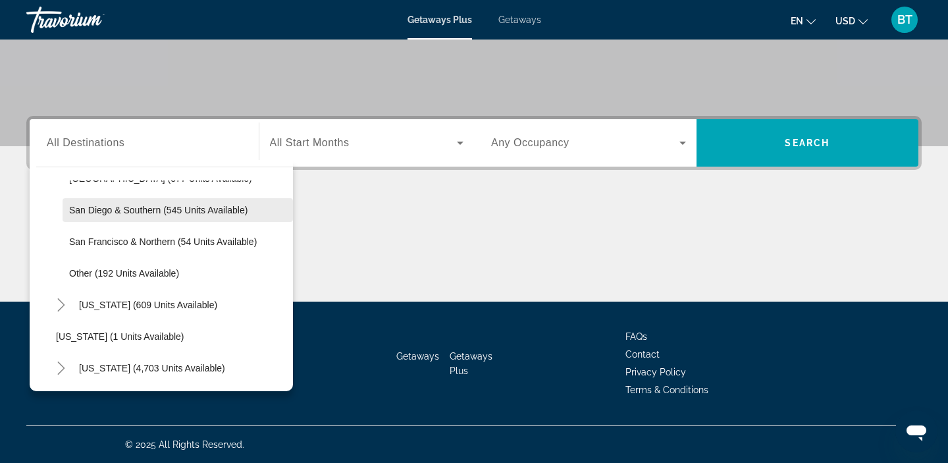
click at [84, 217] on span "Search widget" at bounding box center [178, 210] width 230 height 32
type input "**********"
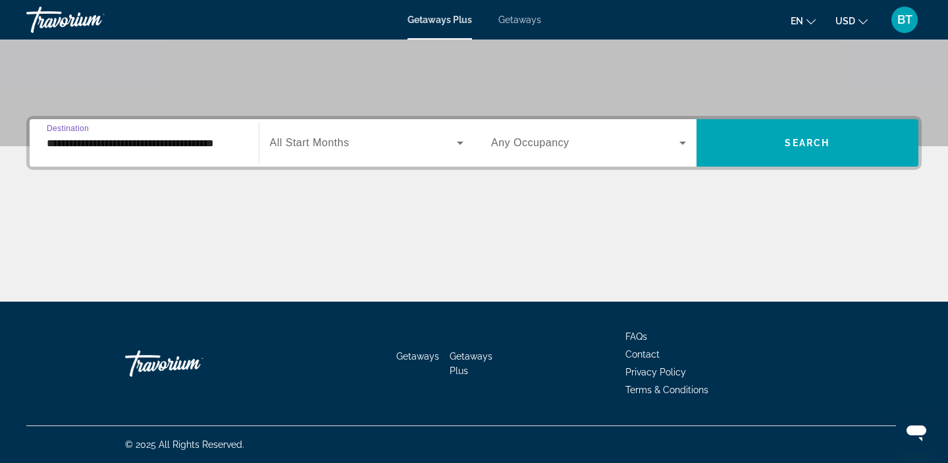
click at [365, 147] on span "Search widget" at bounding box center [364, 143] width 188 height 16
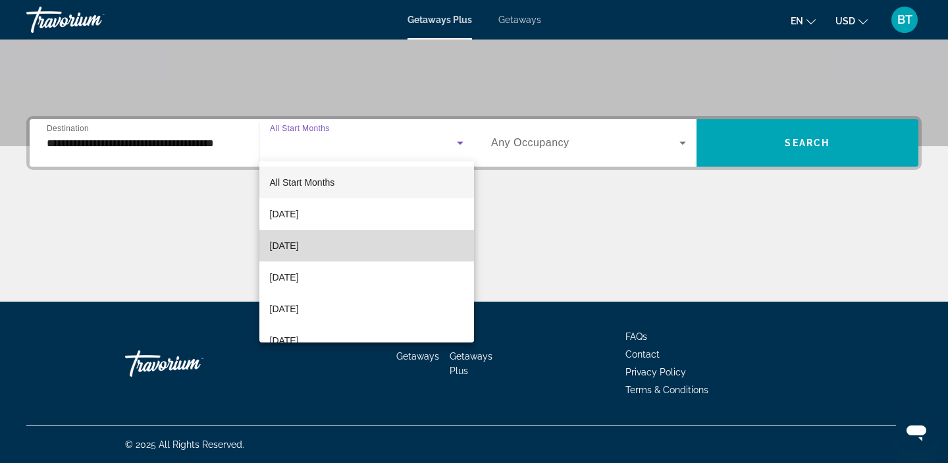
click at [299, 246] on span "[DATE]" at bounding box center [284, 246] width 29 height 16
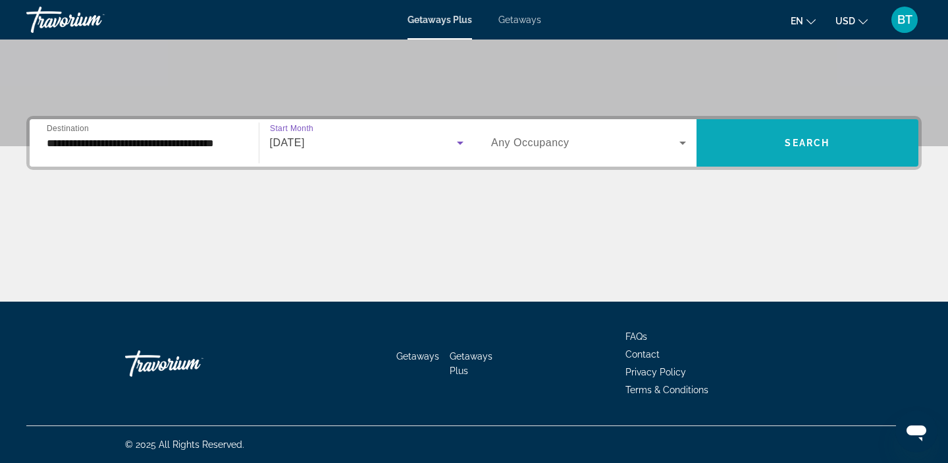
click at [730, 151] on span "Search widget" at bounding box center [808, 143] width 223 height 32
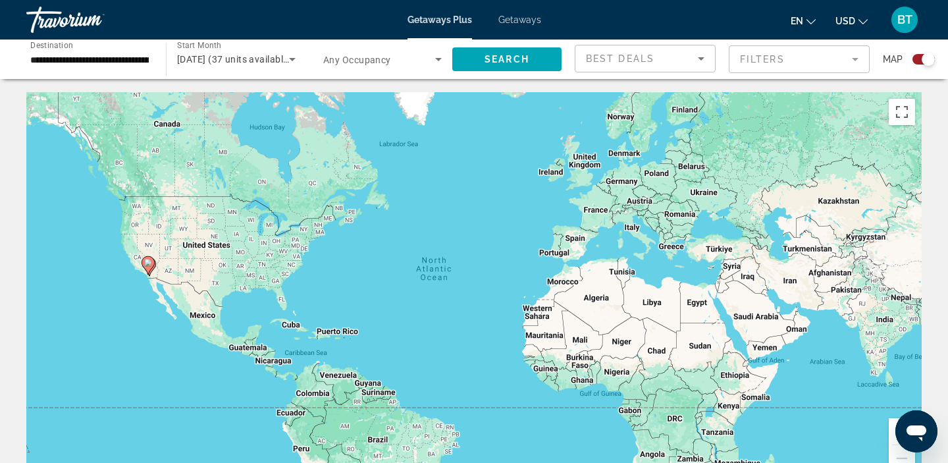
click at [525, 18] on span "Getaways" at bounding box center [519, 19] width 43 height 11
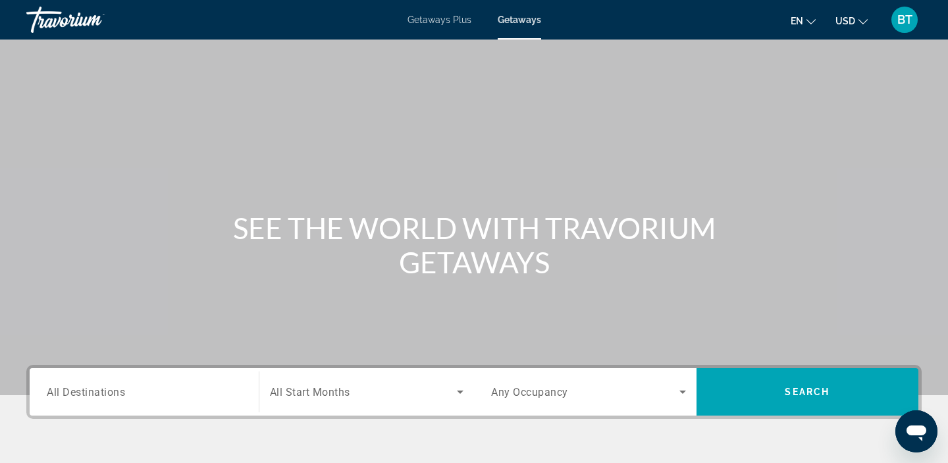
click at [115, 386] on span "All Destinations" at bounding box center [86, 391] width 78 height 13
click at [115, 386] on input "Destination All Destinations" at bounding box center [144, 392] width 195 height 16
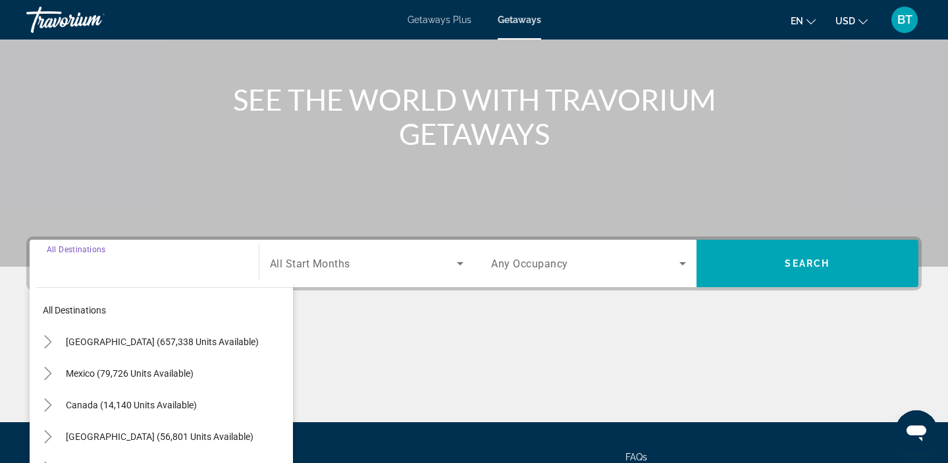
scroll to position [249, 0]
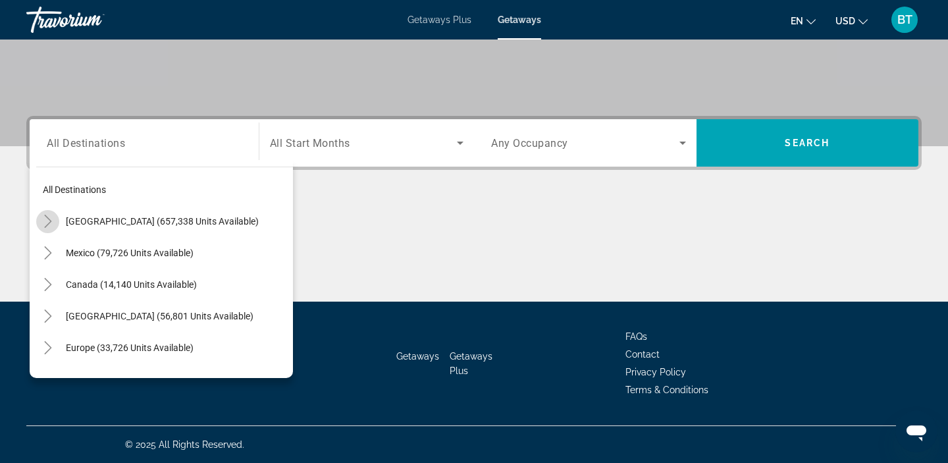
click at [53, 226] on icon "Toggle United States (657,338 units available)" at bounding box center [47, 221] width 13 height 13
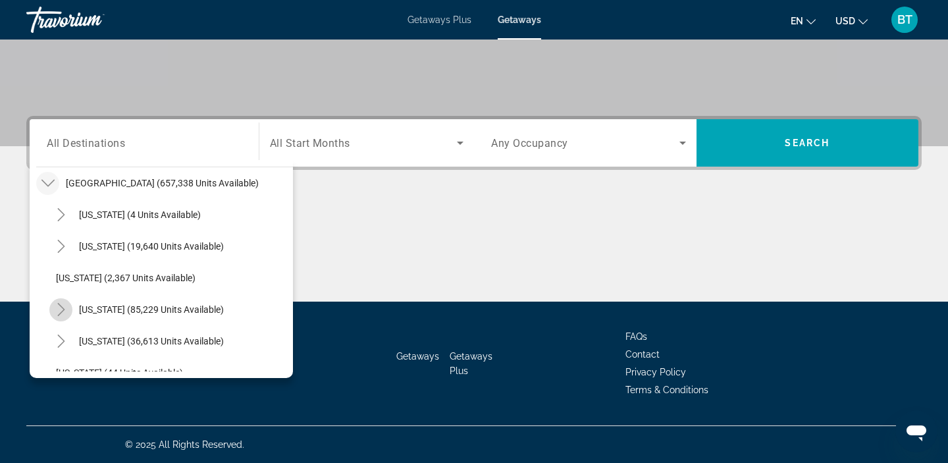
click at [63, 307] on icon "Toggle California (85,229 units available)" at bounding box center [61, 309] width 13 height 13
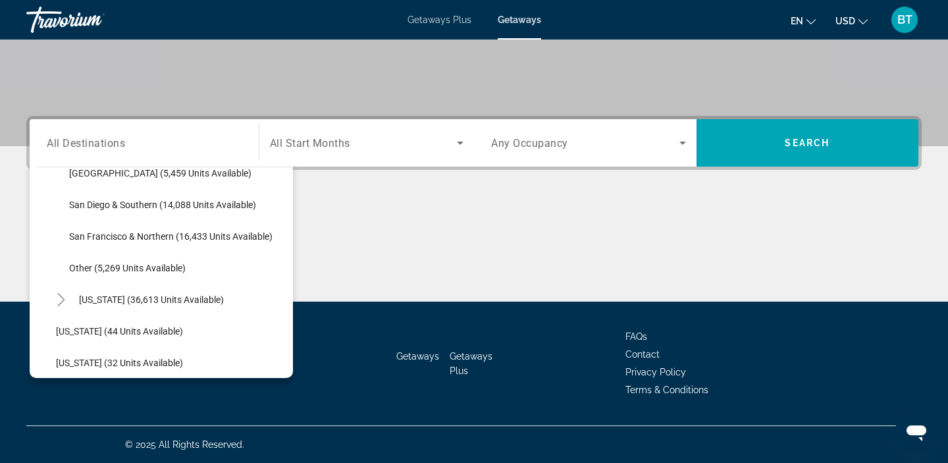
scroll to position [271, 0]
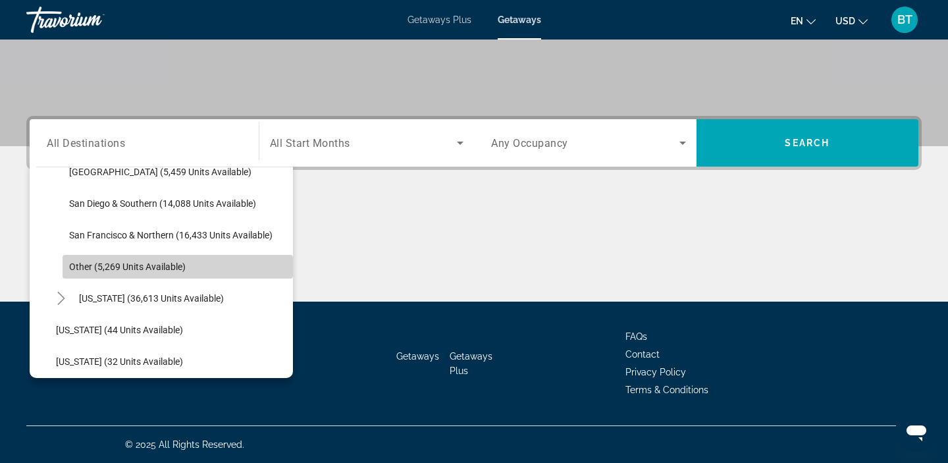
click at [82, 273] on span "Search widget" at bounding box center [178, 267] width 230 height 32
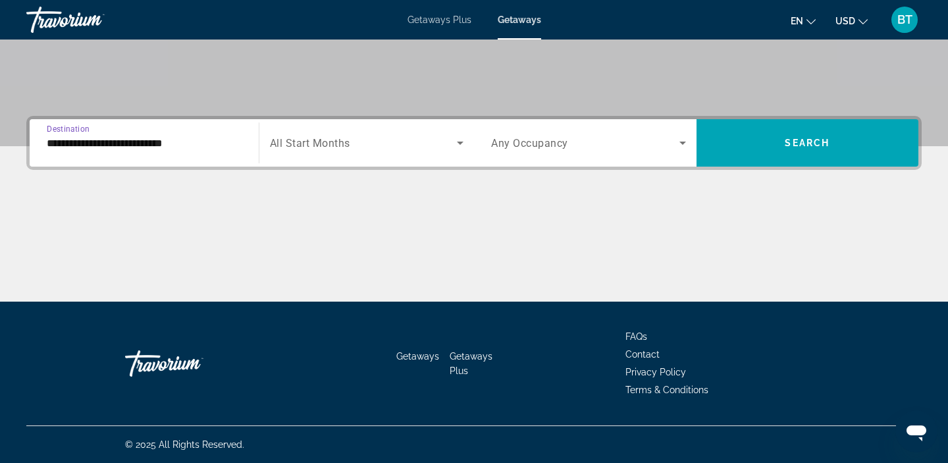
click at [55, 148] on input "**********" at bounding box center [144, 144] width 195 height 16
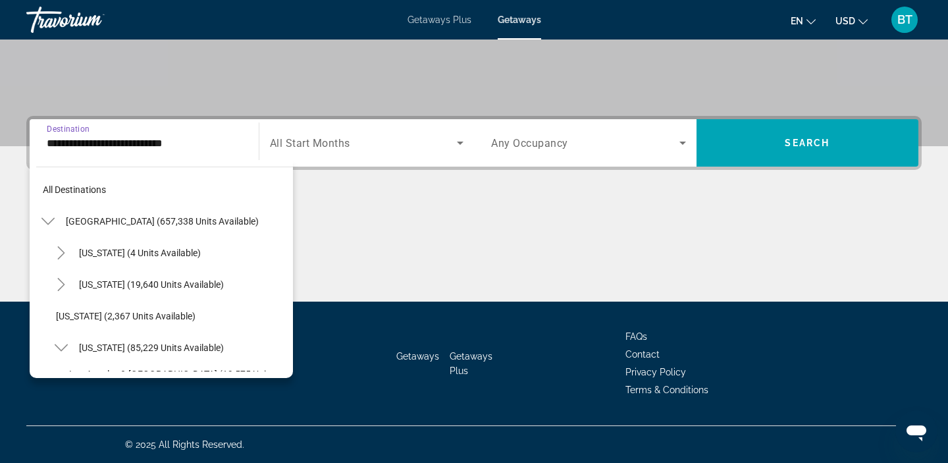
scroll to position [268, 0]
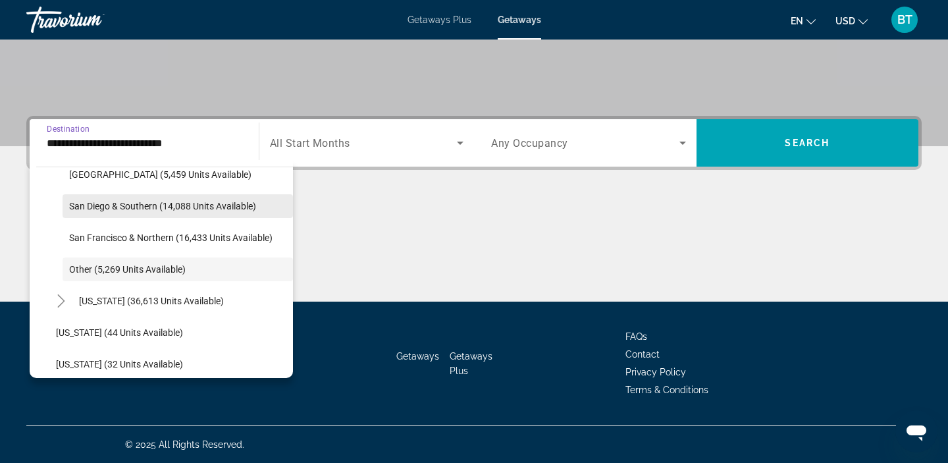
click at [85, 211] on span "Search widget" at bounding box center [178, 206] width 230 height 32
type input "**********"
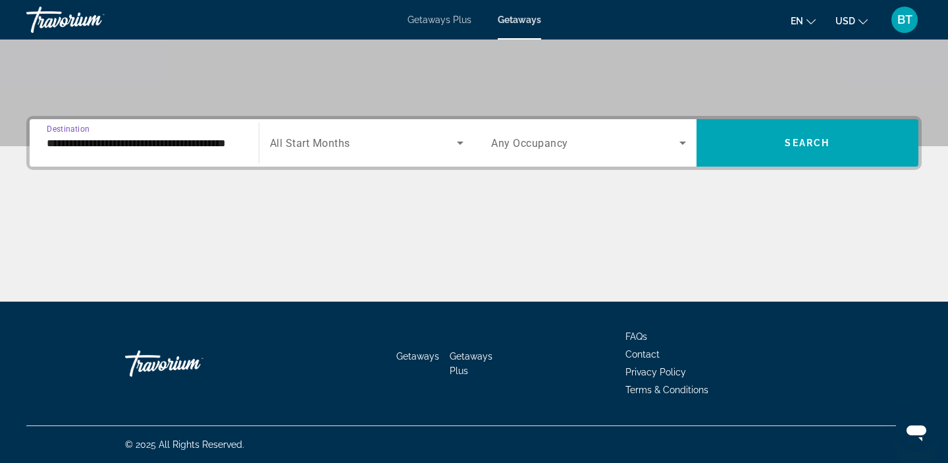
click at [381, 143] on span "Search widget" at bounding box center [364, 143] width 188 height 16
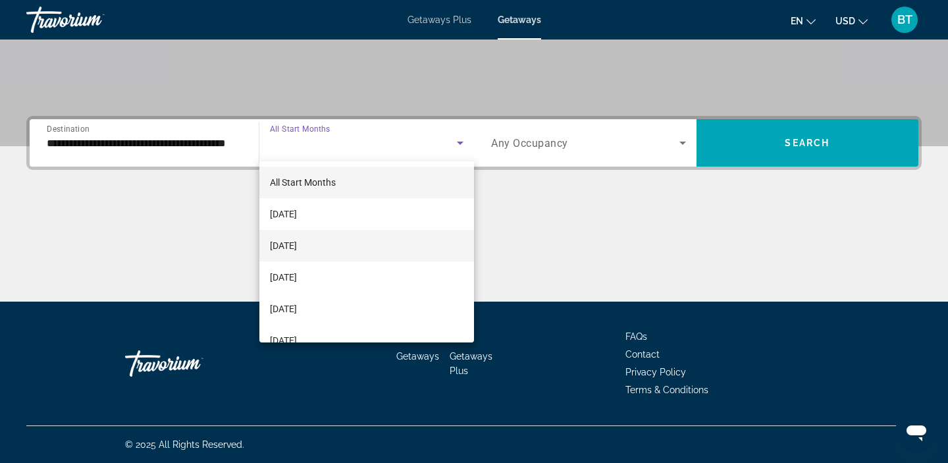
click at [340, 239] on mat-option "[DATE]" at bounding box center [366, 246] width 215 height 32
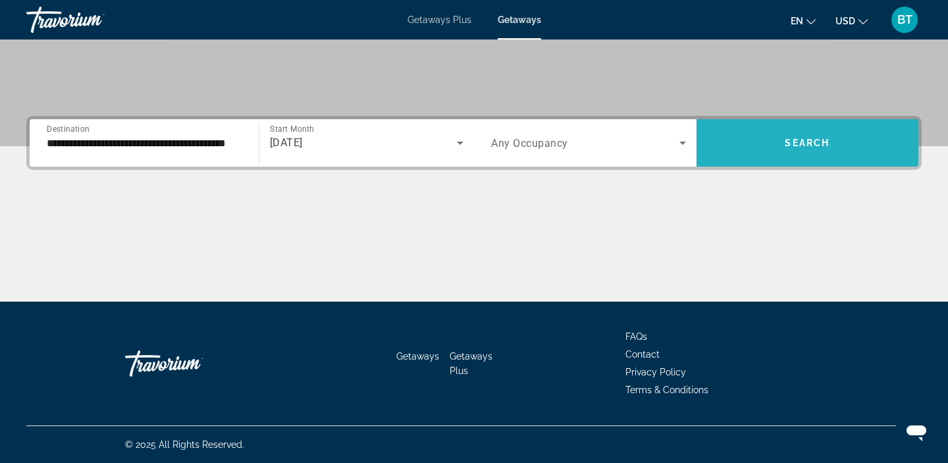
click at [731, 138] on span "Search widget" at bounding box center [808, 143] width 223 height 32
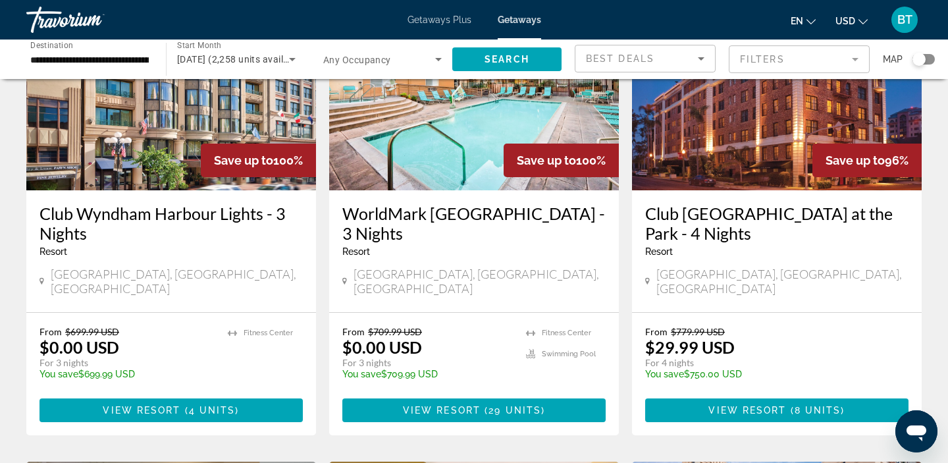
scroll to position [634, 0]
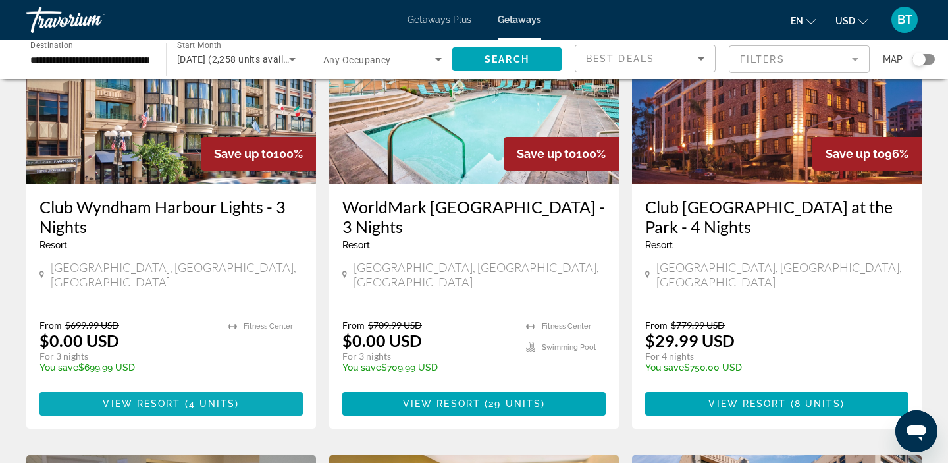
click at [228, 398] on span "4 units" at bounding box center [212, 403] width 47 height 11
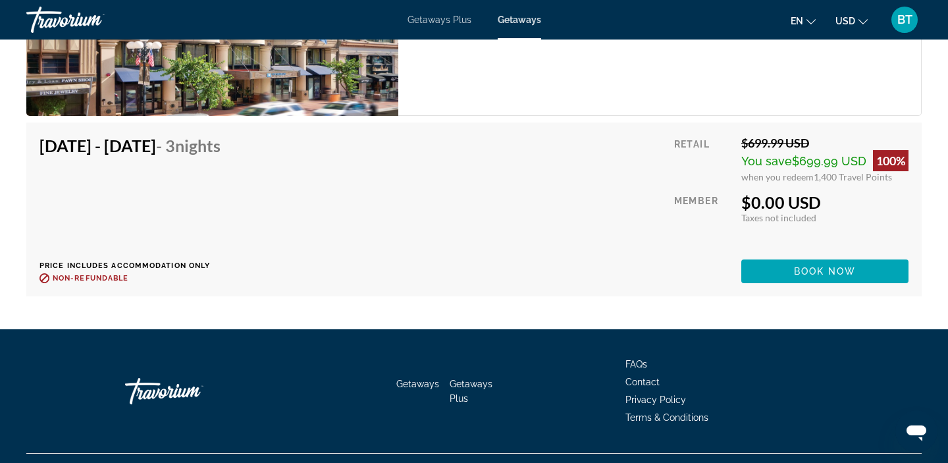
scroll to position [2668, 0]
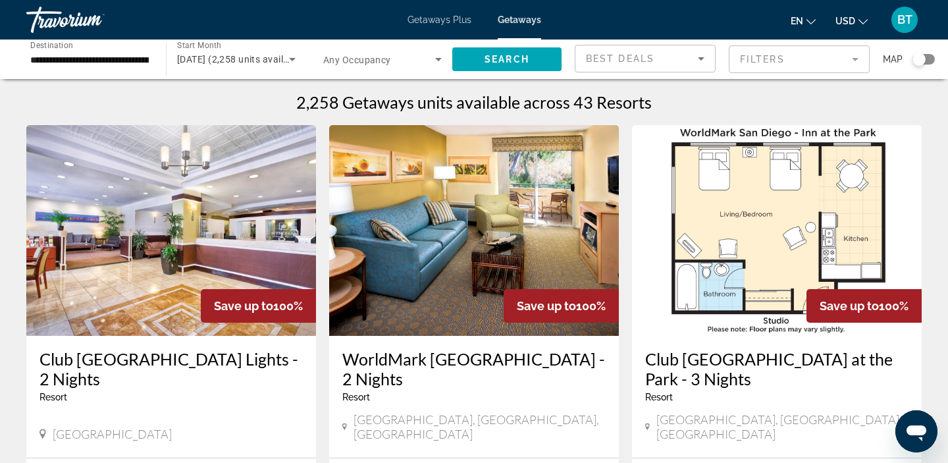
click at [466, 348] on div "WorldMark [GEOGRAPHIC_DATA] - 2 Nights Resort - This is an adults only resort […" at bounding box center [474, 397] width 290 height 122
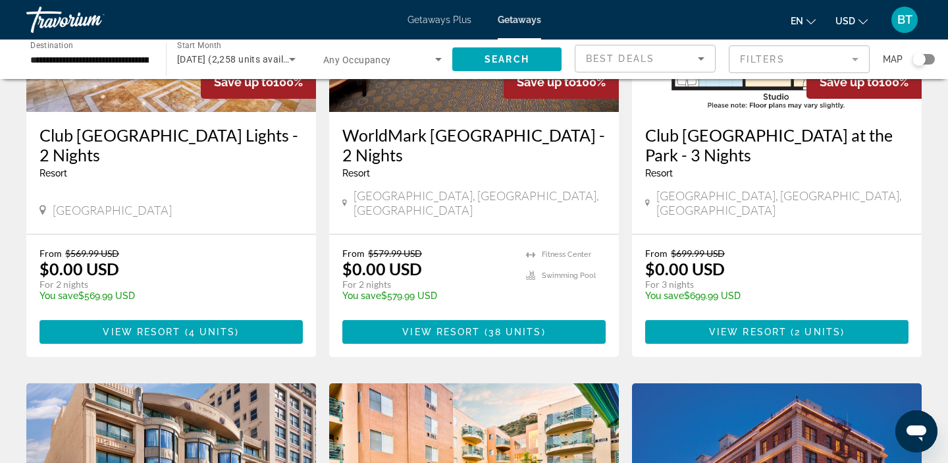
scroll to position [245, 0]
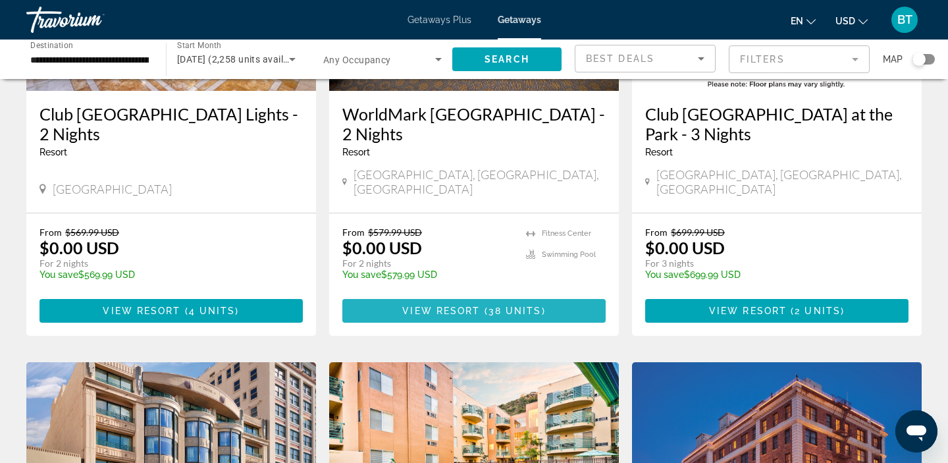
click at [460, 305] on span "View Resort" at bounding box center [441, 310] width 78 height 11
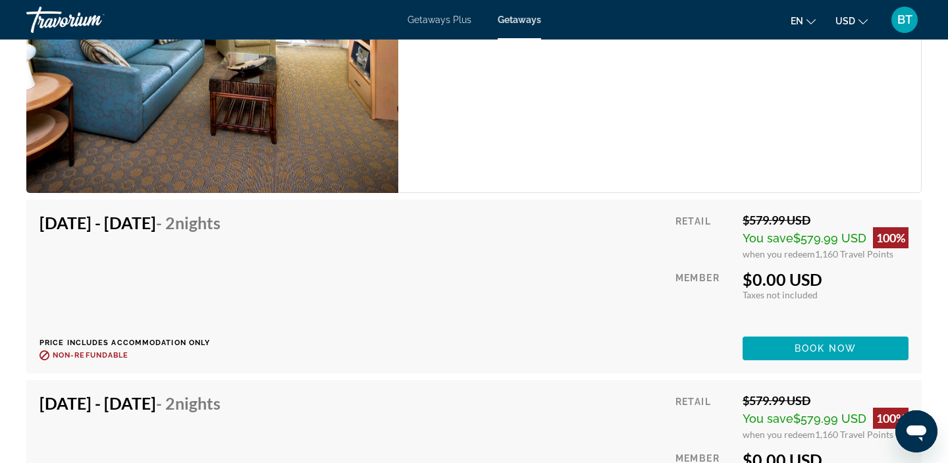
scroll to position [2838, 0]
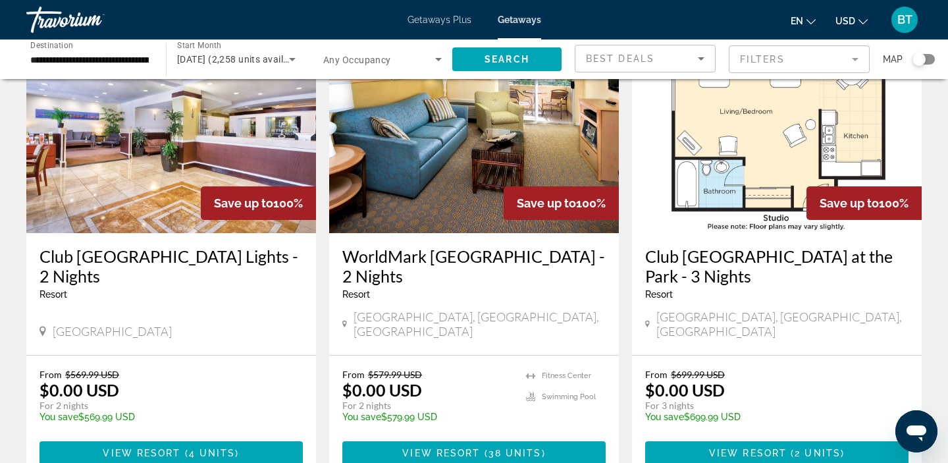
scroll to position [181, 0]
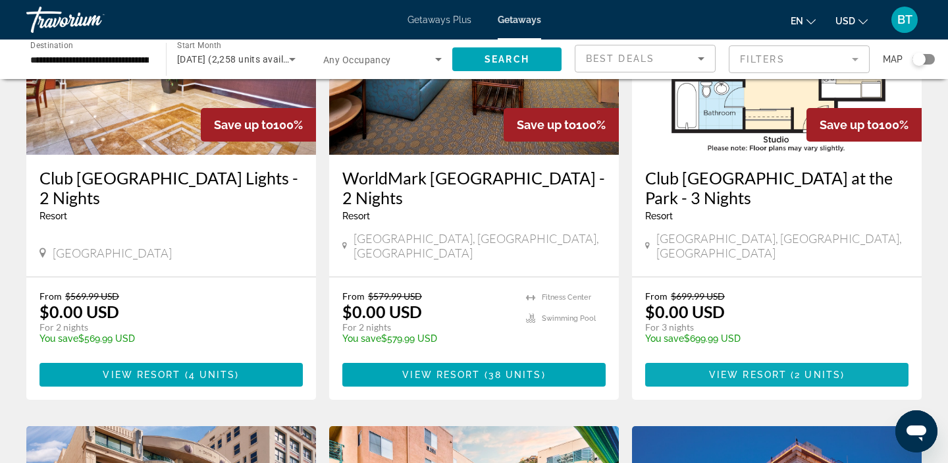
click at [721, 369] on span "View Resort" at bounding box center [748, 374] width 78 height 11
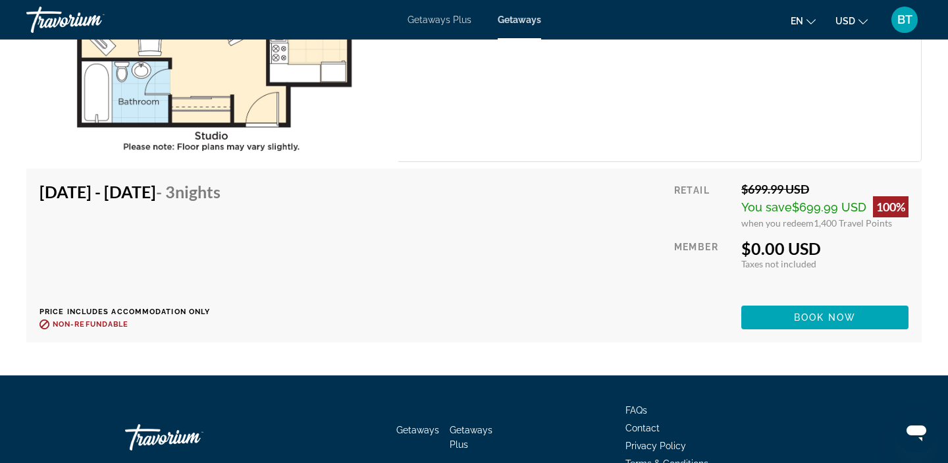
scroll to position [2398, 0]
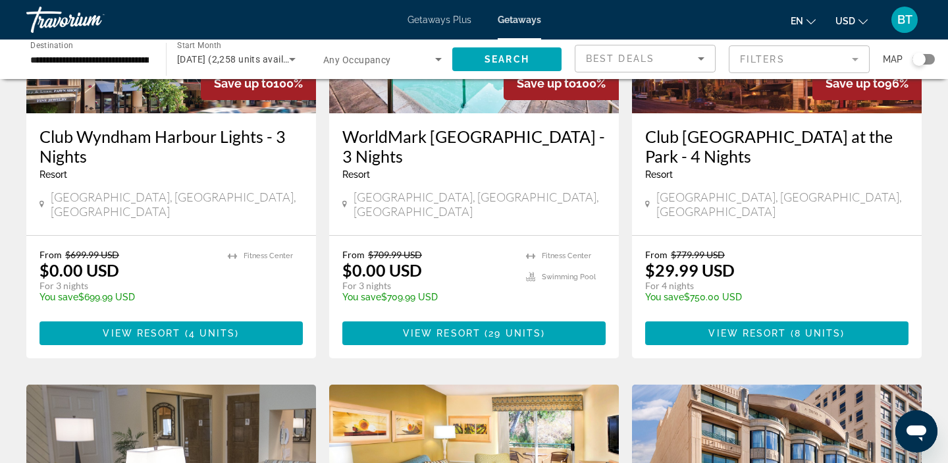
scroll to position [716, 0]
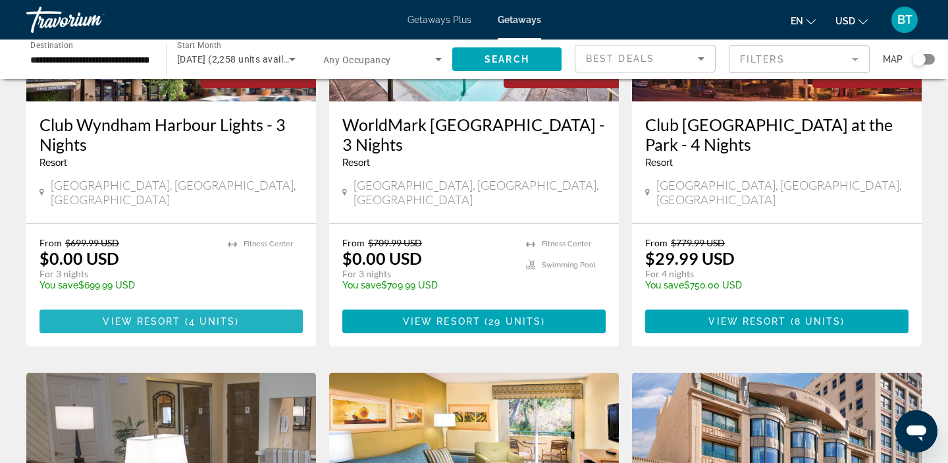
click at [163, 316] on span "View Resort" at bounding box center [142, 321] width 78 height 11
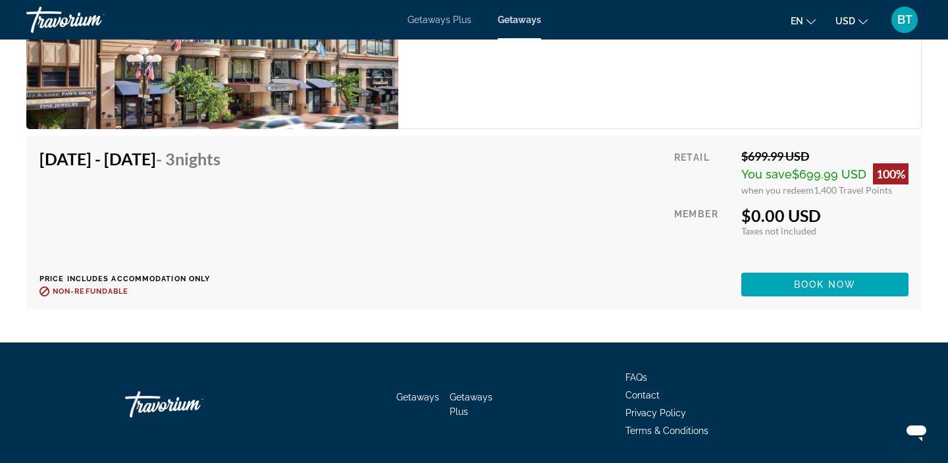
scroll to position [2668, 0]
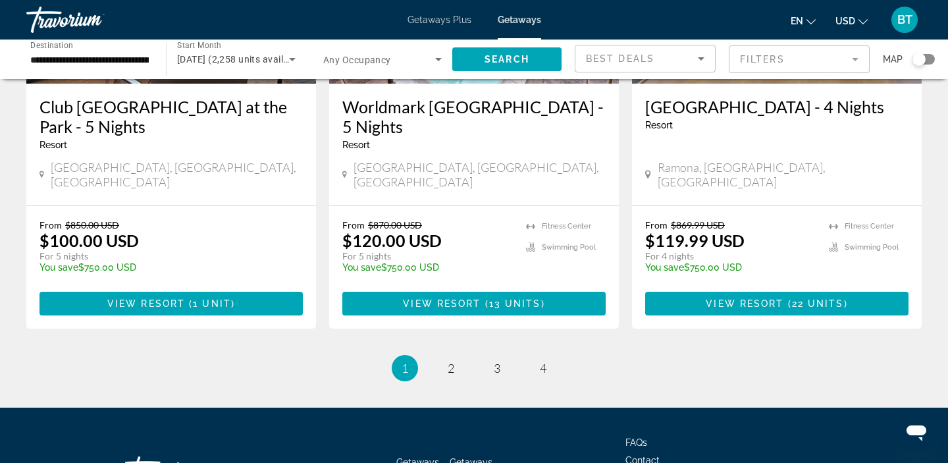
scroll to position [1746, 0]
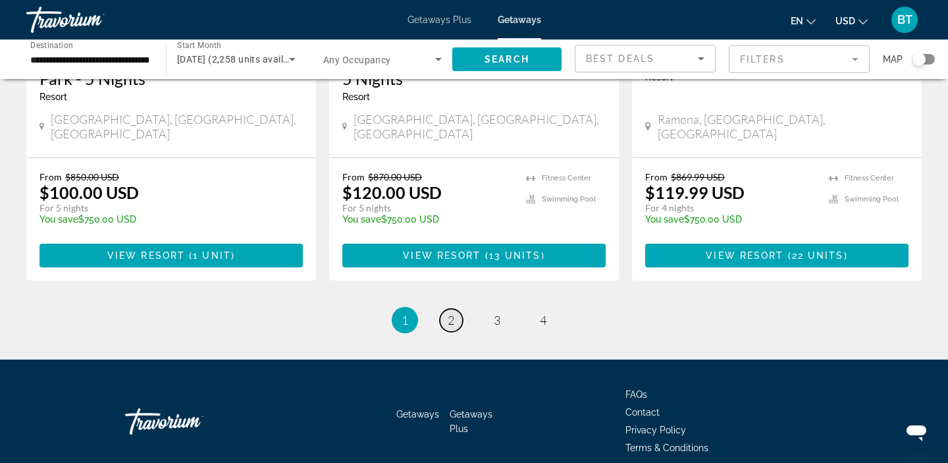
click at [450, 313] on span "2" at bounding box center [451, 320] width 7 height 14
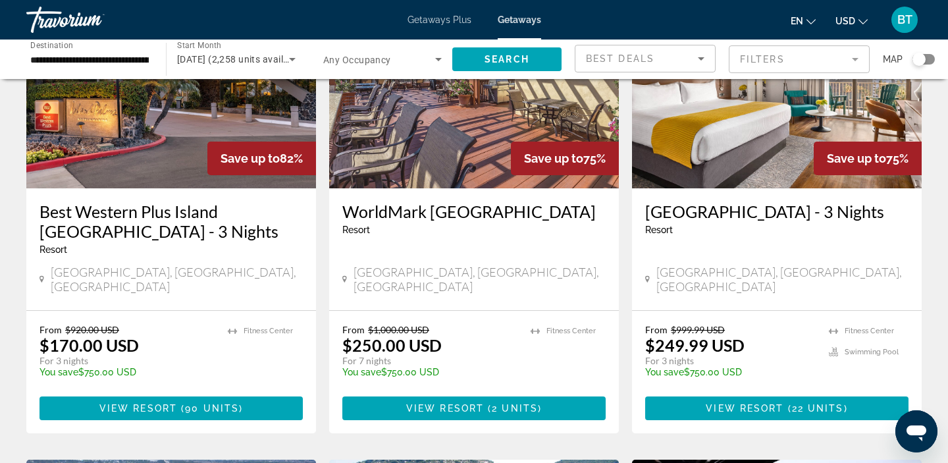
scroll to position [151, 0]
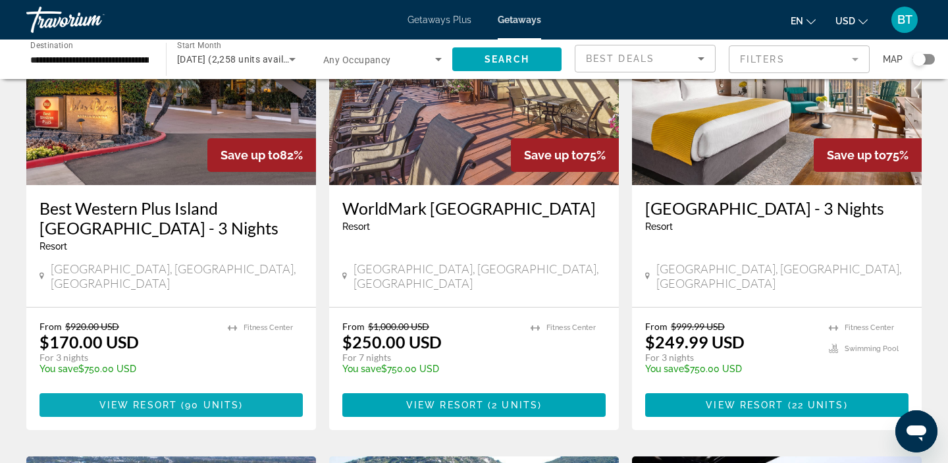
click at [232, 400] on span "90 units" at bounding box center [212, 405] width 54 height 11
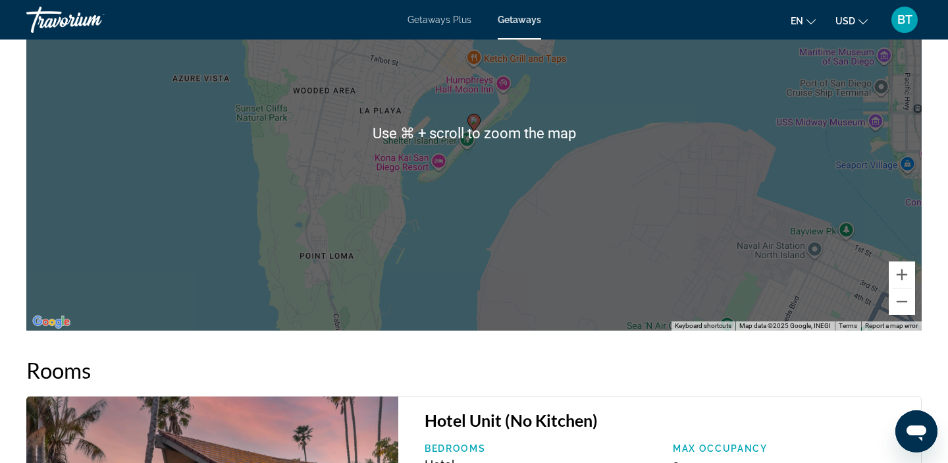
scroll to position [1643, 0]
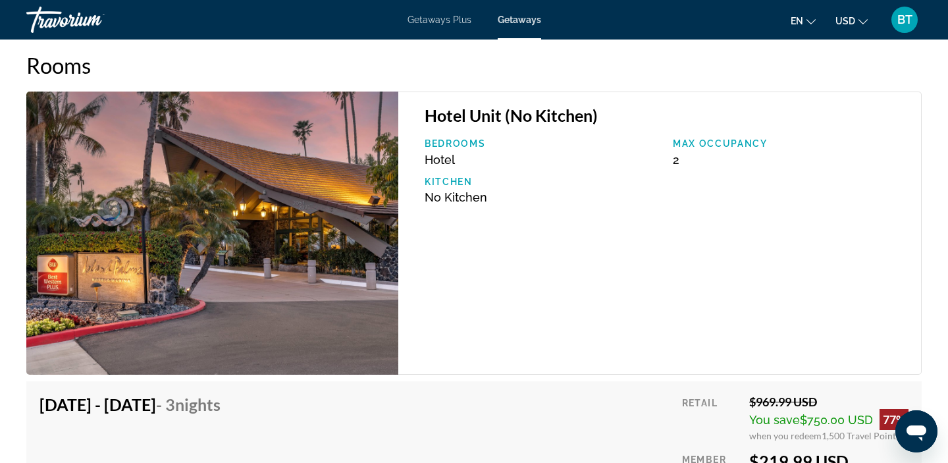
click at [379, 278] on img "Main content" at bounding box center [212, 233] width 372 height 283
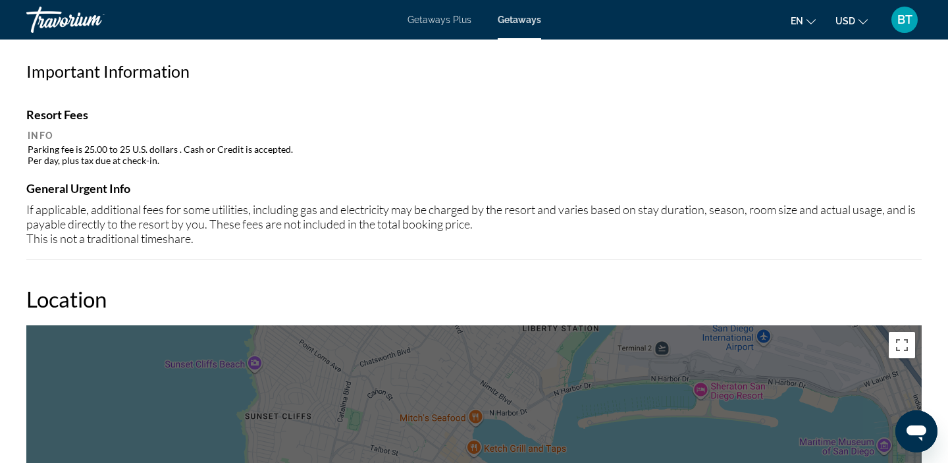
scroll to position [1331, 0]
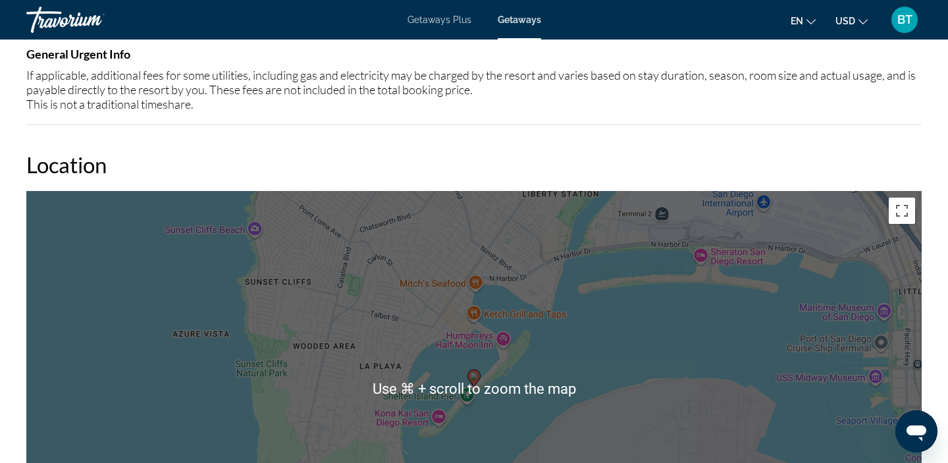
click at [691, 291] on div "To activate drag with keyboard, press Alt + Enter. Once in keyboard drag state,…" at bounding box center [473, 388] width 895 height 395
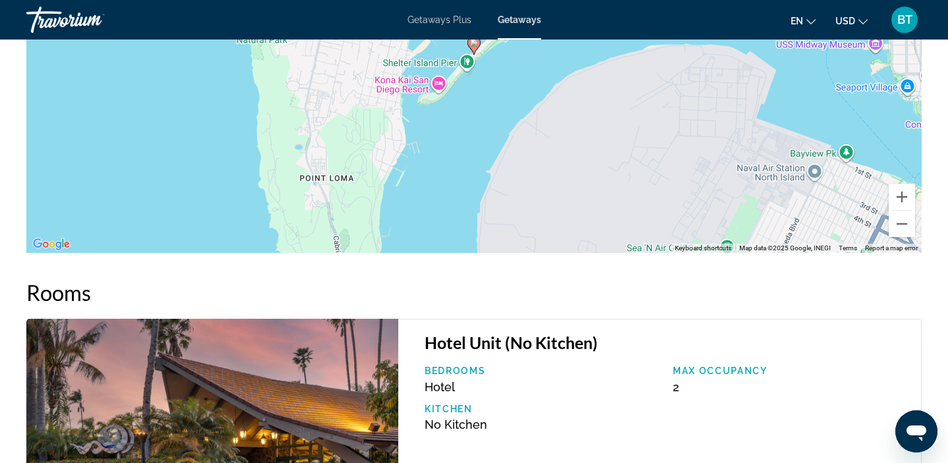
scroll to position [1695, 0]
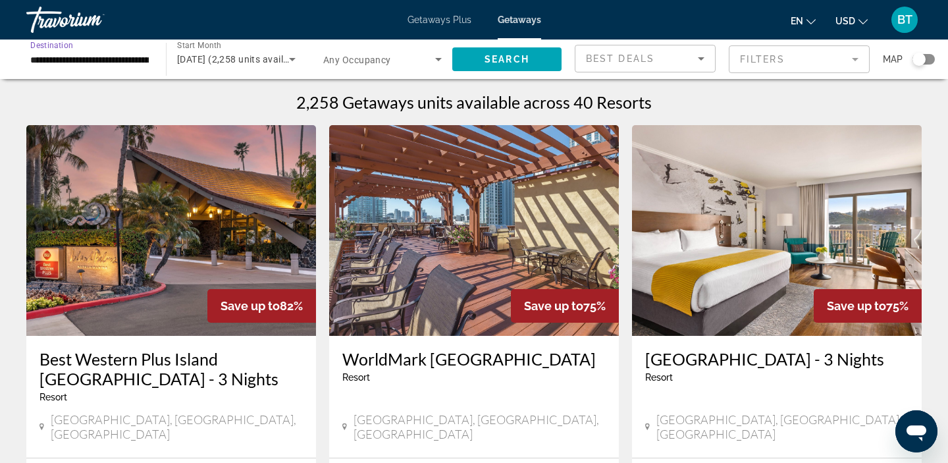
click at [65, 60] on input "**********" at bounding box center [89, 60] width 119 height 16
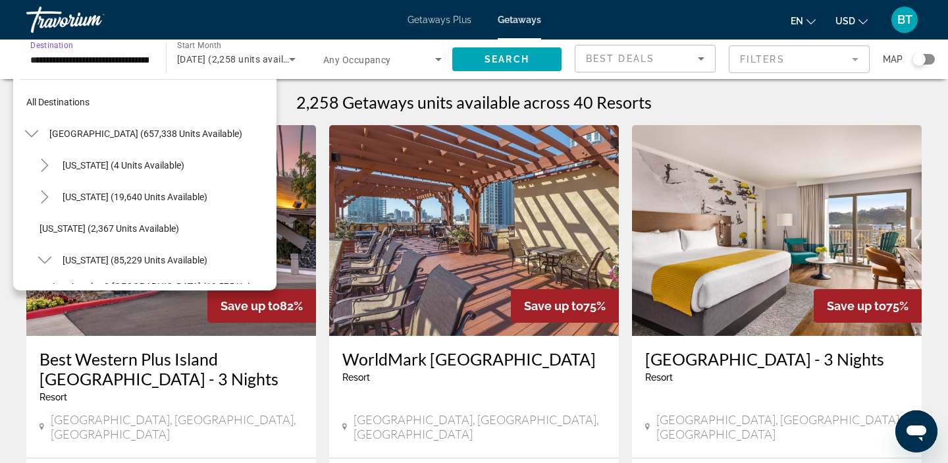
scroll to position [205, 0]
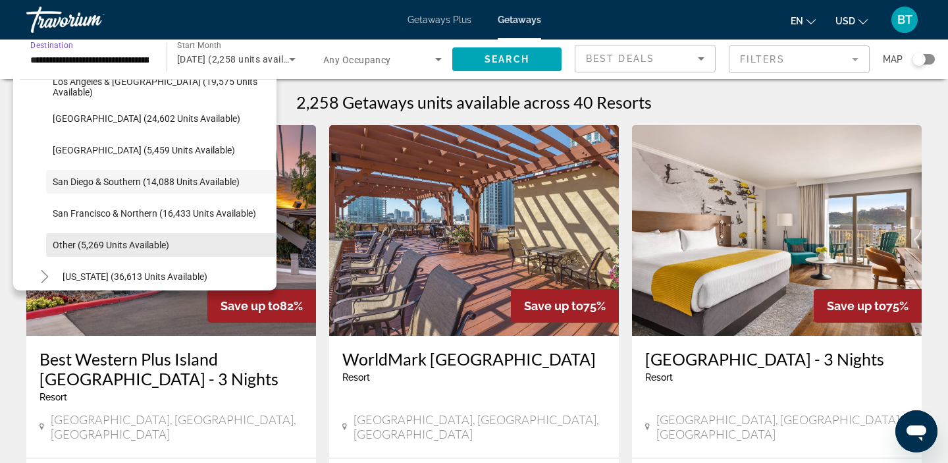
click at [84, 234] on span "Search widget" at bounding box center [161, 245] width 230 height 32
type input "**********"
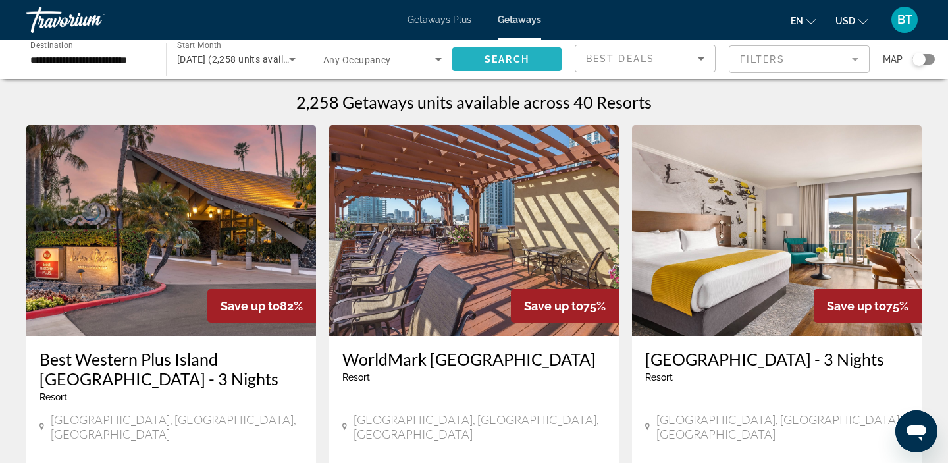
click at [483, 50] on span "Search widget" at bounding box center [506, 59] width 109 height 32
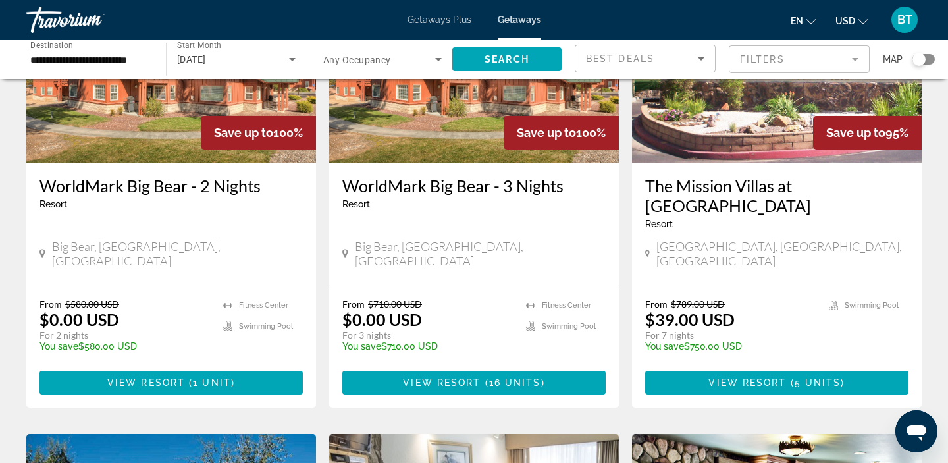
scroll to position [174, 0]
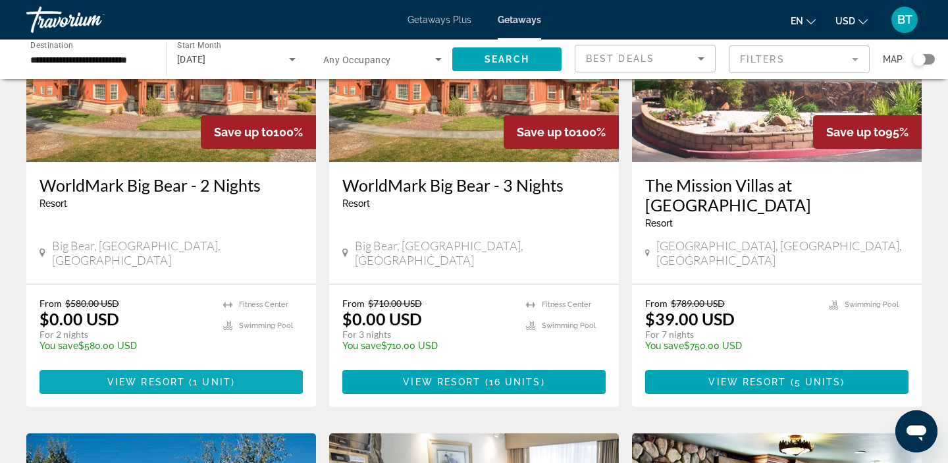
click at [236, 366] on span "Main content" at bounding box center [171, 382] width 263 height 32
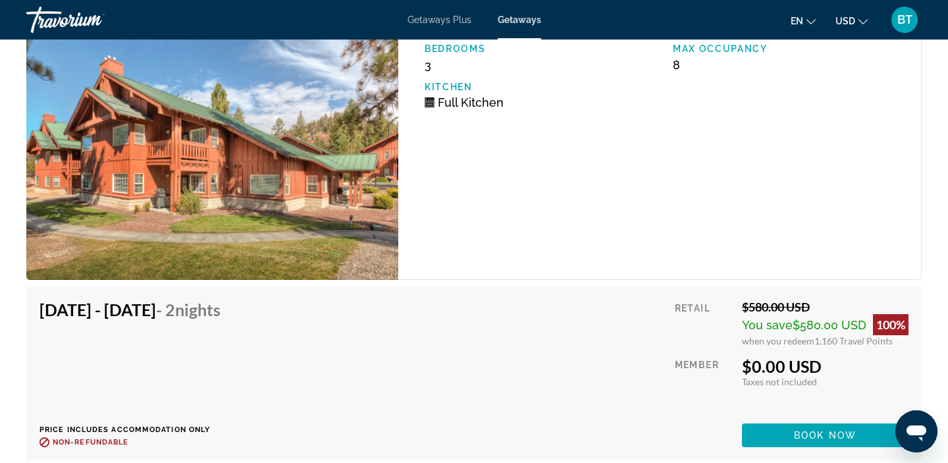
scroll to position [2365, 0]
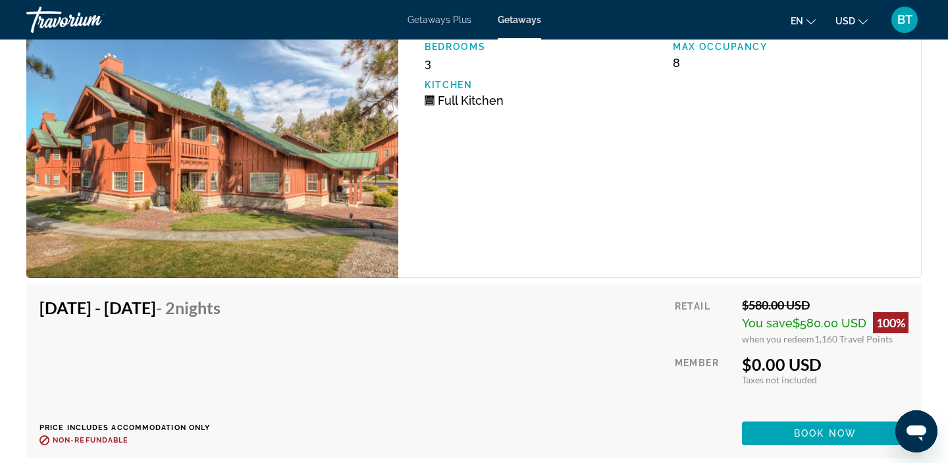
drag, startPoint x: 68, startPoint y: 309, endPoint x: 199, endPoint y: 302, distance: 131.3
click at [200, 302] on h4 "Oct 27, 2025 - Oct 29, 2025 - 2 Nights" at bounding box center [130, 308] width 181 height 20
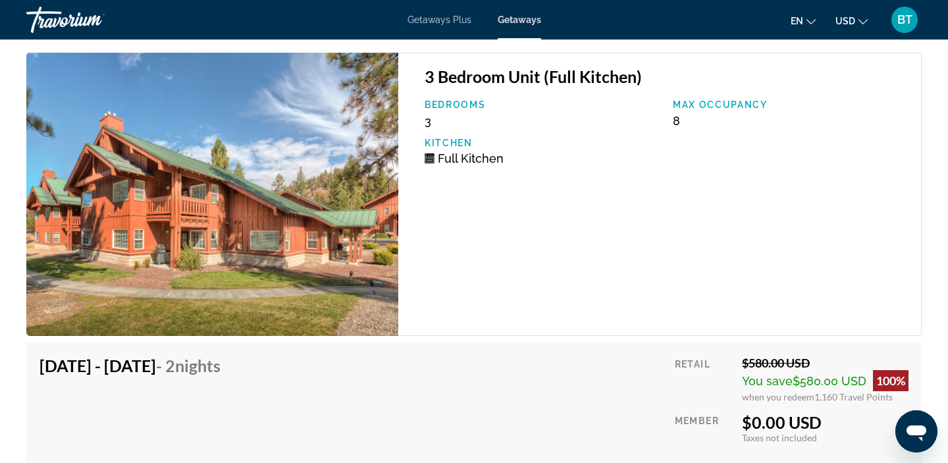
scroll to position [2298, 0]
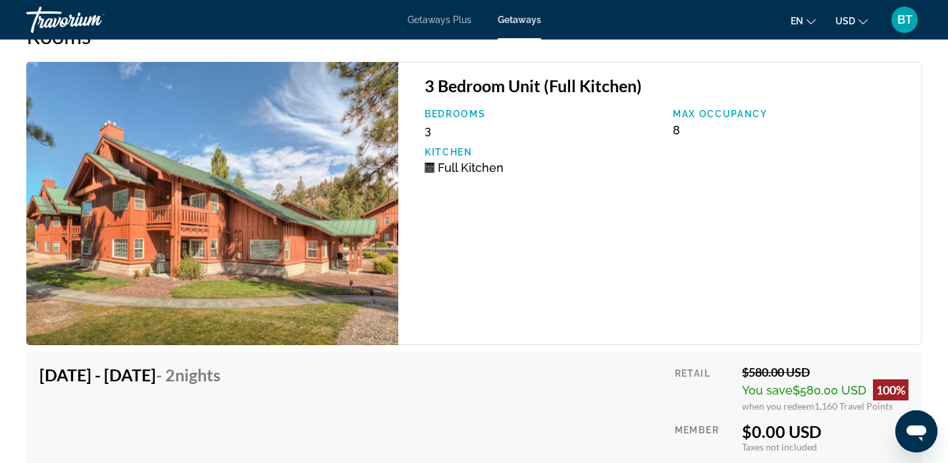
click at [674, 136] on span "8" at bounding box center [676, 130] width 7 height 14
drag, startPoint x: 72, startPoint y: 377, endPoint x: 227, endPoint y: 373, distance: 154.7
click at [221, 374] on h4 "Oct 27, 2025 - Oct 29, 2025 - 2 Nights" at bounding box center [130, 375] width 181 height 20
click at [230, 409] on div "Oct 27, 2025 - Oct 29, 2025 - 2 Nights Price includes accommodation only Refund…" at bounding box center [135, 438] width 191 height 147
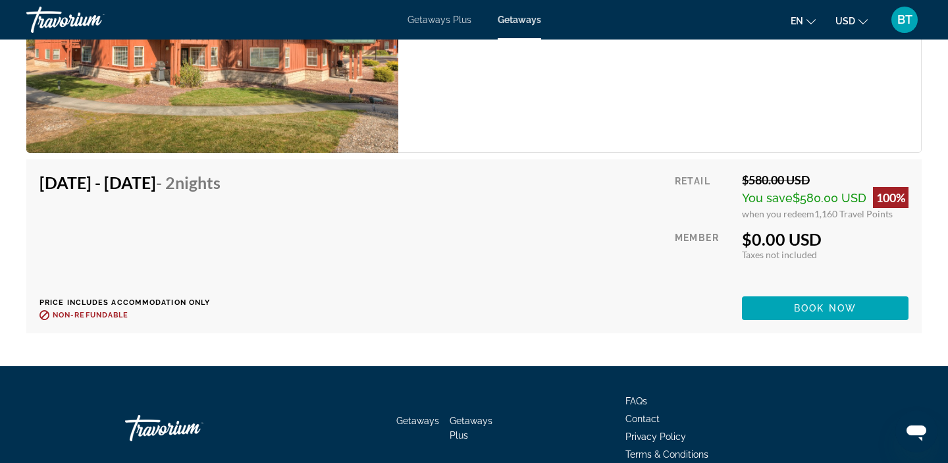
scroll to position [2471, 0]
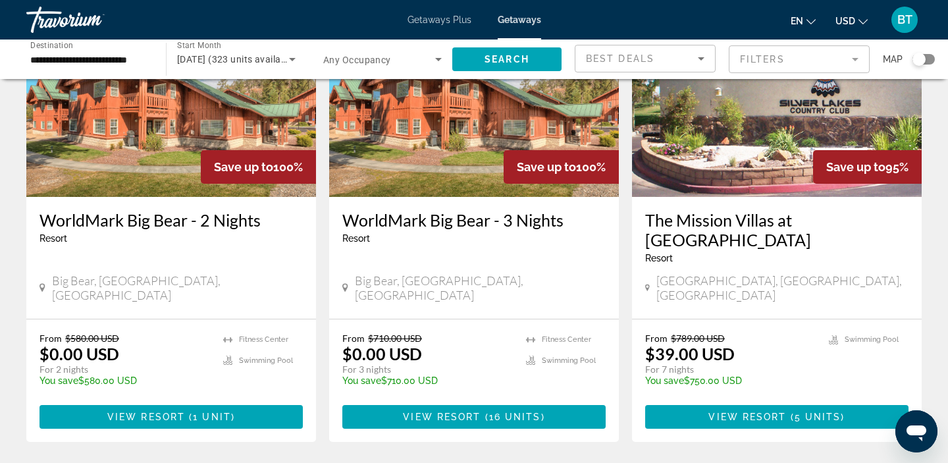
scroll to position [140, 0]
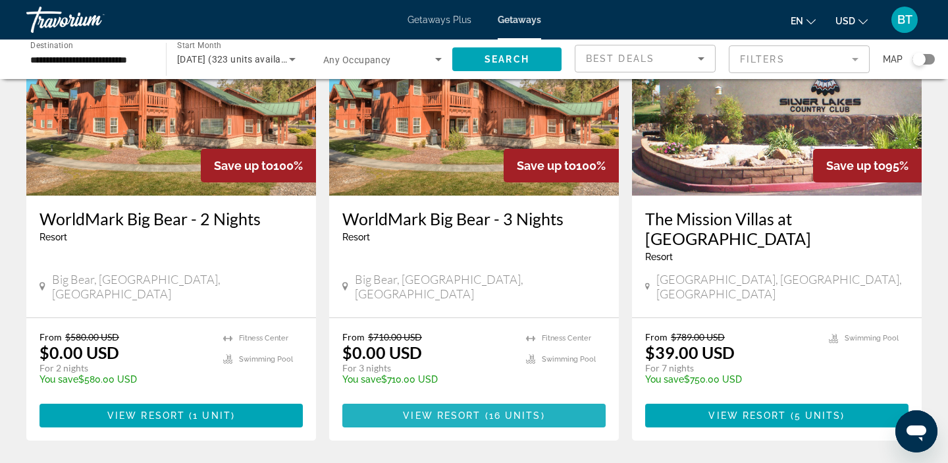
click at [427, 410] on span "View Resort" at bounding box center [442, 415] width 78 height 11
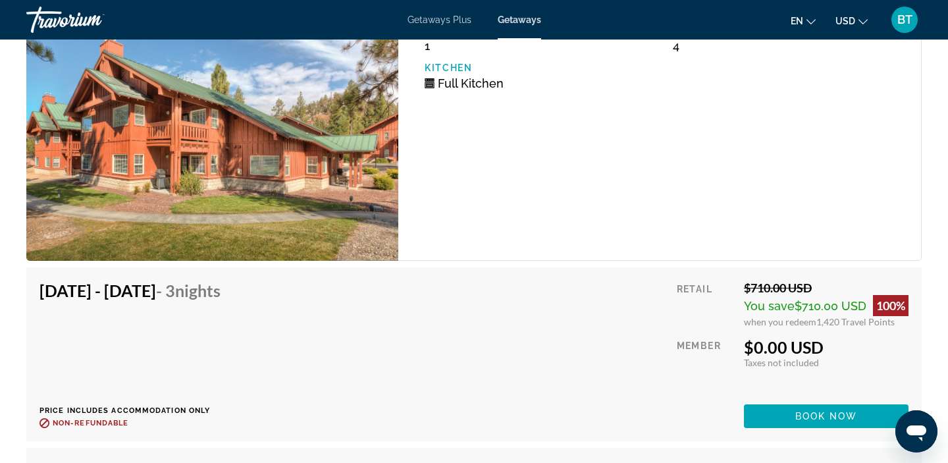
scroll to position [2491, 0]
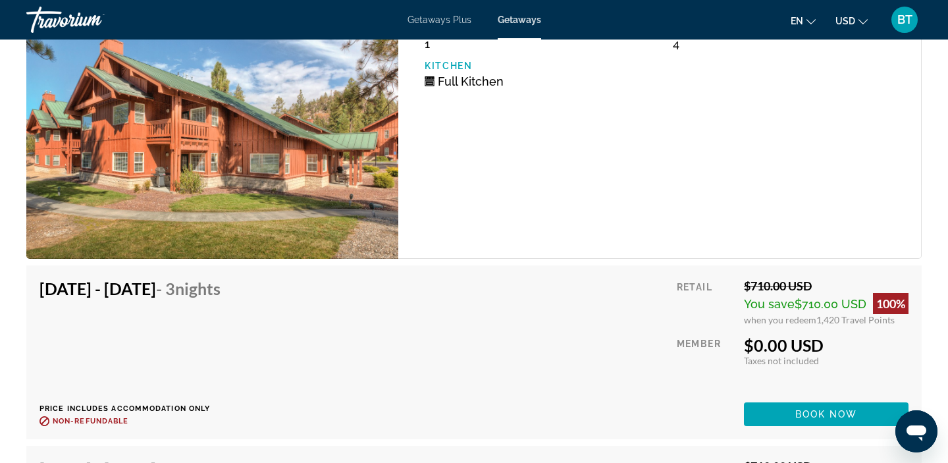
drag, startPoint x: 67, startPoint y: 288, endPoint x: 200, endPoint y: 287, distance: 133.0
click at [201, 287] on h4 "Oct 6, 2025 - Oct 9, 2025 - 3 Nights" at bounding box center [130, 288] width 181 height 20
click at [201, 330] on div "Oct 6, 2025 - Oct 9, 2025 - 3 Nights Price includes accommodation only Refundab…" at bounding box center [135, 351] width 191 height 147
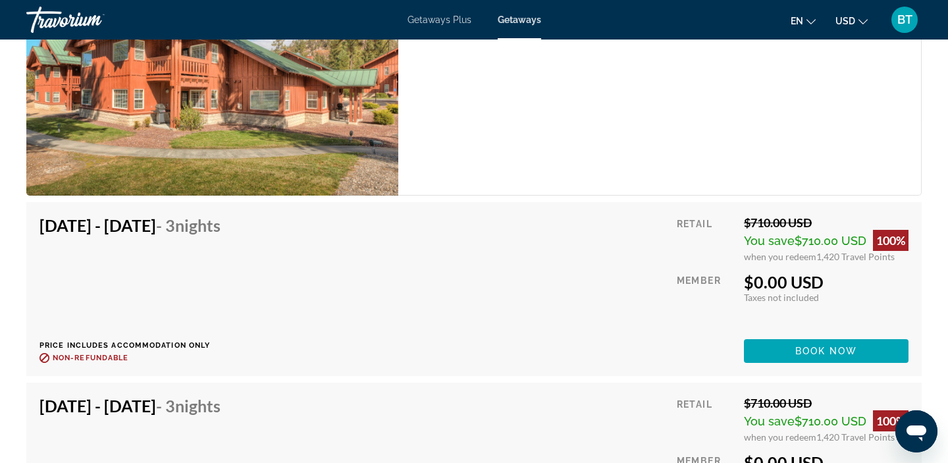
scroll to position [2598, 0]
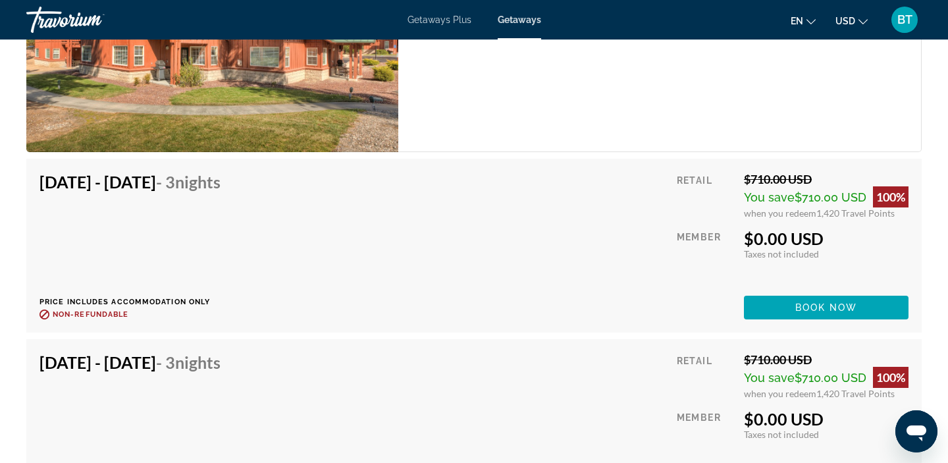
drag, startPoint x: 816, startPoint y: 228, endPoint x: 873, endPoint y: 226, distance: 57.3
click at [873, 227] on div "Retail $710.00 USD You save $710.00 USD 100% when you redeem 1,420 Travel Point…" at bounding box center [793, 245] width 232 height 147
drag, startPoint x: 806, startPoint y: 215, endPoint x: 844, endPoint y: 215, distance: 37.5
click at [845, 215] on div "when you redeem 1,420 Travel Points" at bounding box center [826, 212] width 165 height 11
click at [844, 234] on div "$0.00 USD" at bounding box center [826, 238] width 165 height 20
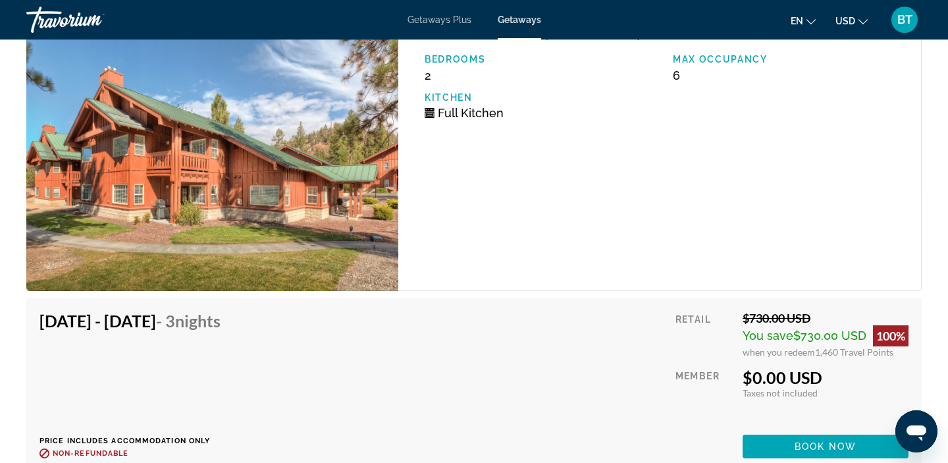
scroll to position [3185, 0]
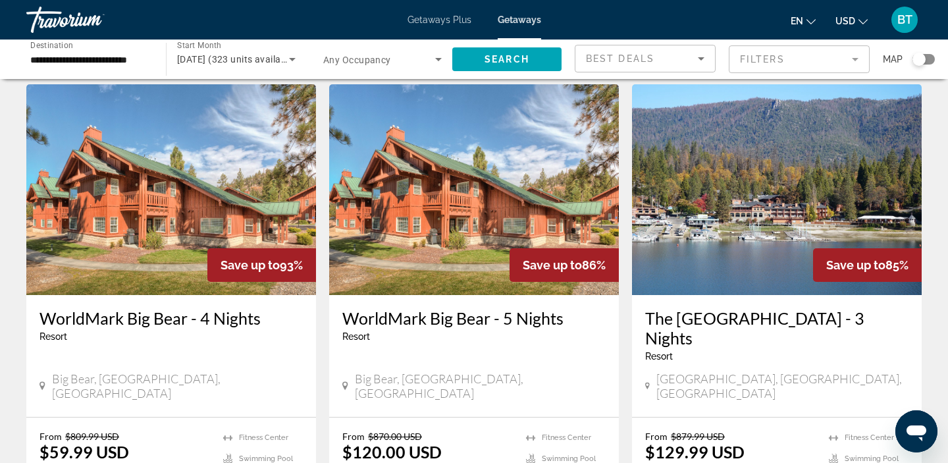
scroll to position [1004, 0]
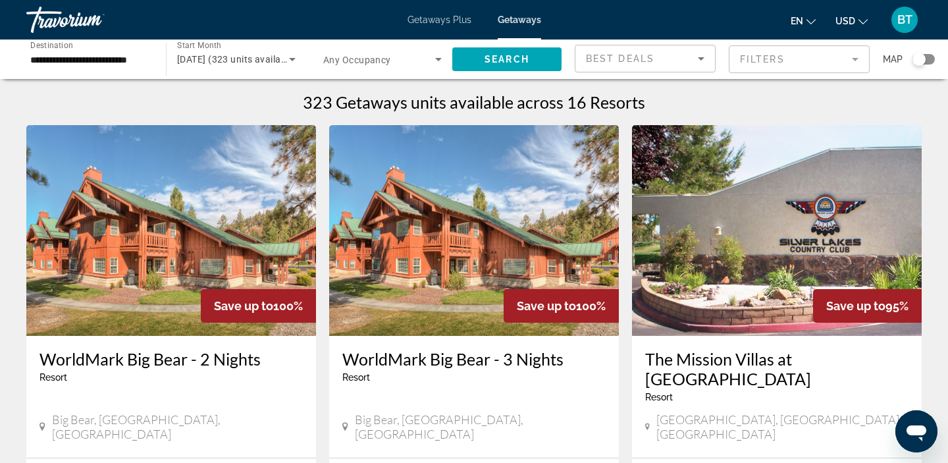
click at [187, 61] on span "October 2025 (323 units available)" at bounding box center [237, 59] width 120 height 11
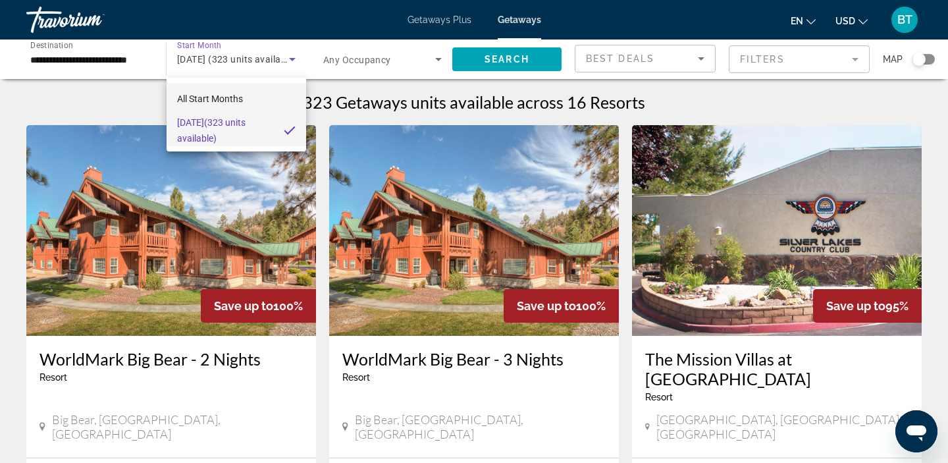
click at [196, 101] on span "All Start Months" at bounding box center [210, 98] width 66 height 11
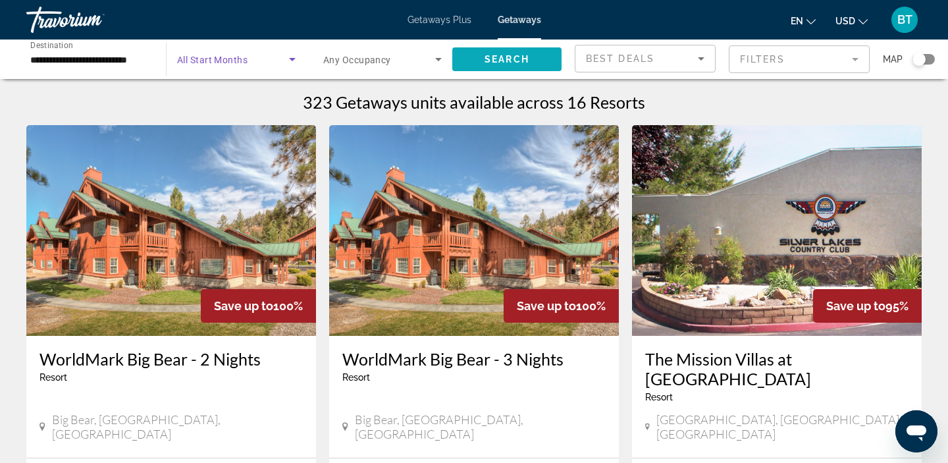
click at [475, 63] on span "Search widget" at bounding box center [506, 59] width 109 height 32
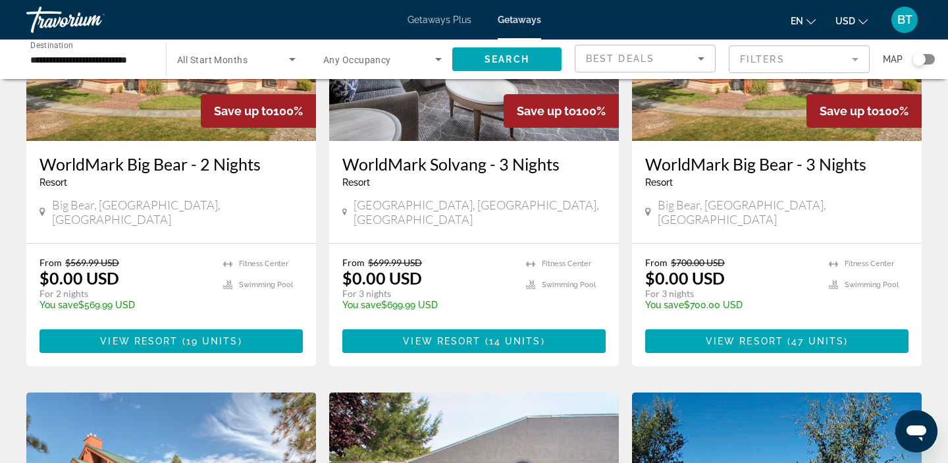
scroll to position [184, 0]
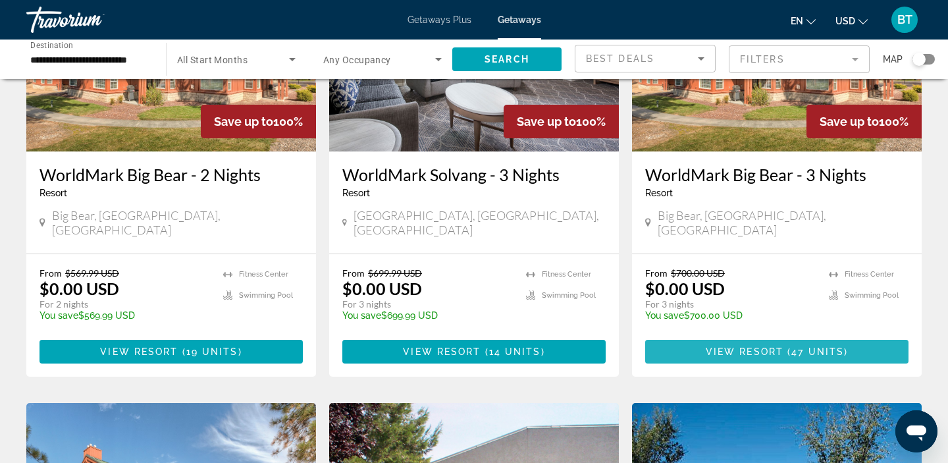
click at [675, 336] on span "Main content" at bounding box center [776, 352] width 263 height 32
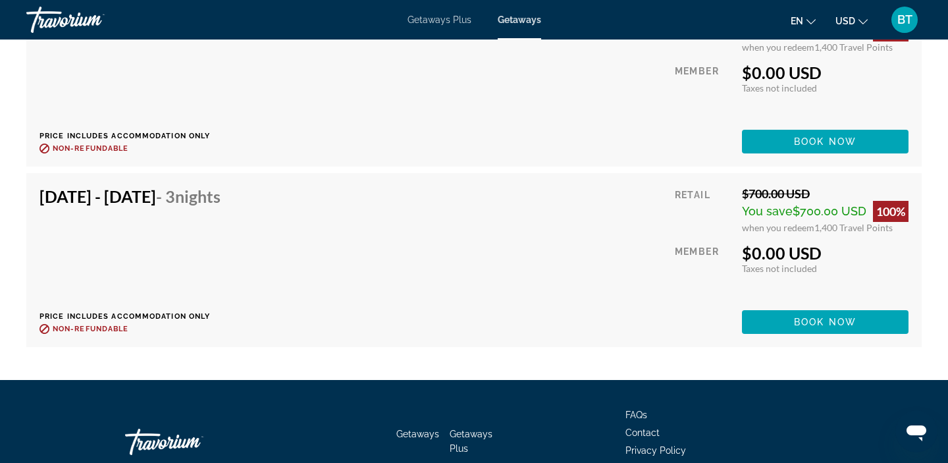
scroll to position [5664, 0]
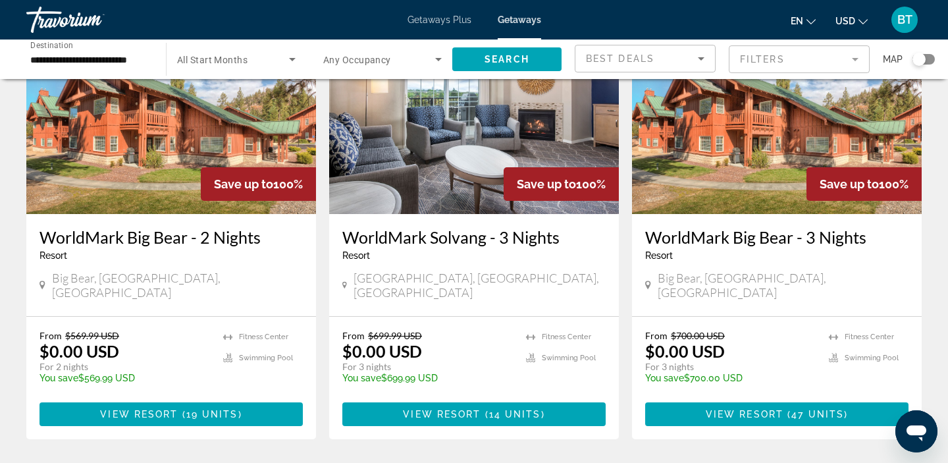
scroll to position [145, 0]
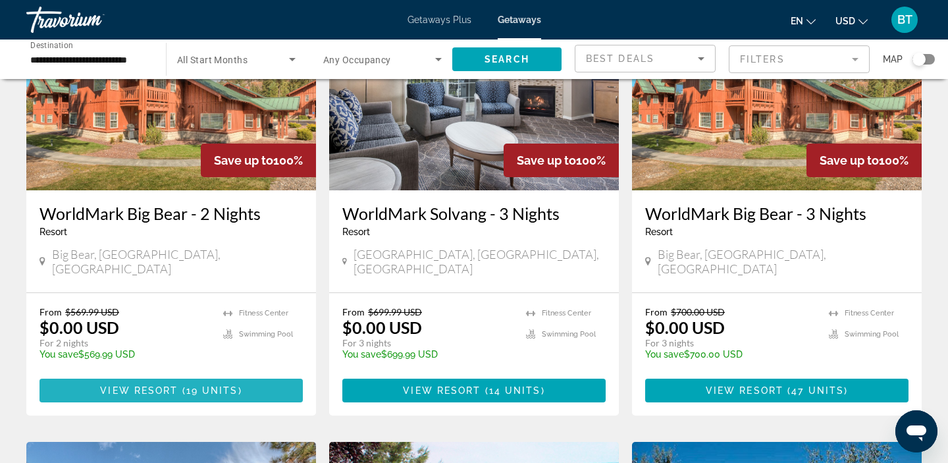
click at [175, 385] on span "View Resort" at bounding box center [139, 390] width 78 height 11
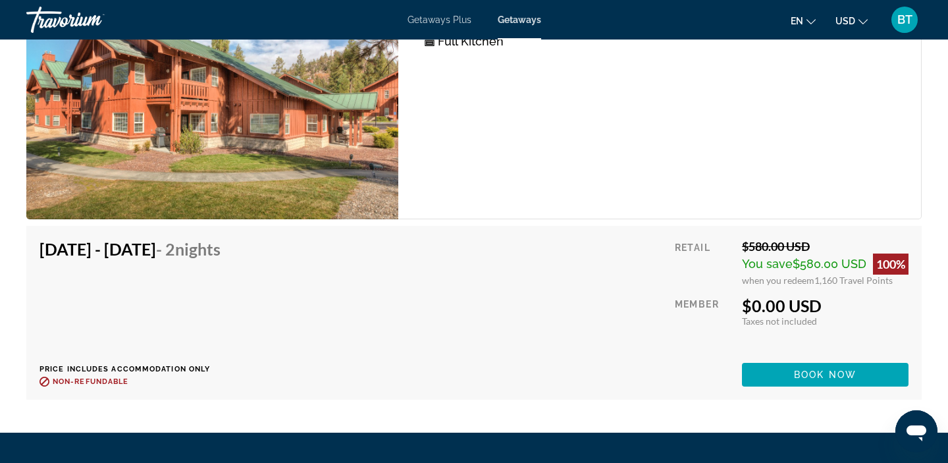
scroll to position [4221, 0]
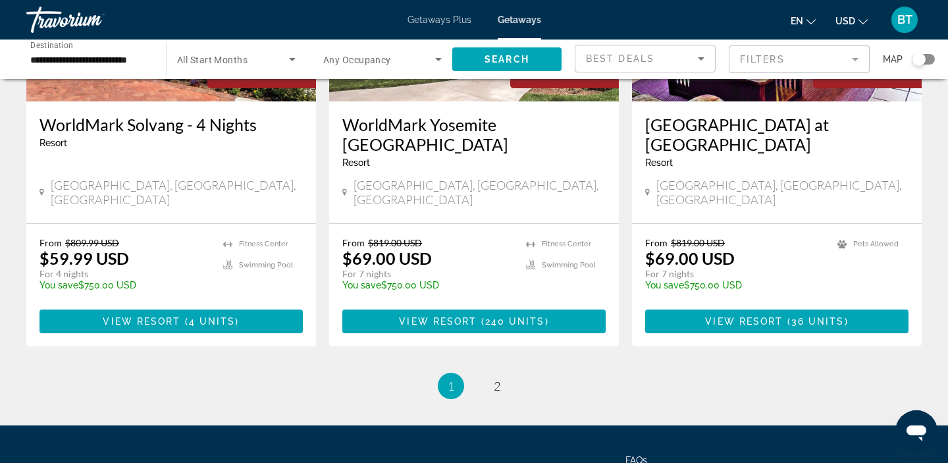
scroll to position [1687, 0]
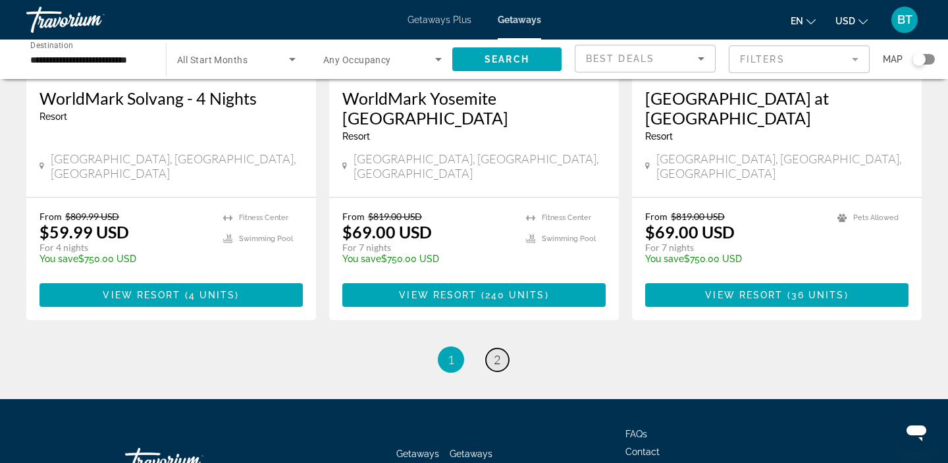
click at [500, 352] on span "2" at bounding box center [497, 359] width 7 height 14
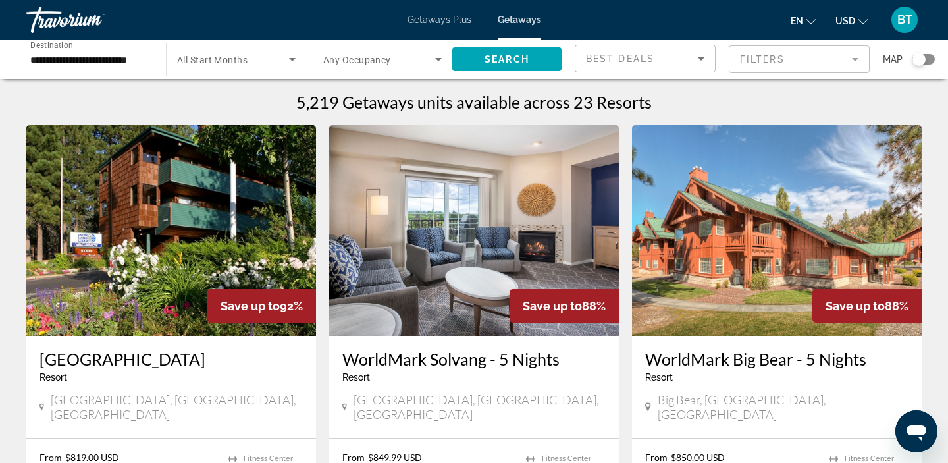
click at [49, 62] on input "**********" at bounding box center [89, 60] width 119 height 16
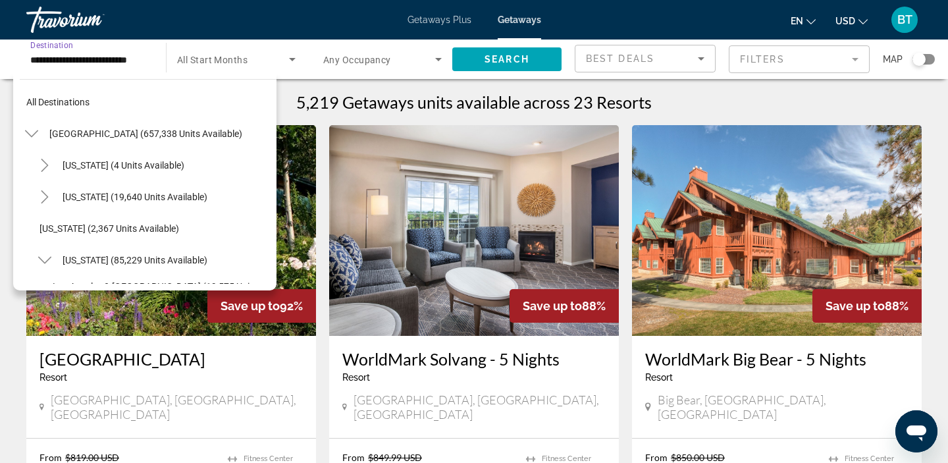
scroll to position [268, 0]
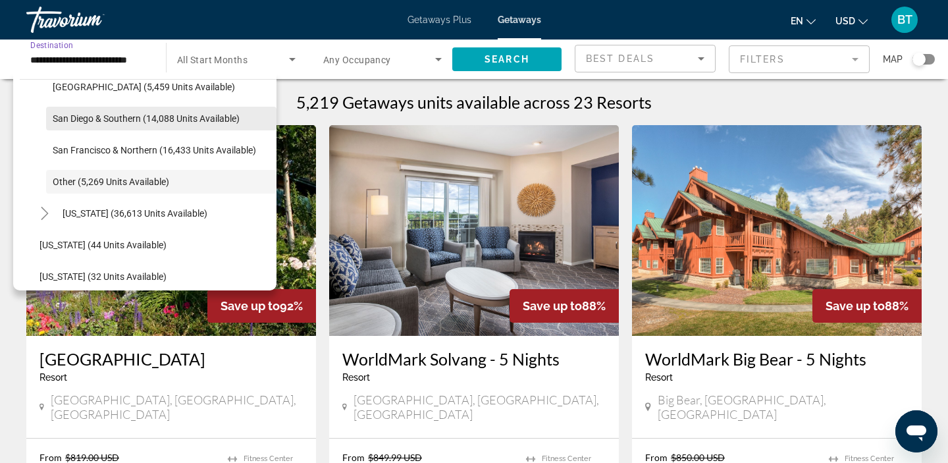
click at [66, 128] on span "Search widget" at bounding box center [161, 119] width 230 height 32
type input "**********"
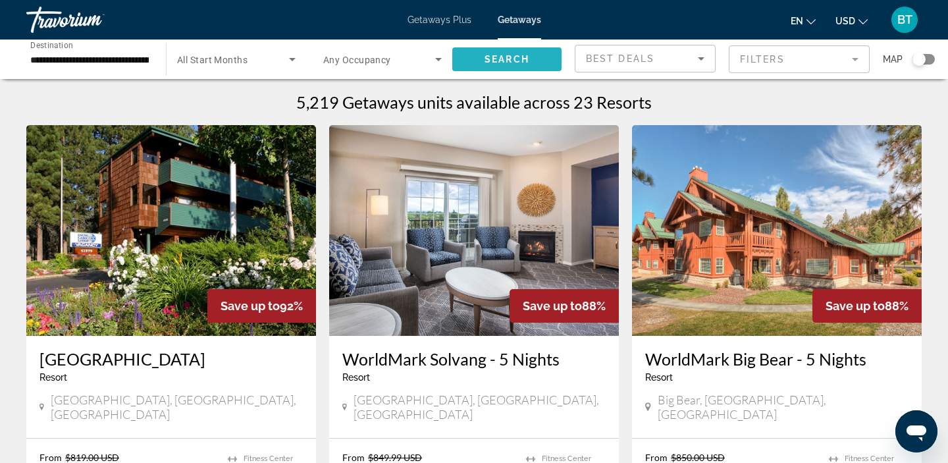
click at [492, 57] on span "Search" at bounding box center [507, 59] width 45 height 11
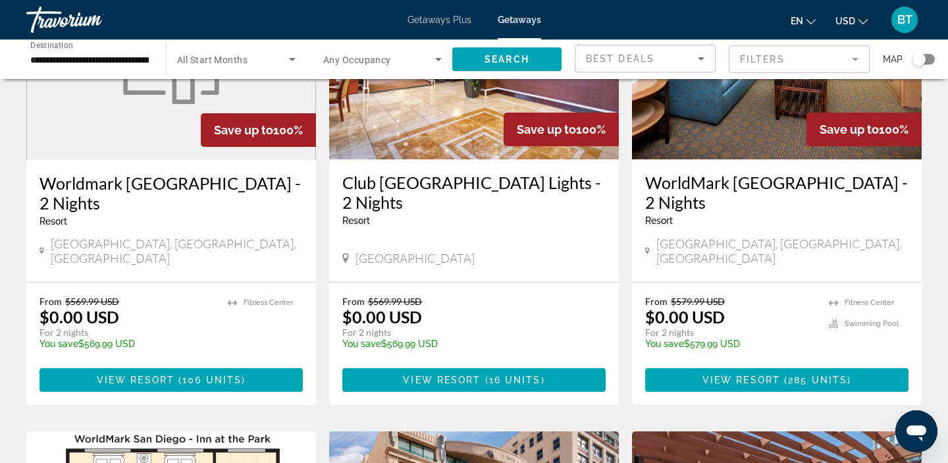
scroll to position [178, 0]
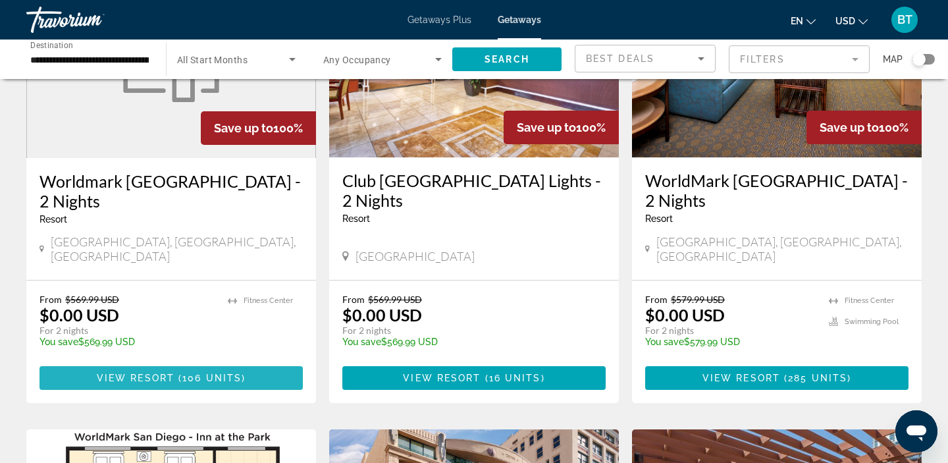
click at [193, 373] on span "106 units" at bounding box center [211, 378] width 59 height 11
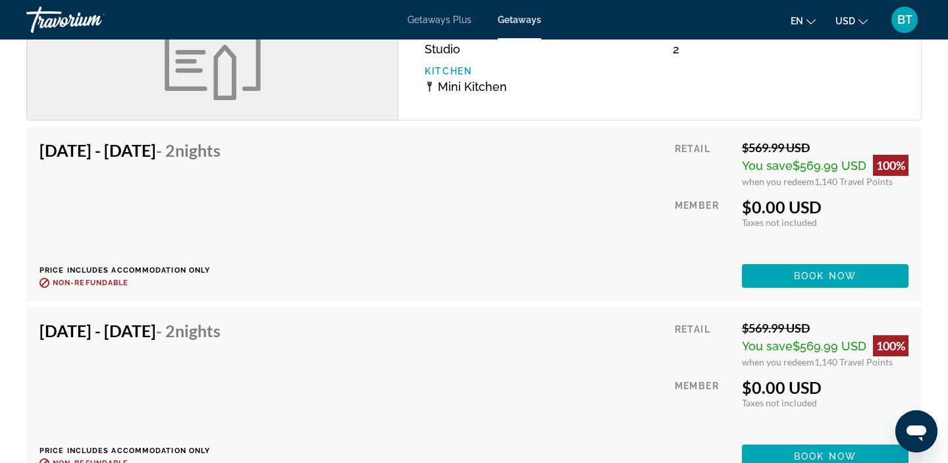
scroll to position [1948, 0]
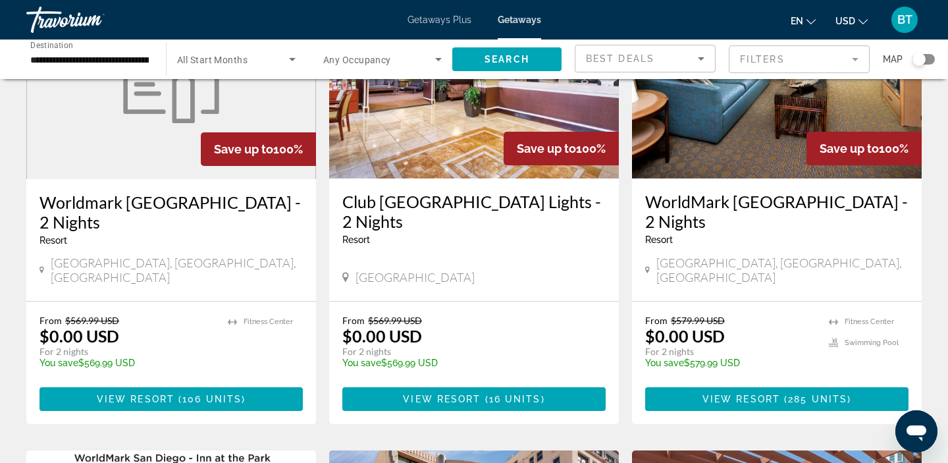
scroll to position [164, 0]
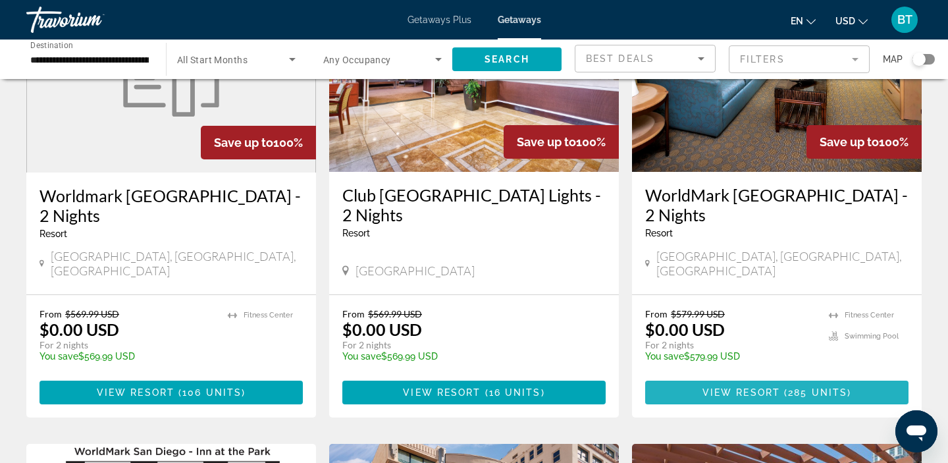
click at [692, 377] on span "Main content" at bounding box center [776, 393] width 263 height 32
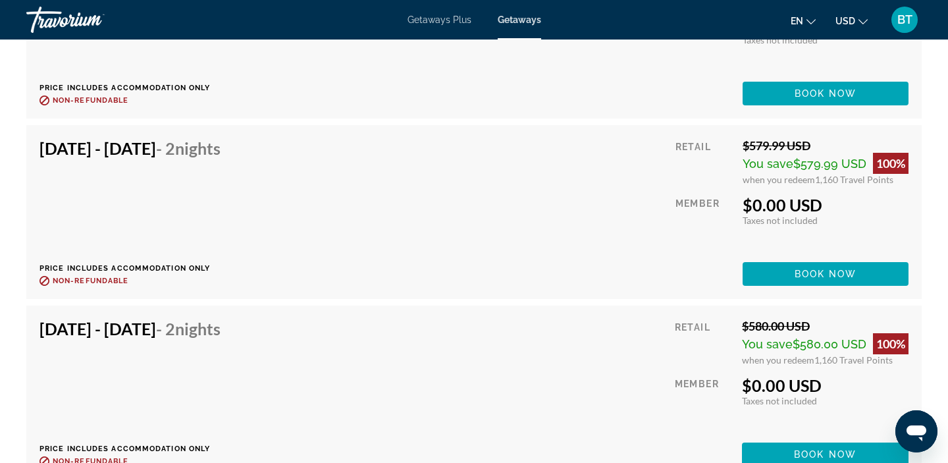
scroll to position [3192, 0]
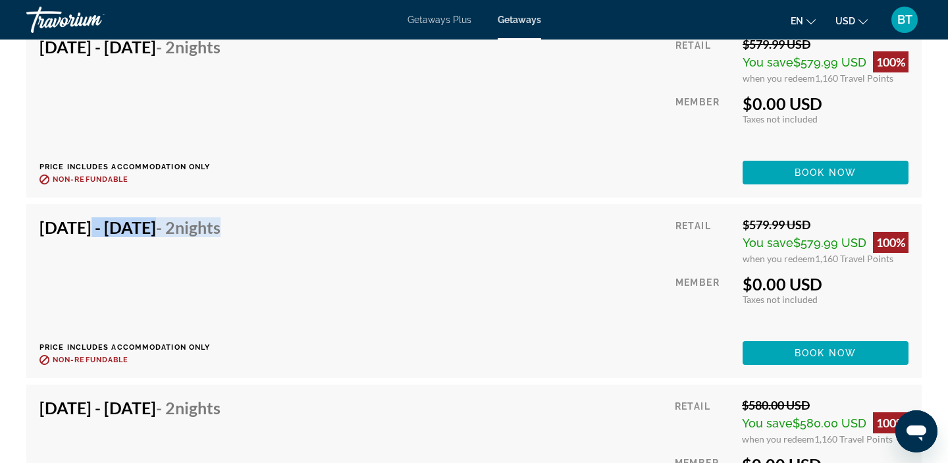
drag, startPoint x: 76, startPoint y: 213, endPoint x: 229, endPoint y: 242, distance: 155.5
click at [228, 240] on div "Sep 30, 2025 - Oct 2, 2025 - 2 Nights Price includes accommodation only Refunda…" at bounding box center [135, 290] width 191 height 147
click at [229, 242] on div "Sep 30, 2025 - Oct 2, 2025 - 2 Nights Price includes accommodation only Refunda…" at bounding box center [135, 290] width 191 height 147
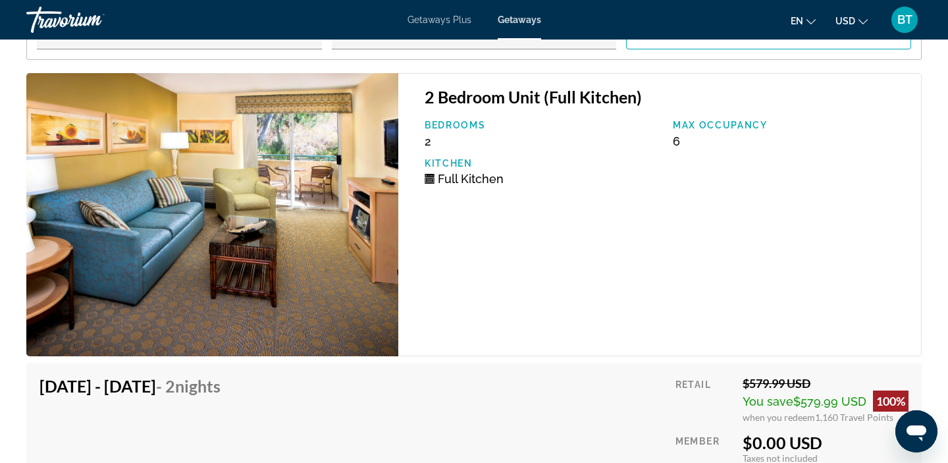
scroll to position [2601, 0]
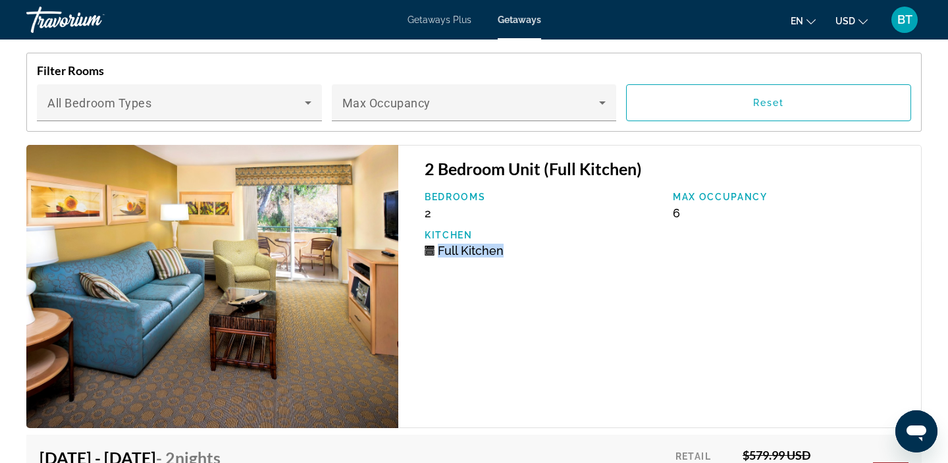
drag, startPoint x: 436, startPoint y: 237, endPoint x: 506, endPoint y: 238, distance: 70.4
click at [507, 244] on div "Full Kitchen" at bounding box center [542, 251] width 235 height 14
click at [450, 244] on span "Full Kitchen" at bounding box center [471, 251] width 66 height 14
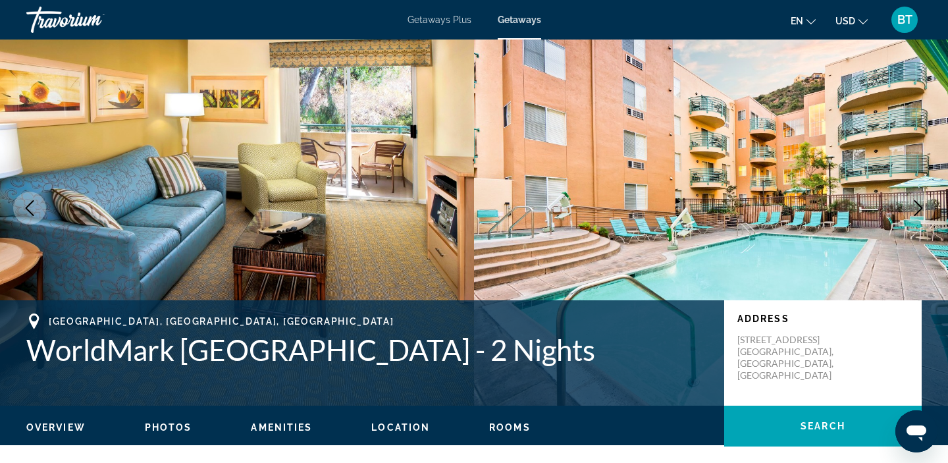
scroll to position [0, 0]
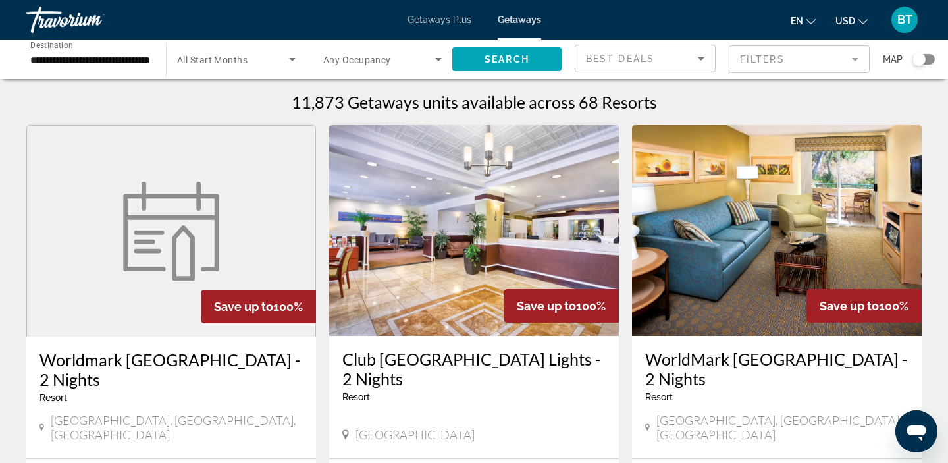
click at [63, 65] on input "**********" at bounding box center [89, 60] width 119 height 16
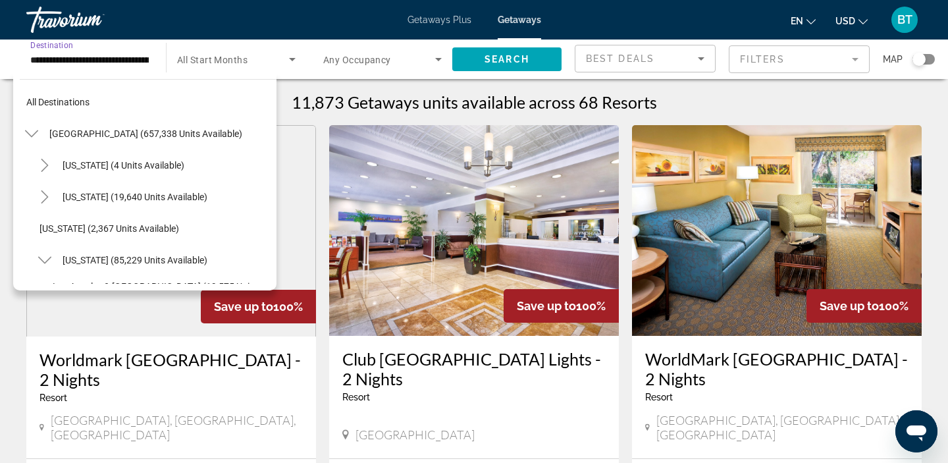
scroll to position [205, 0]
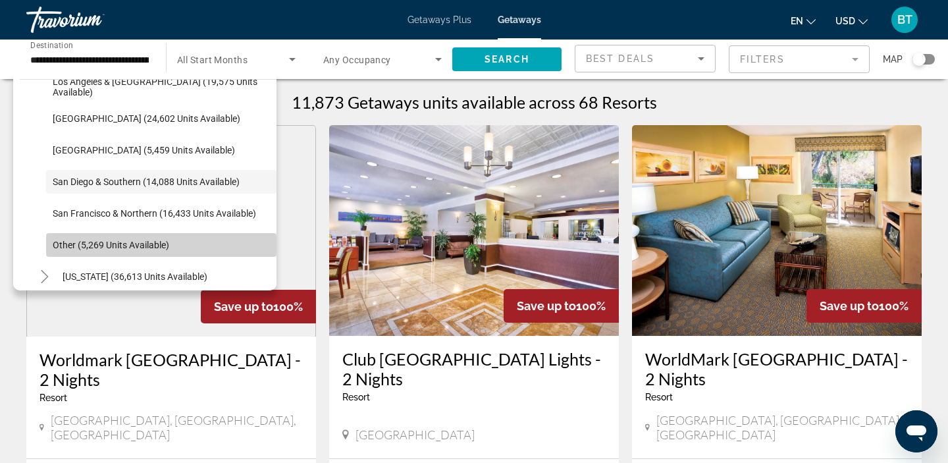
click at [71, 240] on span "Other (5,269 units available)" at bounding box center [111, 245] width 117 height 11
type input "**********"
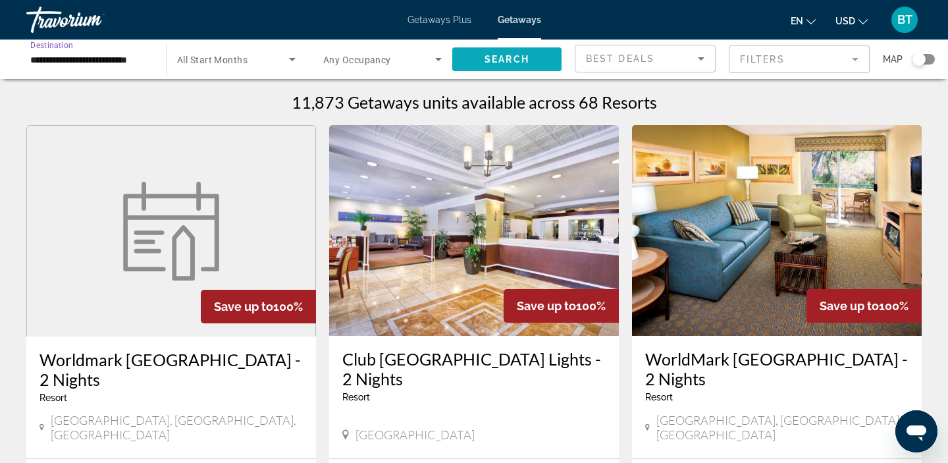
click at [508, 49] on span "Search widget" at bounding box center [506, 59] width 109 height 32
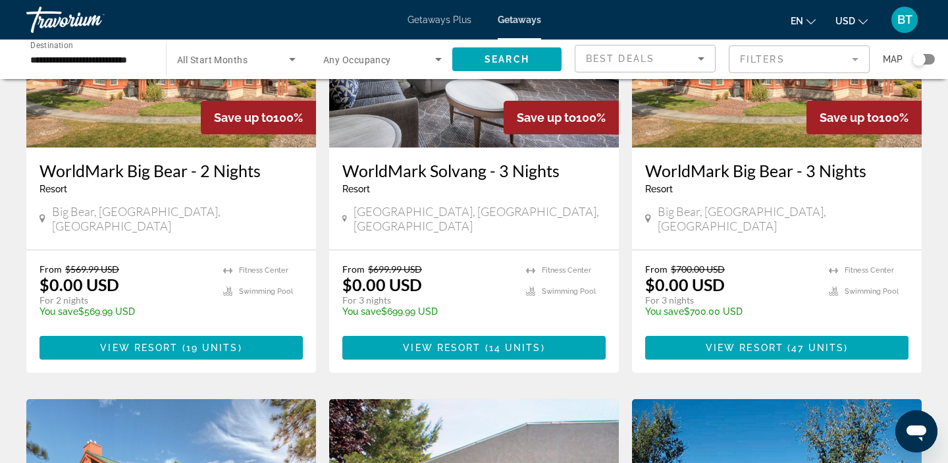
scroll to position [199, 0]
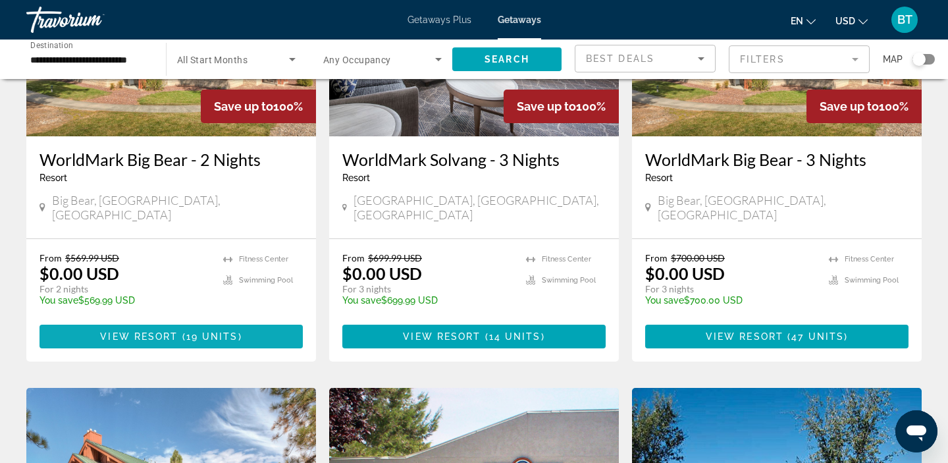
click at [234, 331] on span "19 units" at bounding box center [212, 336] width 52 height 11
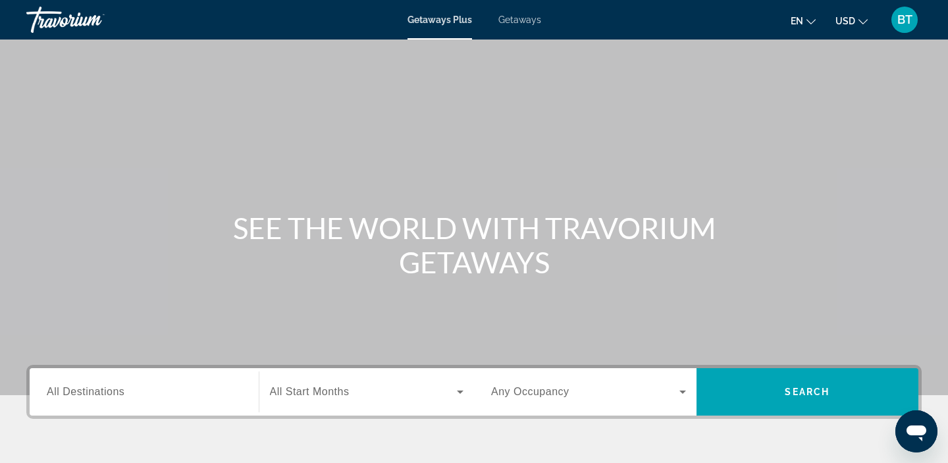
click at [523, 32] on div "Getaways Plus Getaways en English Español Français Italiano Português русский U…" at bounding box center [474, 20] width 948 height 34
click at [523, 23] on span "Getaways" at bounding box center [519, 19] width 43 height 11
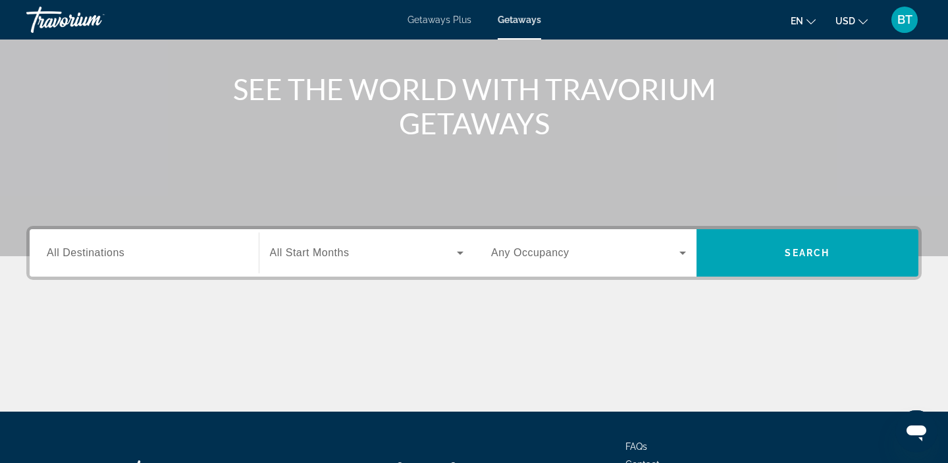
click at [72, 246] on input "Destination All Destinations" at bounding box center [144, 254] width 195 height 16
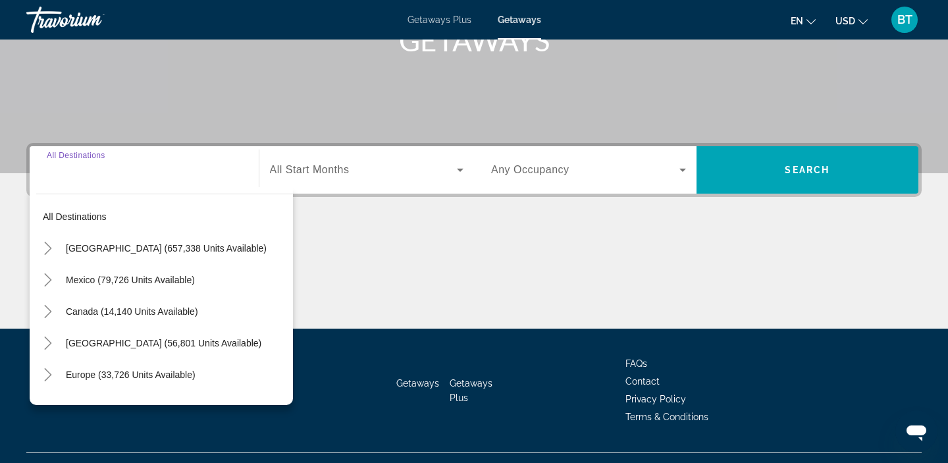
scroll to position [249, 0]
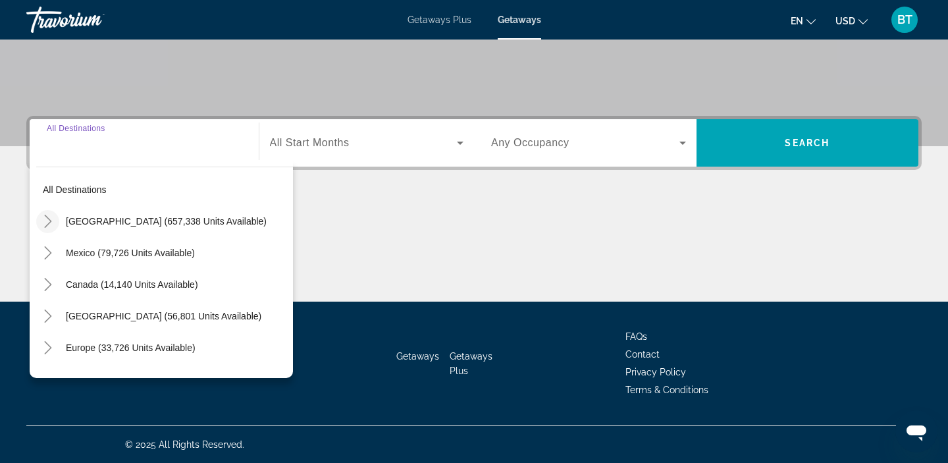
click at [49, 228] on mat-icon "Toggle United States (657,338 units available)" at bounding box center [47, 221] width 23 height 23
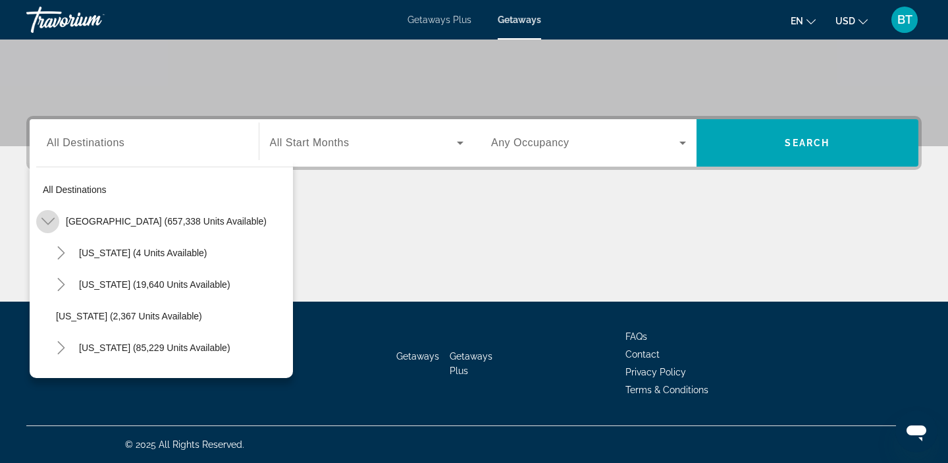
scroll to position [38, 0]
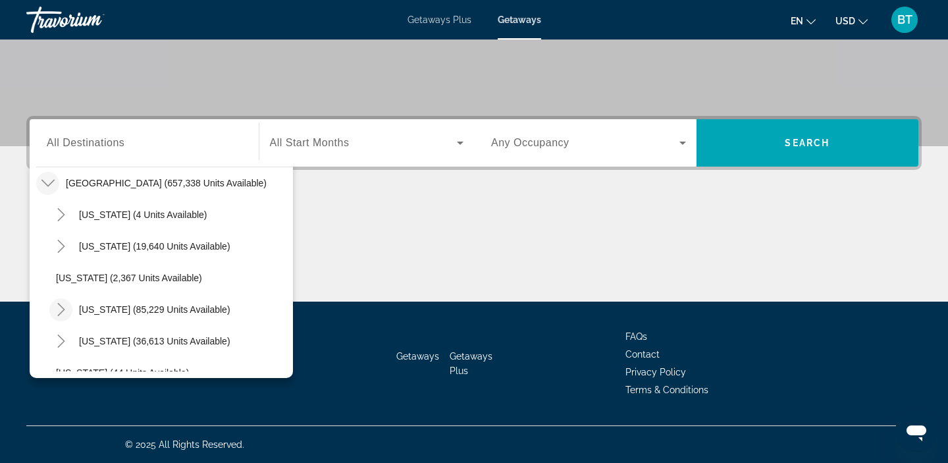
click at [61, 311] on icon "Toggle California (85,229 units available)" at bounding box center [60, 309] width 7 height 13
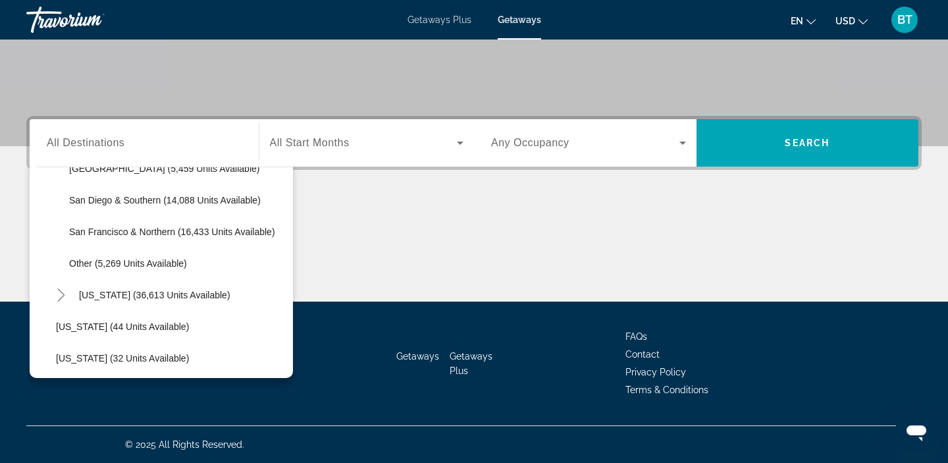
scroll to position [280, 0]
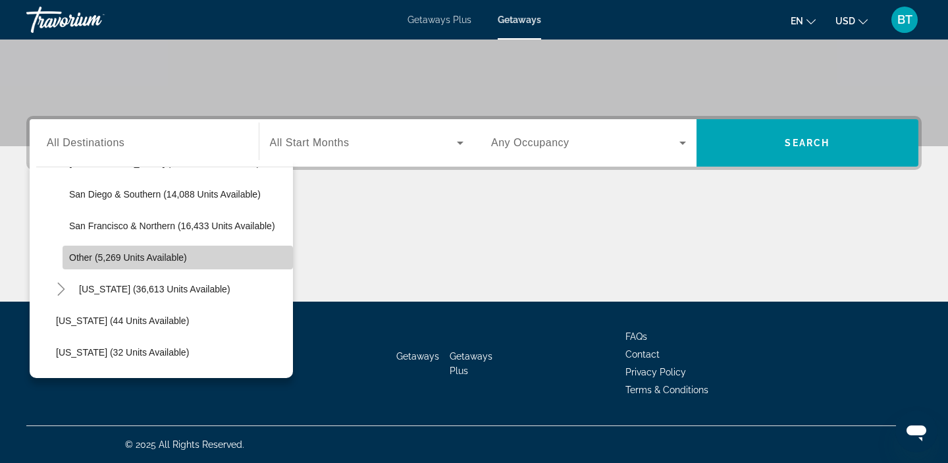
click at [82, 260] on span "Other (5,269 units available)" at bounding box center [128, 257] width 118 height 11
type input "**********"
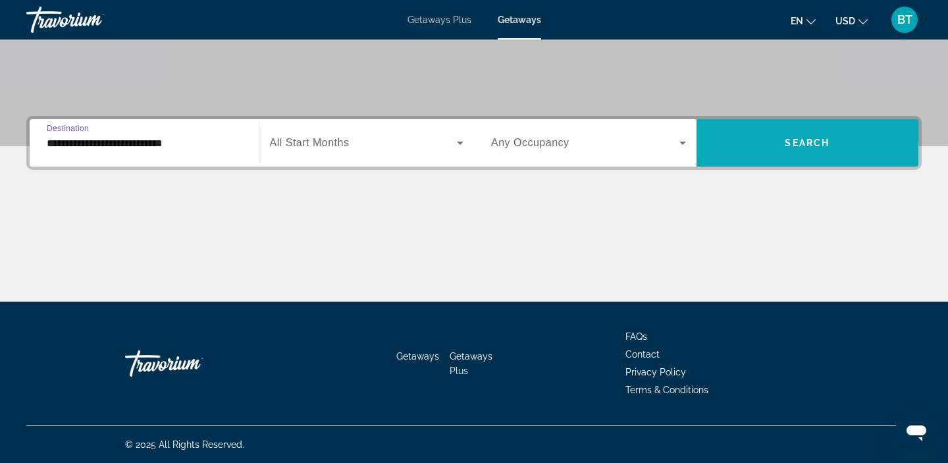
click at [723, 144] on span "Search widget" at bounding box center [808, 143] width 223 height 32
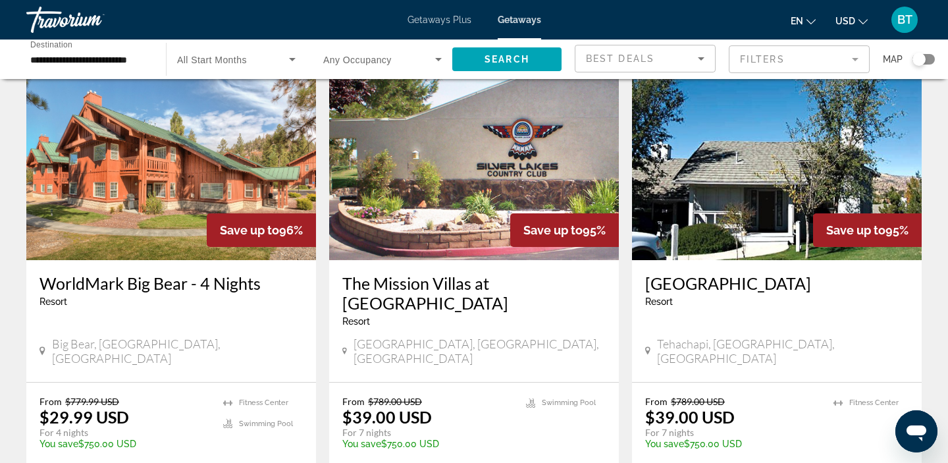
scroll to position [540, 0]
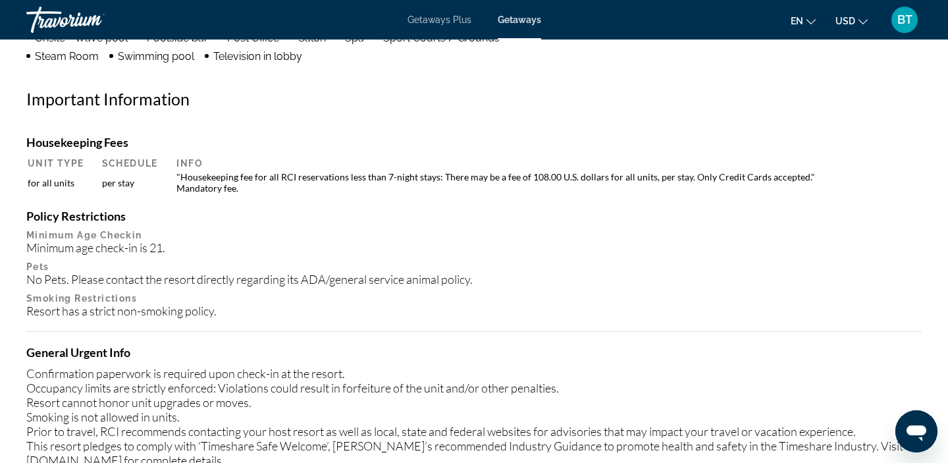
scroll to position [1241, 0]
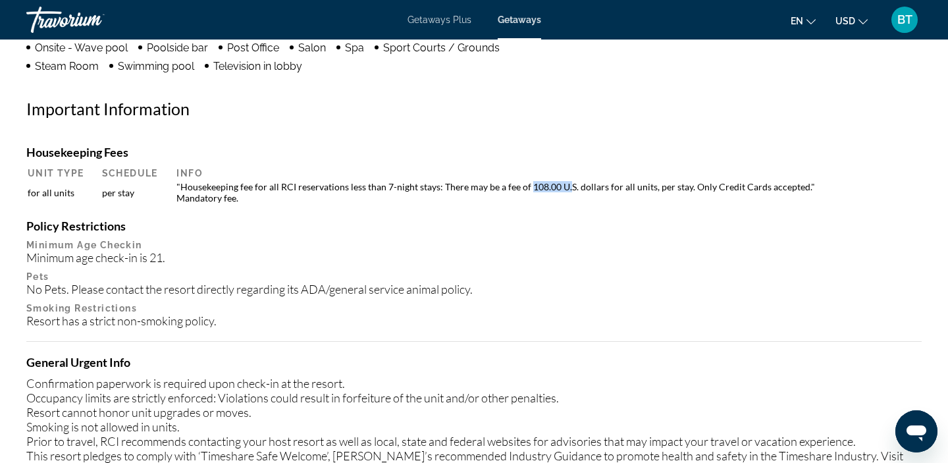
drag, startPoint x: 529, startPoint y: 188, endPoint x: 568, endPoint y: 188, distance: 39.5
click at [568, 188] on td ""Housekeeping fee for all RCI reservations less than 7-night stays: There may b…" at bounding box center [545, 192] width 751 height 24
click at [566, 211] on div "Housekeeping Fees Unit Type Schedule Info for all units per stay "Housekeeping …" at bounding box center [473, 369] width 895 height 448
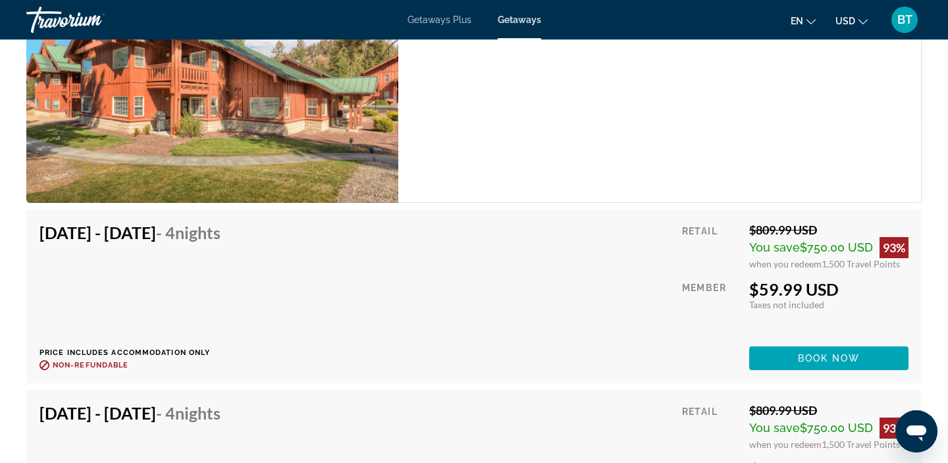
scroll to position [2572, 0]
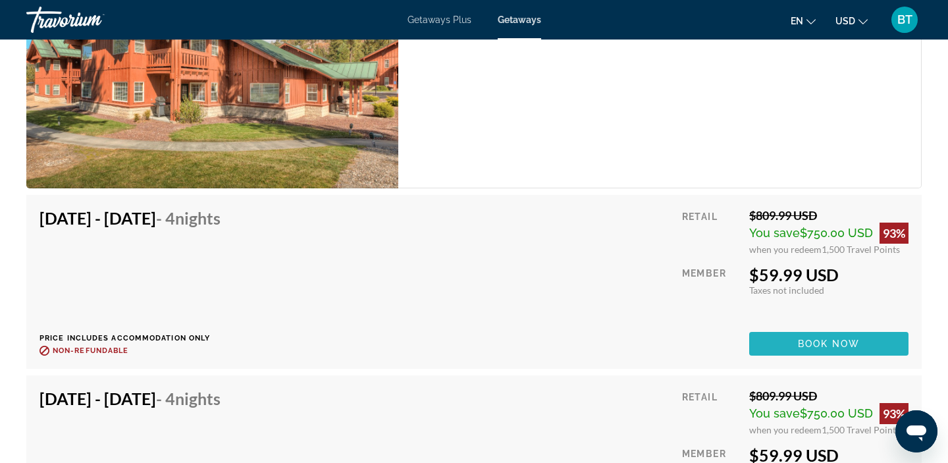
click at [803, 341] on span "Book now" at bounding box center [829, 343] width 63 height 11
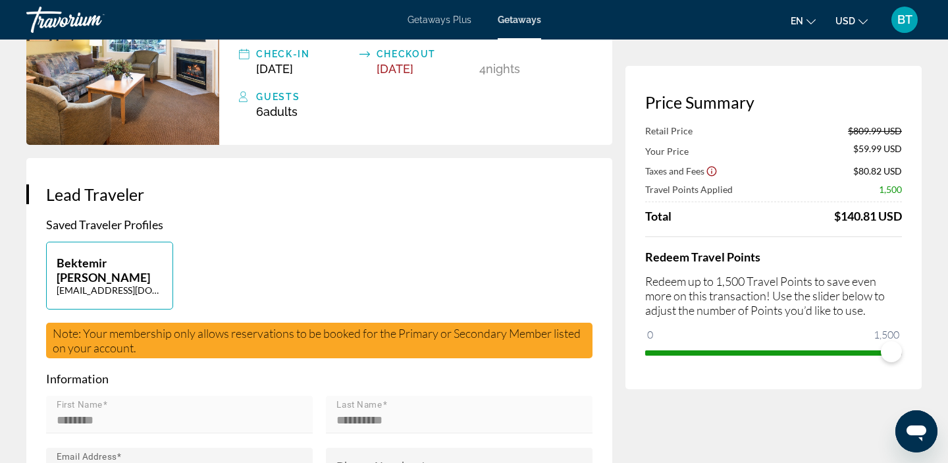
scroll to position [138, 0]
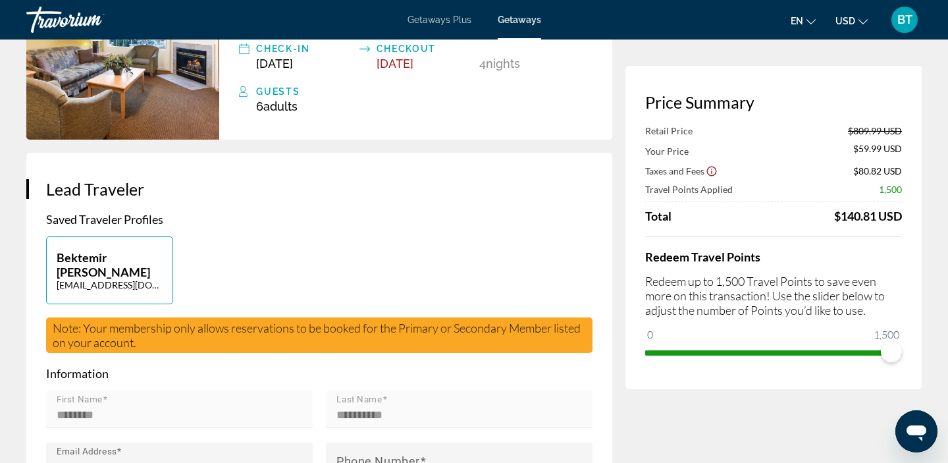
drag, startPoint x: 832, startPoint y: 217, endPoint x: 899, endPoint y: 219, distance: 66.5
click at [899, 219] on div "$140.81 USD" at bounding box center [868, 216] width 68 height 14
click at [908, 252] on div "Price Summary Retail Price $809.99 USD Your Price $59.99 USD Taxes and Fees $80…" at bounding box center [773, 227] width 296 height 323
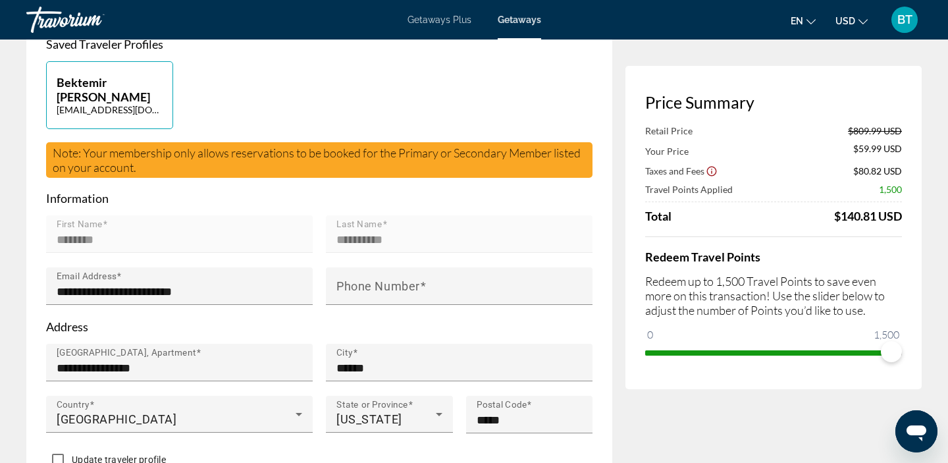
scroll to position [0, 0]
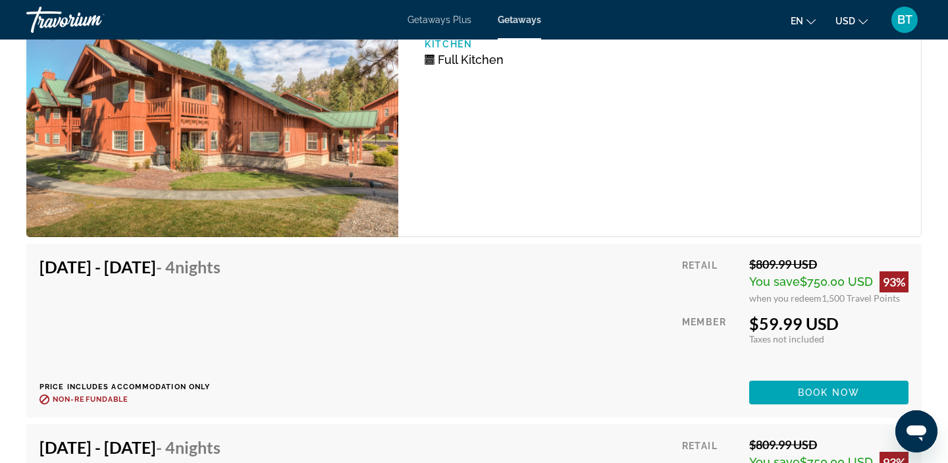
scroll to position [2548, 0]
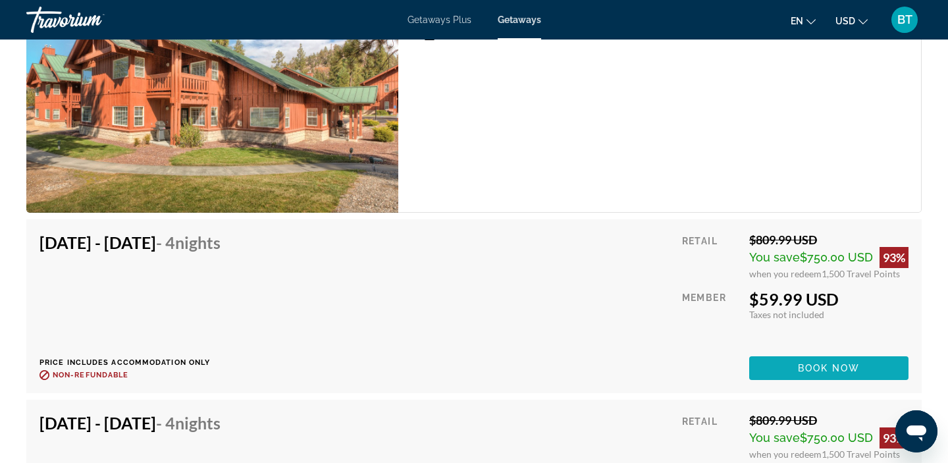
click at [803, 366] on span "Book now" at bounding box center [829, 368] width 63 height 11
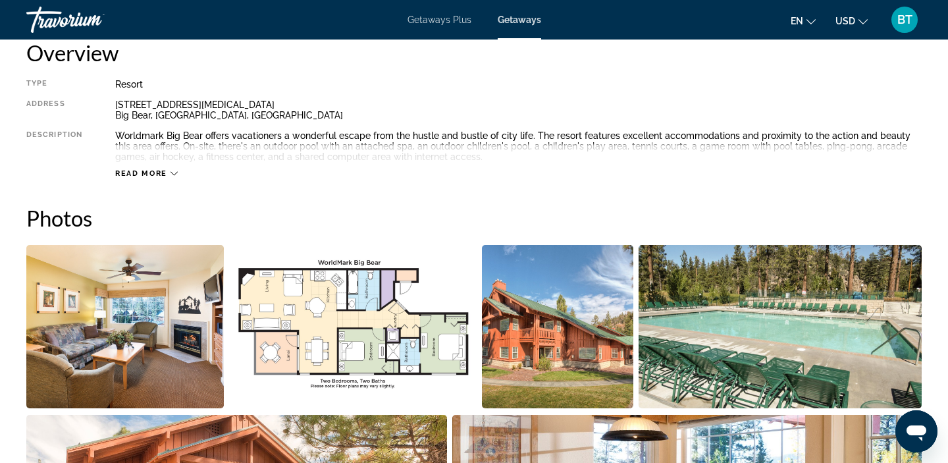
scroll to position [413, 0]
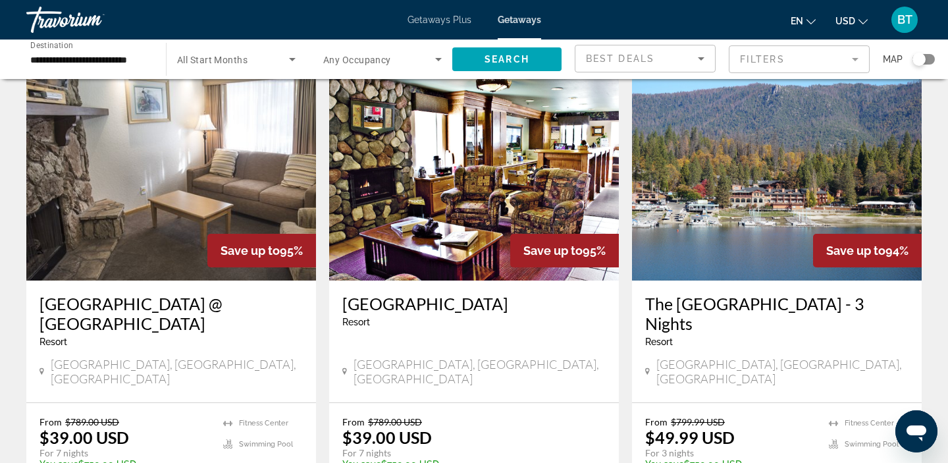
scroll to position [1003, 0]
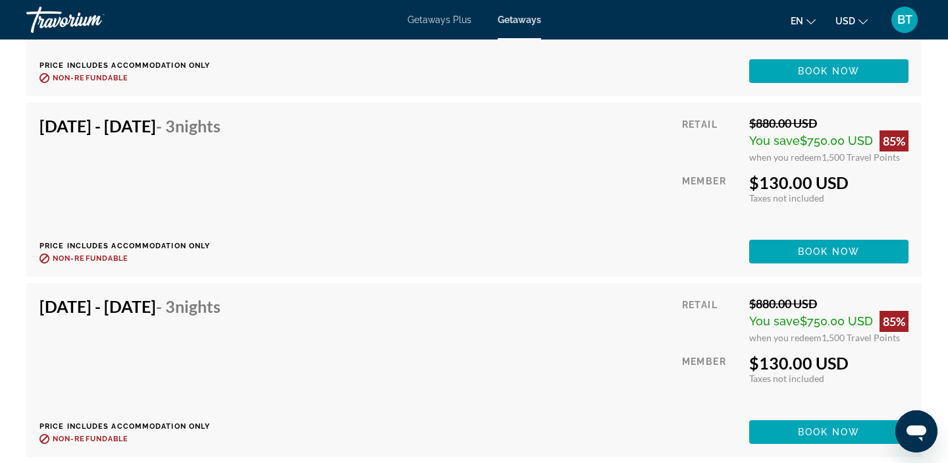
scroll to position [3593, 0]
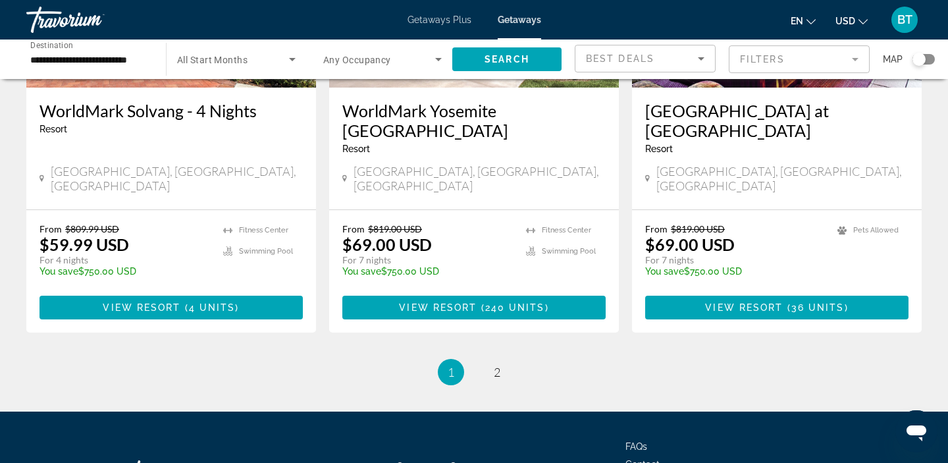
scroll to position [1683, 0]
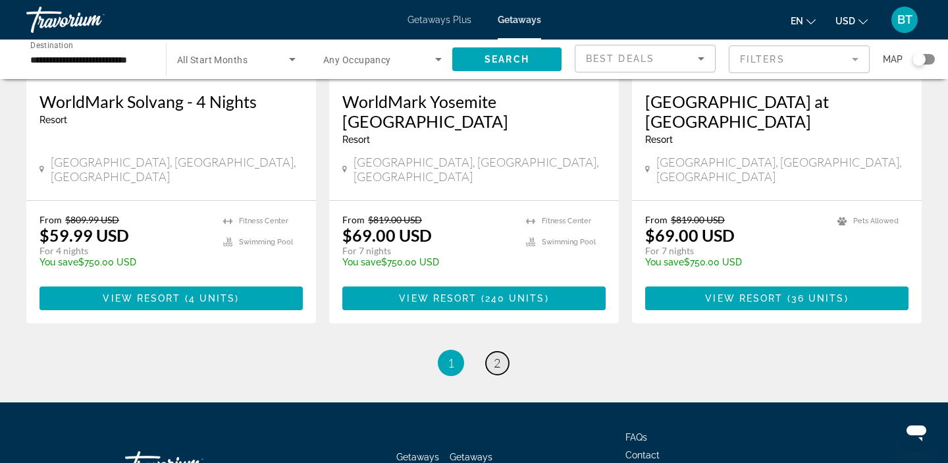
click at [492, 352] on link "page 2" at bounding box center [497, 363] width 23 height 23
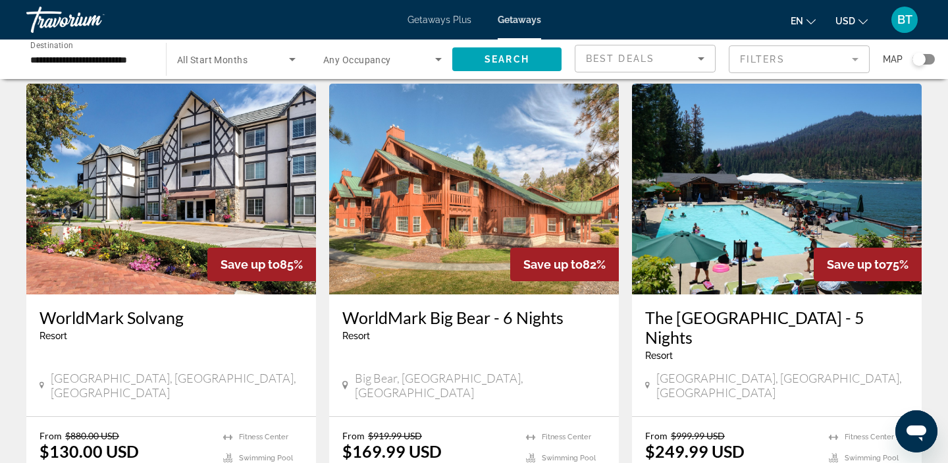
scroll to position [560, 0]
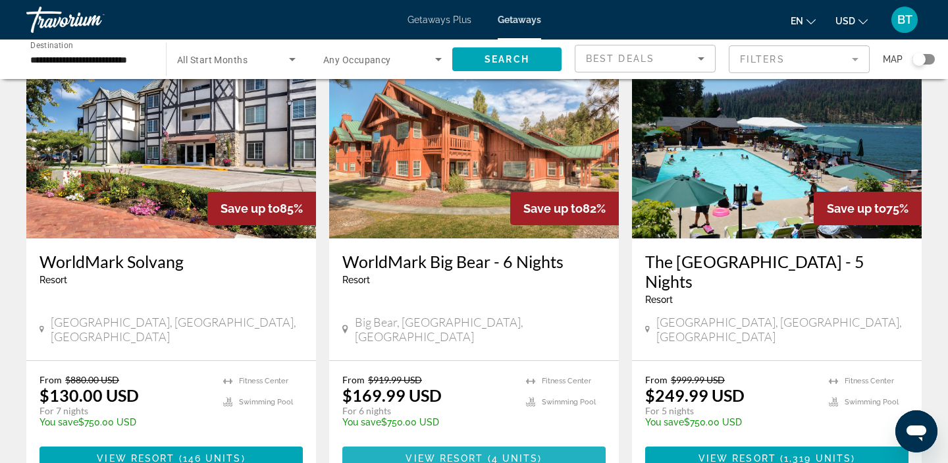
click at [405, 442] on span "Main content" at bounding box center [473, 458] width 263 height 32
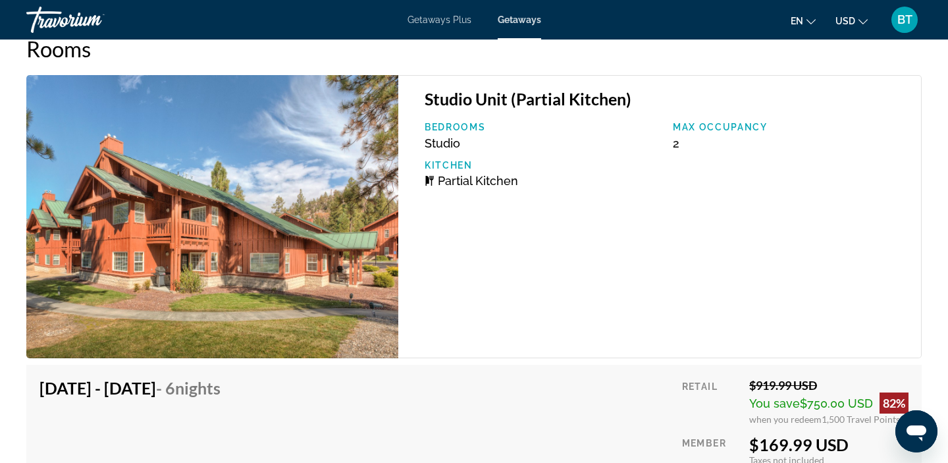
scroll to position [2283, 0]
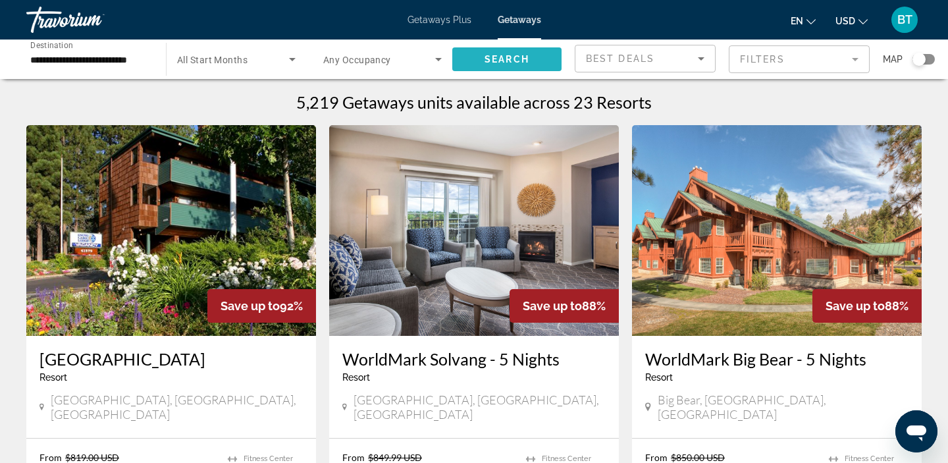
click at [482, 56] on span "Search widget" at bounding box center [506, 59] width 109 height 32
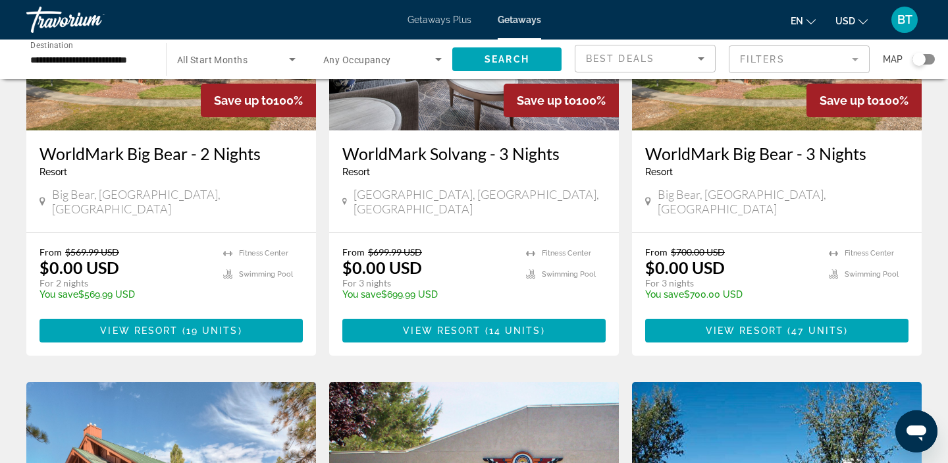
scroll to position [207, 0]
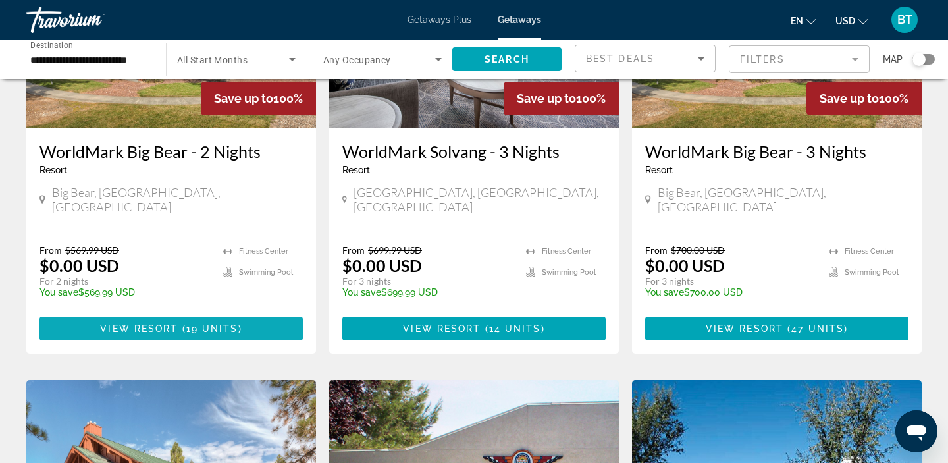
click at [230, 323] on span "19 units" at bounding box center [212, 328] width 52 height 11
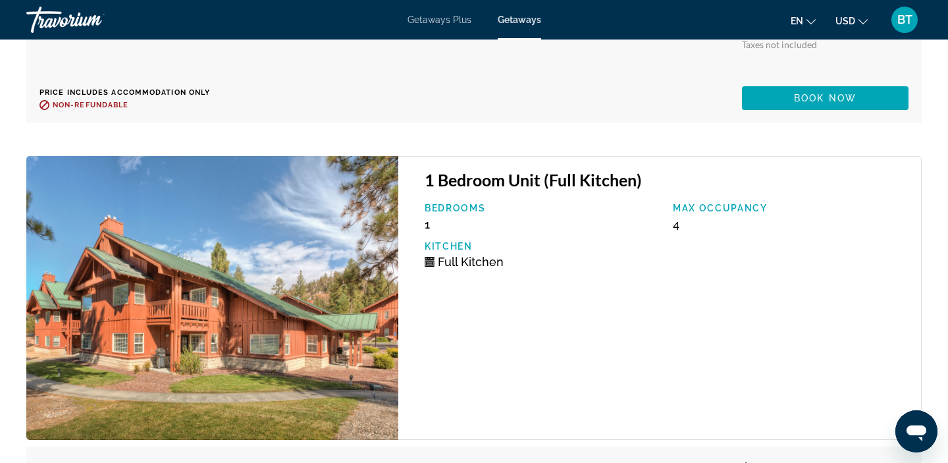
scroll to position [3933, 0]
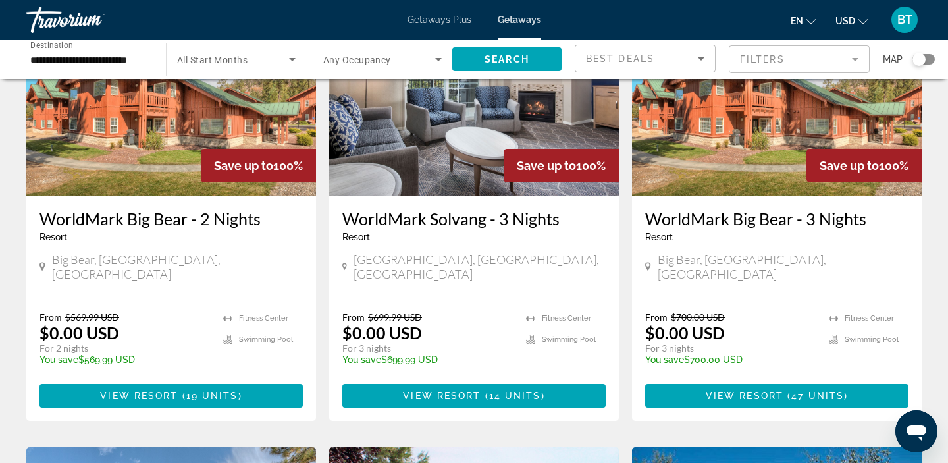
scroll to position [151, 0]
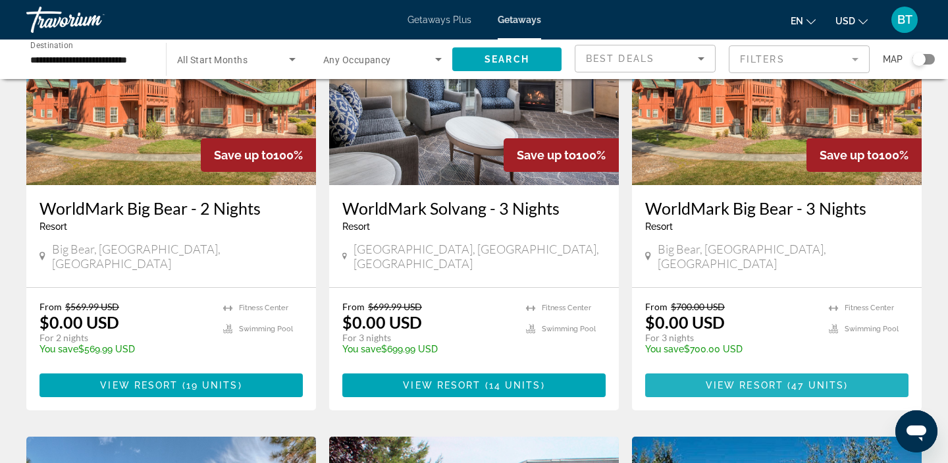
click at [693, 373] on span "Main content" at bounding box center [776, 385] width 263 height 32
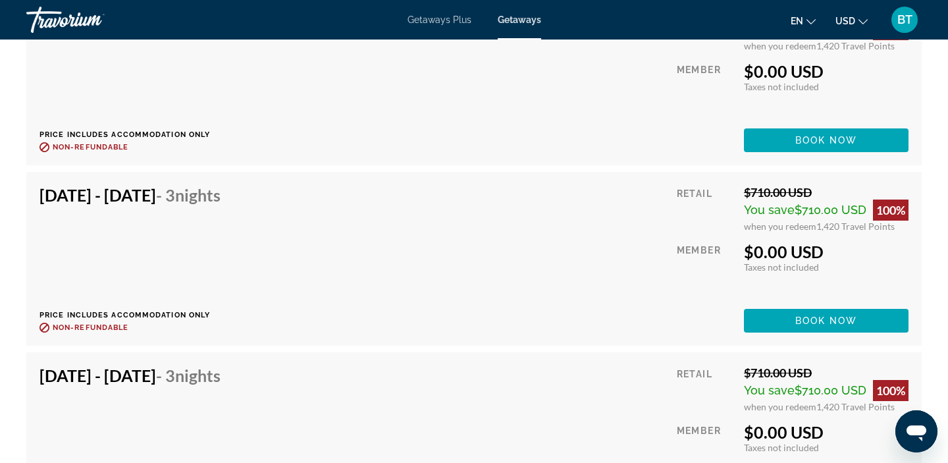
scroll to position [2680, 0]
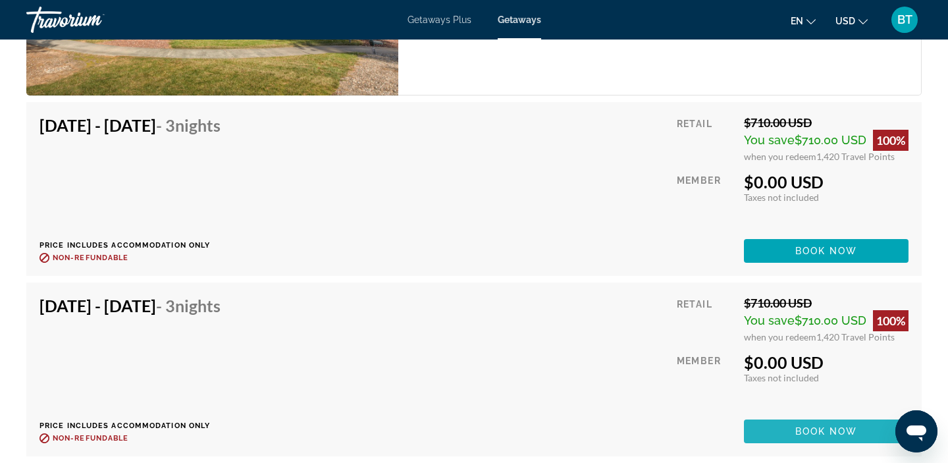
click at [785, 429] on span "Main content" at bounding box center [826, 431] width 165 height 32
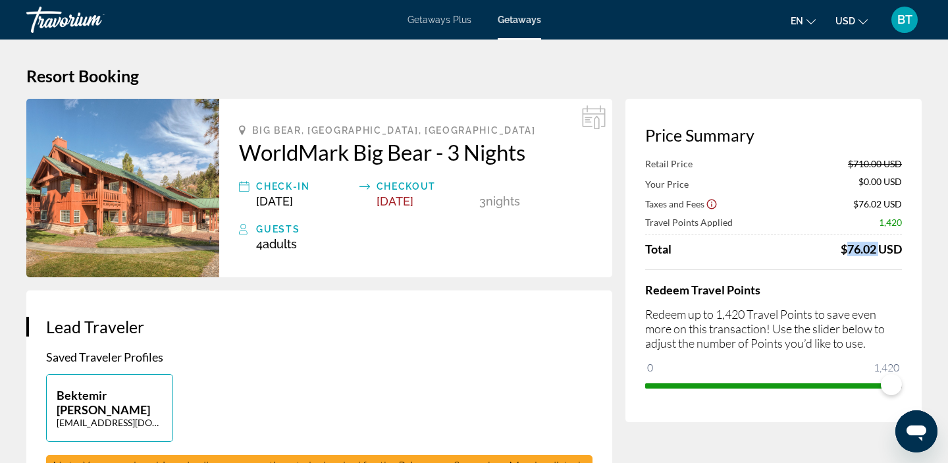
drag, startPoint x: 833, startPoint y: 246, endPoint x: 876, endPoint y: 245, distance: 42.1
click at [876, 245] on div "Total $76.02 USD" at bounding box center [773, 249] width 257 height 14
click at [883, 278] on div "Redeem Travel Points Redeem up to 1,420 Travel Points to save even more on this…" at bounding box center [773, 332] width 257 height 126
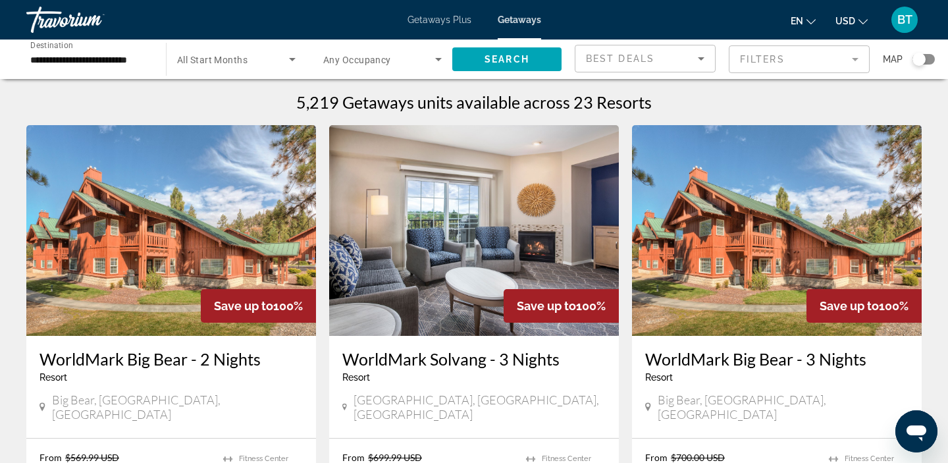
click at [56, 59] on input "**********" at bounding box center [89, 60] width 119 height 16
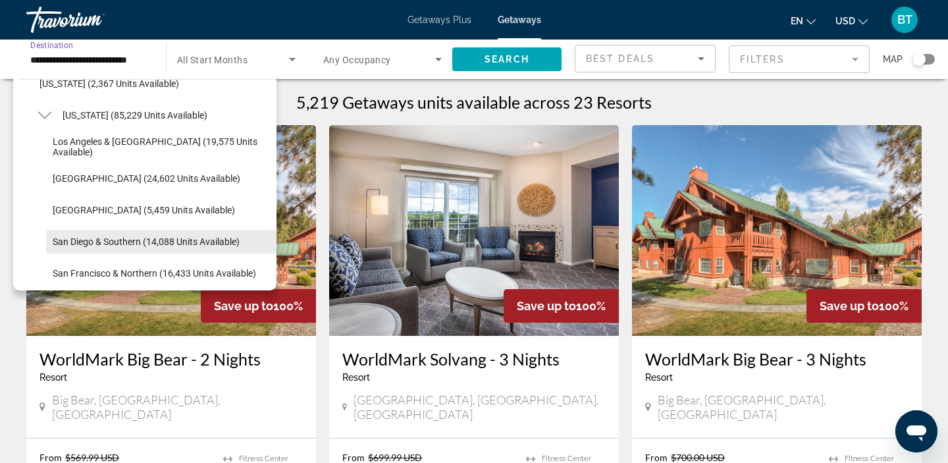
scroll to position [144, 0]
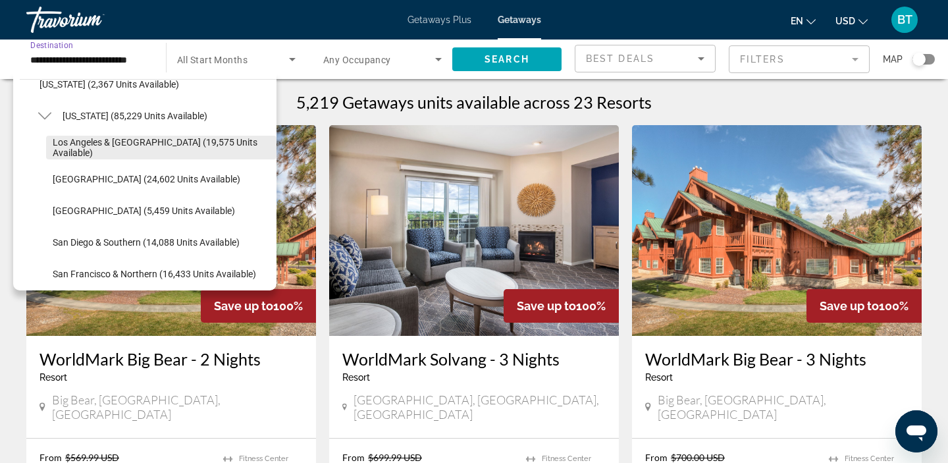
click at [80, 146] on span "Los Angeles & [GEOGRAPHIC_DATA] (19,575 units available)" at bounding box center [161, 147] width 217 height 21
type input "**********"
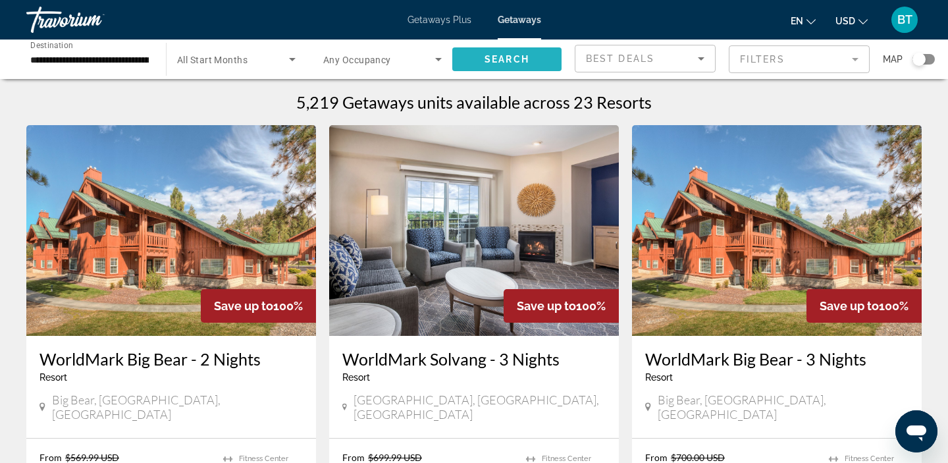
click at [502, 61] on span "Search" at bounding box center [507, 59] width 45 height 11
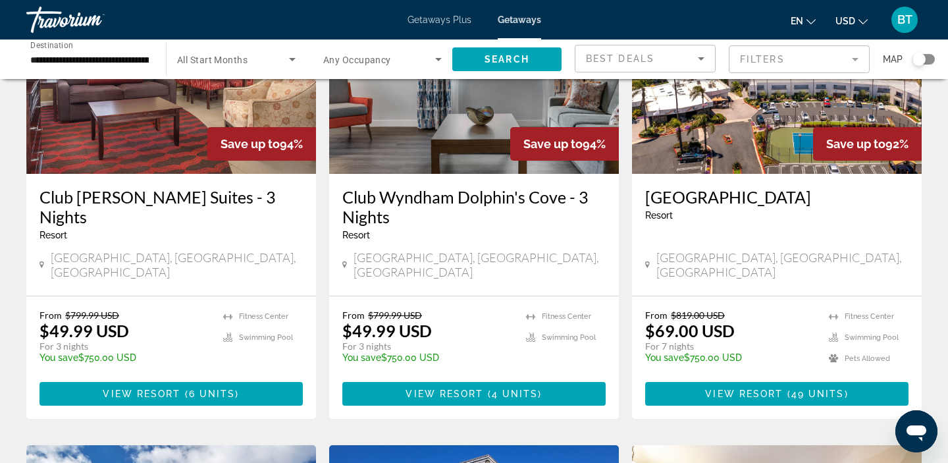
scroll to position [169, 0]
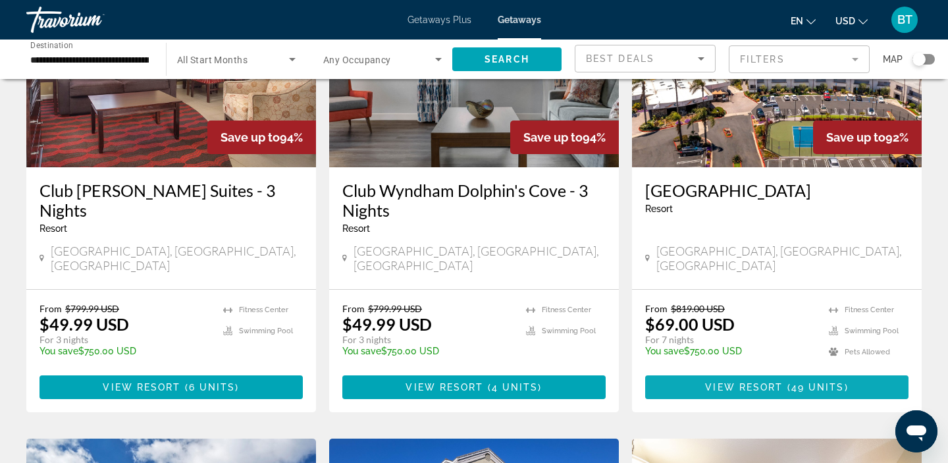
click at [756, 382] on span "View Resort" at bounding box center [744, 387] width 78 height 11
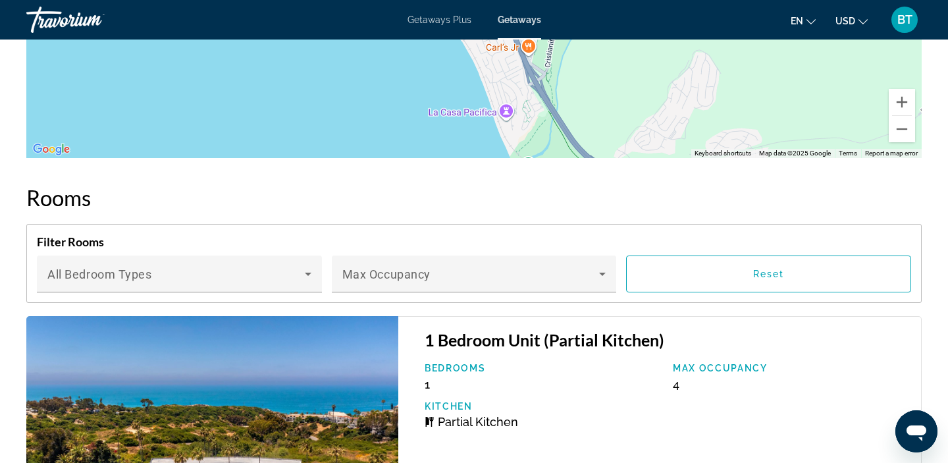
scroll to position [2139, 0]
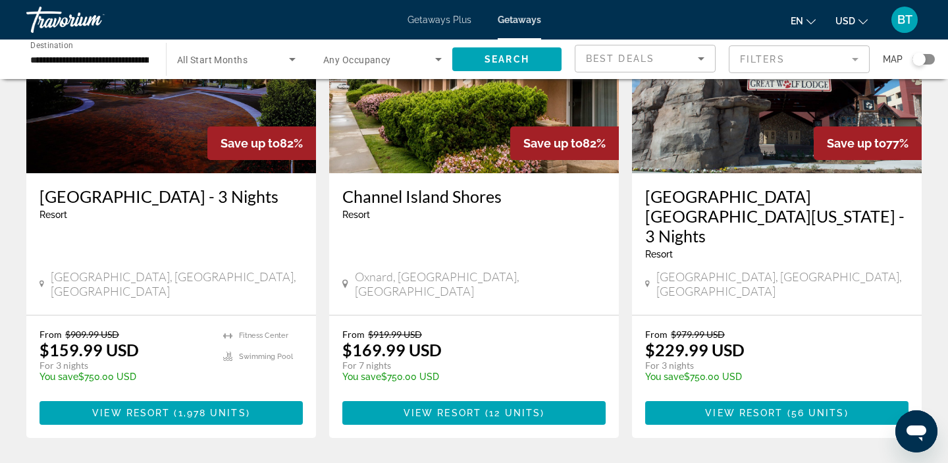
scroll to position [1632, 0]
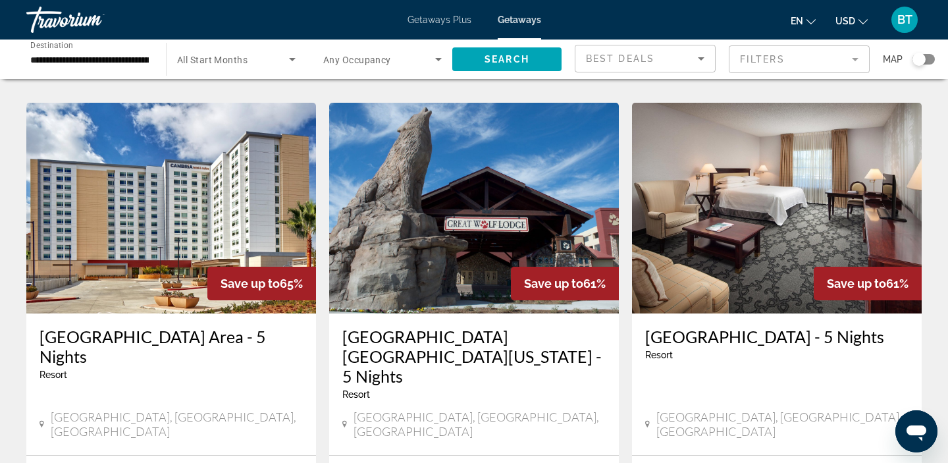
scroll to position [1039, 0]
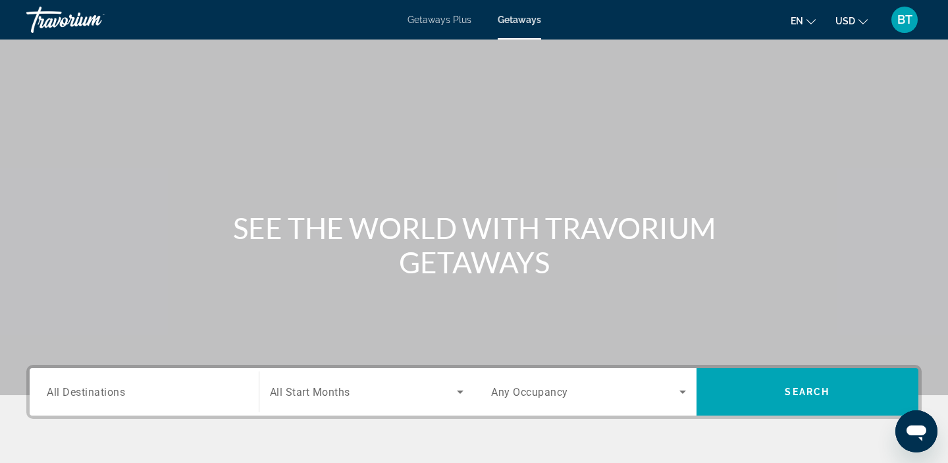
click at [122, 388] on span "All Destinations" at bounding box center [86, 391] width 78 height 13
click at [122, 388] on input "Destination All Destinations" at bounding box center [144, 392] width 195 height 16
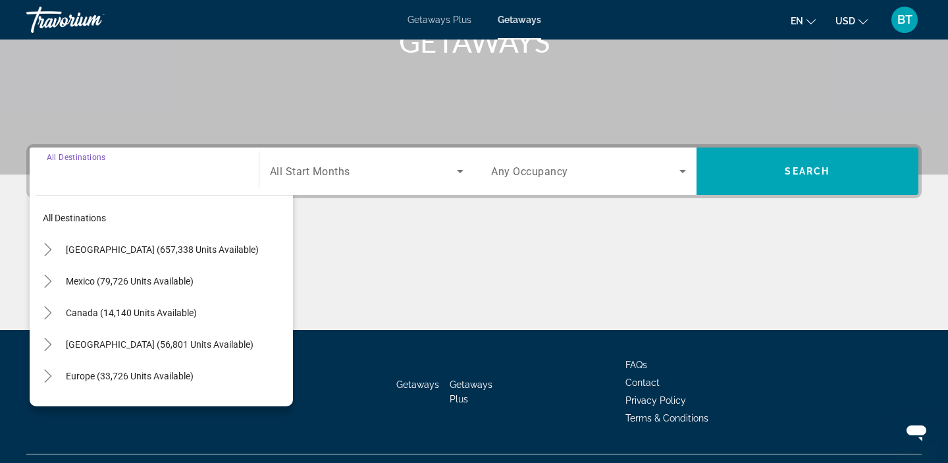
scroll to position [249, 0]
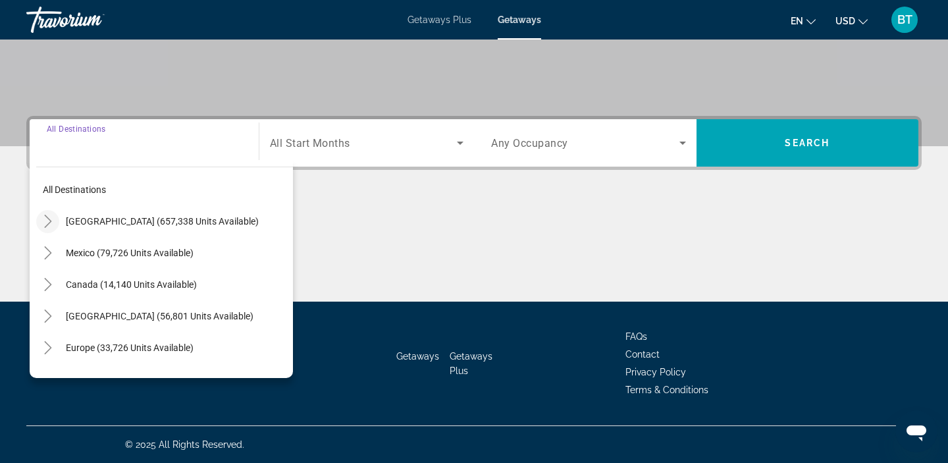
click at [45, 230] on mat-icon "Toggle United States (657,338 units available)" at bounding box center [47, 221] width 23 height 23
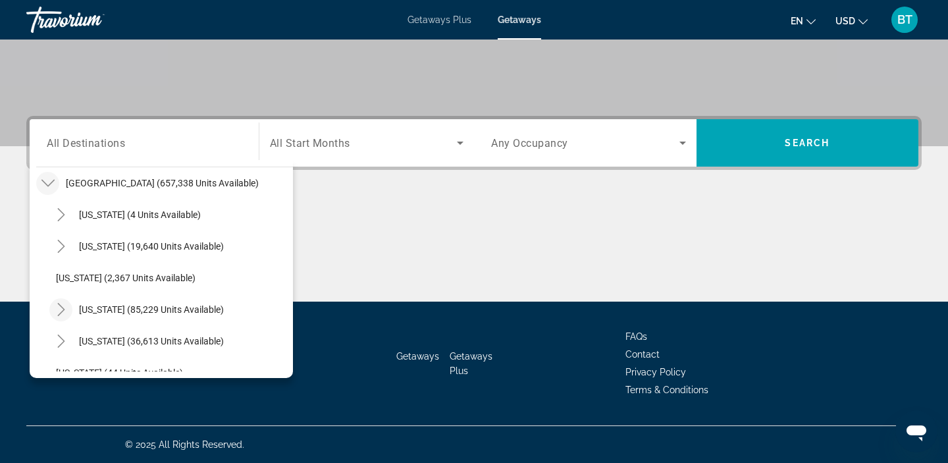
click at [65, 305] on icon "Toggle California (85,229 units available)" at bounding box center [61, 309] width 13 height 13
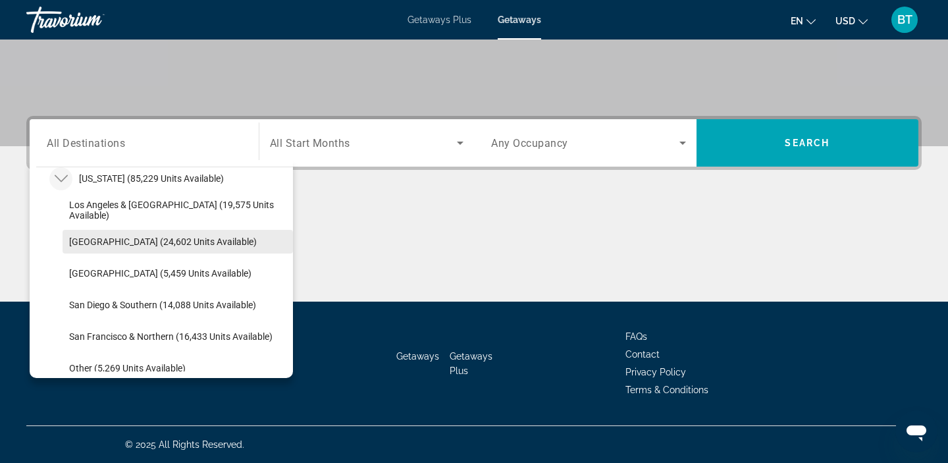
scroll to position [175, 0]
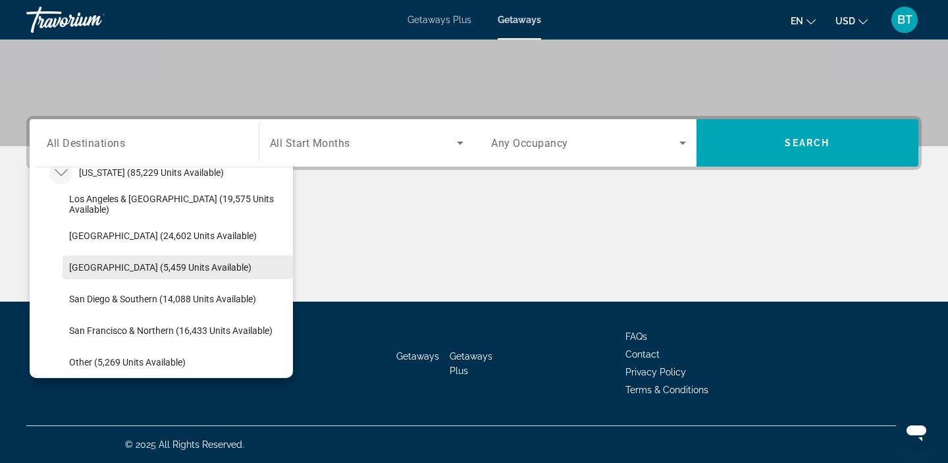
click at [88, 277] on span "Search widget" at bounding box center [178, 267] width 230 height 32
type input "**********"
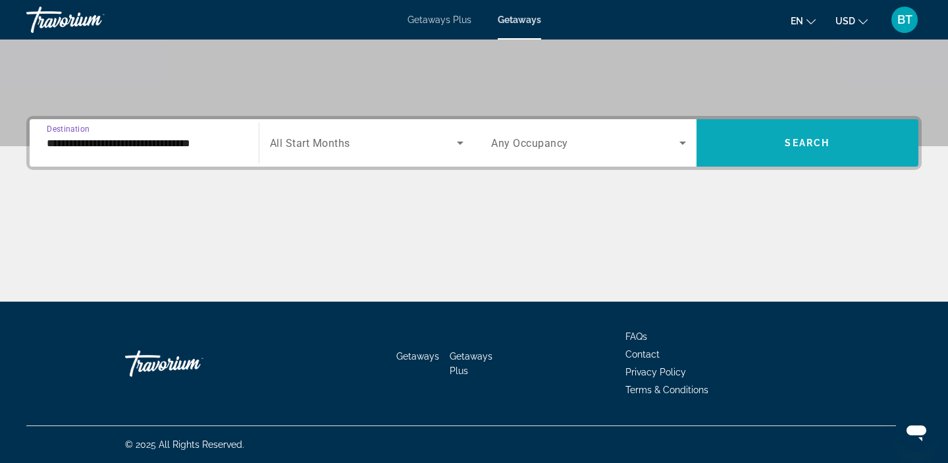
click at [778, 143] on span "Search widget" at bounding box center [808, 143] width 223 height 32
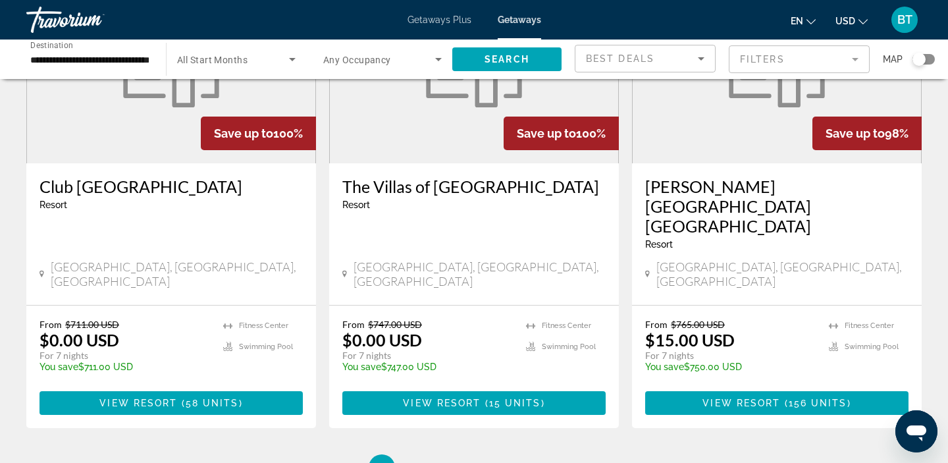
scroll to position [1592, 0]
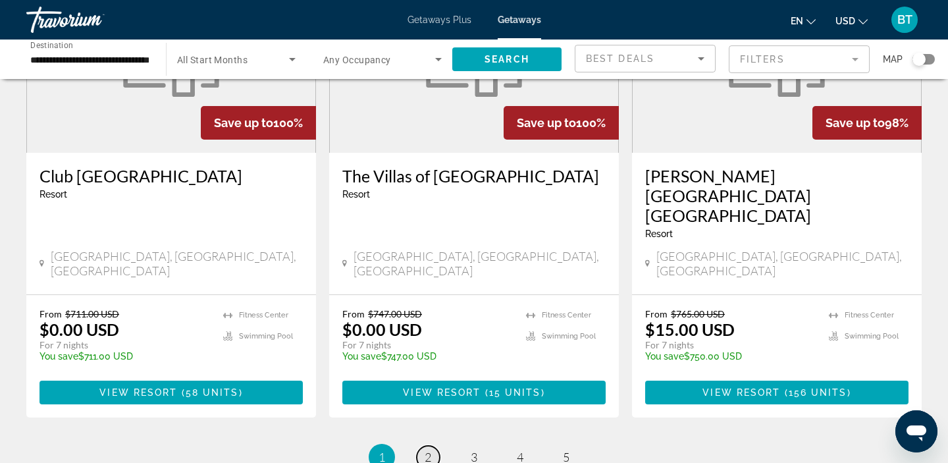
click at [427, 450] on span "2" at bounding box center [428, 457] width 7 height 14
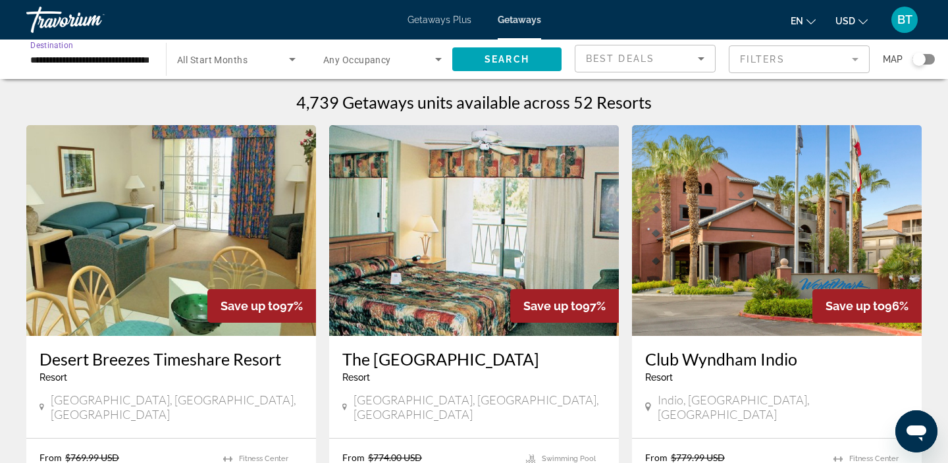
click at [74, 62] on input "**********" at bounding box center [89, 60] width 119 height 16
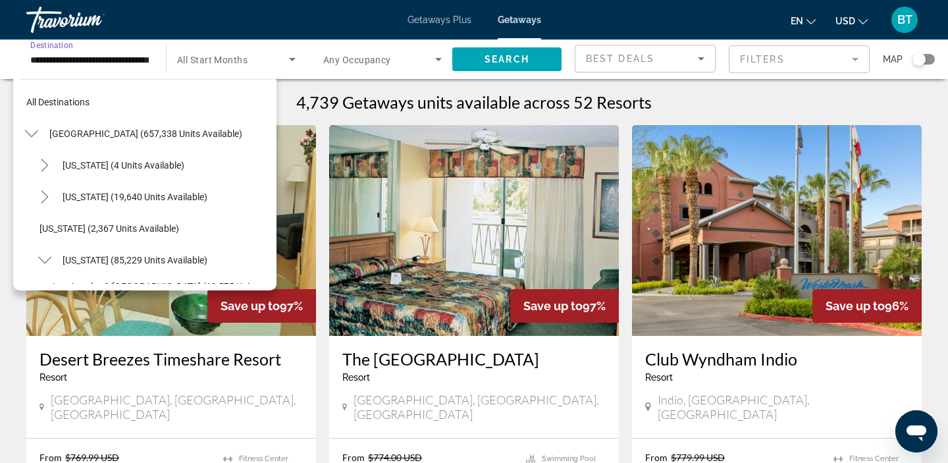
scroll to position [173, 0]
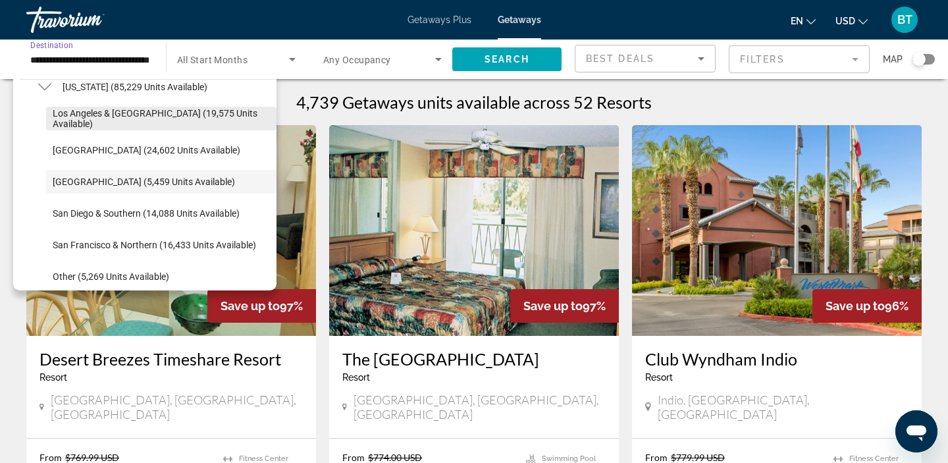
click at [78, 114] on span "Los Angeles & Anaheim (19,575 units available)" at bounding box center [161, 118] width 217 height 21
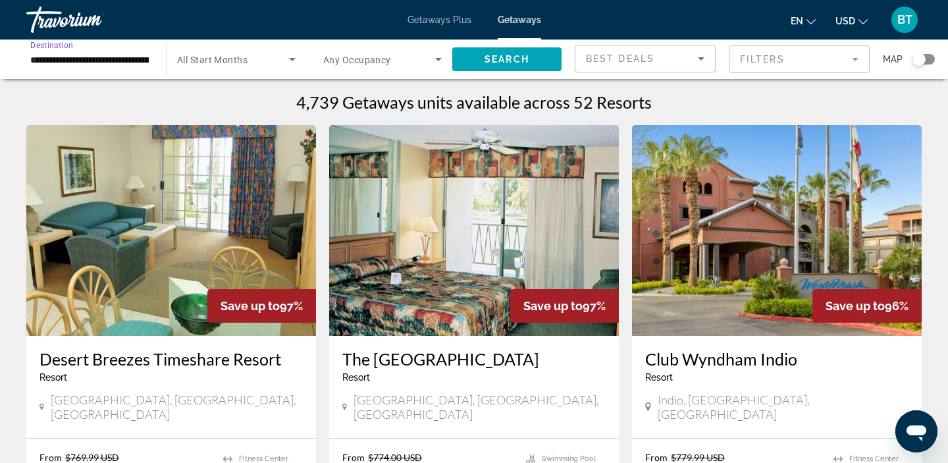
click at [65, 62] on input "**********" at bounding box center [89, 60] width 119 height 16
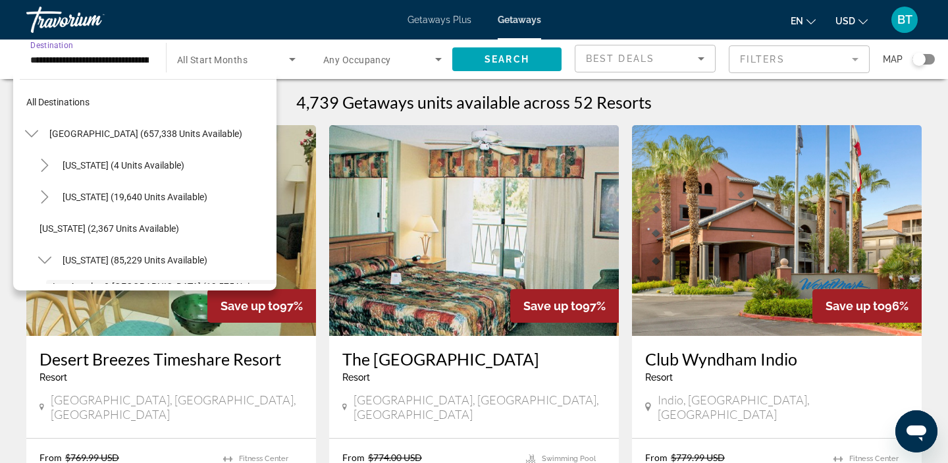
scroll to position [110, 0]
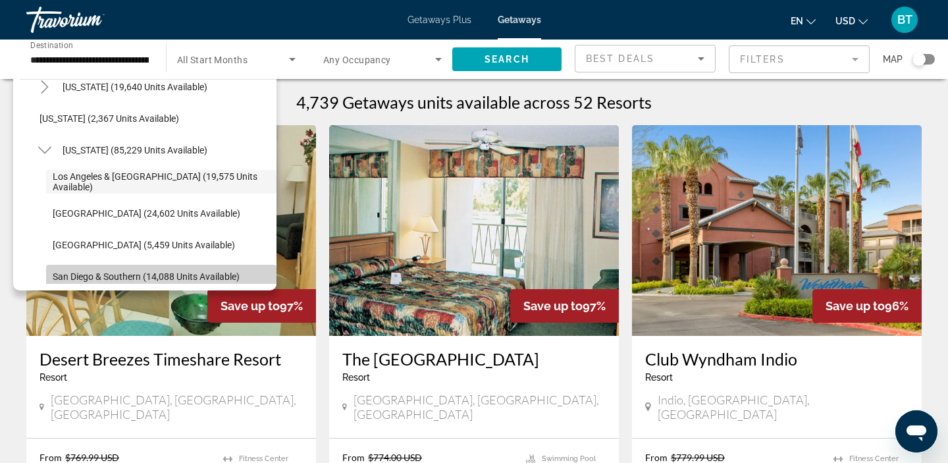
click at [74, 271] on span "San Diego & Southern (14,088 units available)" at bounding box center [146, 276] width 187 height 11
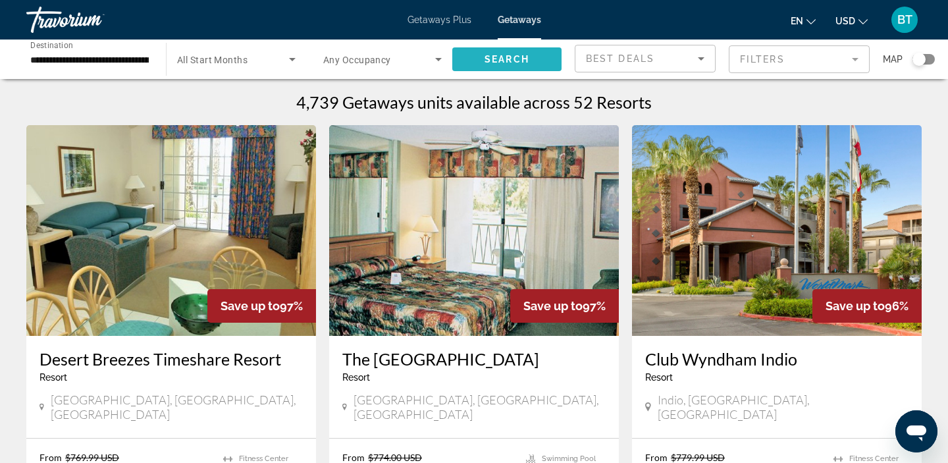
click at [481, 63] on span "Search widget" at bounding box center [506, 59] width 109 height 32
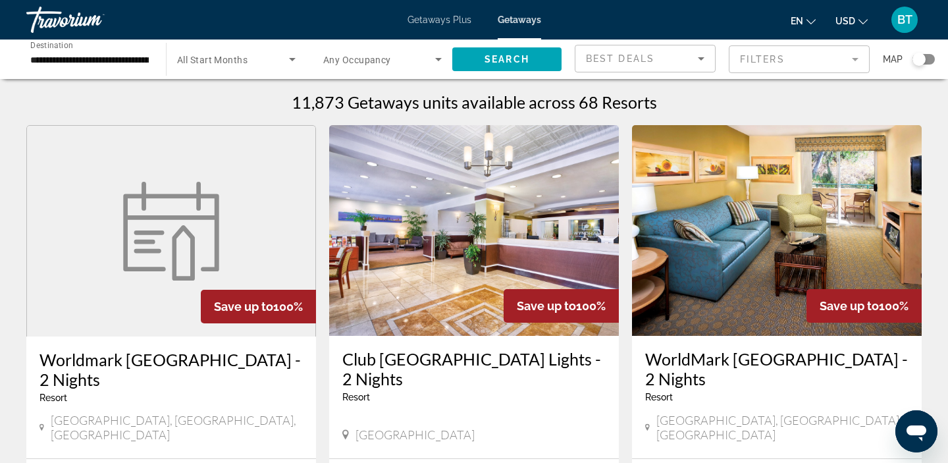
click at [53, 60] on input "**********" at bounding box center [89, 60] width 119 height 16
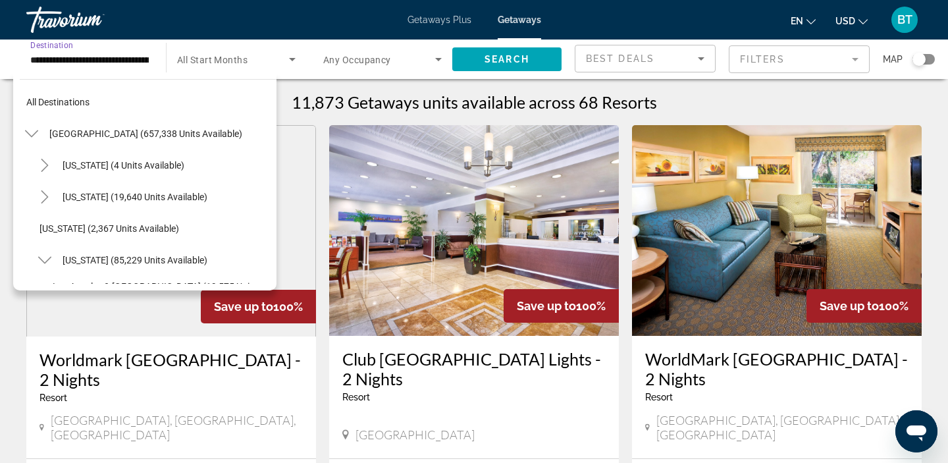
scroll to position [205, 0]
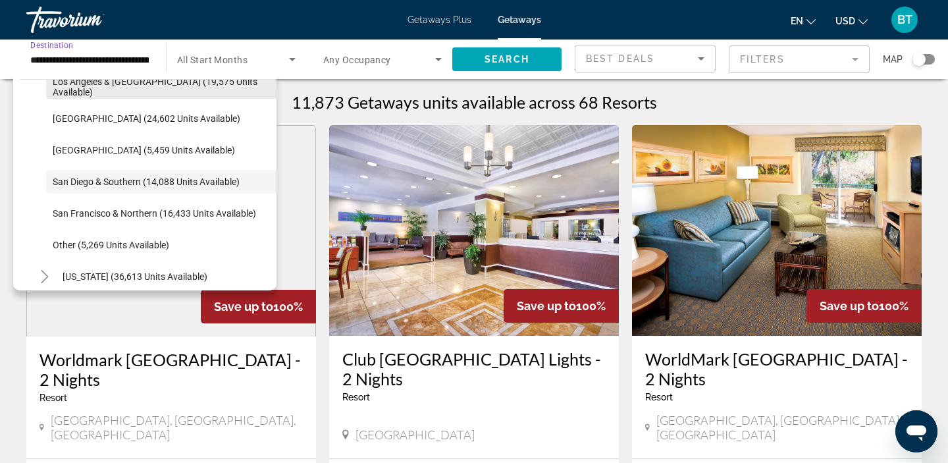
click at [68, 90] on span "Los Angeles & Anaheim (19,575 units available)" at bounding box center [161, 86] width 217 height 21
type input "**********"
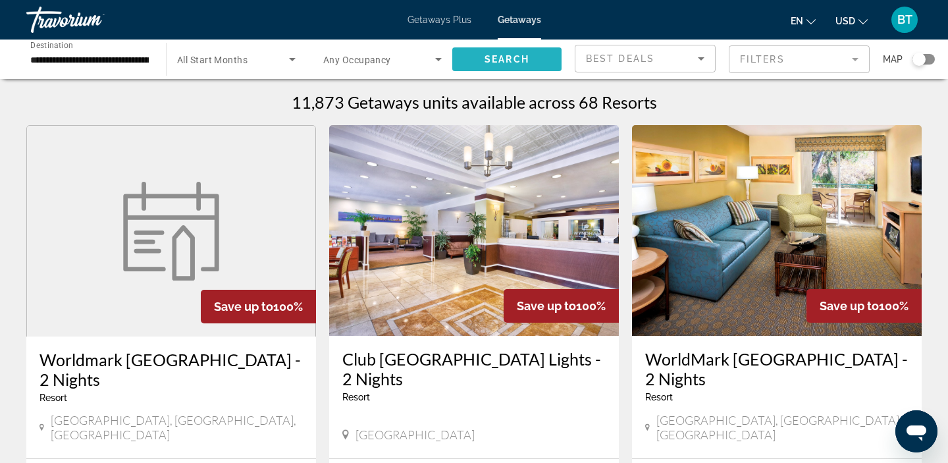
click at [478, 65] on span "Search widget" at bounding box center [506, 59] width 109 height 32
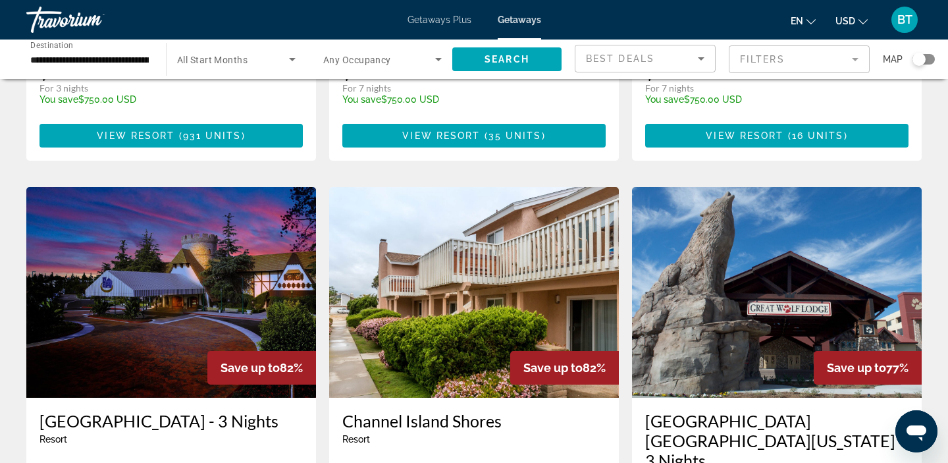
scroll to position [1427, 0]
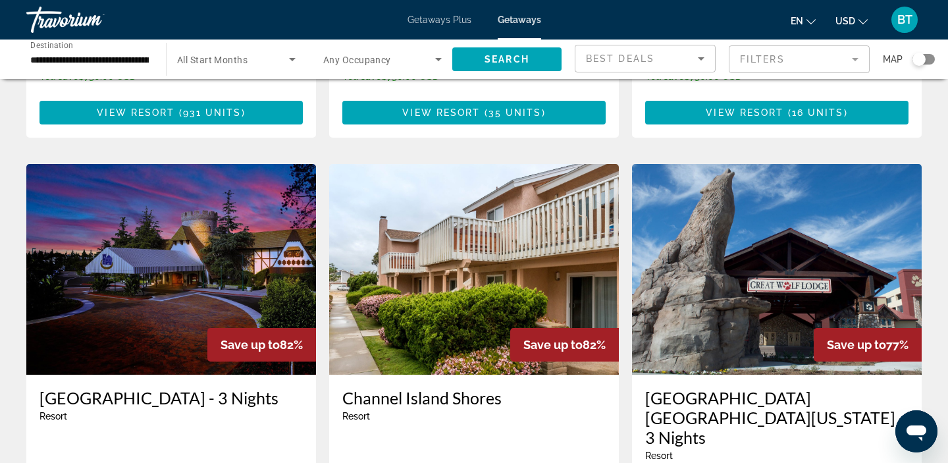
click at [718, 265] on img "Main content" at bounding box center [777, 269] width 290 height 211
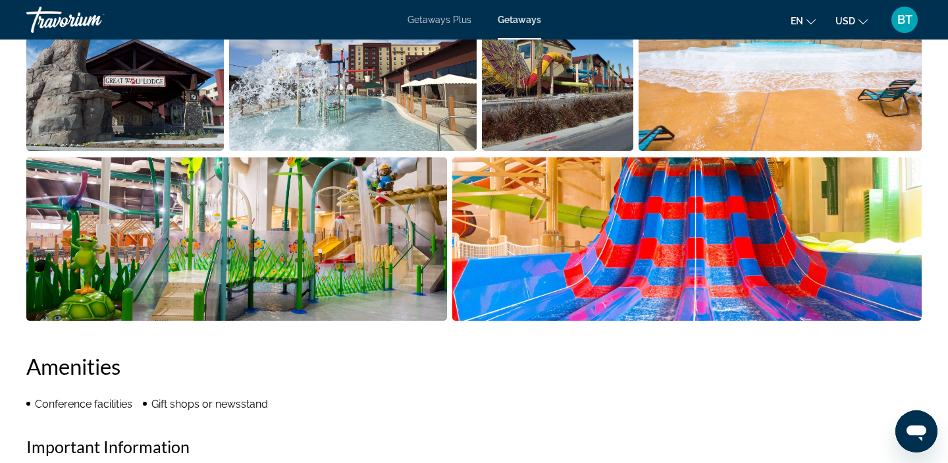
scroll to position [714, 0]
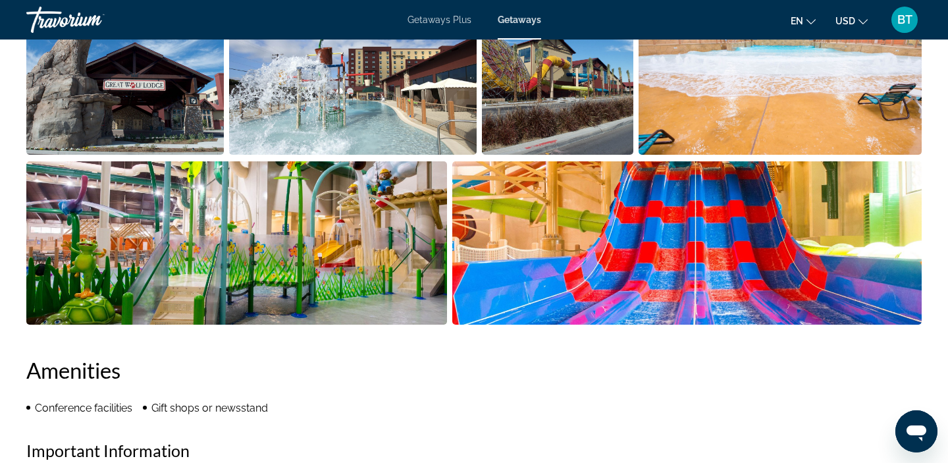
click at [317, 256] on img "Open full-screen image slider" at bounding box center [236, 242] width 421 height 163
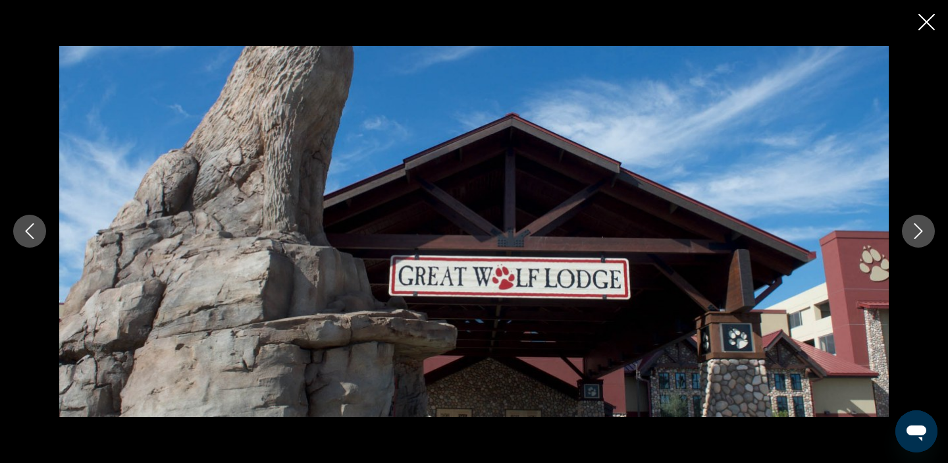
click at [921, 238] on icon "Next image" at bounding box center [919, 231] width 16 height 16
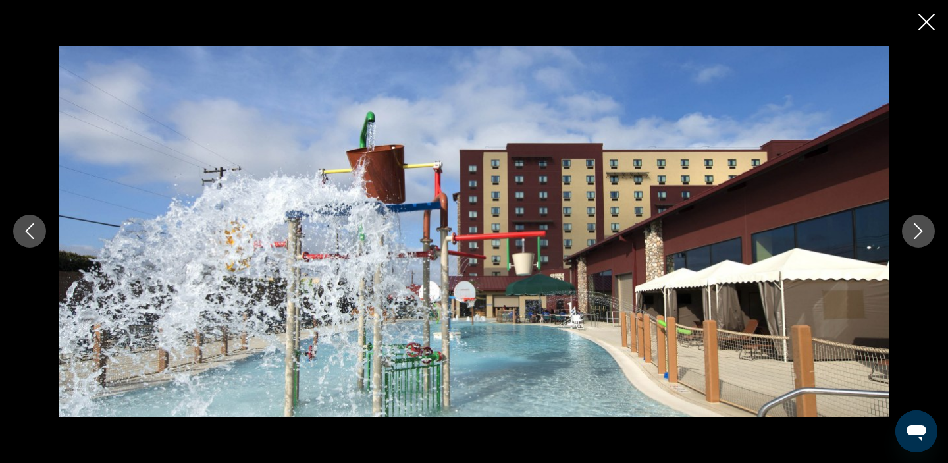
click at [916, 237] on icon "Next image" at bounding box center [918, 232] width 9 height 16
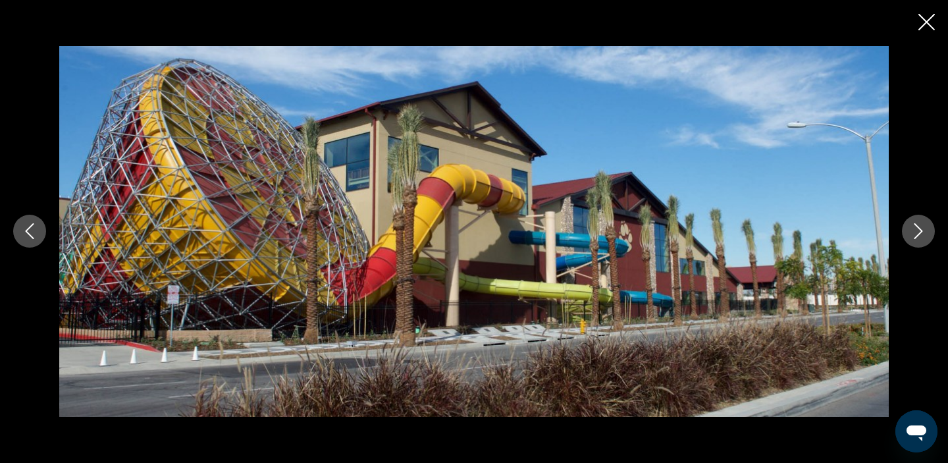
click at [916, 236] on icon "Next image" at bounding box center [918, 232] width 9 height 16
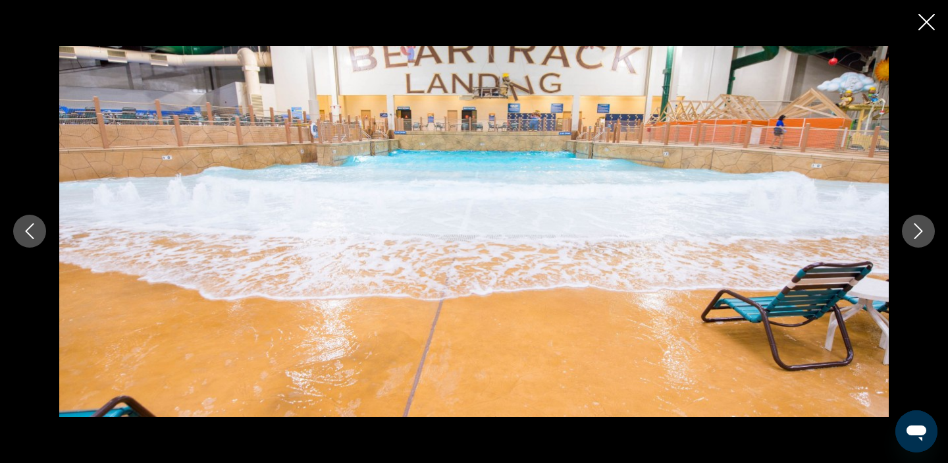
click at [916, 236] on icon "Next image" at bounding box center [918, 232] width 9 height 16
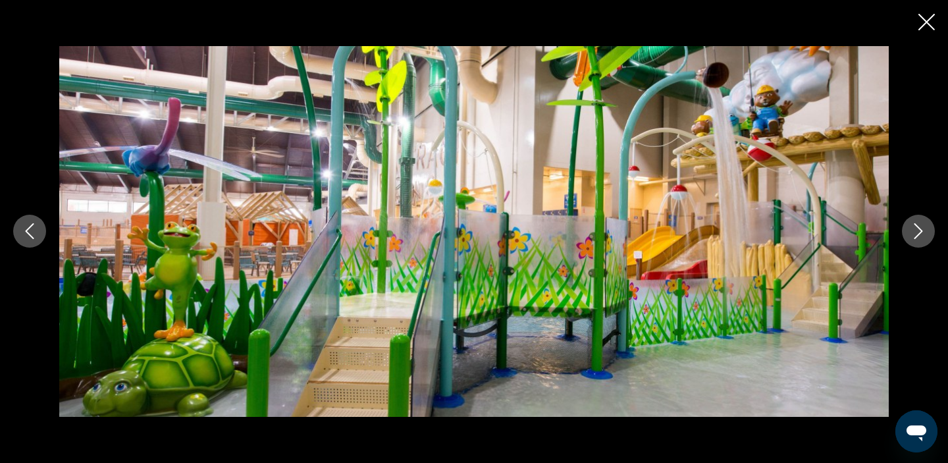
click at [920, 241] on button "Next image" at bounding box center [918, 231] width 33 height 33
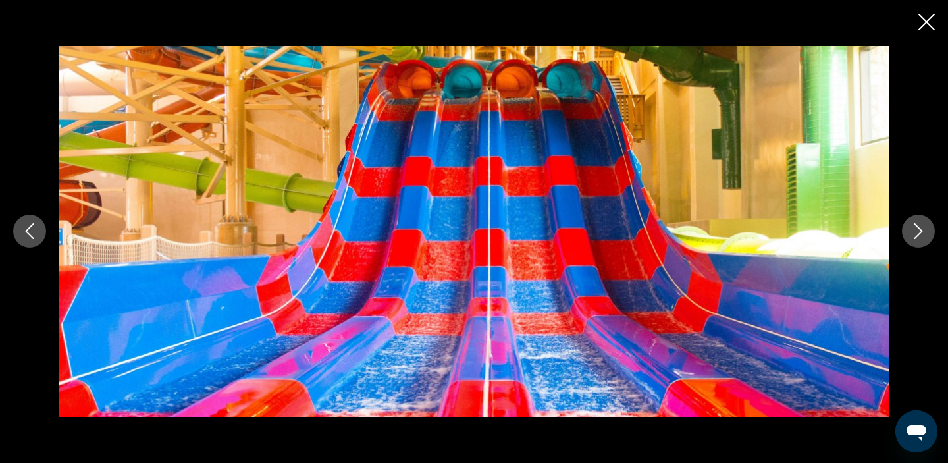
click at [926, 241] on button "Next image" at bounding box center [918, 231] width 33 height 33
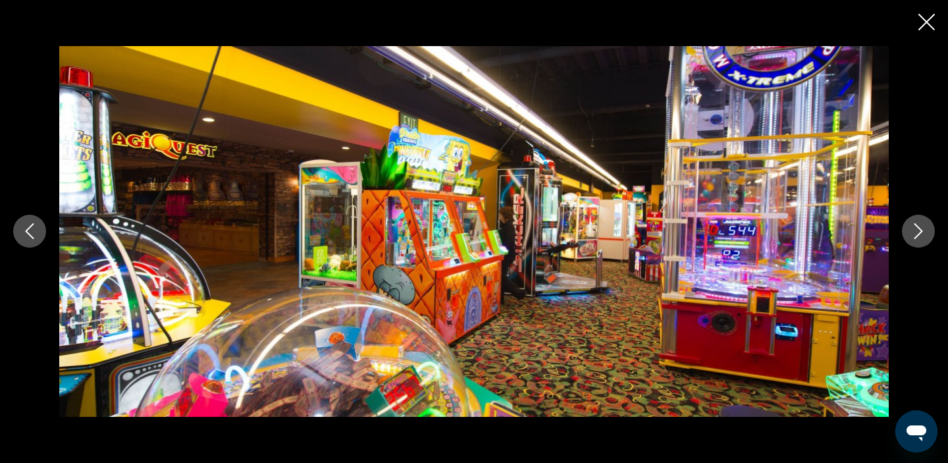
click at [926, 241] on button "Next image" at bounding box center [918, 231] width 33 height 33
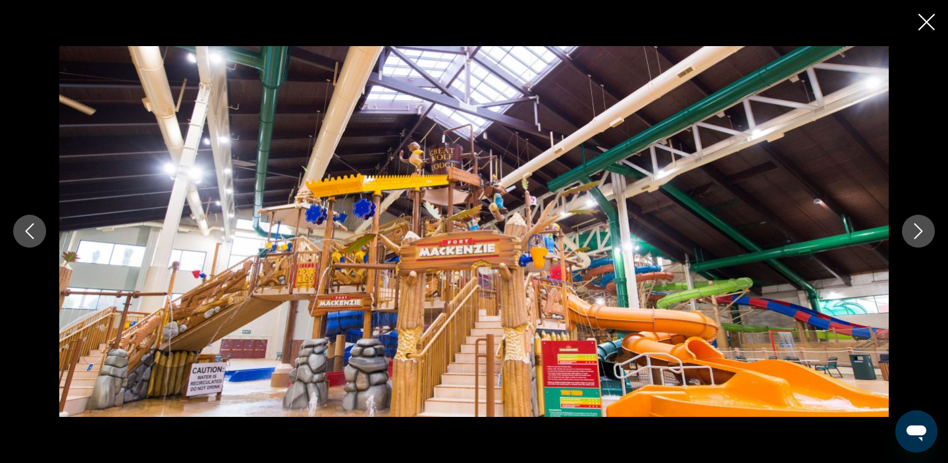
click at [926, 241] on button "Next image" at bounding box center [918, 231] width 33 height 33
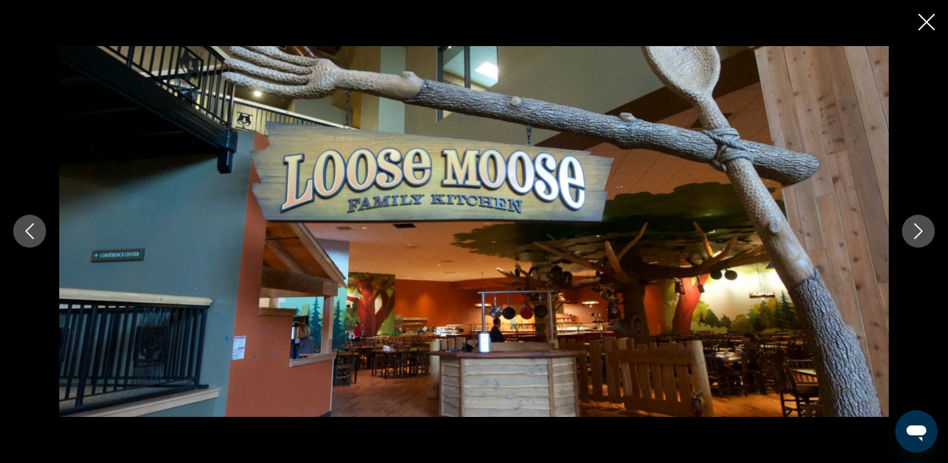
click at [926, 242] on button "Next image" at bounding box center [918, 231] width 33 height 33
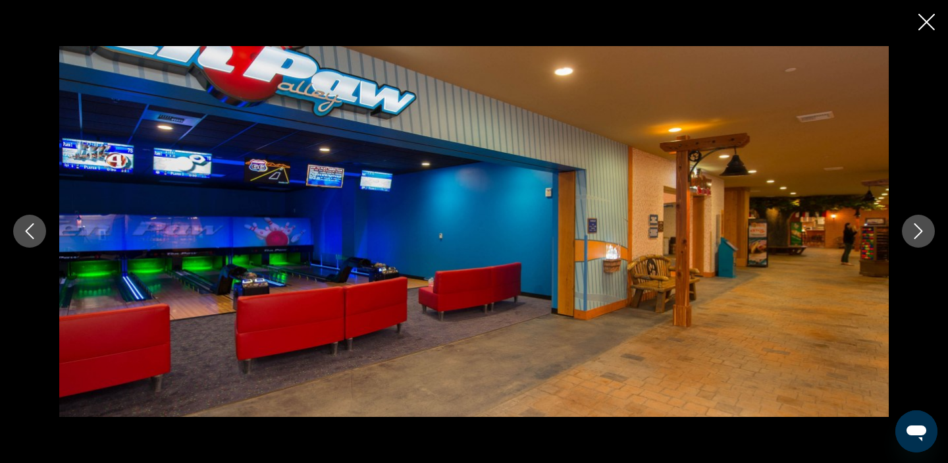
click at [926, 242] on button "Next image" at bounding box center [918, 231] width 33 height 33
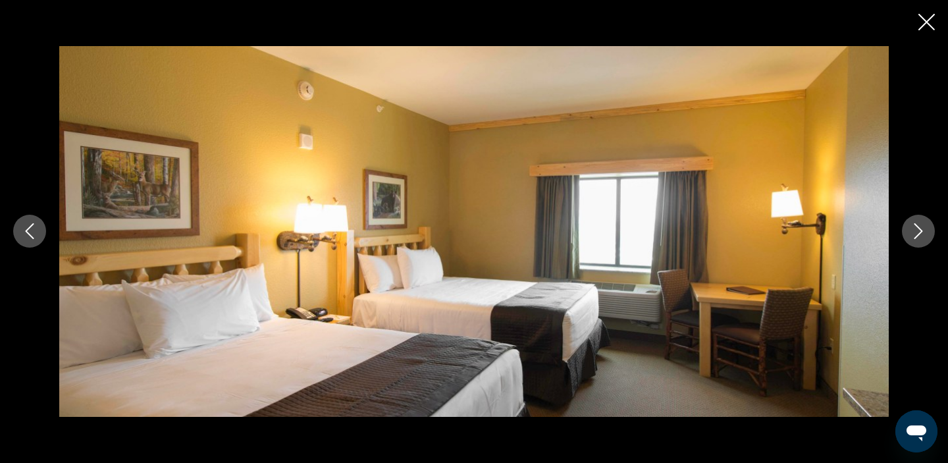
click at [926, 242] on button "Next image" at bounding box center [918, 231] width 33 height 33
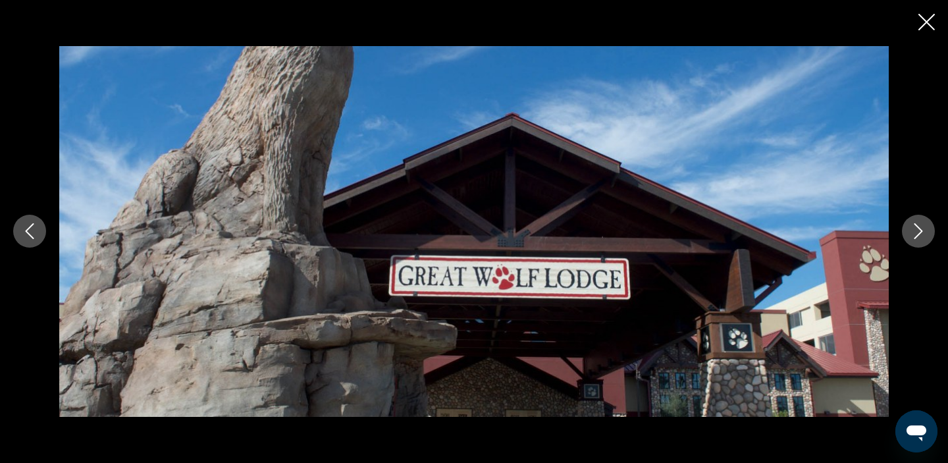
click at [928, 26] on icon "Close slideshow" at bounding box center [926, 22] width 16 height 16
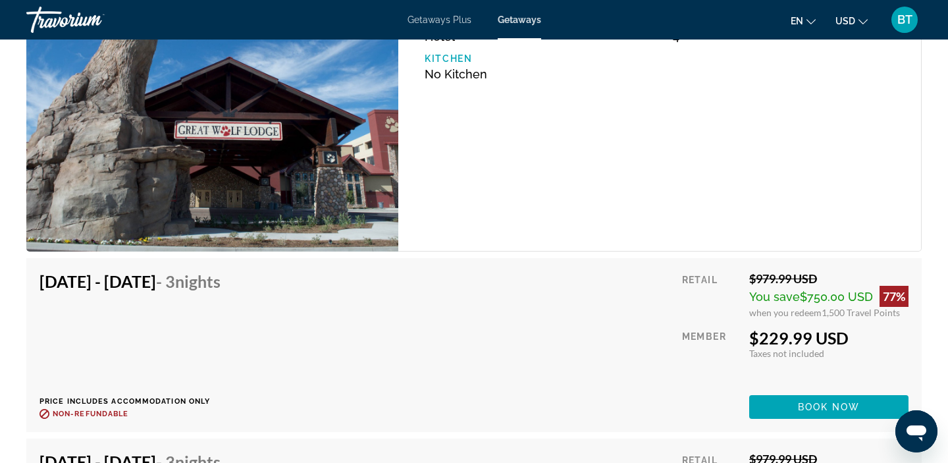
scroll to position [2057, 0]
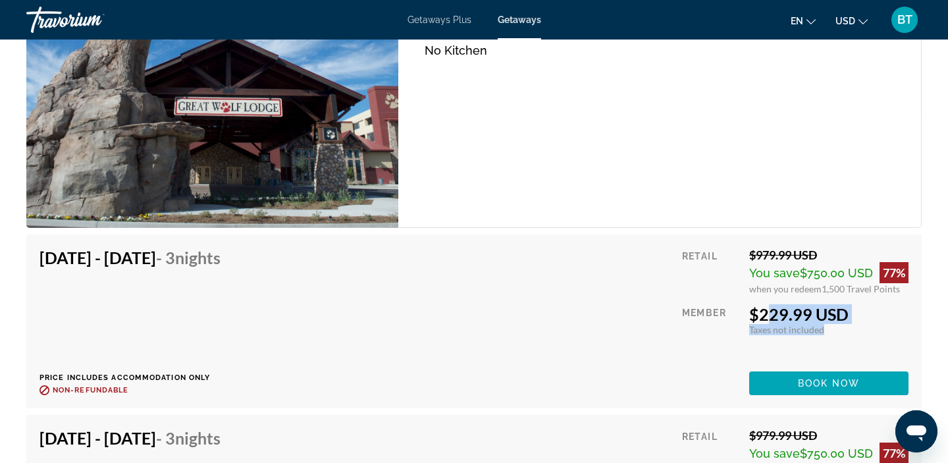
drag, startPoint x: 758, startPoint y: 315, endPoint x: 835, endPoint y: 327, distance: 77.8
click at [835, 327] on div "$229.99 USD Taxes included Taxes not included You earn 0 Travel Points" at bounding box center [828, 319] width 159 height 31
click at [835, 327] on div "Taxes included Taxes not included" at bounding box center [828, 329] width 159 height 11
drag, startPoint x: 803, startPoint y: 273, endPoint x: 841, endPoint y: 273, distance: 38.8
click at [842, 273] on span "$750.00 USD" at bounding box center [836, 273] width 73 height 14
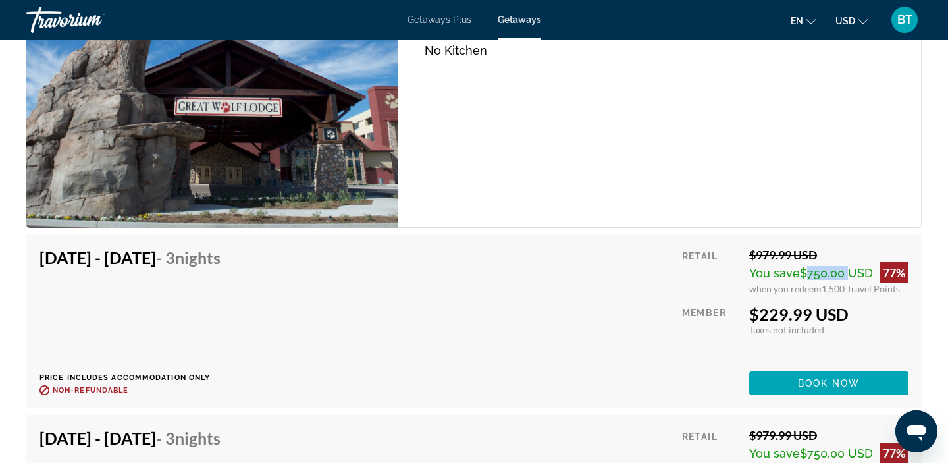
drag, startPoint x: 817, startPoint y: 254, endPoint x: 746, endPoint y: 258, distance: 71.2
click at [746, 258] on div "Retail $979.99 USD You save $750.00 USD 77% when you redeem 1,500 Travel Points…" at bounding box center [795, 321] width 226 height 147
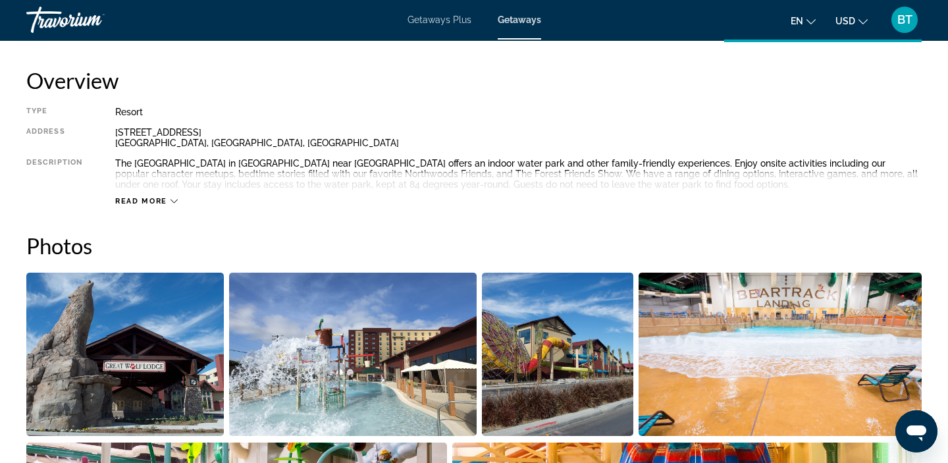
scroll to position [418, 0]
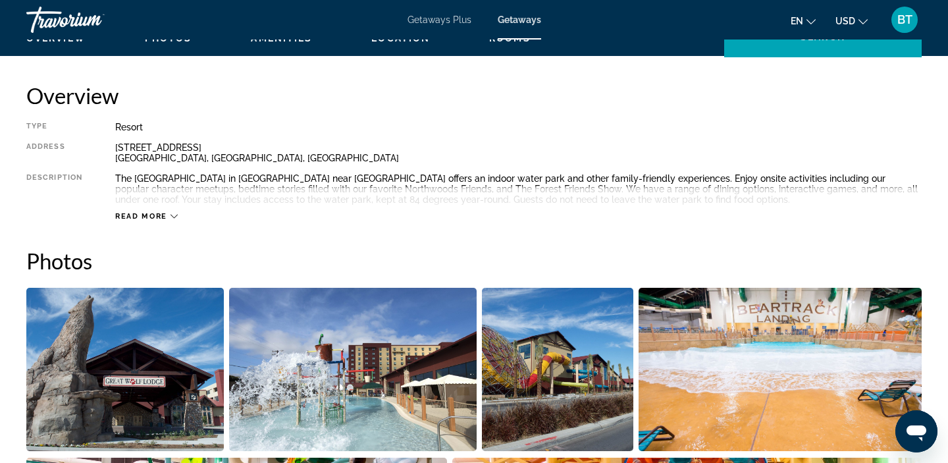
click at [361, 379] on img "Open full-screen image slider" at bounding box center [352, 369] width 247 height 163
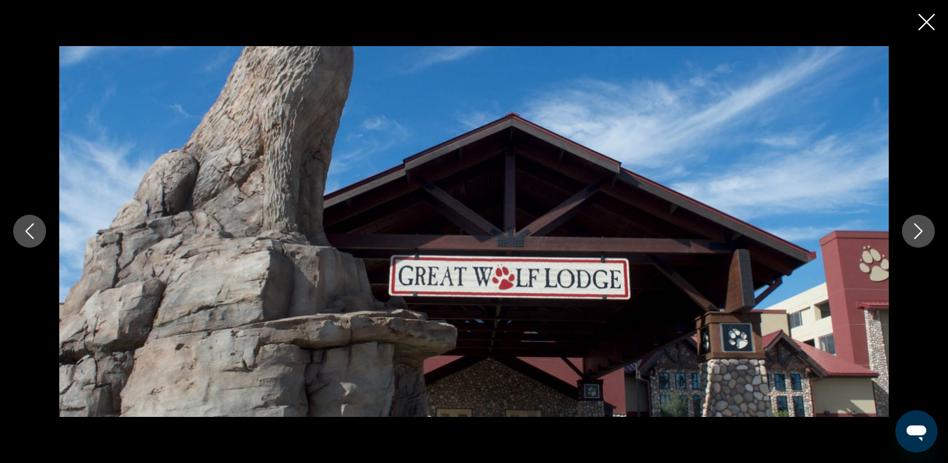
click at [926, 239] on button "Next image" at bounding box center [918, 231] width 33 height 33
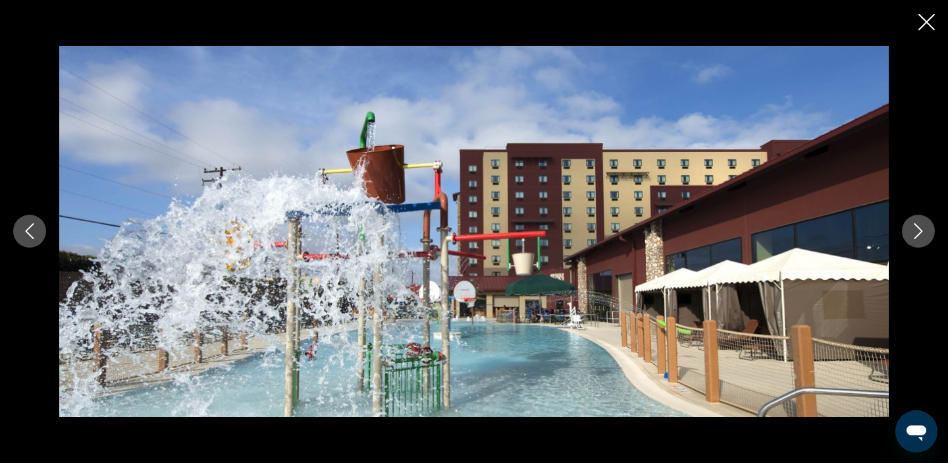
click at [926, 239] on button "Next image" at bounding box center [918, 231] width 33 height 33
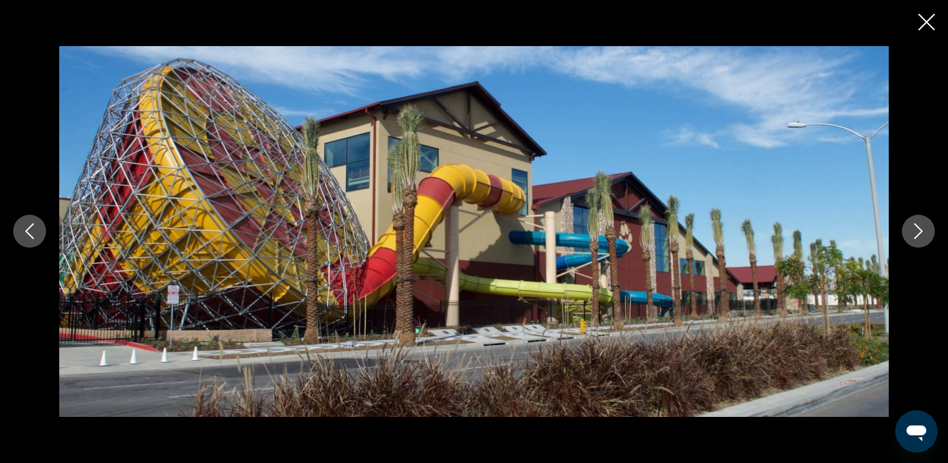
click at [926, 239] on button "Next image" at bounding box center [918, 231] width 33 height 33
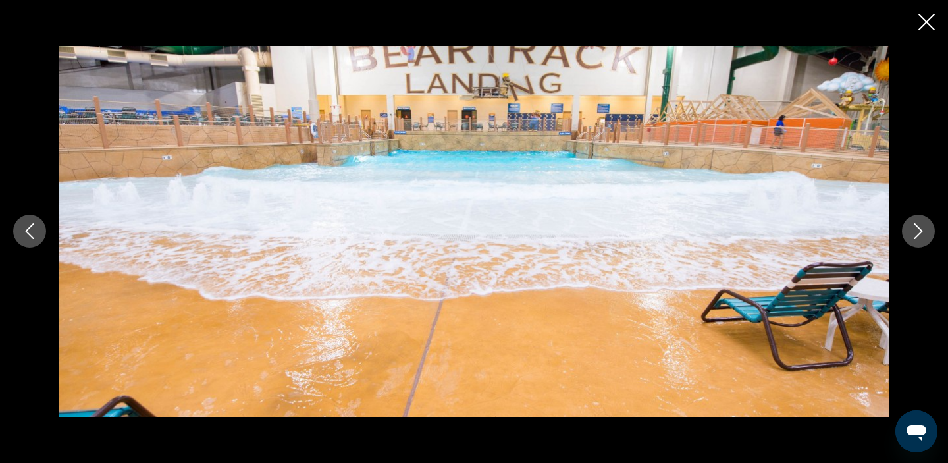
click at [926, 239] on button "Next image" at bounding box center [918, 231] width 33 height 33
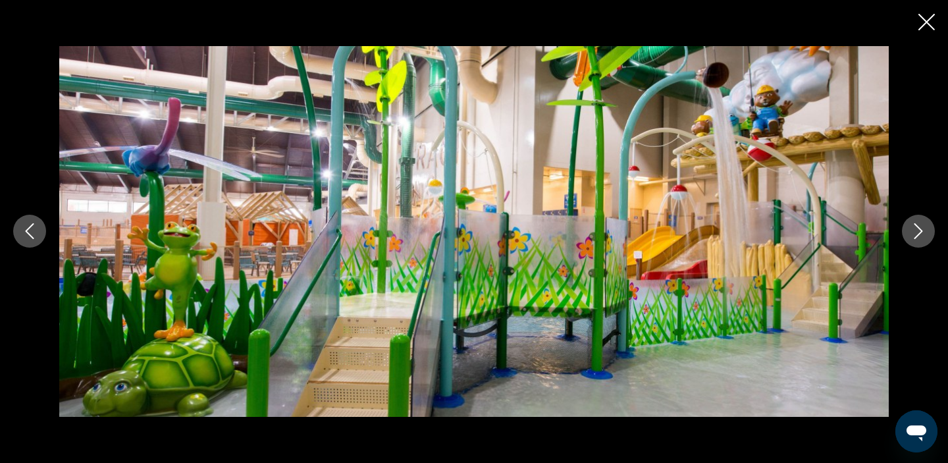
click at [926, 239] on button "Next image" at bounding box center [918, 231] width 33 height 33
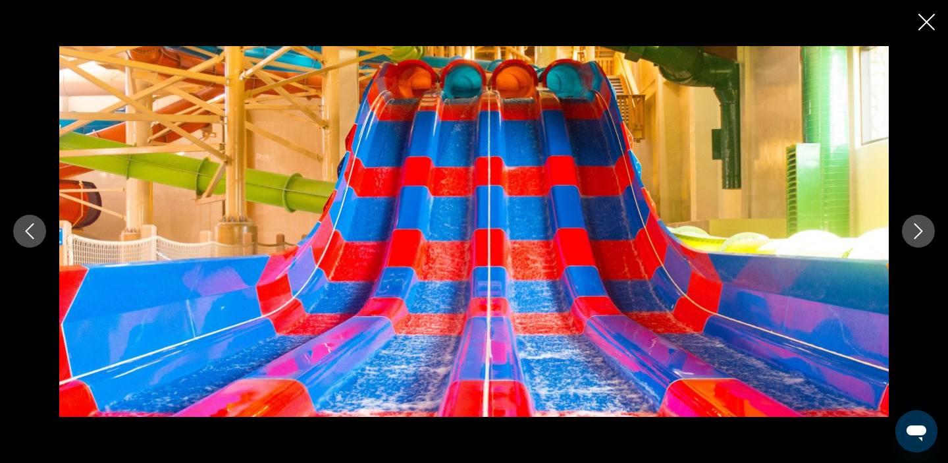
click at [926, 240] on button "Next image" at bounding box center [918, 231] width 33 height 33
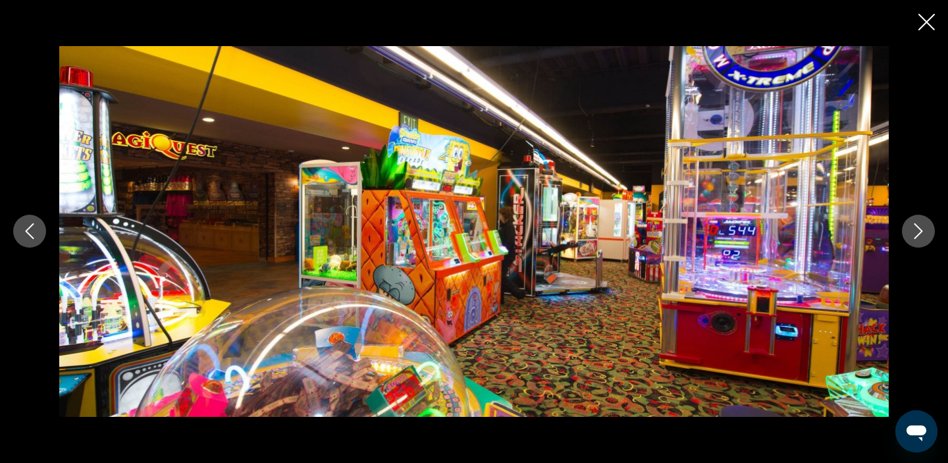
click at [926, 240] on button "Next image" at bounding box center [918, 231] width 33 height 33
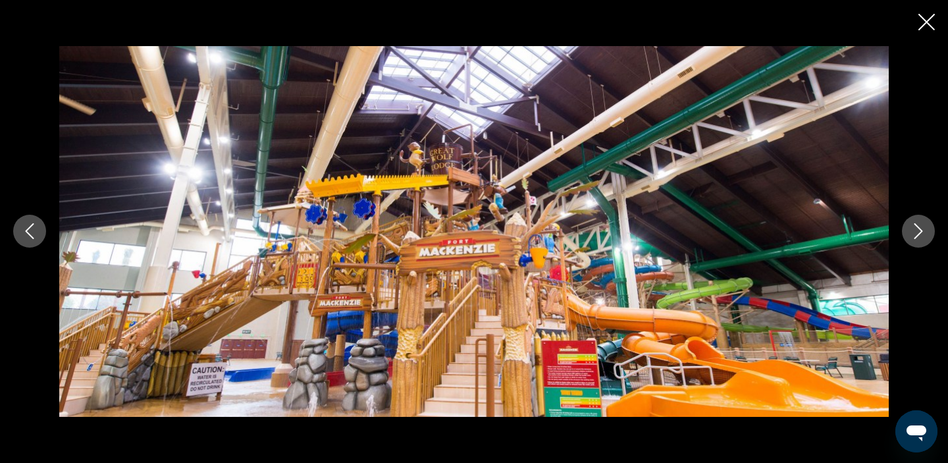
click at [926, 240] on button "Next image" at bounding box center [918, 231] width 33 height 33
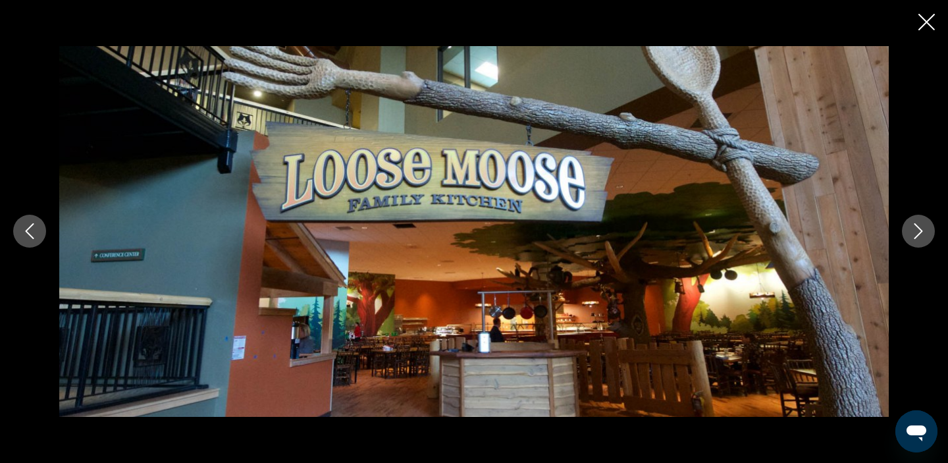
click at [926, 240] on button "Next image" at bounding box center [918, 231] width 33 height 33
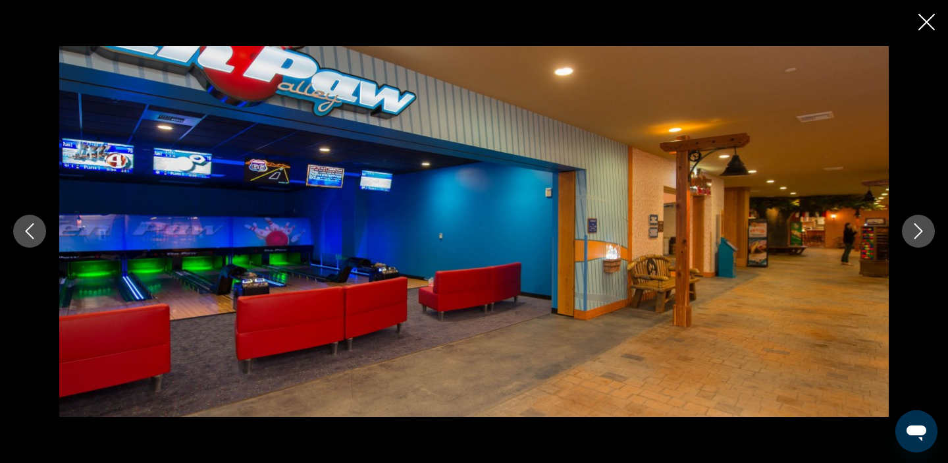
click at [926, 240] on button "Next image" at bounding box center [918, 231] width 33 height 33
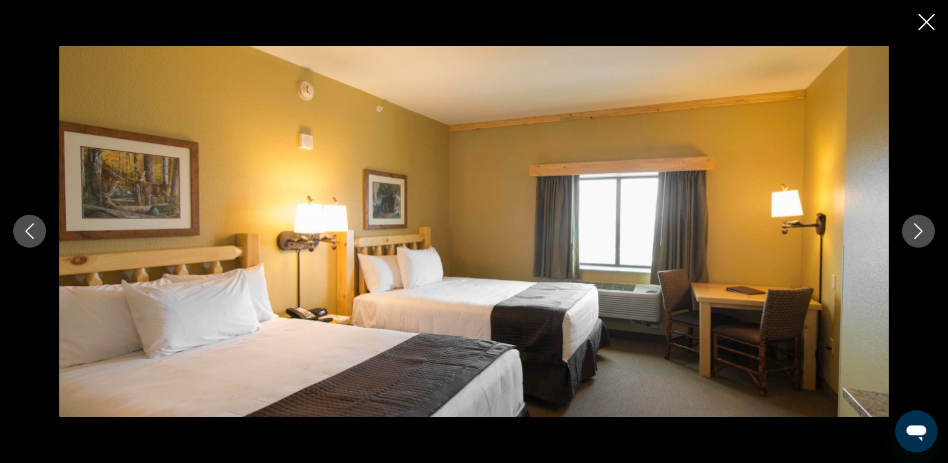
click at [926, 240] on button "Next image" at bounding box center [918, 231] width 33 height 33
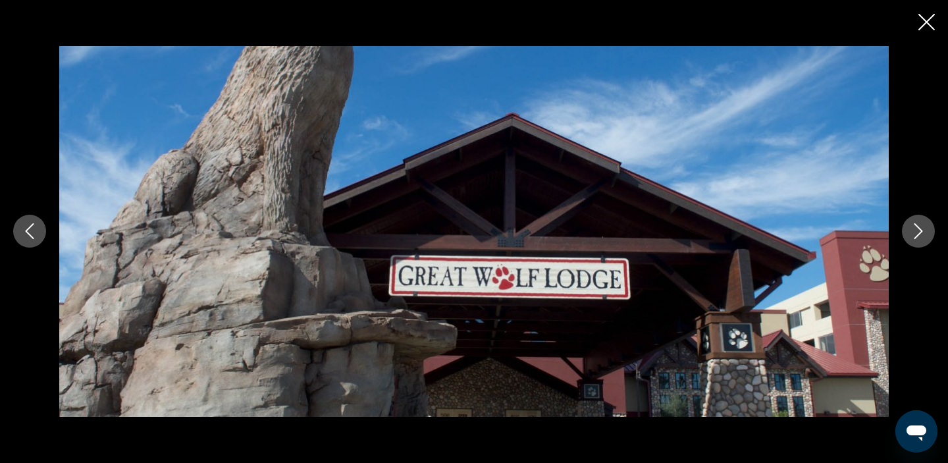
click at [926, 240] on button "Next image" at bounding box center [918, 231] width 33 height 33
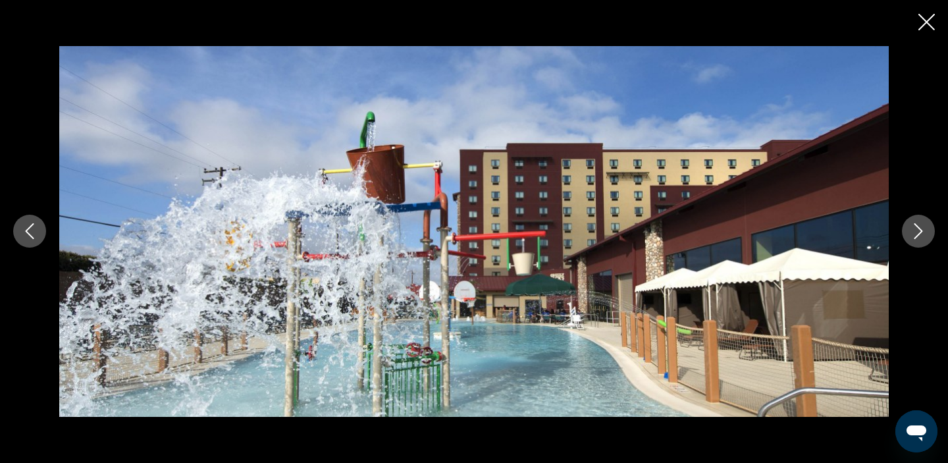
click at [926, 240] on button "Next image" at bounding box center [918, 231] width 33 height 33
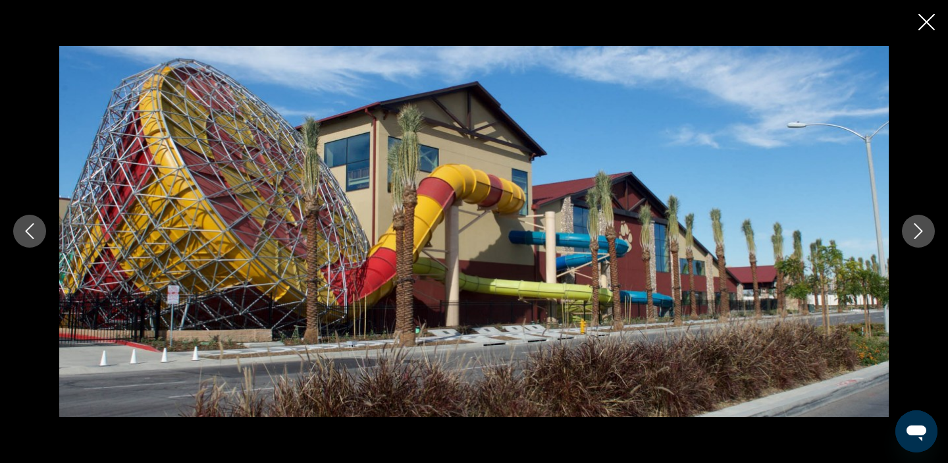
click at [926, 241] on button "Next image" at bounding box center [918, 231] width 33 height 33
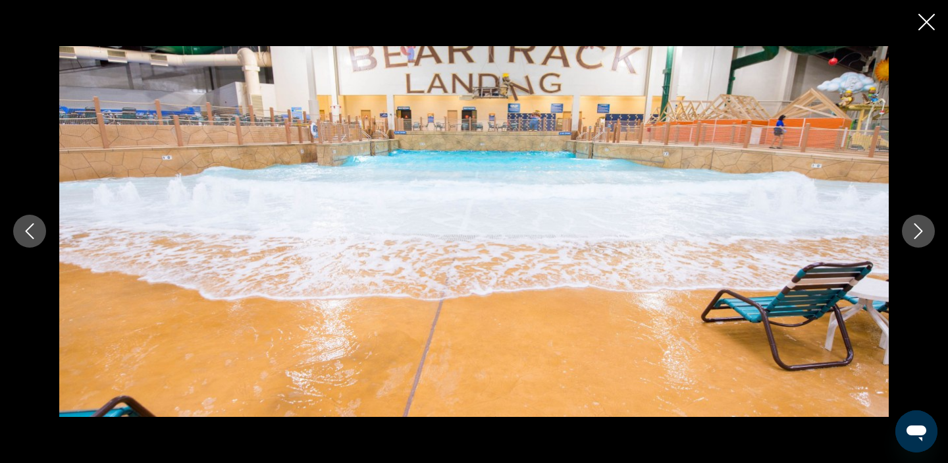
click at [926, 241] on button "Next image" at bounding box center [918, 231] width 33 height 33
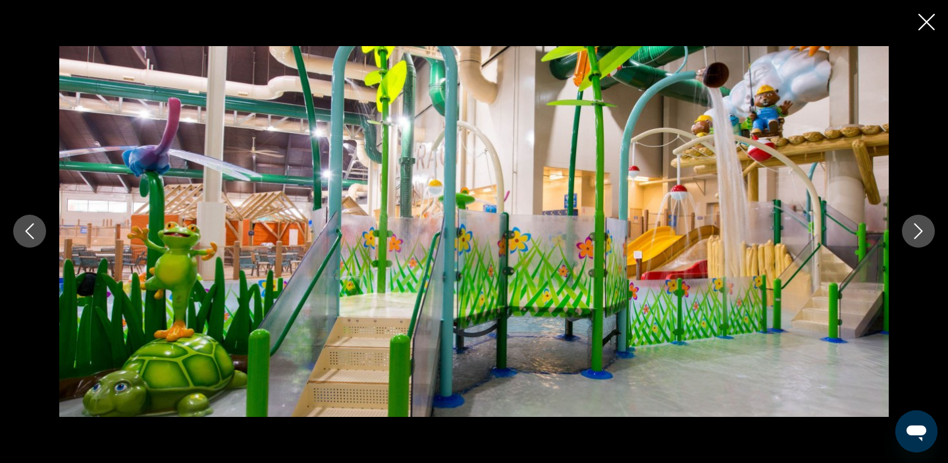
click at [926, 241] on button "Next image" at bounding box center [918, 231] width 33 height 33
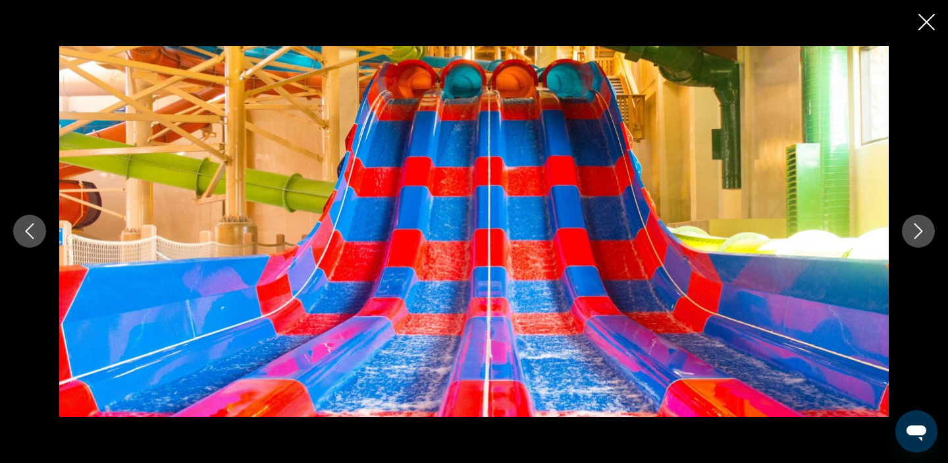
click at [926, 241] on button "Next image" at bounding box center [918, 231] width 33 height 33
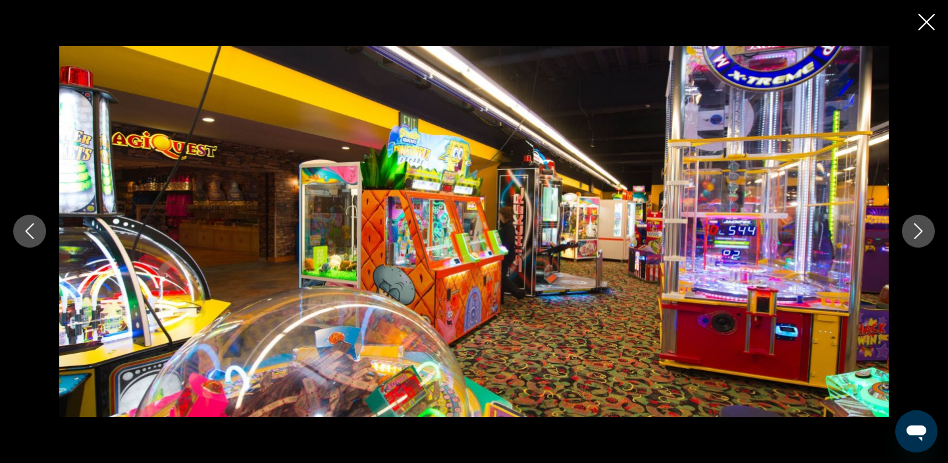
click at [926, 242] on button "Next image" at bounding box center [918, 231] width 33 height 33
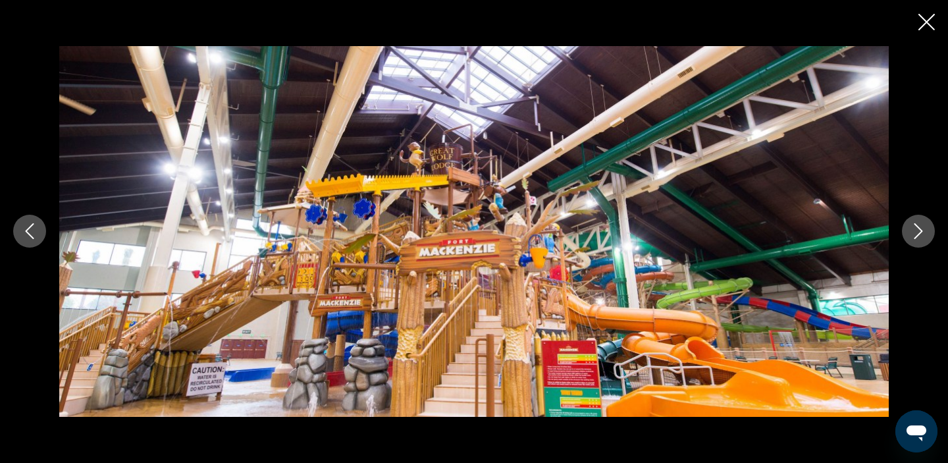
click at [926, 242] on button "Next image" at bounding box center [918, 231] width 33 height 33
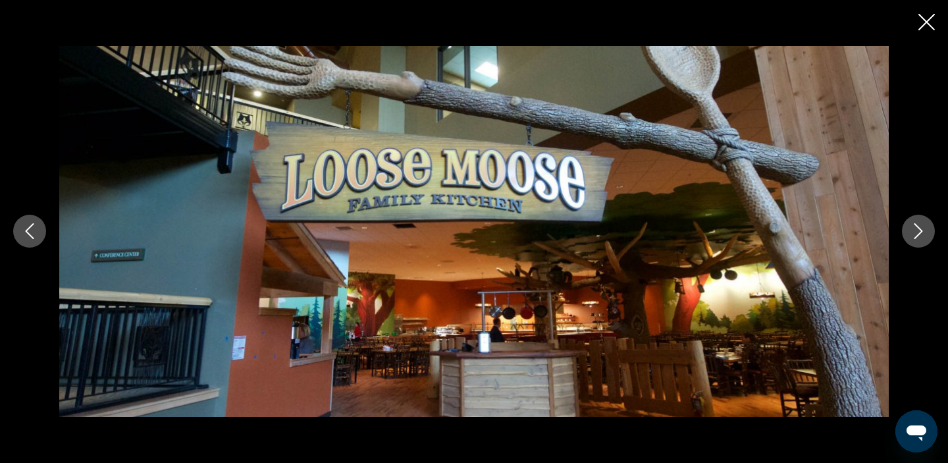
click at [926, 242] on button "Next image" at bounding box center [918, 231] width 33 height 33
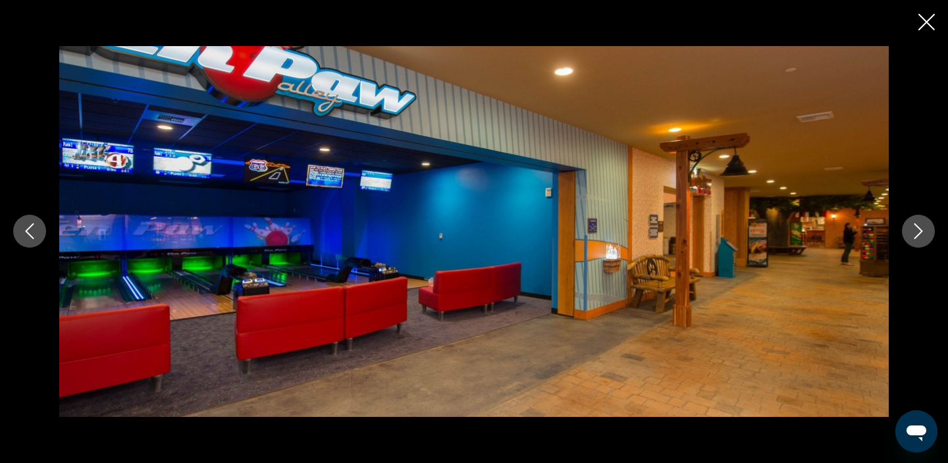
click at [30, 222] on button "Previous image" at bounding box center [29, 231] width 33 height 33
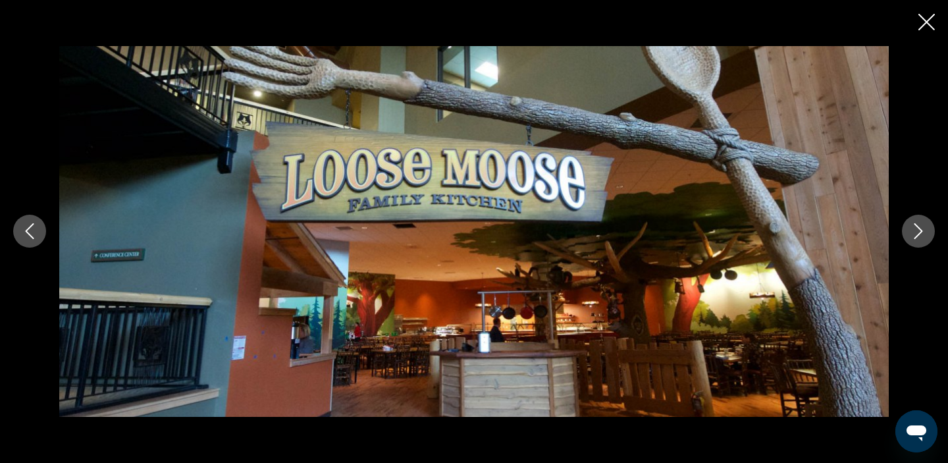
click at [931, 26] on icon "Close slideshow" at bounding box center [926, 22] width 16 height 16
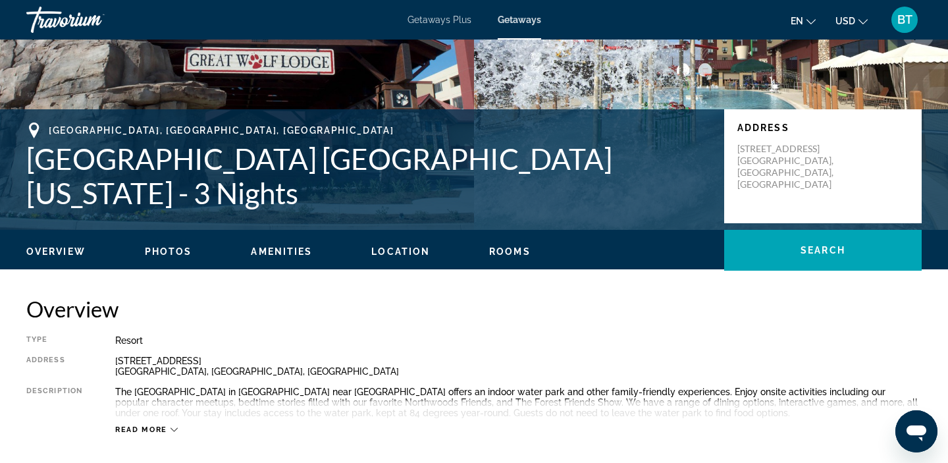
scroll to position [0, 0]
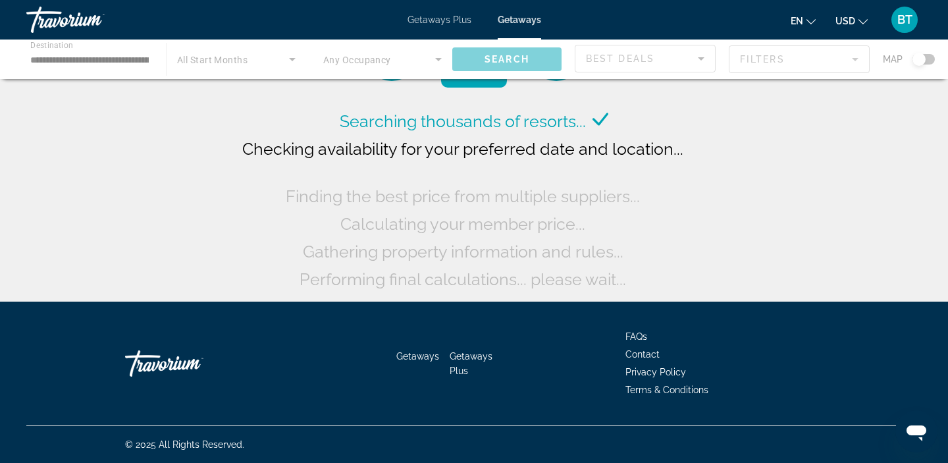
click at [58, 61] on div "Main content" at bounding box center [474, 60] width 948 height 40
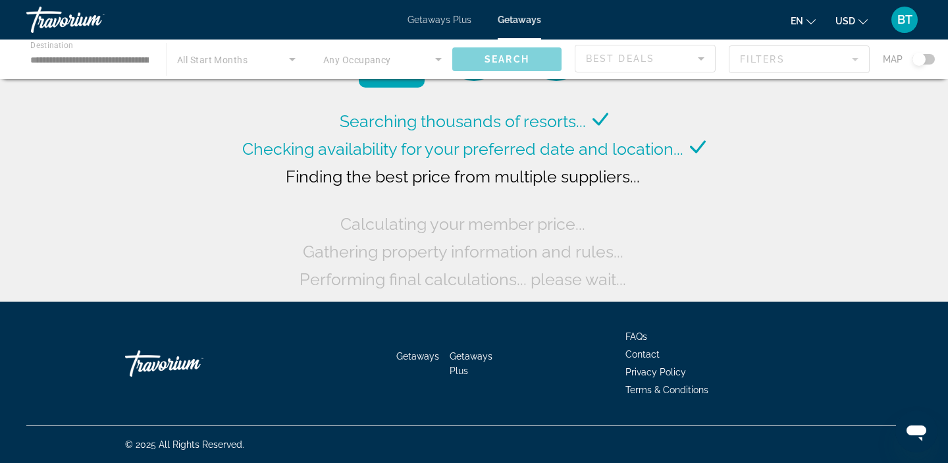
click at [51, 58] on div "Main content" at bounding box center [474, 60] width 948 height 40
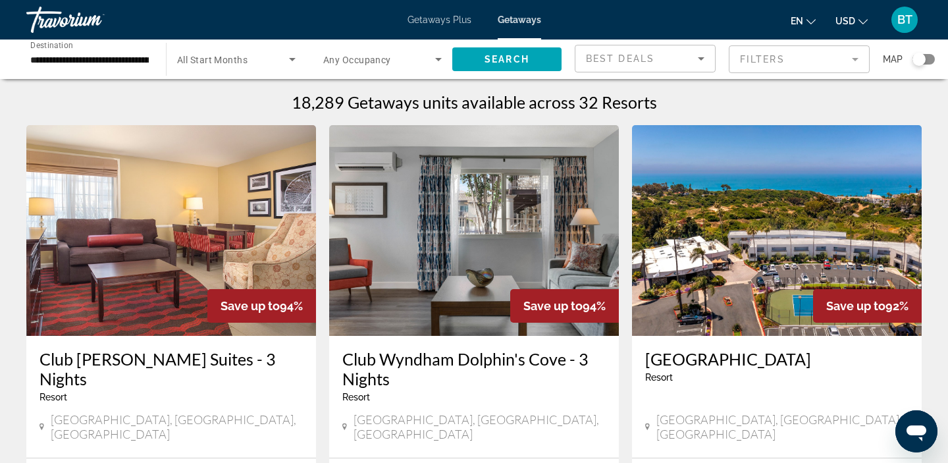
click at [47, 60] on input "**********" at bounding box center [89, 60] width 119 height 16
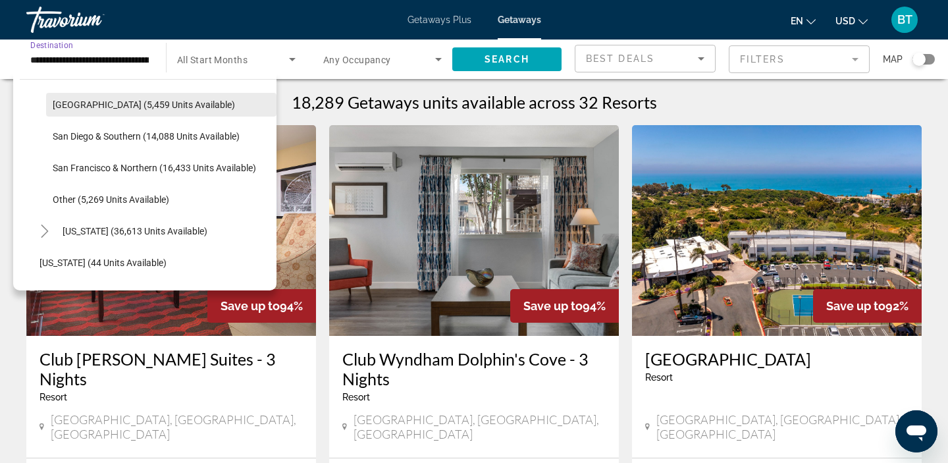
scroll to position [266, 0]
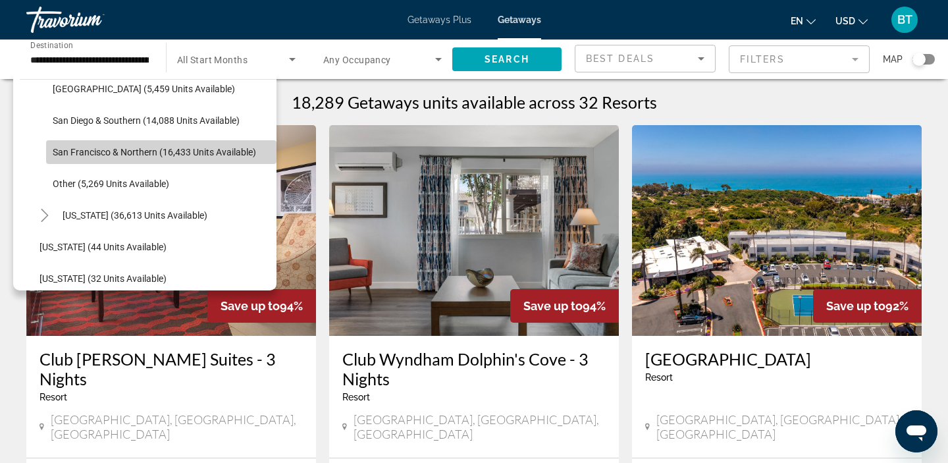
click at [87, 162] on span "Search widget" at bounding box center [161, 152] width 230 height 32
type input "**********"
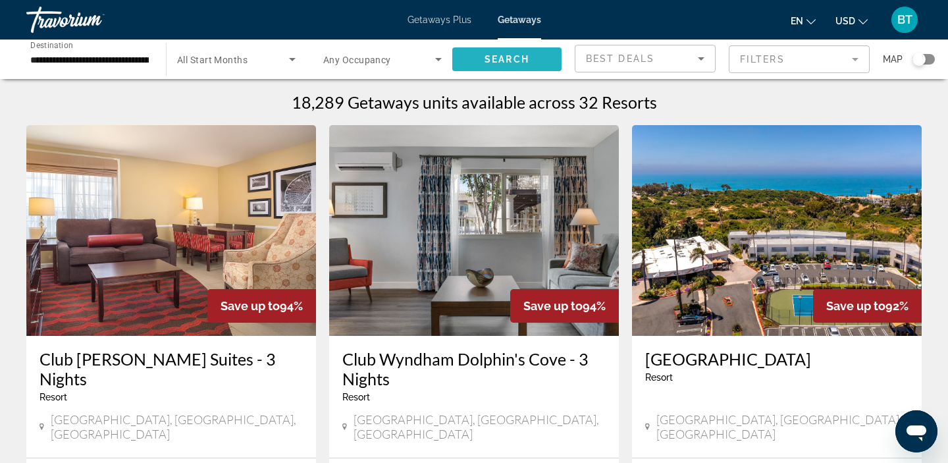
click at [485, 60] on span "Search" at bounding box center [507, 59] width 45 height 11
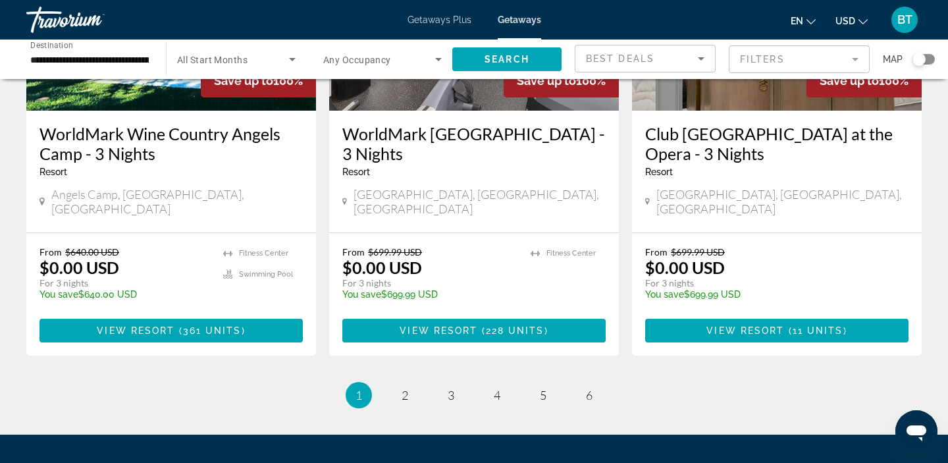
scroll to position [1747, 0]
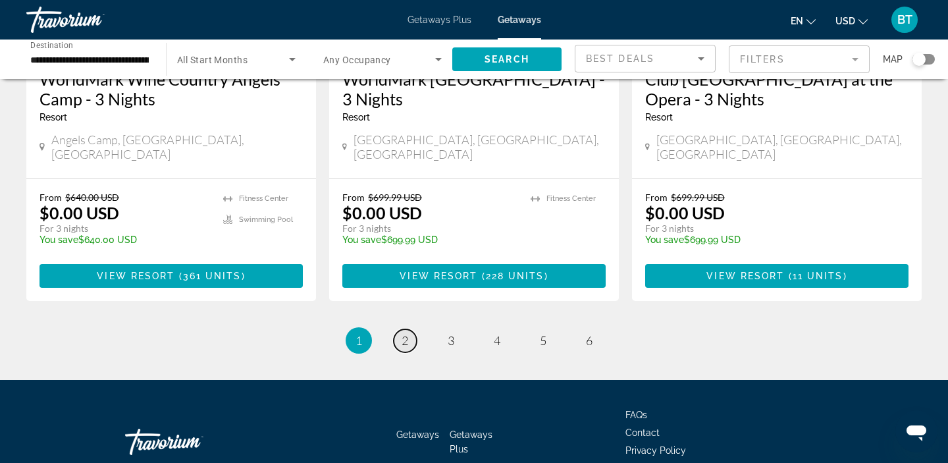
click at [409, 329] on link "page 2" at bounding box center [405, 340] width 23 height 23
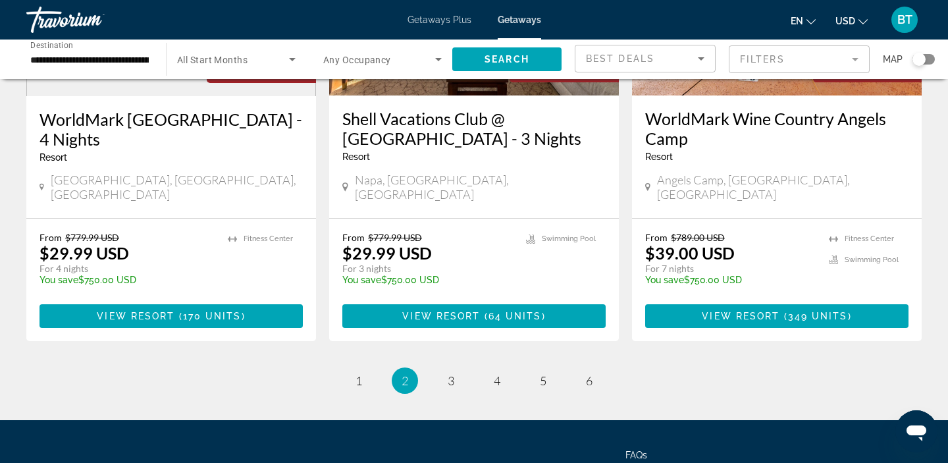
scroll to position [1746, 0]
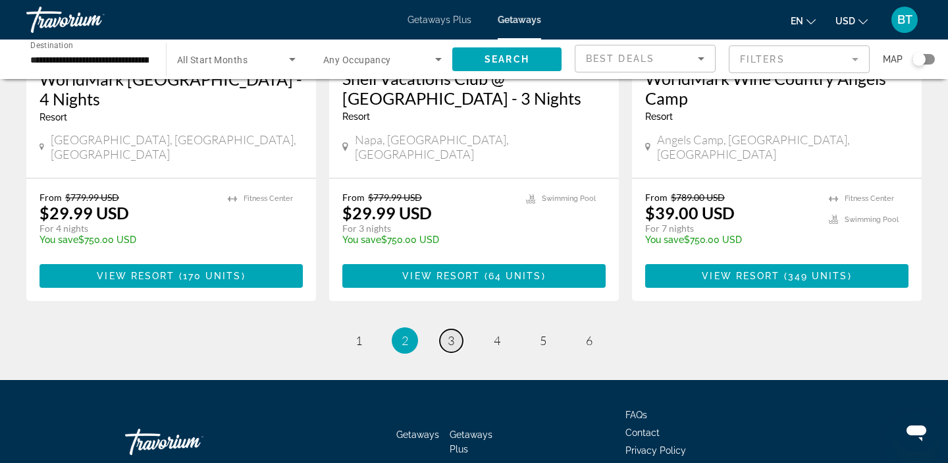
click at [451, 333] on span "3" at bounding box center [451, 340] width 7 height 14
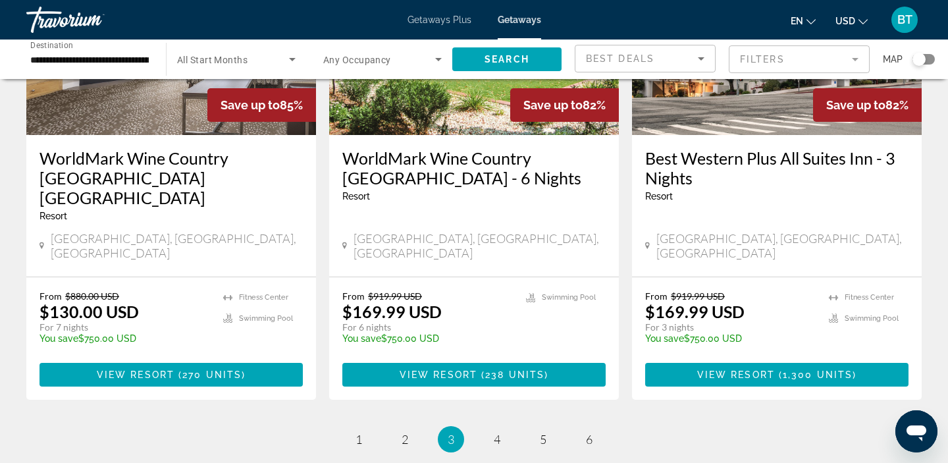
scroll to position [1703, 0]
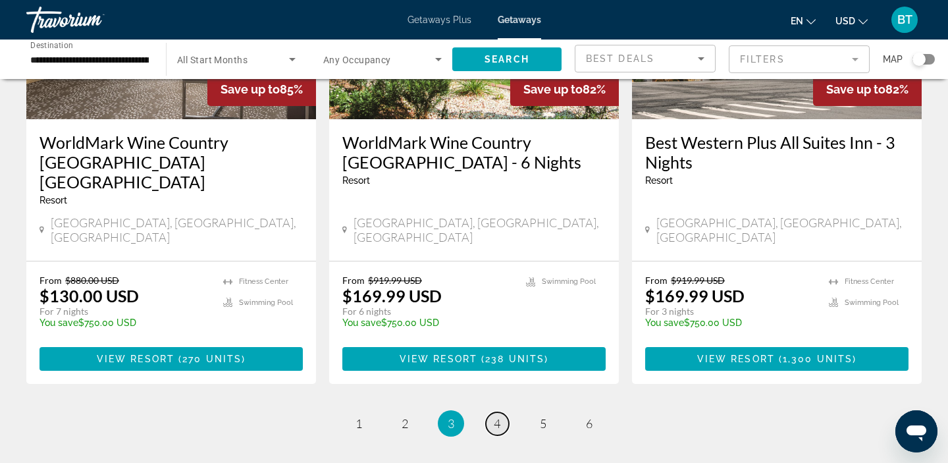
click at [500, 416] on span "4" at bounding box center [497, 423] width 7 height 14
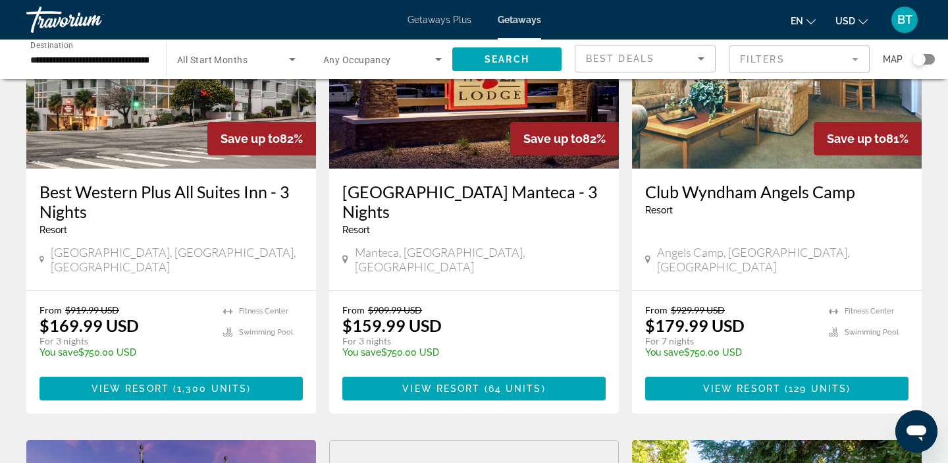
scroll to position [172, 0]
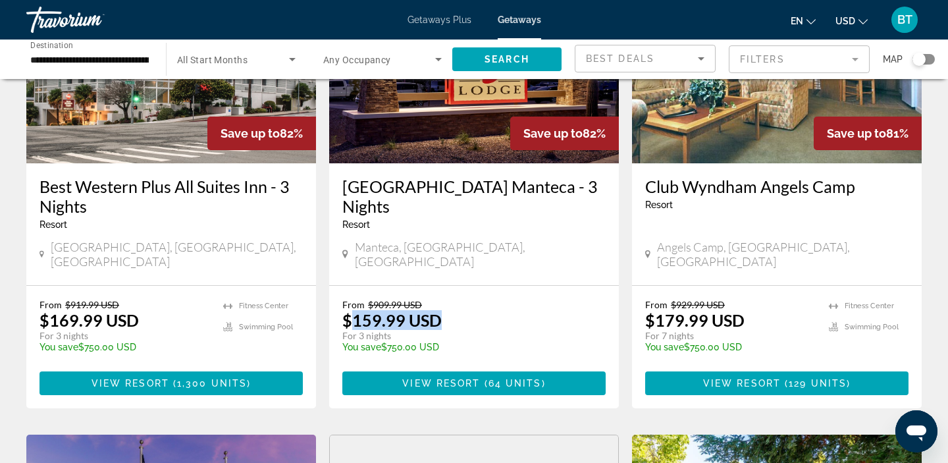
drag, startPoint x: 442, startPoint y: 307, endPoint x: 350, endPoint y: 311, distance: 92.9
click at [350, 311] on div "From $909.99 USD $159.99 USD For 3 nights You save $750.00 USD temp" at bounding box center [467, 330] width 250 height 63
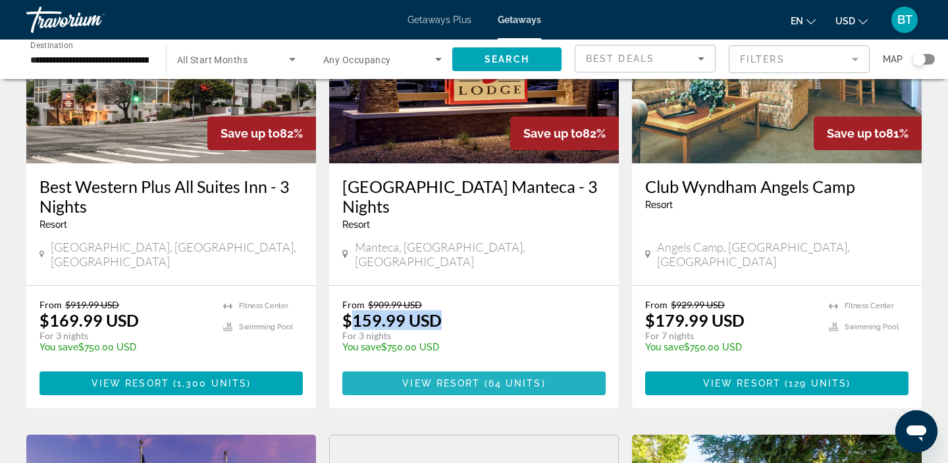
click at [489, 367] on span "Main content" at bounding box center [473, 383] width 263 height 32
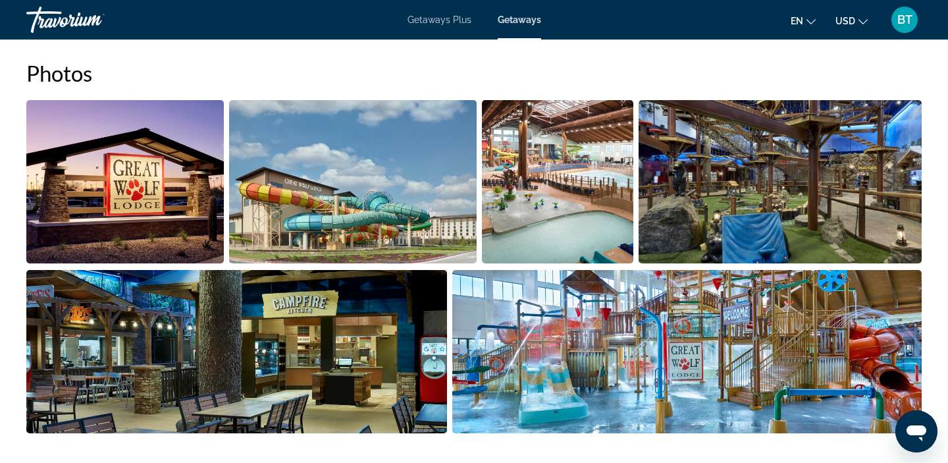
scroll to position [657, 0]
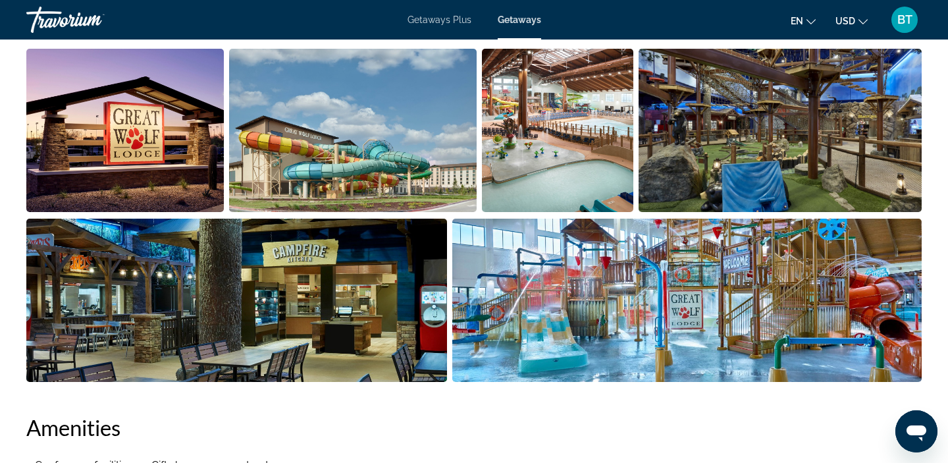
click at [402, 296] on img "Open full-screen image slider" at bounding box center [236, 300] width 421 height 163
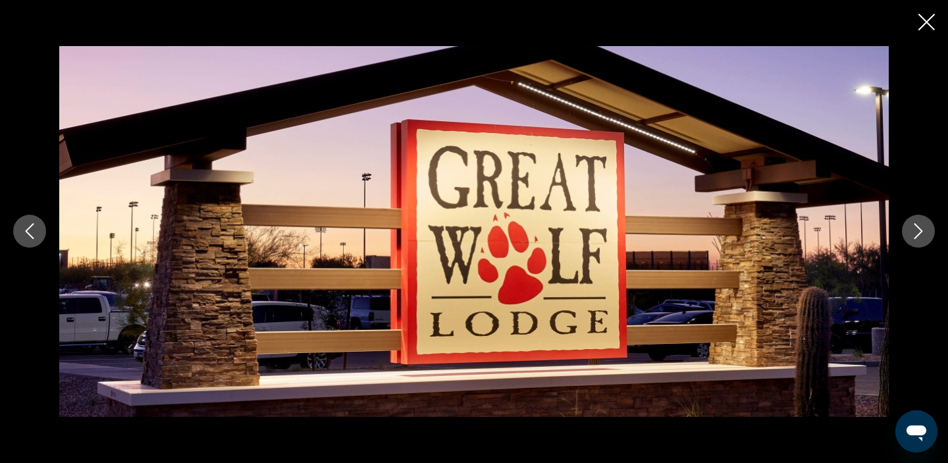
click at [919, 238] on icon "Next image" at bounding box center [919, 231] width 16 height 16
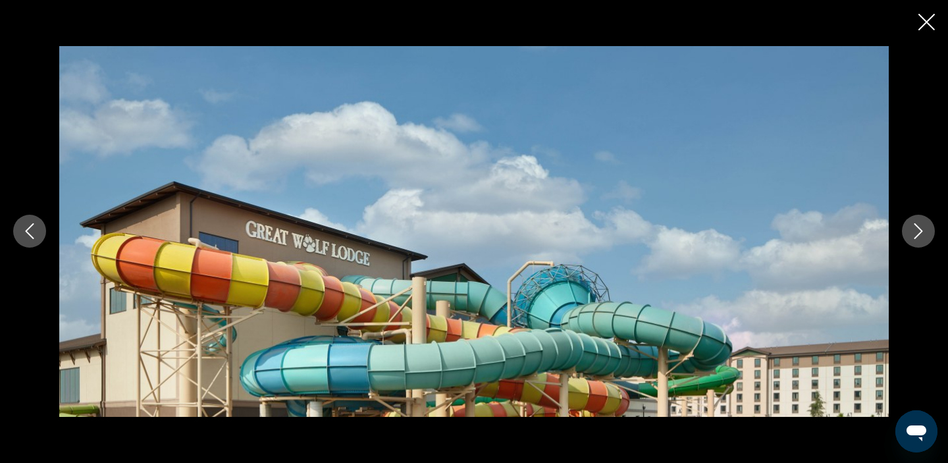
click at [919, 238] on icon "Next image" at bounding box center [919, 231] width 16 height 16
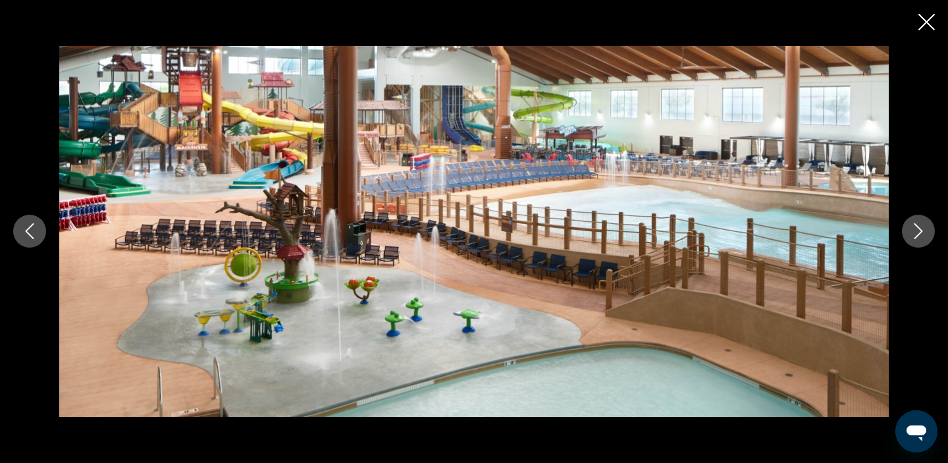
click at [919, 239] on icon "Next image" at bounding box center [919, 231] width 16 height 16
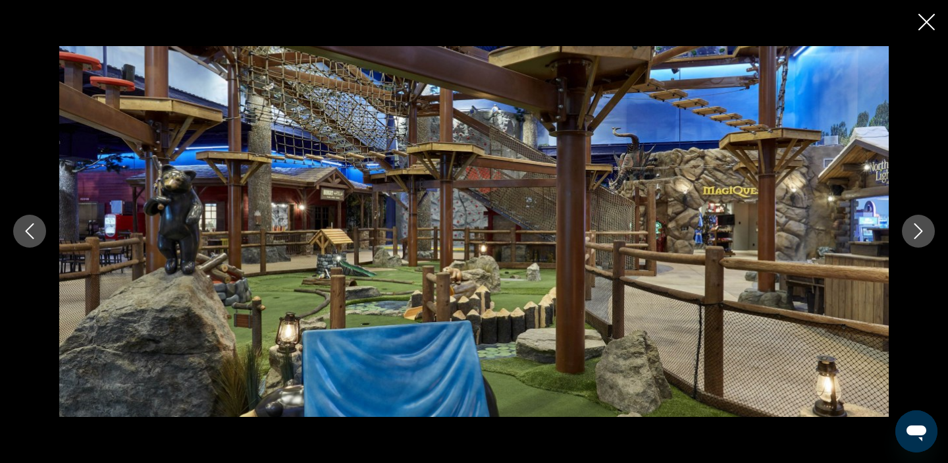
click at [919, 239] on button "Next image" at bounding box center [918, 231] width 33 height 33
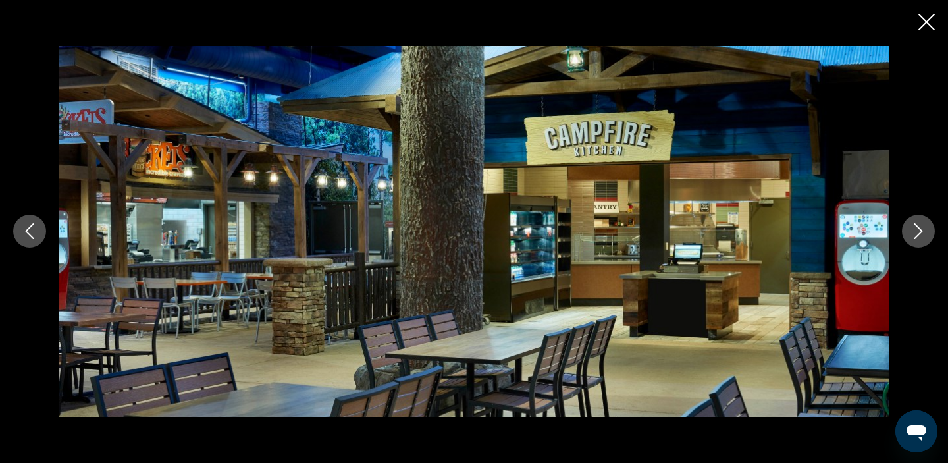
click at [919, 239] on button "Next image" at bounding box center [918, 231] width 33 height 33
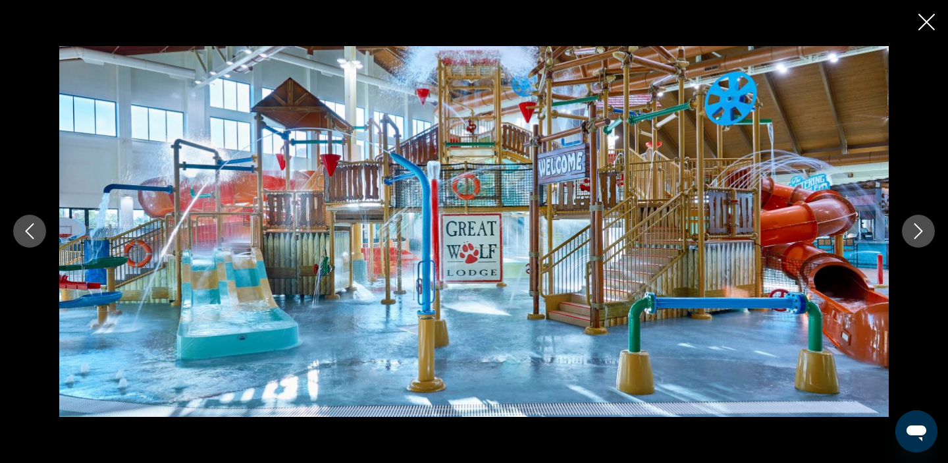
click at [919, 239] on button "Next image" at bounding box center [918, 231] width 33 height 33
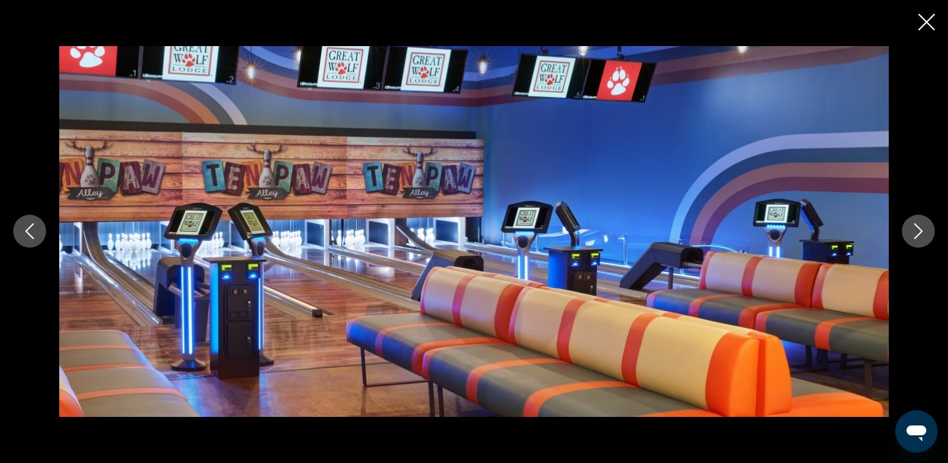
click at [919, 240] on button "Next image" at bounding box center [918, 231] width 33 height 33
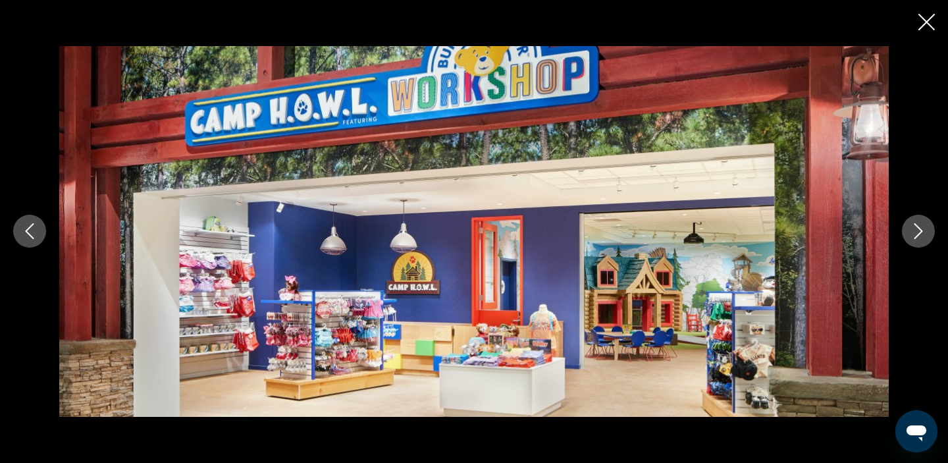
click at [919, 240] on button "Next image" at bounding box center [918, 231] width 33 height 33
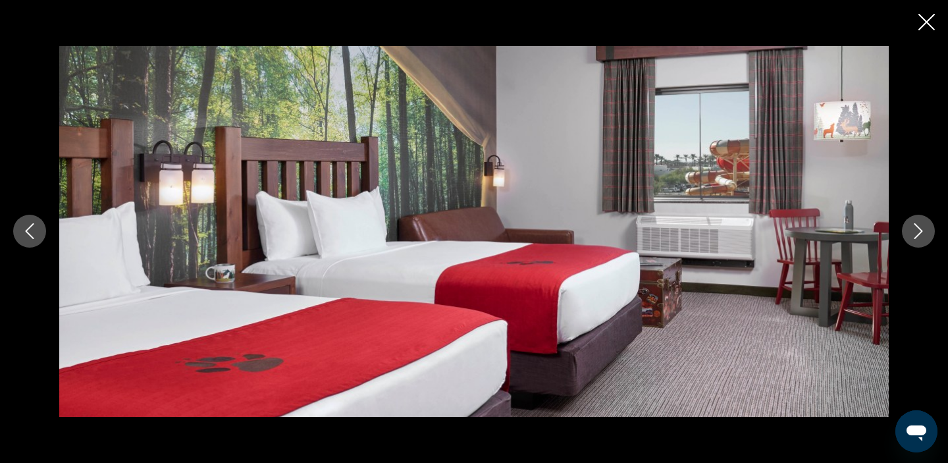
click at [919, 240] on button "Next image" at bounding box center [918, 231] width 33 height 33
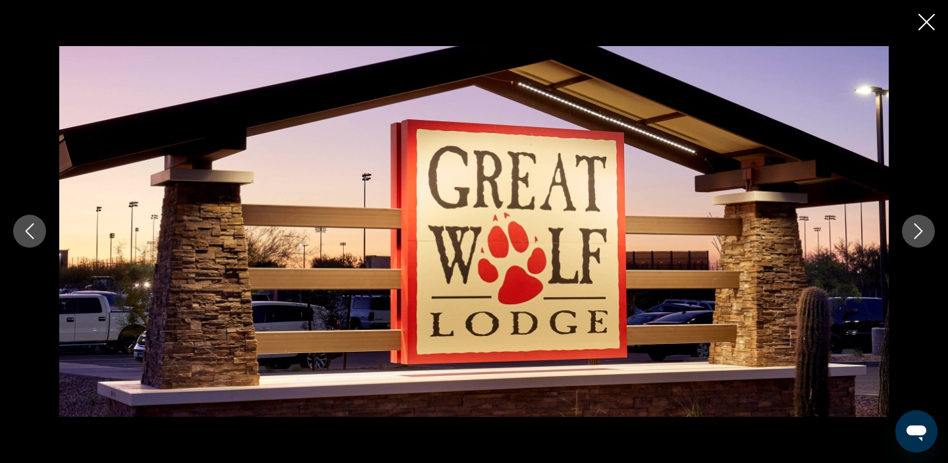
click at [919, 240] on button "Next image" at bounding box center [918, 231] width 33 height 33
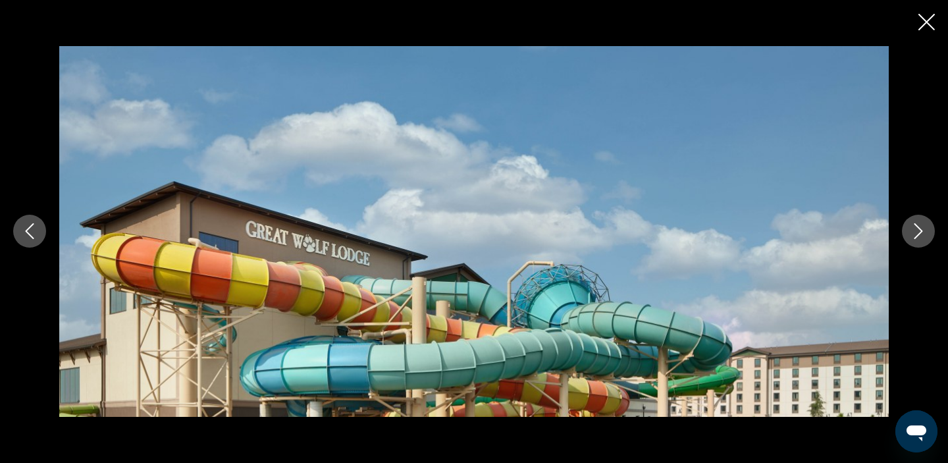
click at [927, 23] on icon "Close slideshow" at bounding box center [926, 22] width 16 height 16
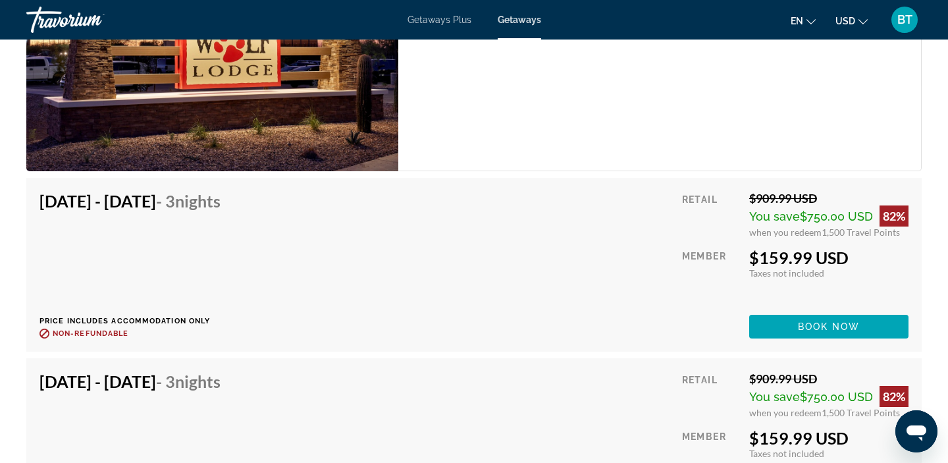
scroll to position [2093, 0]
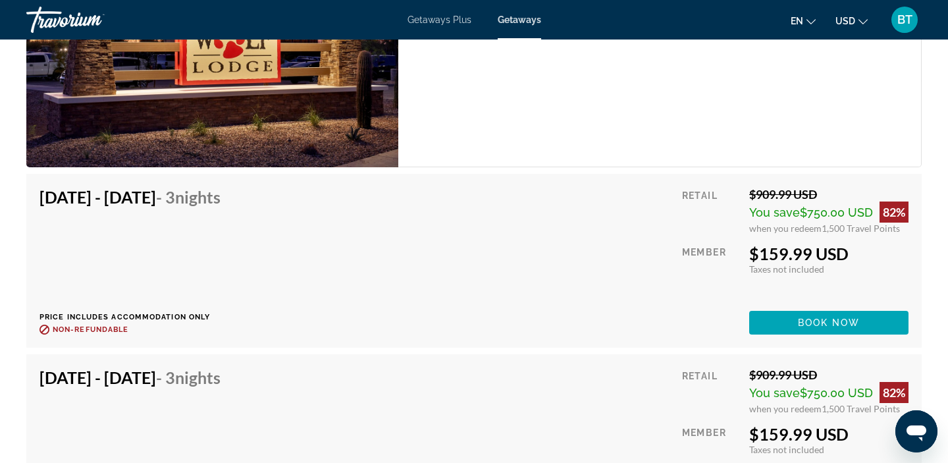
drag, startPoint x: 72, startPoint y: 198, endPoint x: 208, endPoint y: 190, distance: 136.5
click at [208, 191] on h4 "Oct 6, 2025 - Oct 9, 2025 - 3 Nights" at bounding box center [130, 197] width 181 height 20
click at [311, 238] on div "Oct 6, 2025 - Oct 9, 2025 - 3 Nights Price includes accommodation only Refundab…" at bounding box center [474, 260] width 869 height 147
drag, startPoint x: 763, startPoint y: 255, endPoint x: 833, endPoint y: 250, distance: 70.0
click at [833, 250] on div "$159.99 USD" at bounding box center [828, 254] width 159 height 20
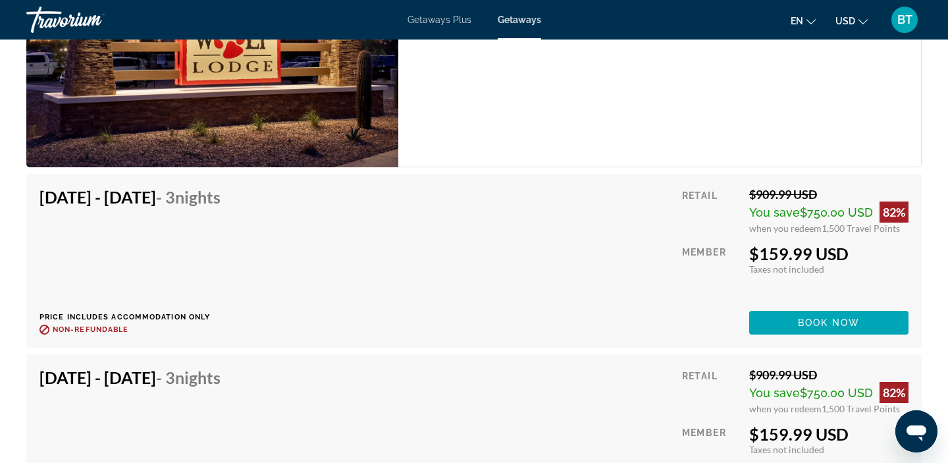
click at [697, 289] on div "Member" at bounding box center [710, 272] width 57 height 57
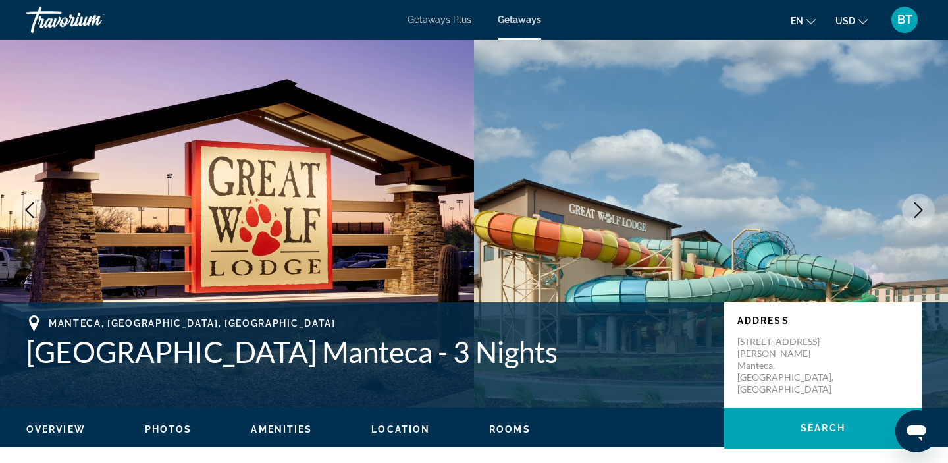
scroll to position [28, 0]
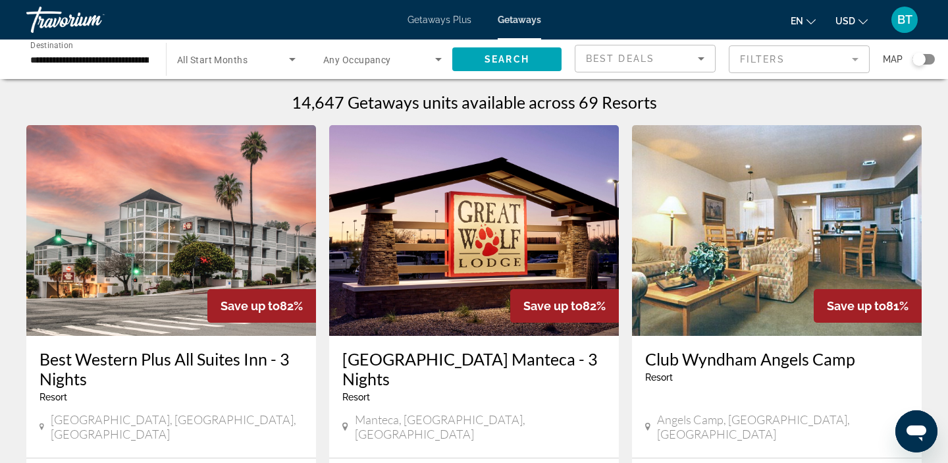
click at [61, 61] on input "**********" at bounding box center [89, 60] width 119 height 16
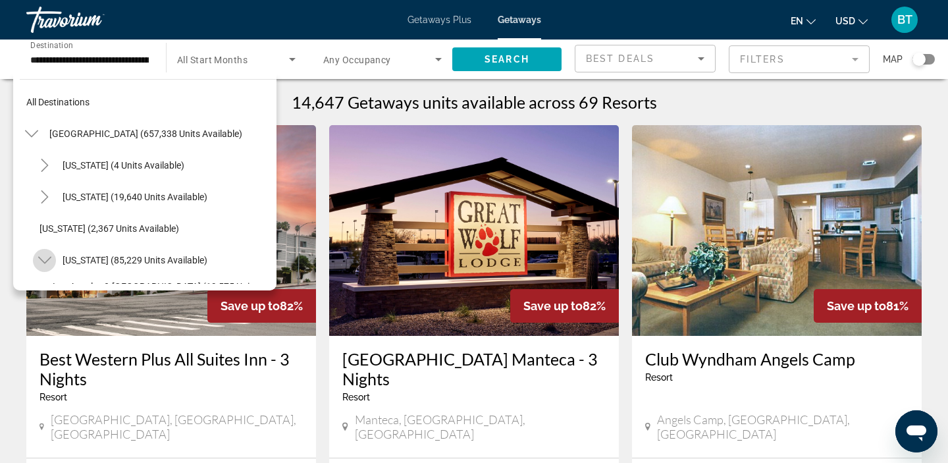
click at [51, 254] on mat-icon "Toggle California (85,229 units available)" at bounding box center [44, 260] width 23 height 23
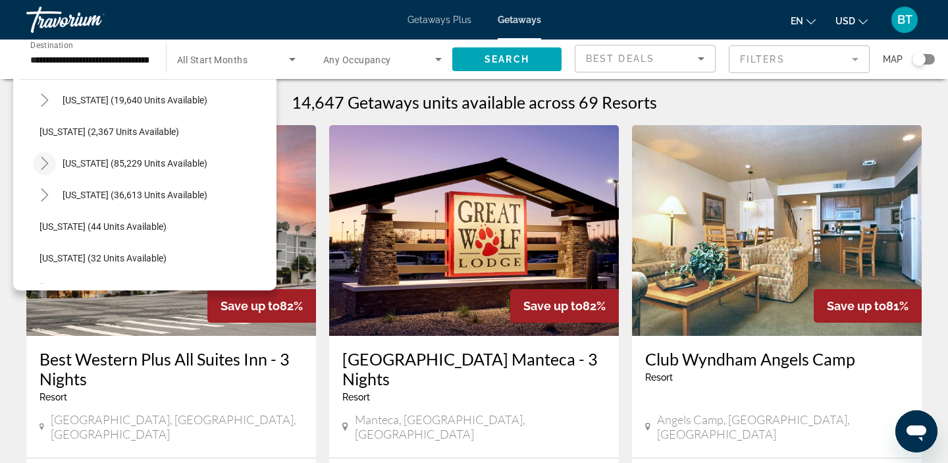
scroll to position [104, 0]
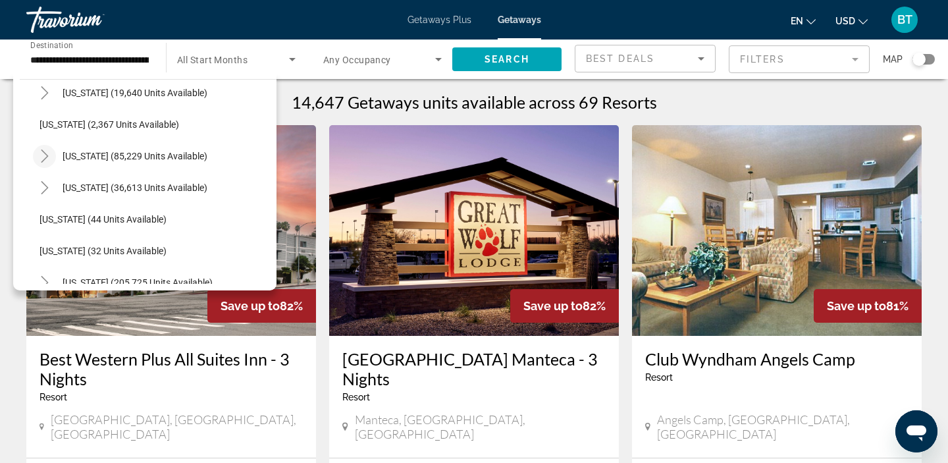
click at [41, 155] on icon "Toggle California (85,229 units available)" at bounding box center [44, 155] width 13 height 13
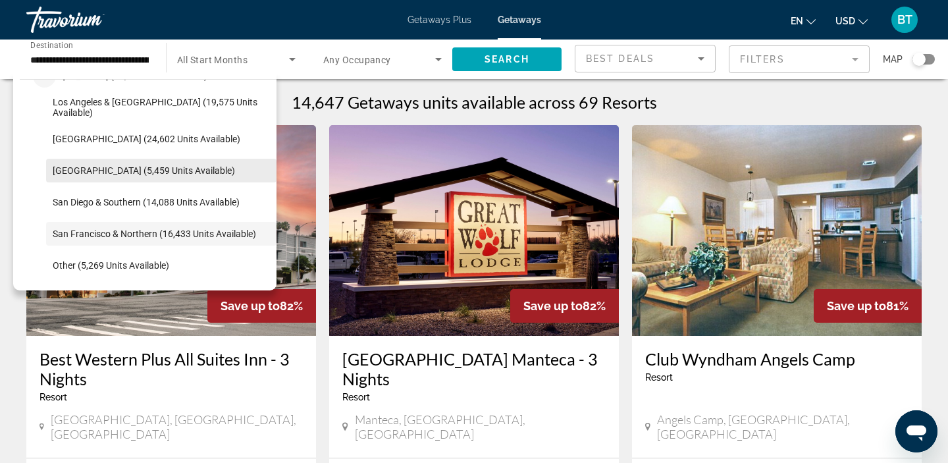
scroll to position [191, 0]
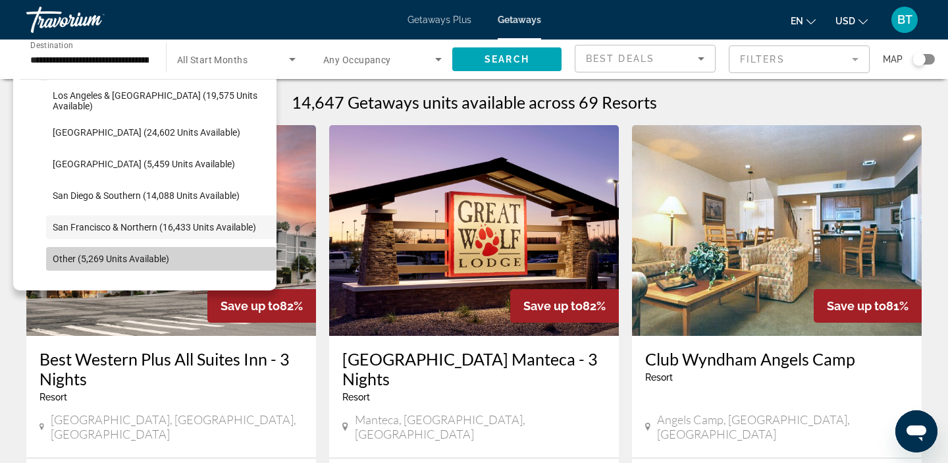
click at [68, 254] on span "Other (5,269 units available)" at bounding box center [111, 258] width 117 height 11
type input "**********"
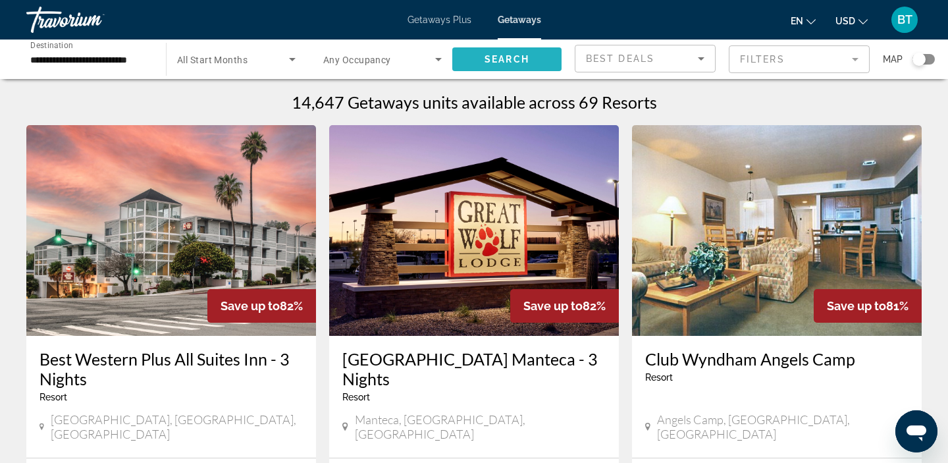
click at [481, 62] on span "Search widget" at bounding box center [506, 59] width 109 height 32
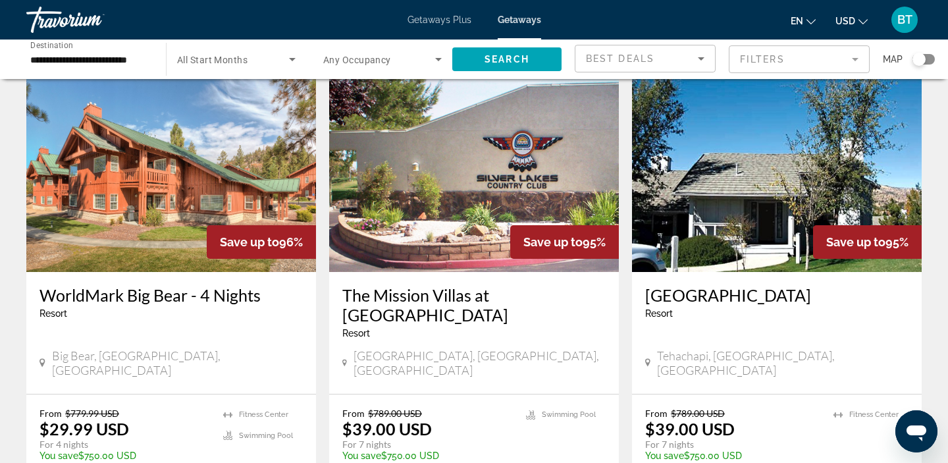
scroll to position [538, 0]
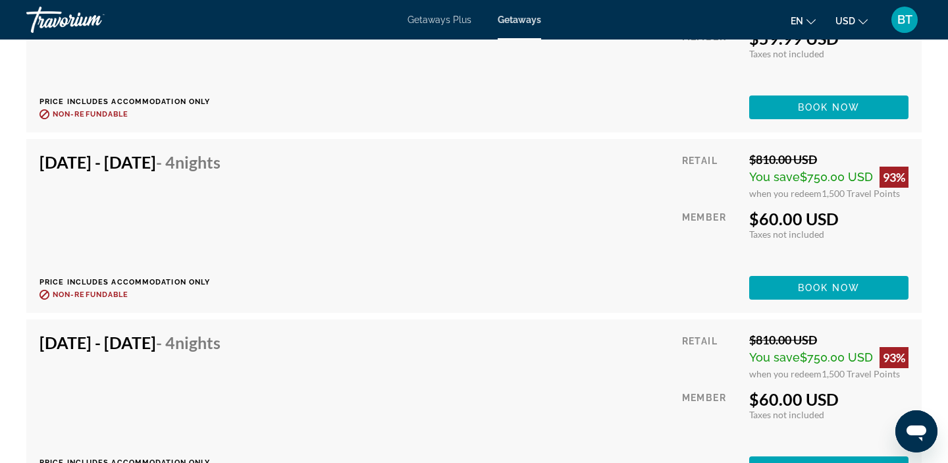
scroll to position [2813, 0]
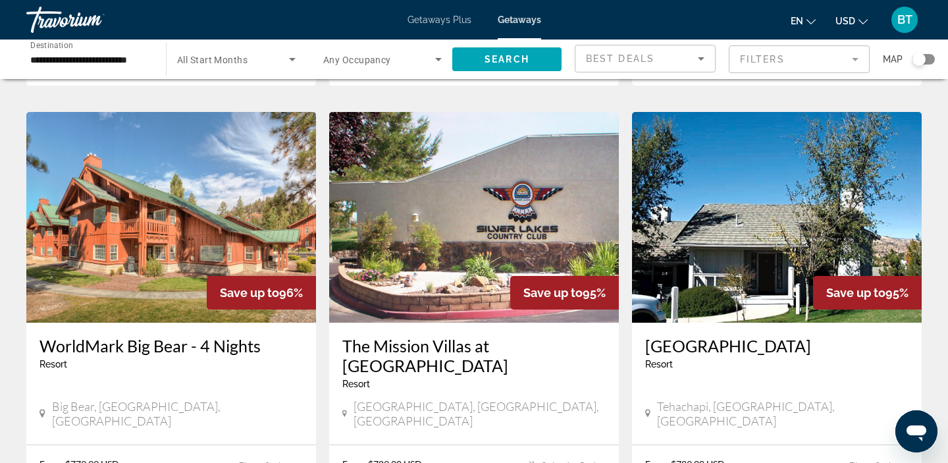
scroll to position [616, 0]
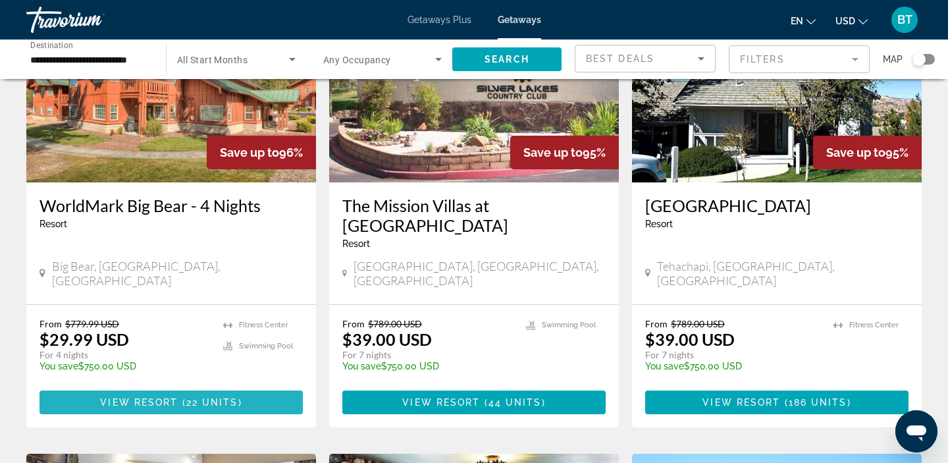
click at [201, 397] on span "22 units" at bounding box center [212, 402] width 52 height 11
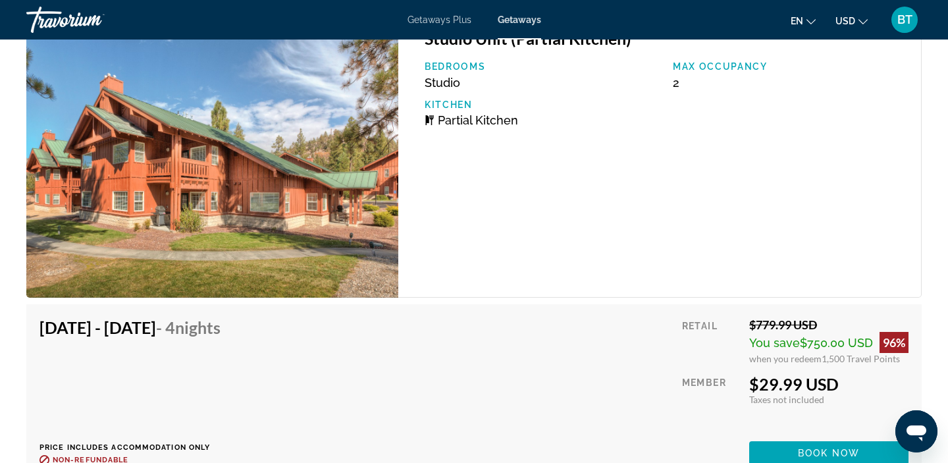
scroll to position [3859, 0]
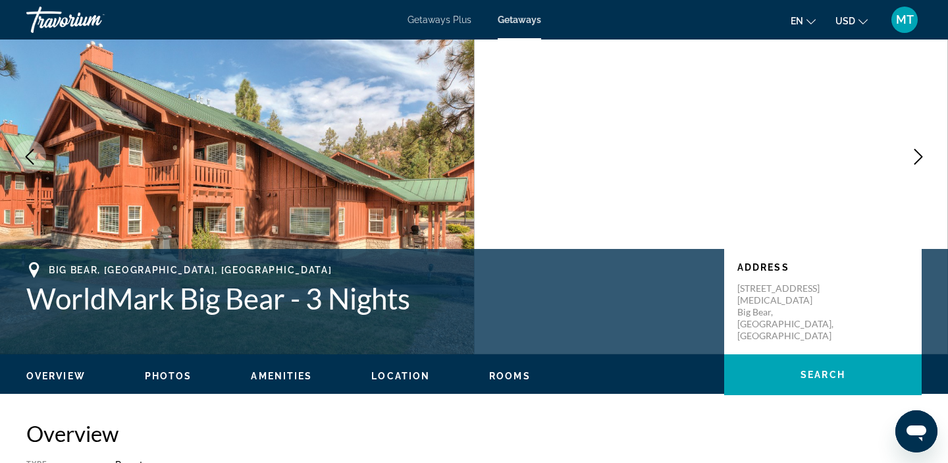
scroll to position [66, 0]
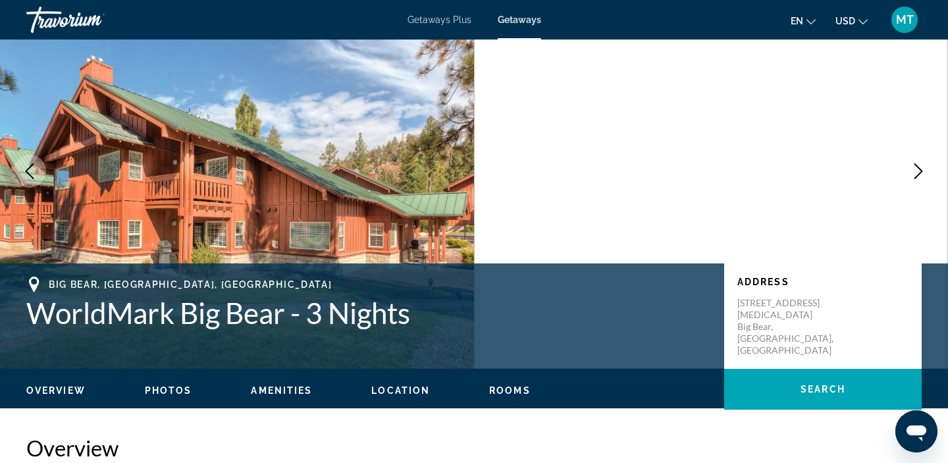
click at [311, 171] on img "Main content" at bounding box center [237, 171] width 474 height 395
click at [179, 396] on button "Photos" at bounding box center [168, 390] width 47 height 12
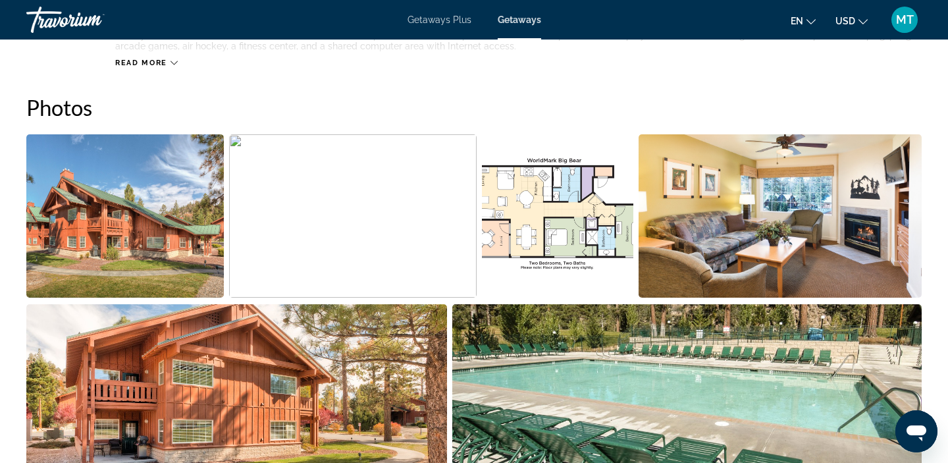
scroll to position [587, 0]
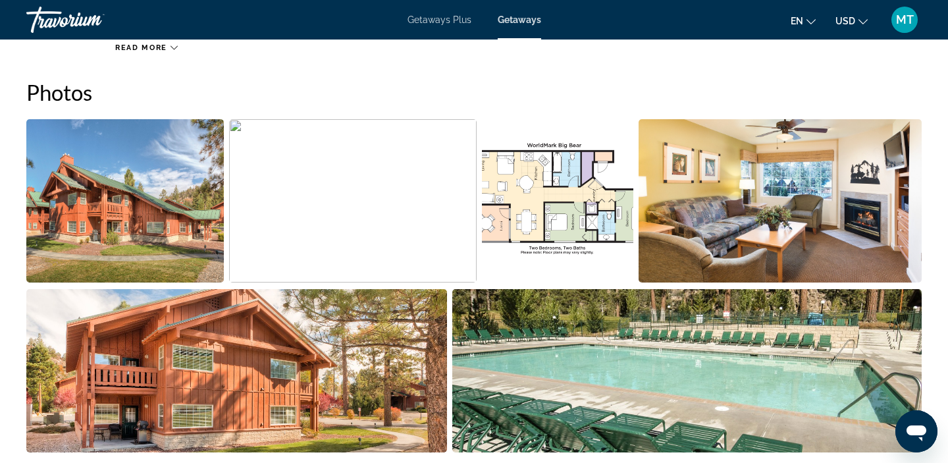
click at [290, 345] on img "Open full-screen image slider" at bounding box center [236, 370] width 421 height 163
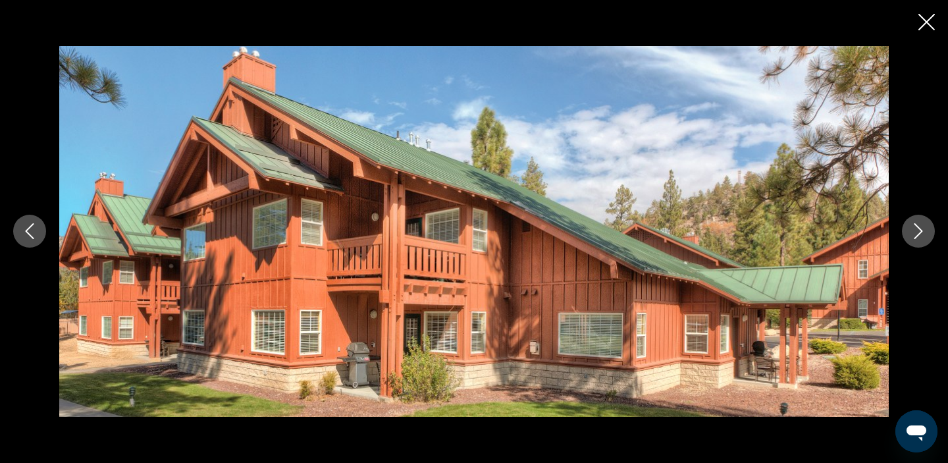
click at [921, 229] on icon "Next image" at bounding box center [919, 231] width 16 height 16
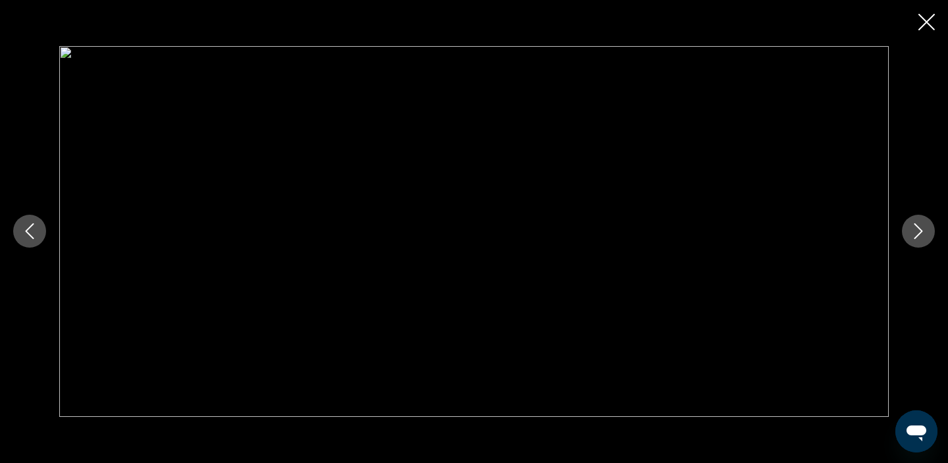
click at [921, 236] on icon "Next image" at bounding box center [919, 231] width 16 height 16
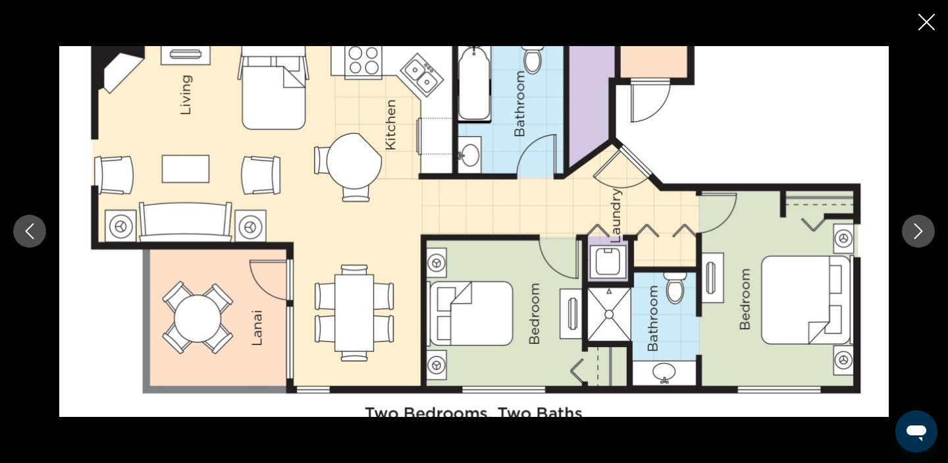
click at [921, 236] on icon "Next image" at bounding box center [919, 231] width 16 height 16
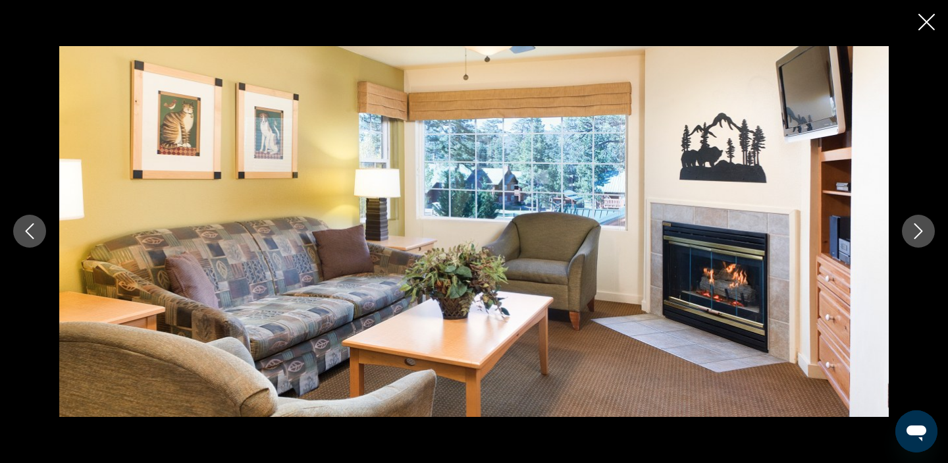
click at [921, 236] on icon "Next image" at bounding box center [919, 231] width 16 height 16
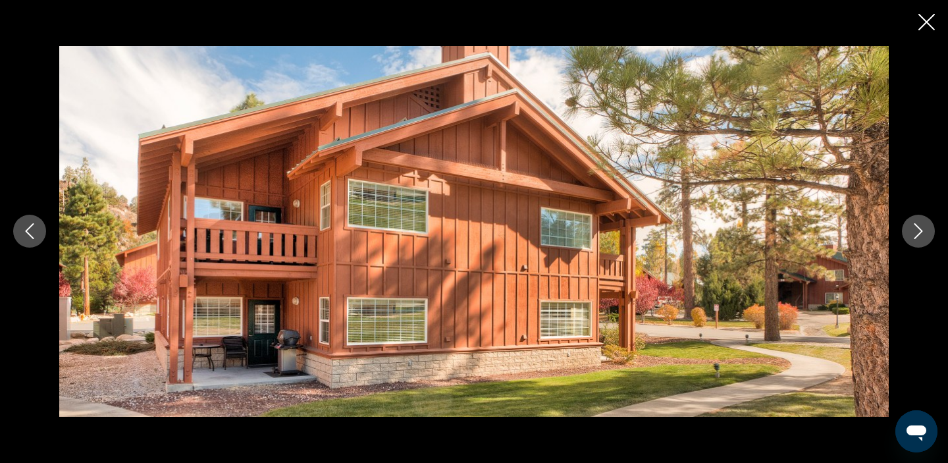
click at [921, 236] on icon "Next image" at bounding box center [919, 231] width 16 height 16
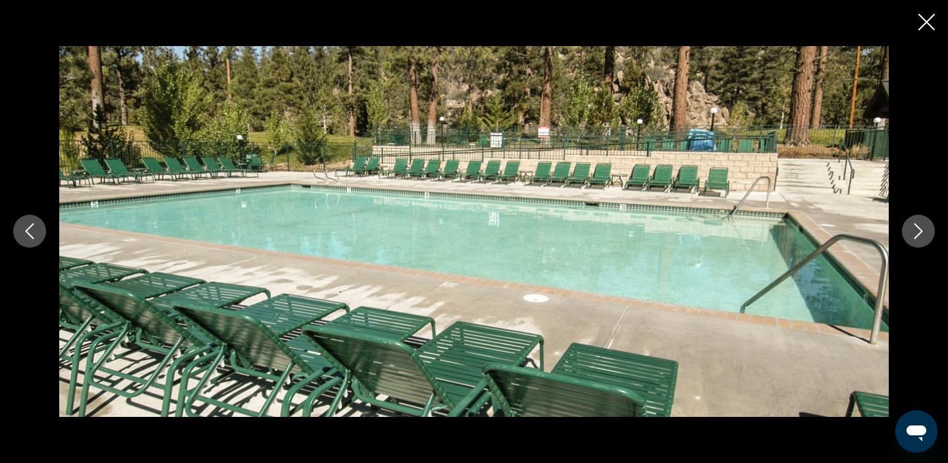
click at [921, 236] on icon "Next image" at bounding box center [919, 231] width 16 height 16
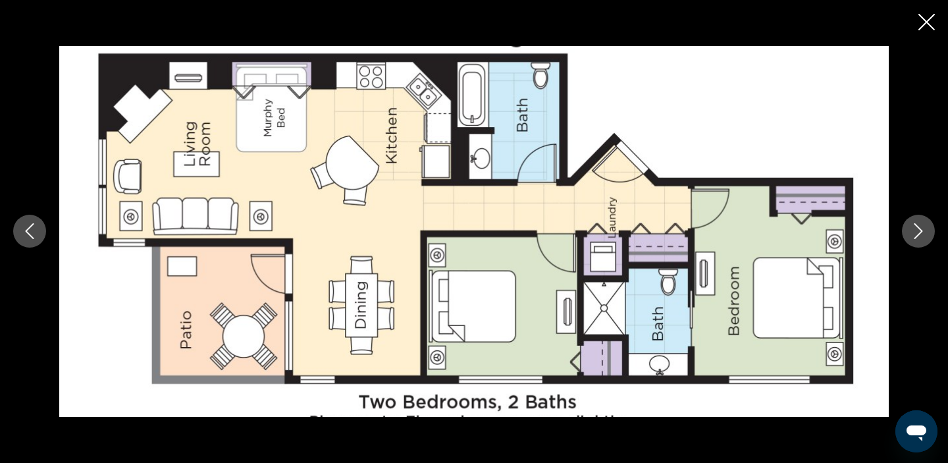
click at [921, 236] on icon "Next image" at bounding box center [919, 231] width 16 height 16
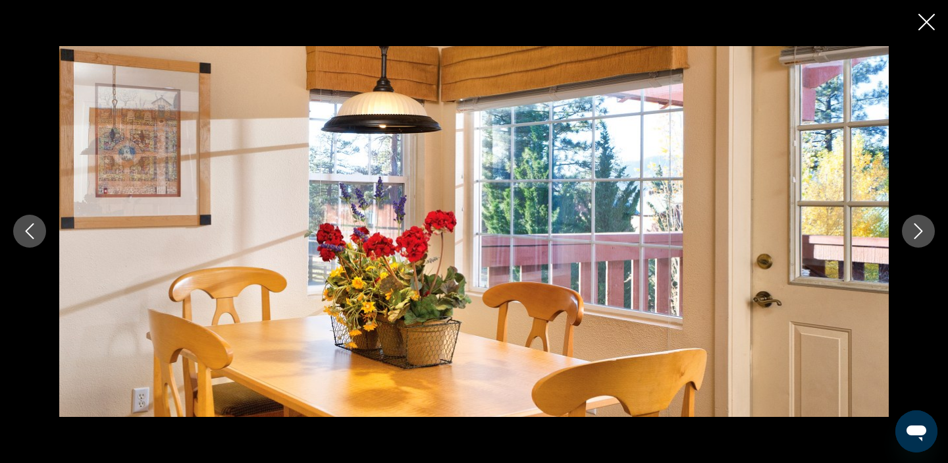
click at [921, 236] on icon "Next image" at bounding box center [919, 231] width 16 height 16
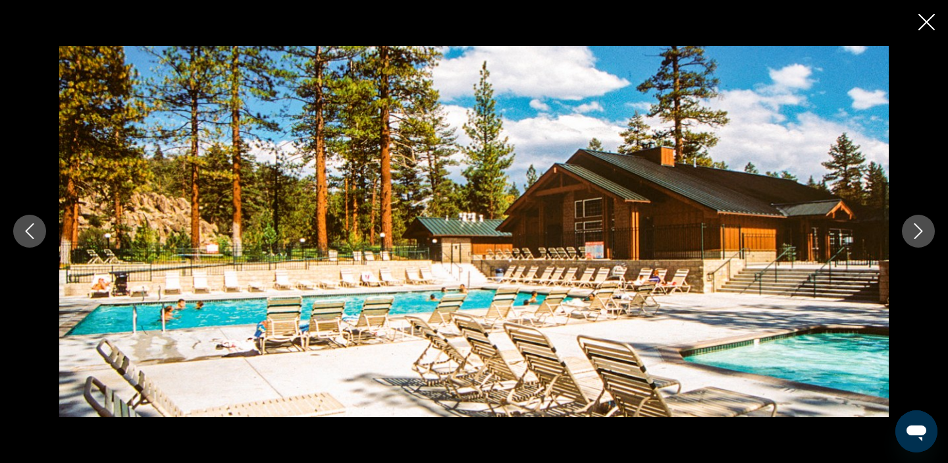
click at [921, 236] on icon "Next image" at bounding box center [919, 231] width 16 height 16
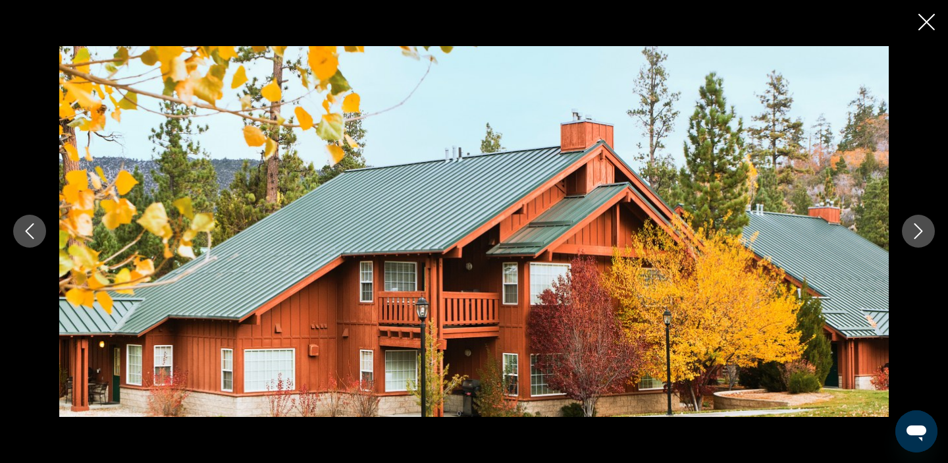
click at [921, 236] on icon "Next image" at bounding box center [919, 231] width 16 height 16
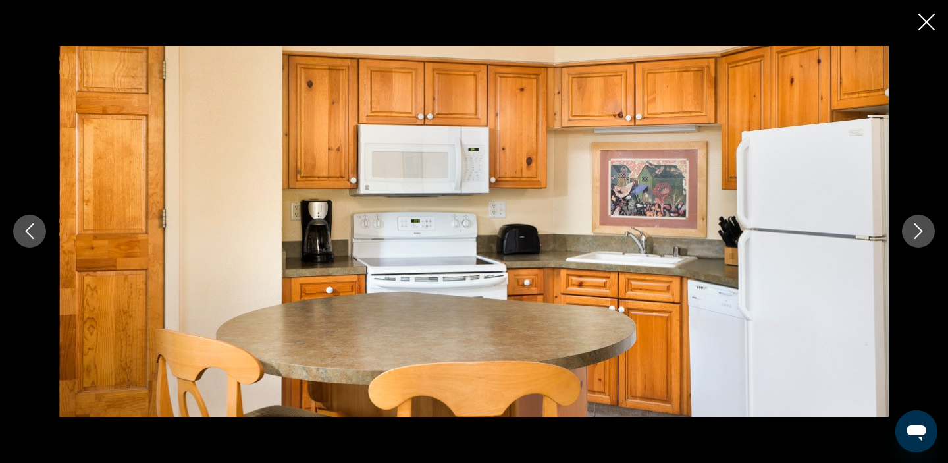
click at [921, 236] on icon "Next image" at bounding box center [919, 231] width 16 height 16
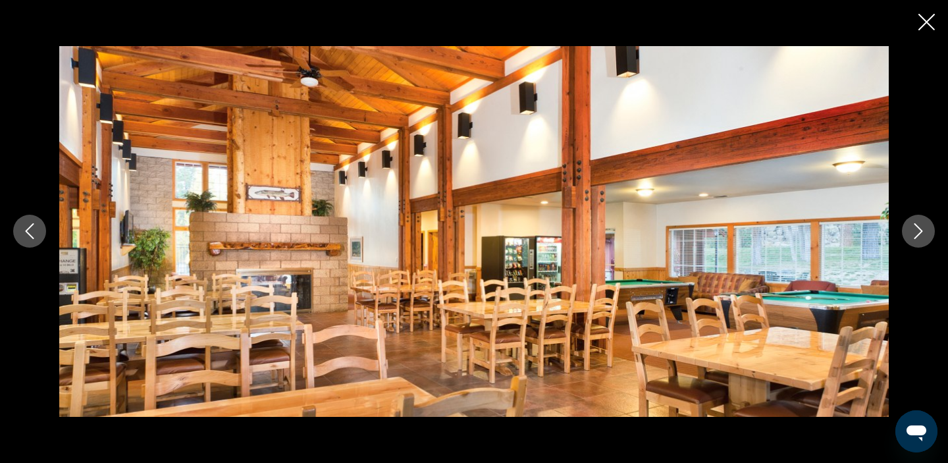
click at [921, 235] on icon "Next image" at bounding box center [919, 231] width 16 height 16
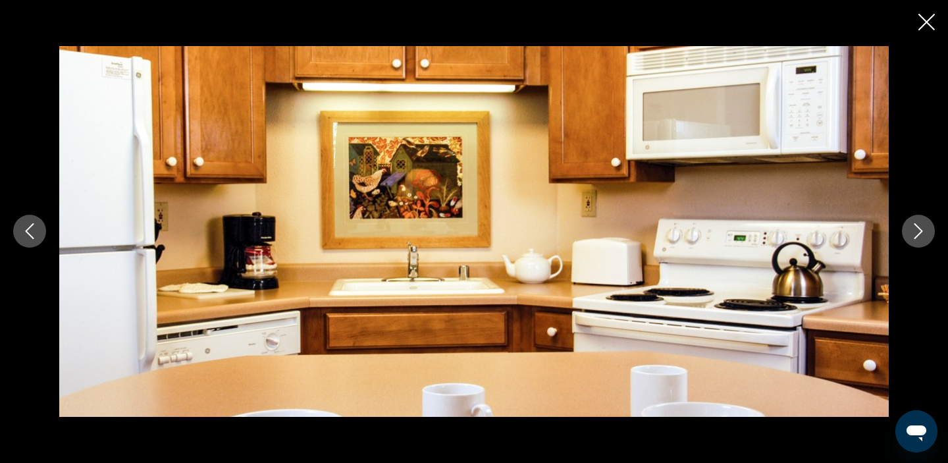
click at [921, 236] on icon "Next image" at bounding box center [919, 231] width 16 height 16
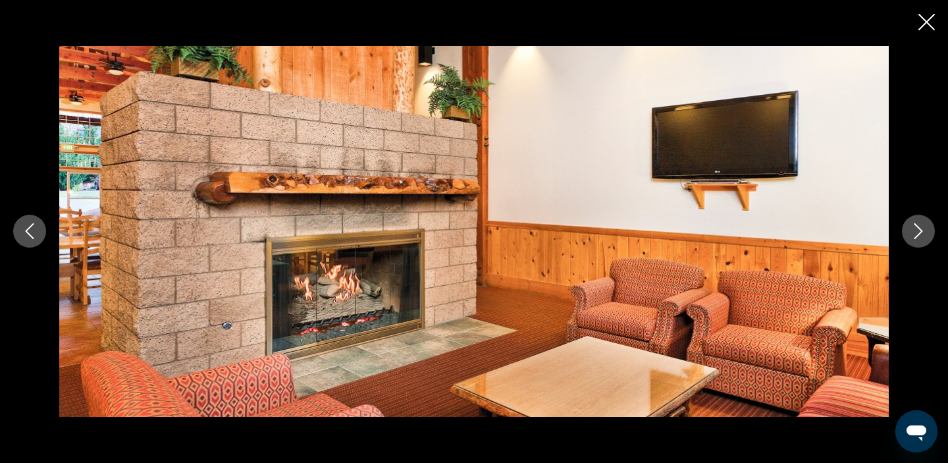
click at [920, 234] on icon "Next image" at bounding box center [919, 231] width 16 height 16
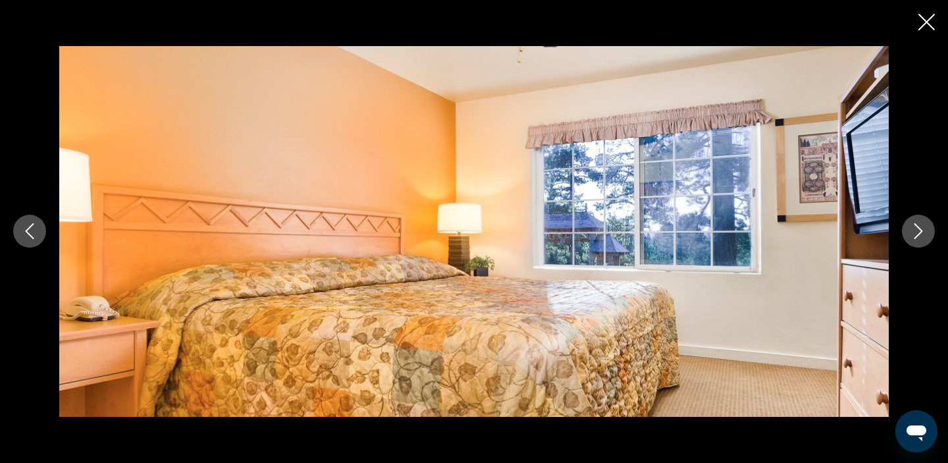
click at [920, 234] on icon "Next image" at bounding box center [919, 231] width 16 height 16
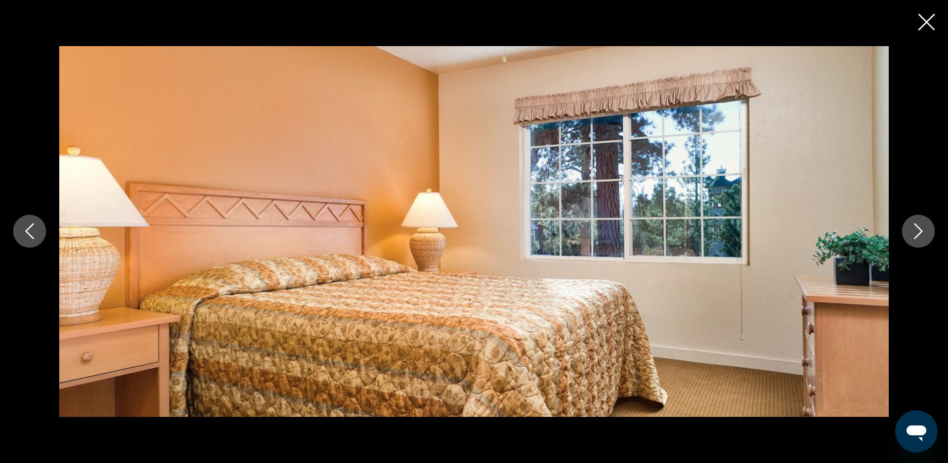
click at [920, 234] on icon "Next image" at bounding box center [919, 231] width 16 height 16
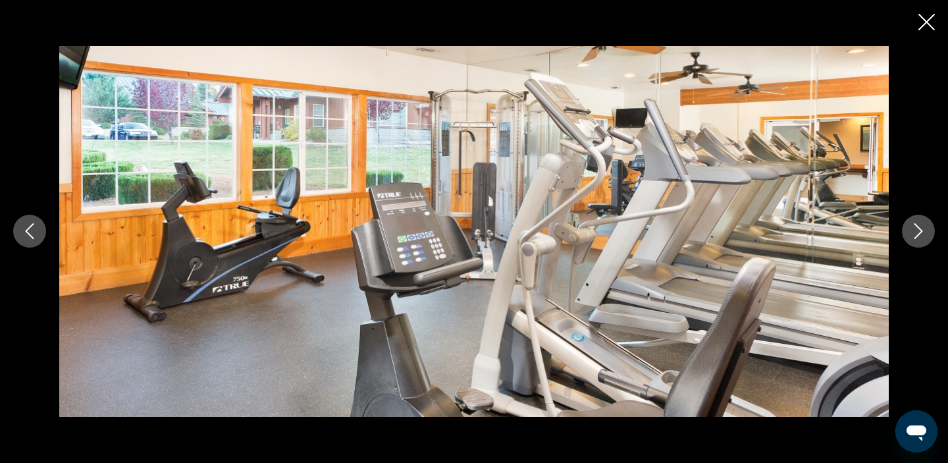
click at [920, 234] on icon "Next image" at bounding box center [919, 231] width 16 height 16
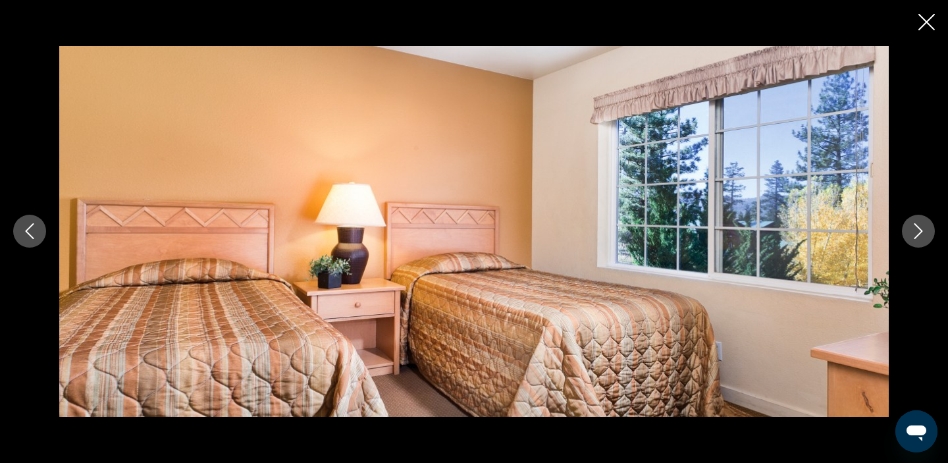
click at [920, 235] on icon "Next image" at bounding box center [919, 231] width 16 height 16
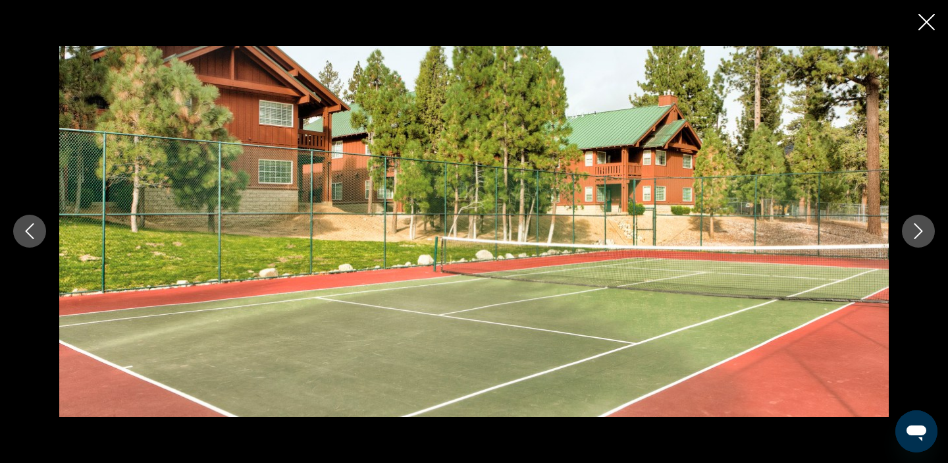
click at [920, 234] on icon "Next image" at bounding box center [919, 231] width 16 height 16
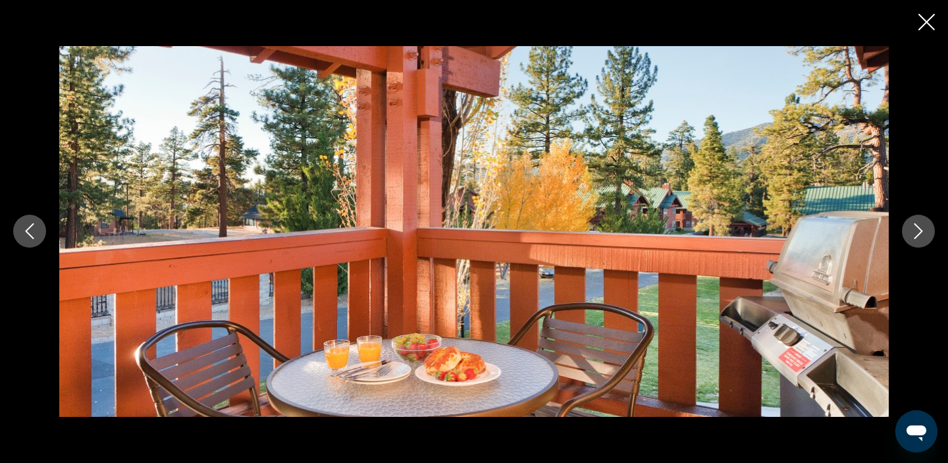
click at [920, 233] on icon "Next image" at bounding box center [919, 231] width 16 height 16
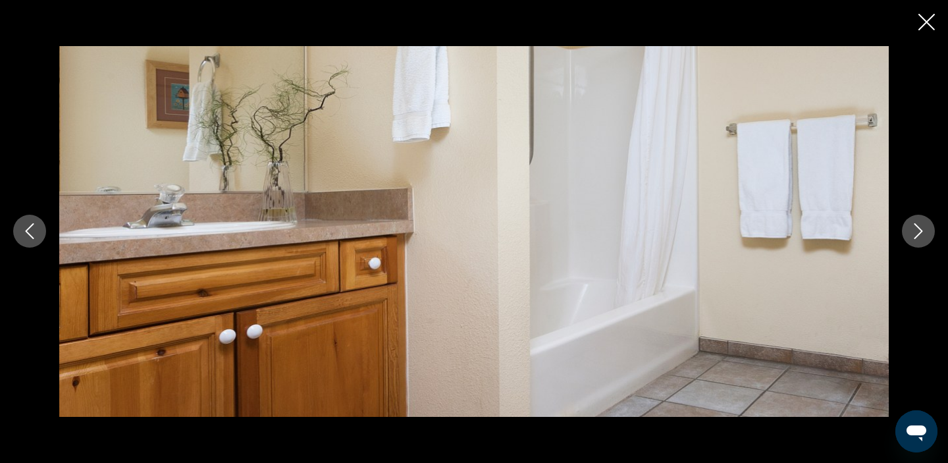
click at [920, 233] on icon "Next image" at bounding box center [919, 231] width 16 height 16
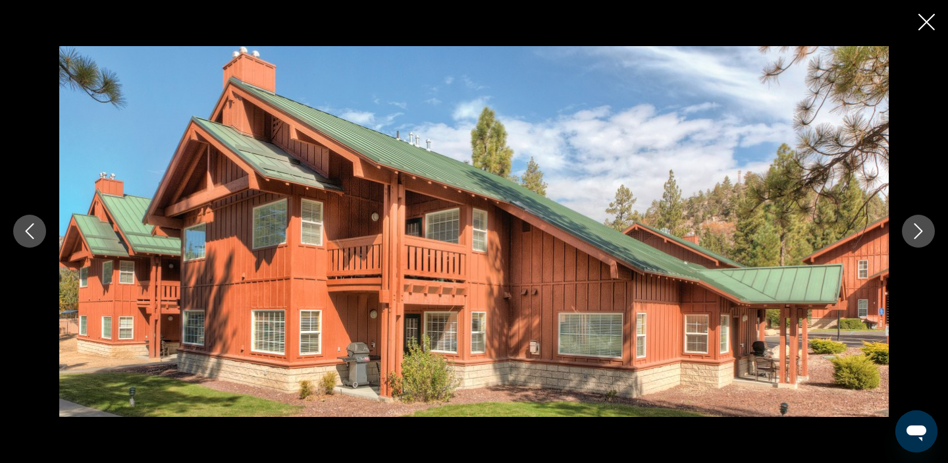
click at [920, 233] on icon "Next image" at bounding box center [919, 231] width 16 height 16
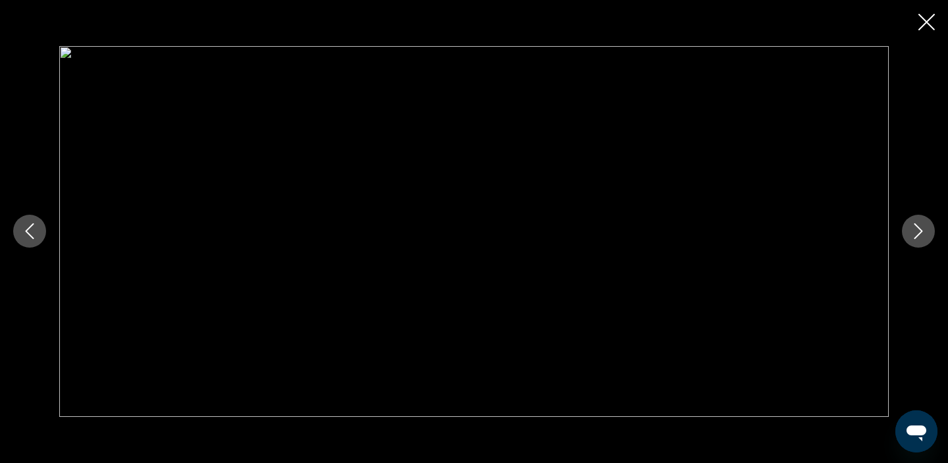
click at [921, 233] on icon "Next image" at bounding box center [919, 231] width 16 height 16
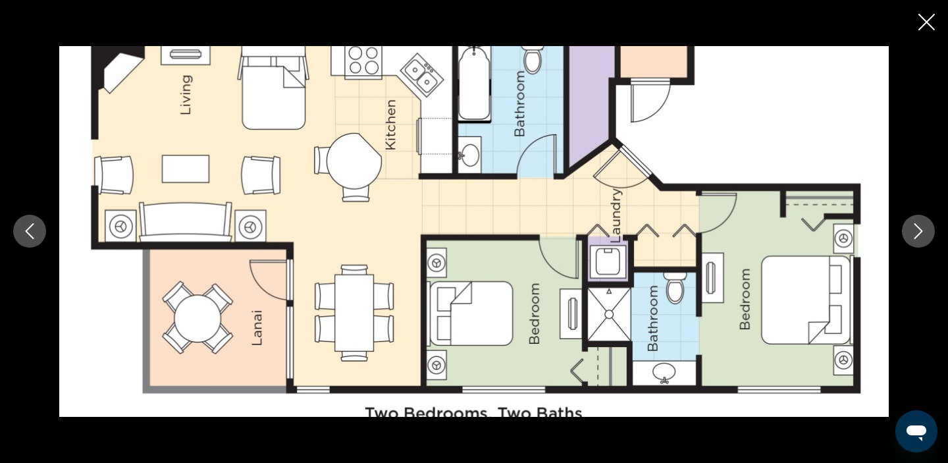
click at [926, 13] on div "prev next" at bounding box center [474, 231] width 948 height 463
click at [926, 22] on icon "Close slideshow" at bounding box center [926, 22] width 16 height 16
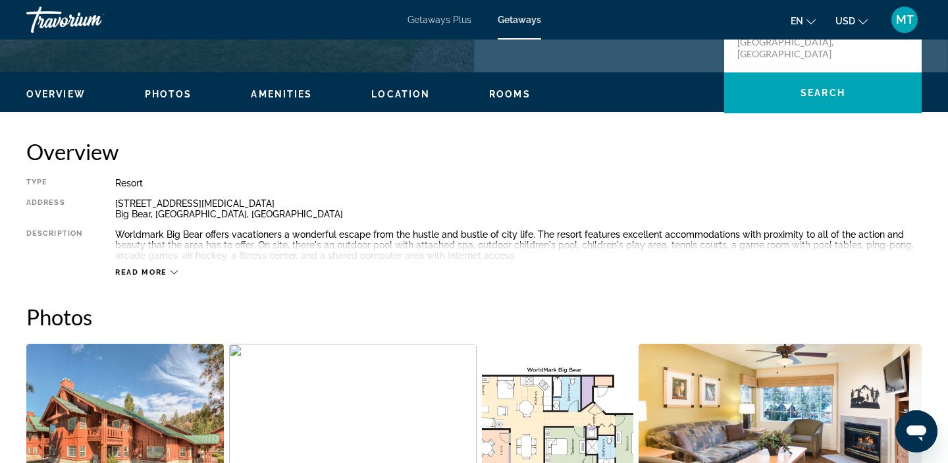
scroll to position [361, 0]
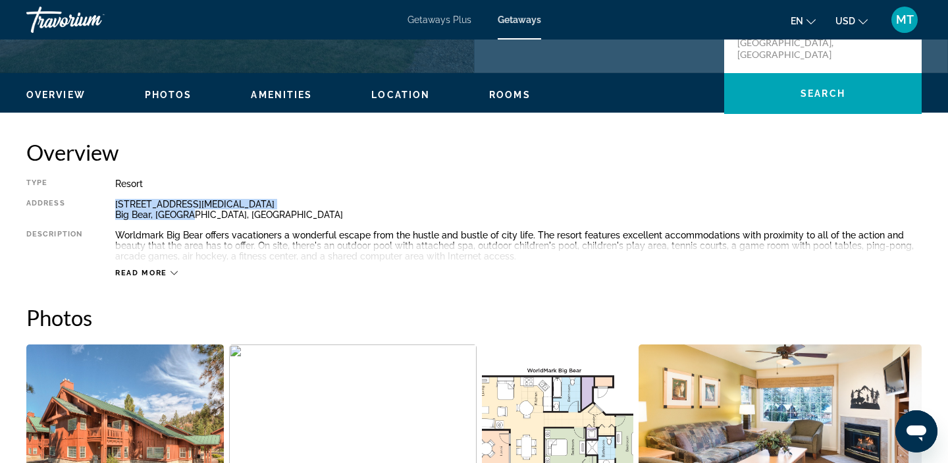
drag, startPoint x: 198, startPoint y: 217, endPoint x: 115, endPoint y: 207, distance: 83.5
click at [115, 207] on div "240 Starvation Flats Road Big Bear, CA, USA" at bounding box center [518, 209] width 806 height 21
click at [413, 103] on div "Overview Photos Amenities Location Rooms Search" at bounding box center [474, 93] width 948 height 41
click at [412, 99] on span "Location" at bounding box center [400, 95] width 59 height 11
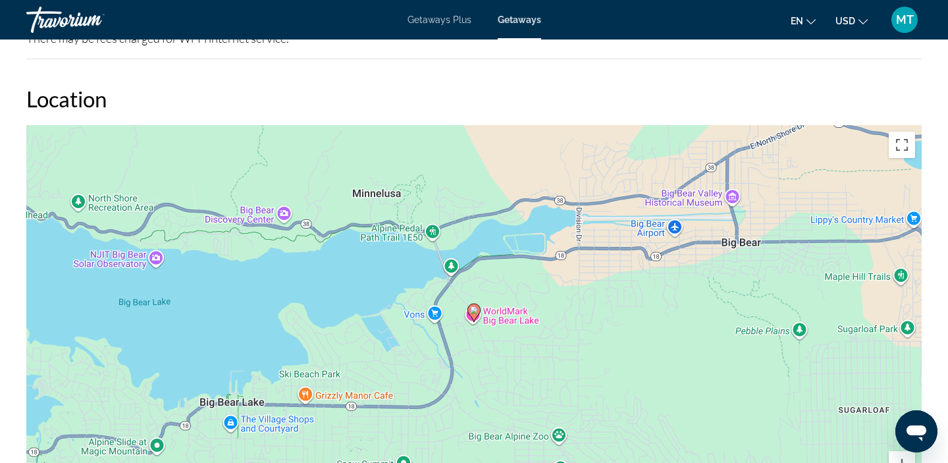
scroll to position [1795, 0]
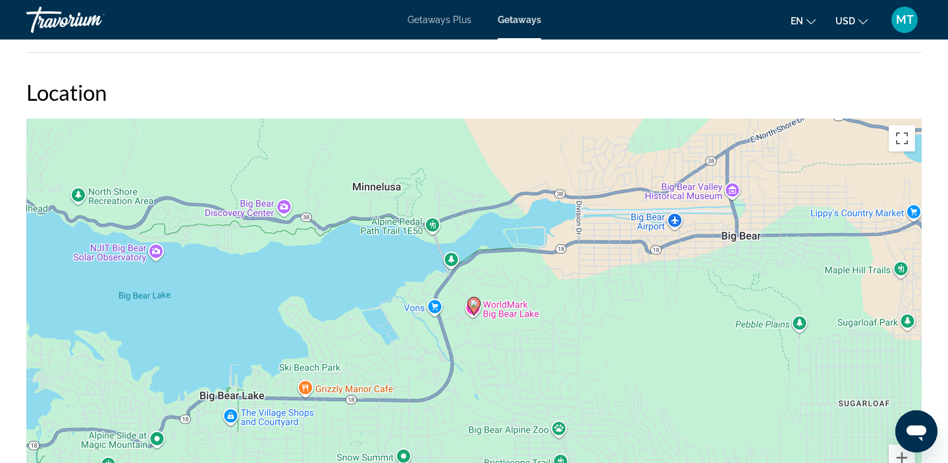
click at [434, 310] on div "To activate drag with keyboard, press Alt + Enter. Once in keyboard drag state,…" at bounding box center [473, 316] width 895 height 395
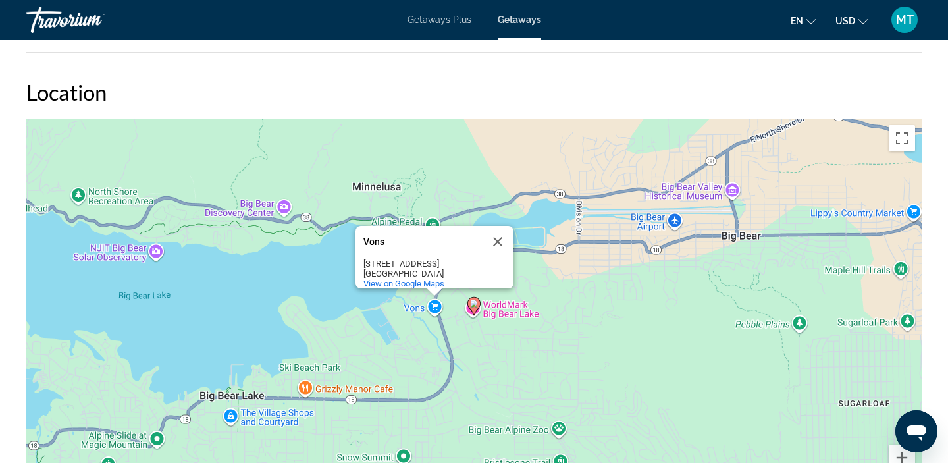
click at [566, 292] on div "To activate drag with keyboard, press Alt + Enter. Once in keyboard drag state,…" at bounding box center [473, 316] width 895 height 395
click at [334, 296] on div "To activate drag with keyboard, press Alt + Enter. Once in keyboard drag state,…" at bounding box center [473, 316] width 895 height 395
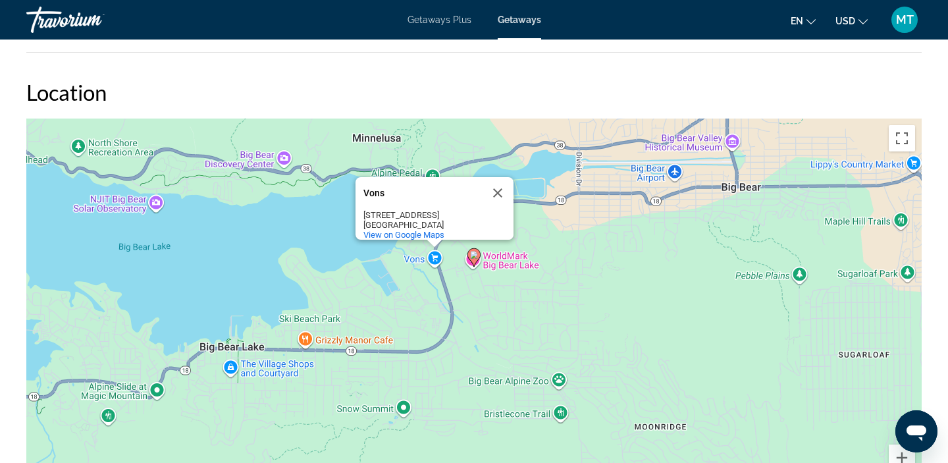
drag, startPoint x: 525, startPoint y: 356, endPoint x: 525, endPoint y: 304, distance: 52.0
click at [525, 304] on div "To activate drag with keyboard, press Alt + Enter. Once in keyboard drag state,…" at bounding box center [473, 316] width 895 height 395
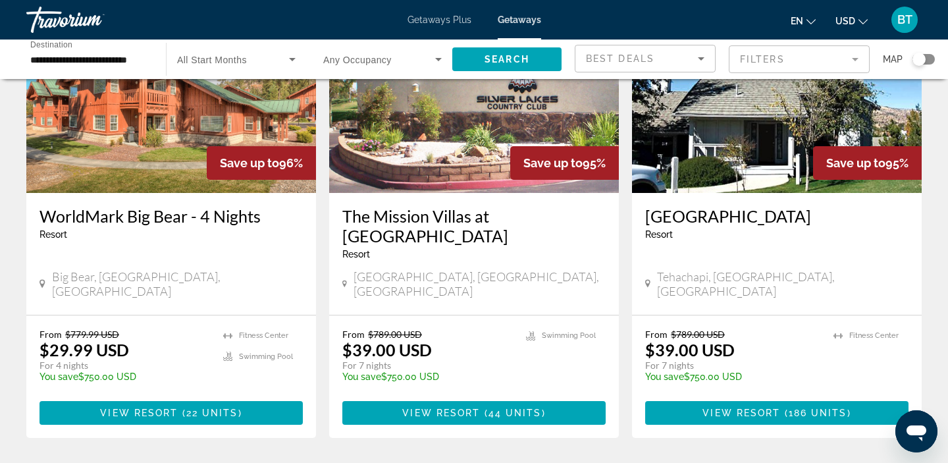
scroll to position [635, 0]
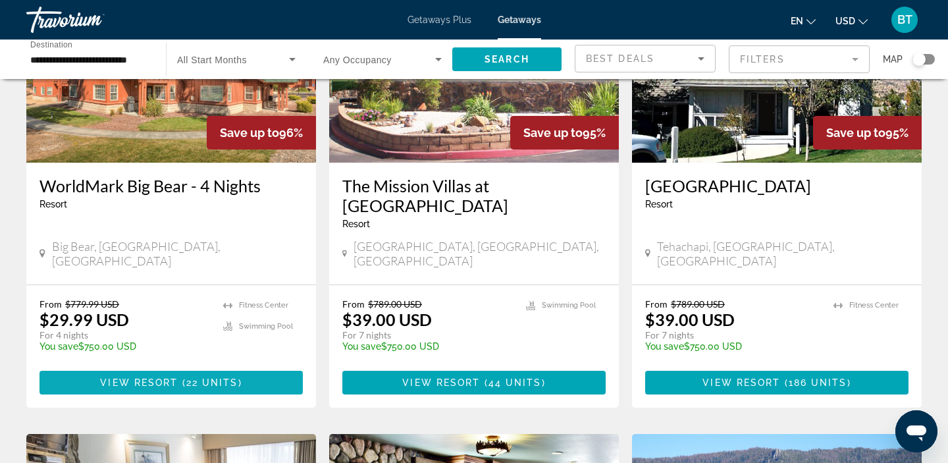
click at [131, 367] on span "Main content" at bounding box center [171, 383] width 263 height 32
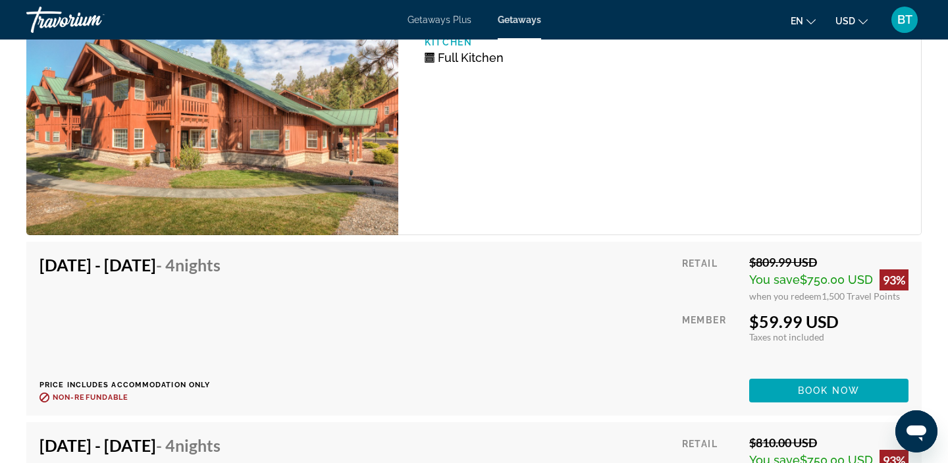
scroll to position [2534, 0]
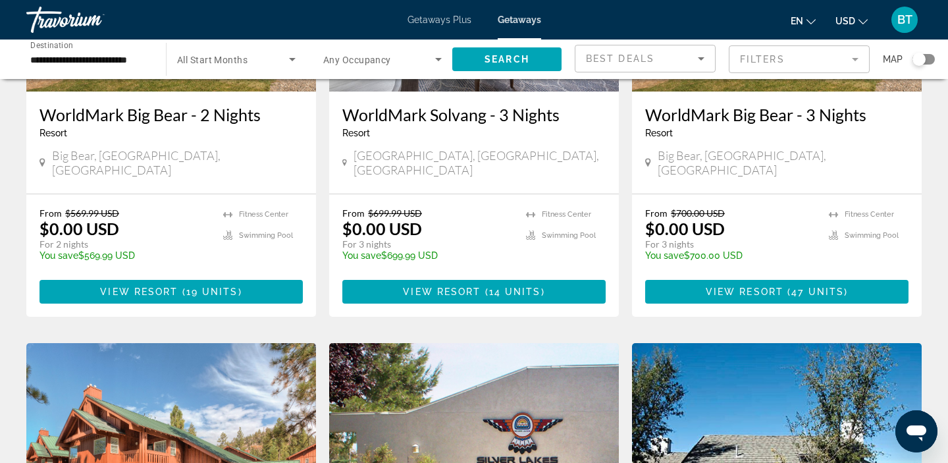
scroll to position [247, 0]
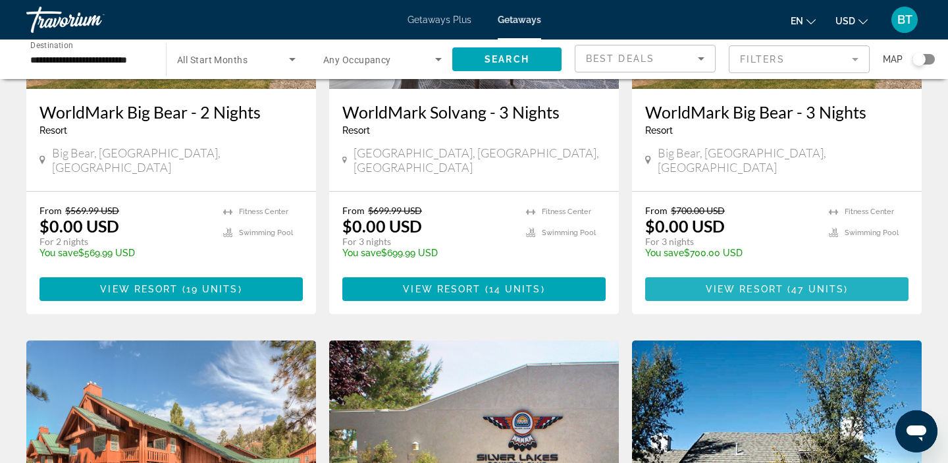
click at [690, 274] on span "Main content" at bounding box center [776, 289] width 263 height 32
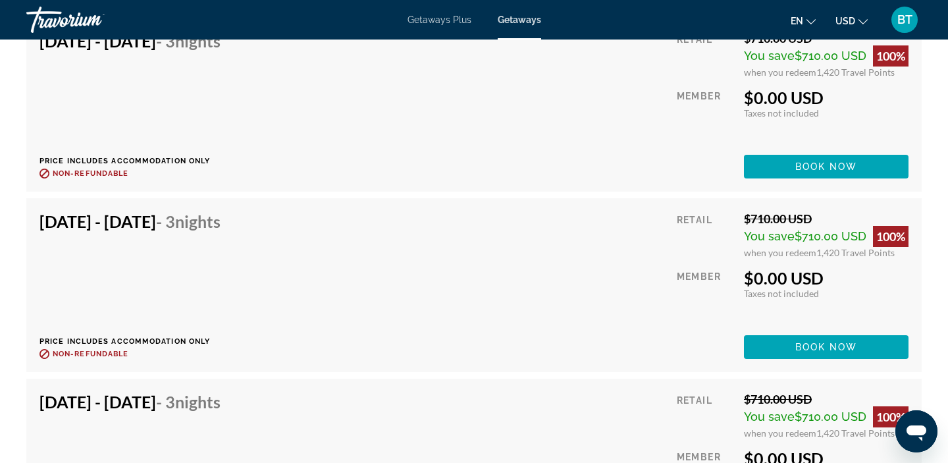
scroll to position [2770, 0]
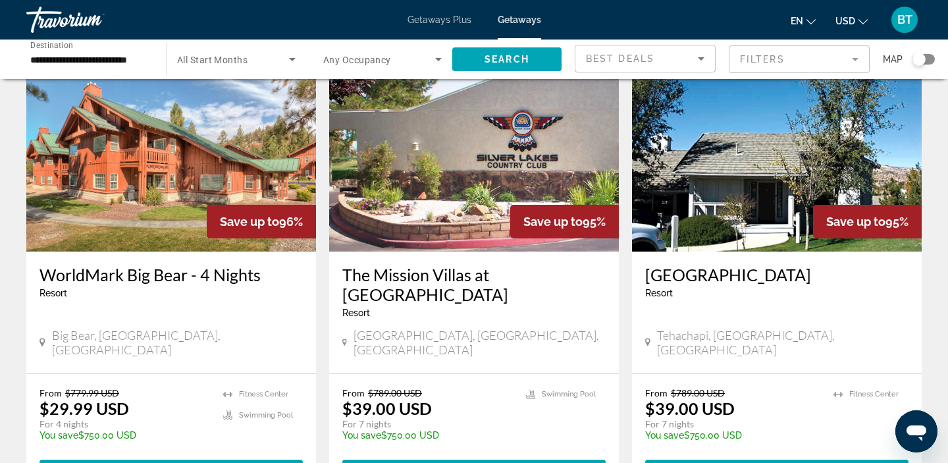
scroll to position [558, 0]
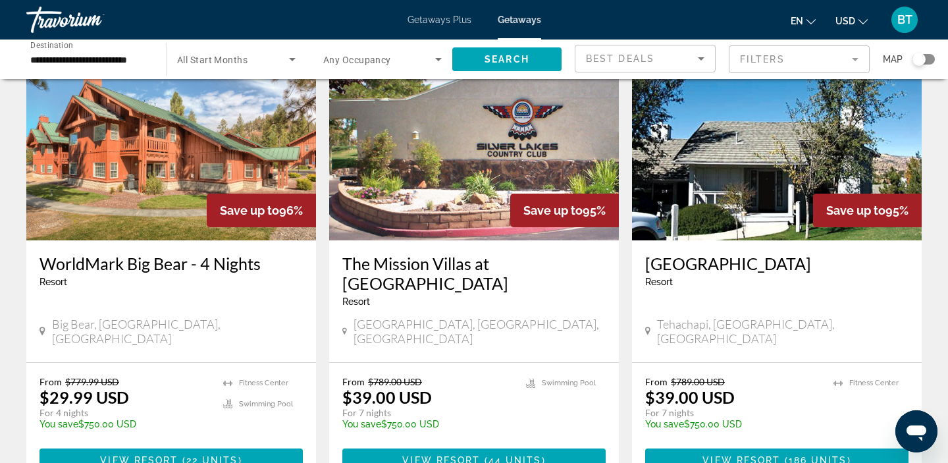
click at [907, 24] on span "BT" at bounding box center [904, 19] width 15 height 13
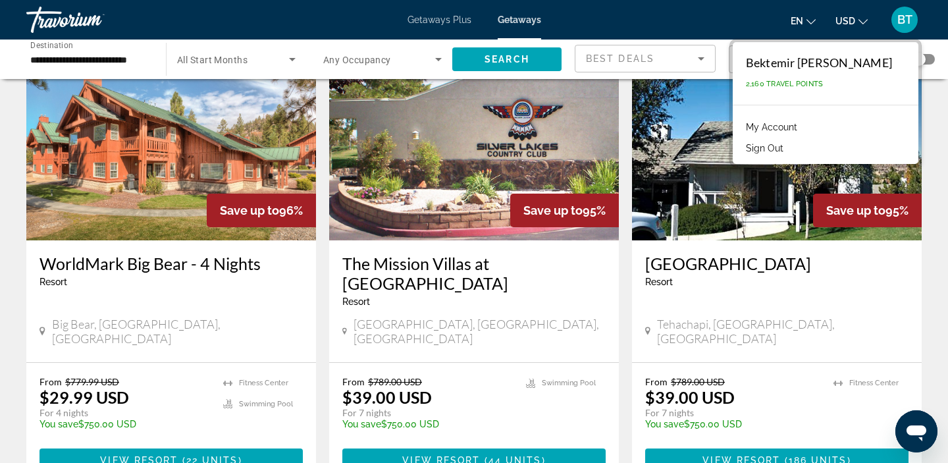
click at [790, 145] on button "Sign Out" at bounding box center [764, 148] width 51 height 17
